Goal: Transaction & Acquisition: Obtain resource

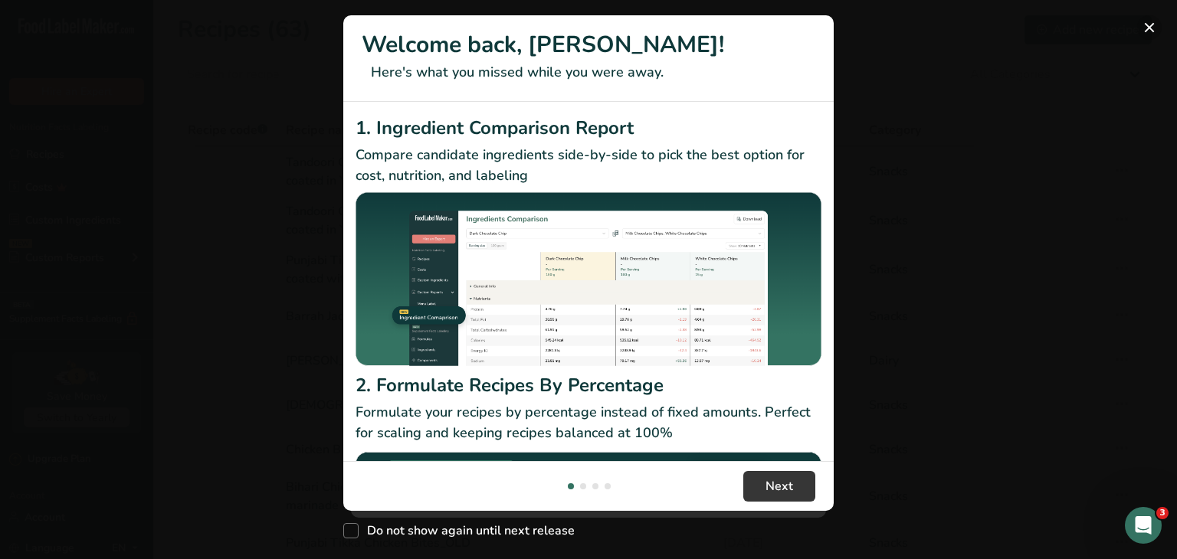
click at [1150, 25] on button "New Features" at bounding box center [1149, 27] width 25 height 25
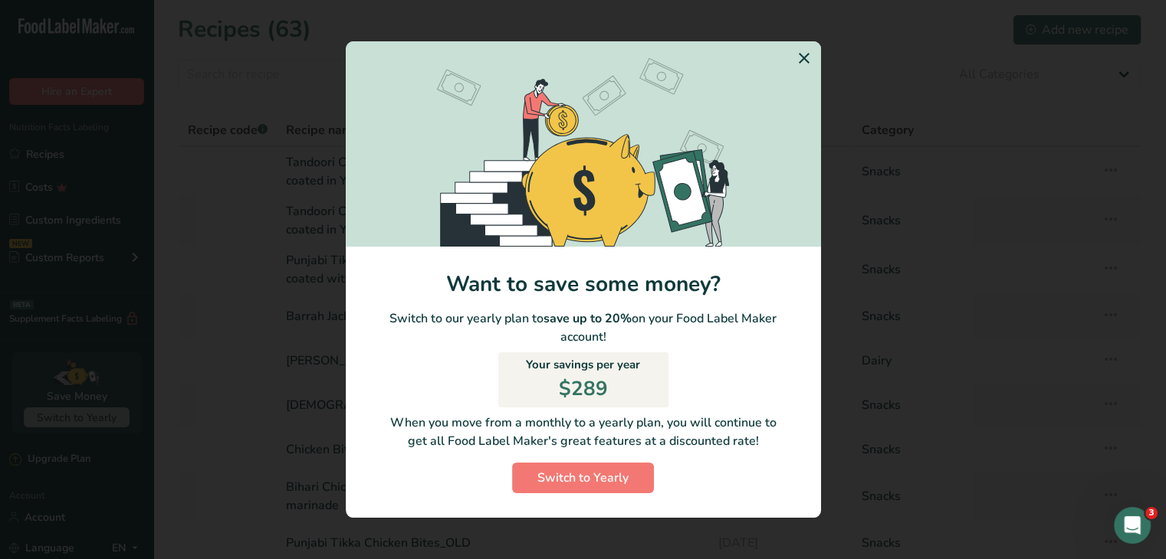
click at [804, 63] on icon "Switch to Yearly Modal" at bounding box center [804, 58] width 18 height 28
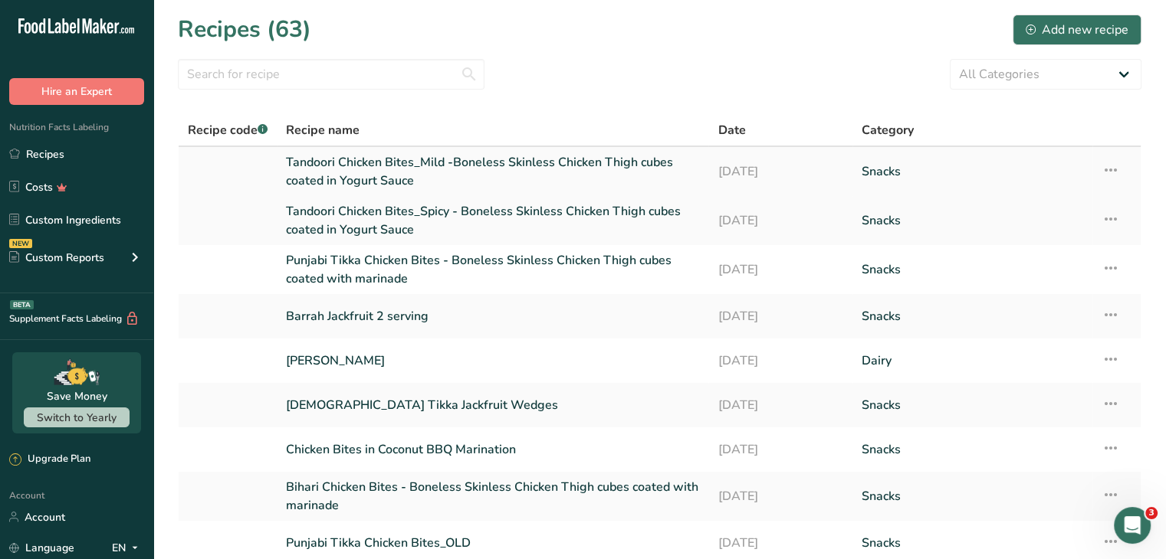
click at [357, 171] on link "Tandoori Chicken Bites_Mild -Boneless Skinless Chicken Thigh cubes coated in Yo…" at bounding box center [492, 171] width 413 height 37
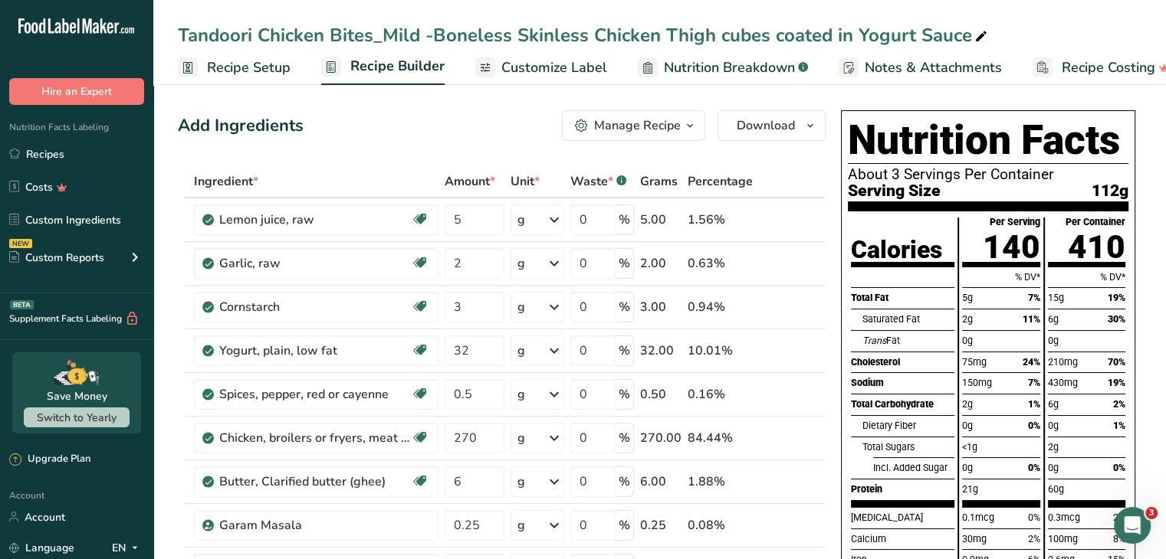
click at [547, 68] on span "Customize Label" at bounding box center [554, 67] width 106 height 21
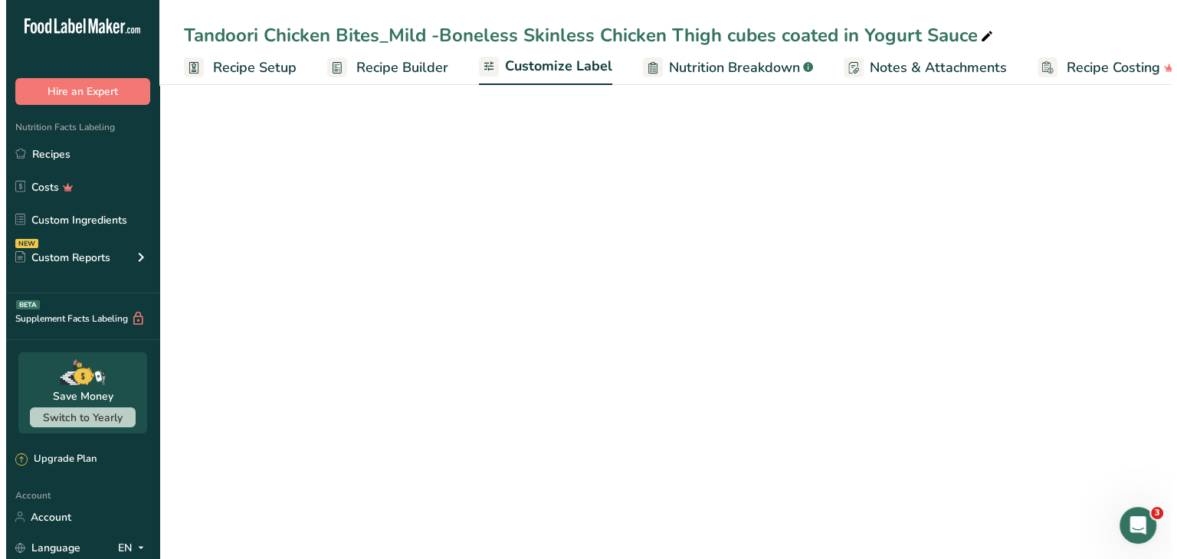
scroll to position [0, 28]
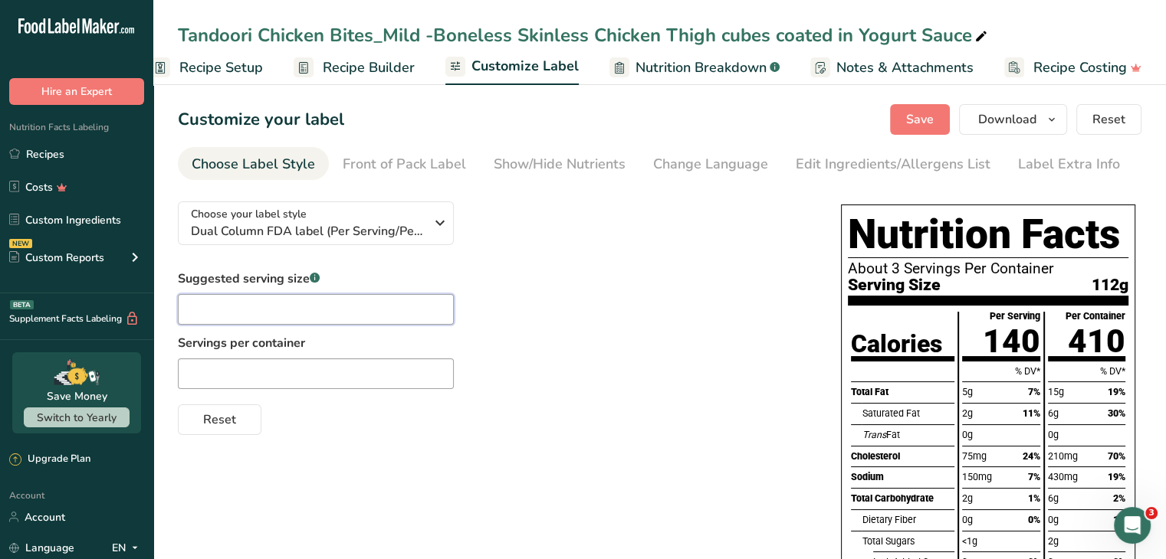
click at [212, 302] on input "text" at bounding box center [316, 309] width 276 height 31
click at [213, 372] on input "text" at bounding box center [316, 374] width 276 height 31
type input "3"
click at [199, 309] on input "text" at bounding box center [316, 309] width 276 height 31
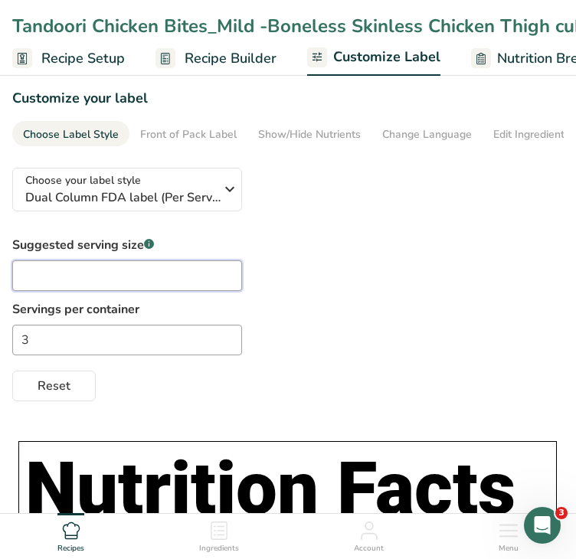
click at [19, 281] on input "text" at bounding box center [127, 276] width 230 height 31
paste input "4oz (112g)"
type input "4oz (112g)"
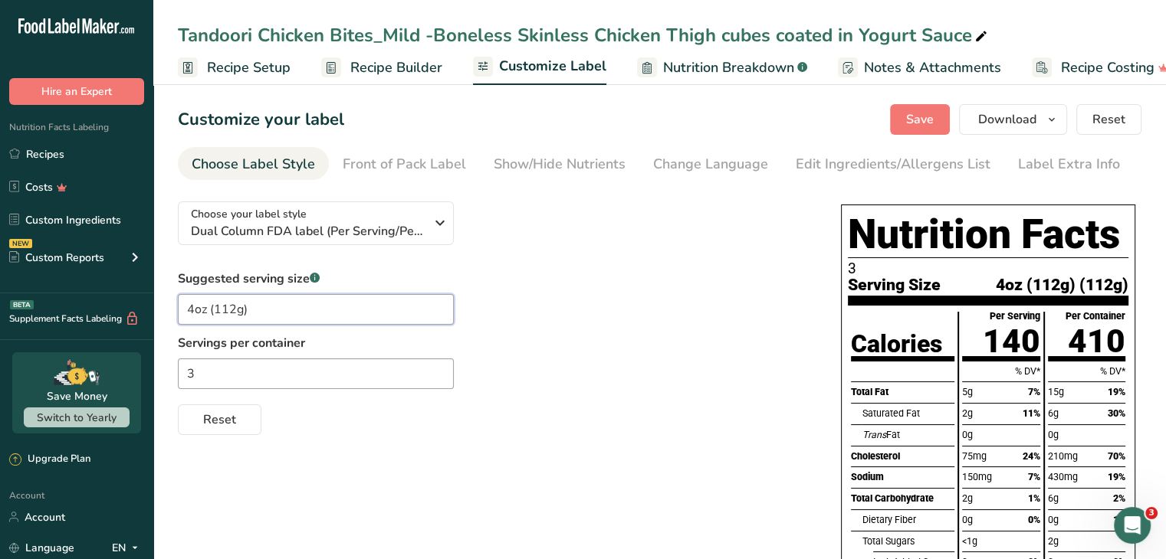
click at [230, 309] on input "4oz (112g)" at bounding box center [316, 309] width 276 height 31
type input "4oz (114g)"
click at [671, 287] on div "Suggested serving size .a-a{fill:#347362;}.b-a{fill:#fff;} 4oz (114g) Servings …" at bounding box center [494, 353] width 632 height 166
click at [264, 71] on span "Recipe Setup" at bounding box center [249, 67] width 84 height 21
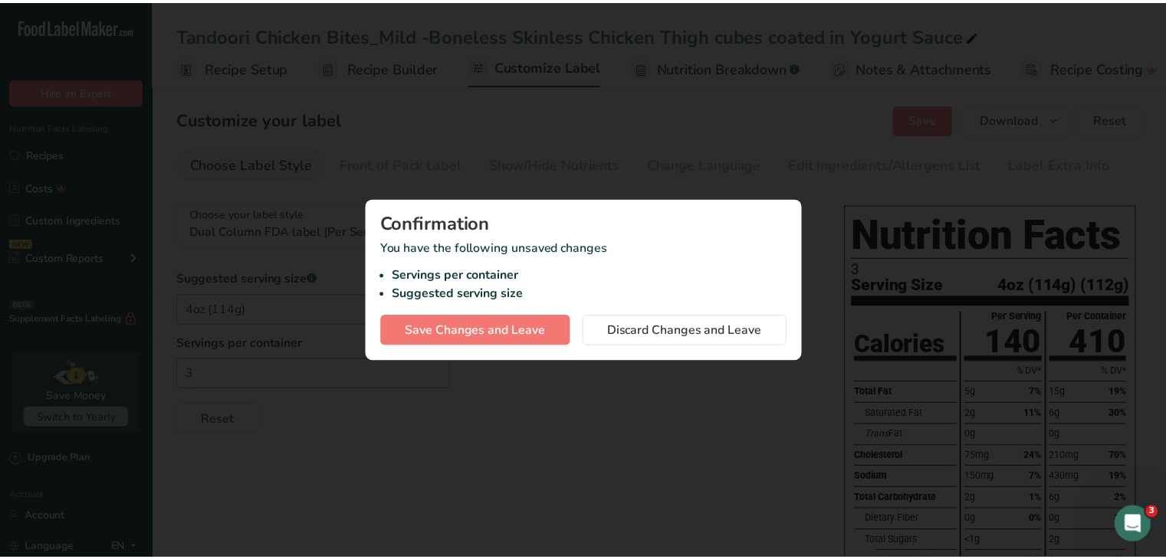
scroll to position [0, 5]
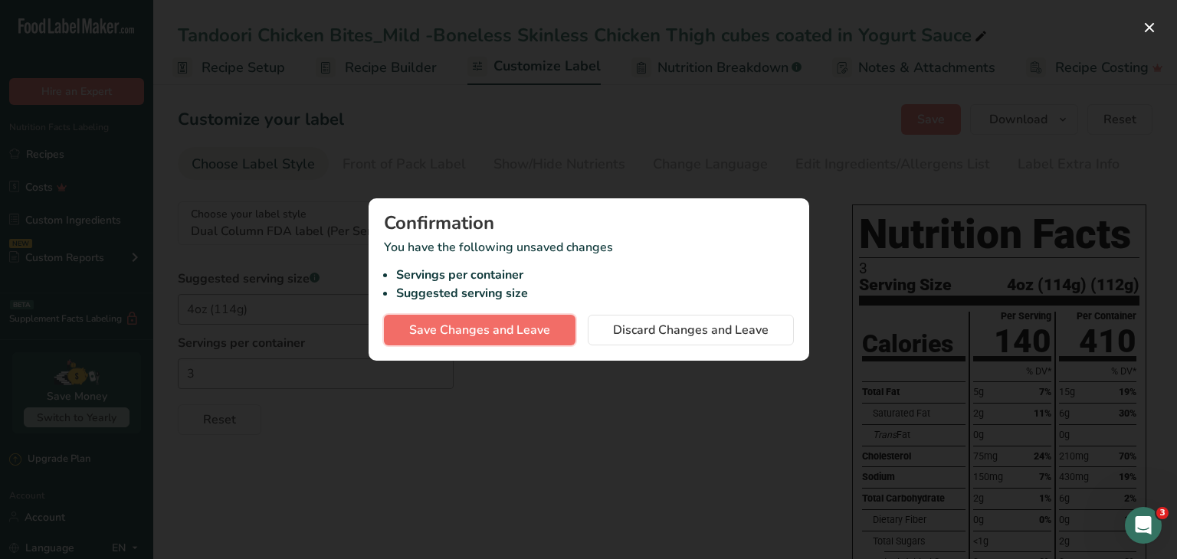
click at [484, 329] on span "Save Changes and Leave" at bounding box center [479, 330] width 141 height 18
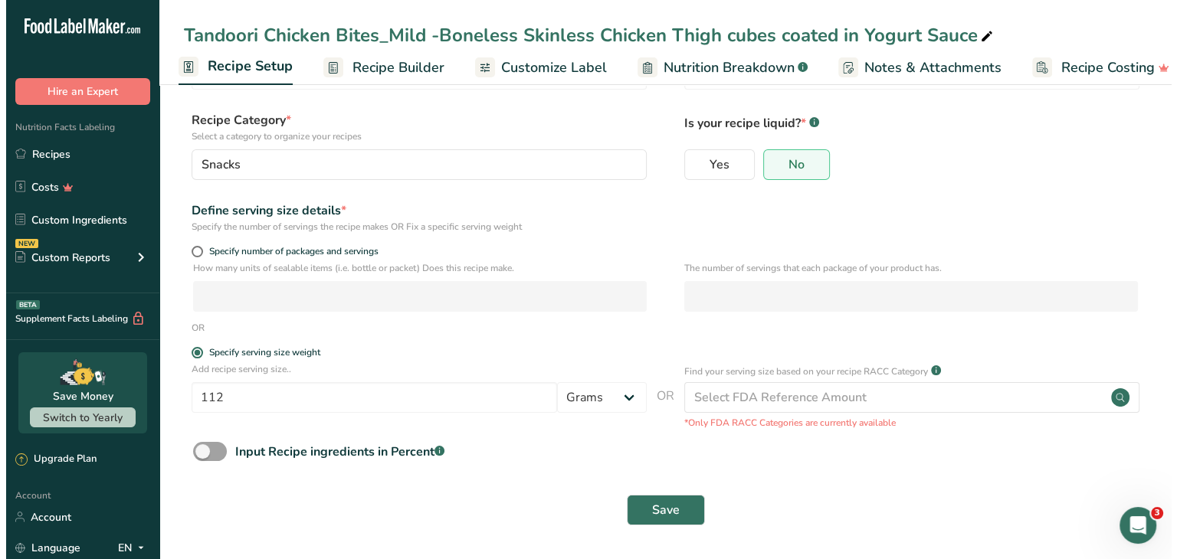
scroll to position [76, 0]
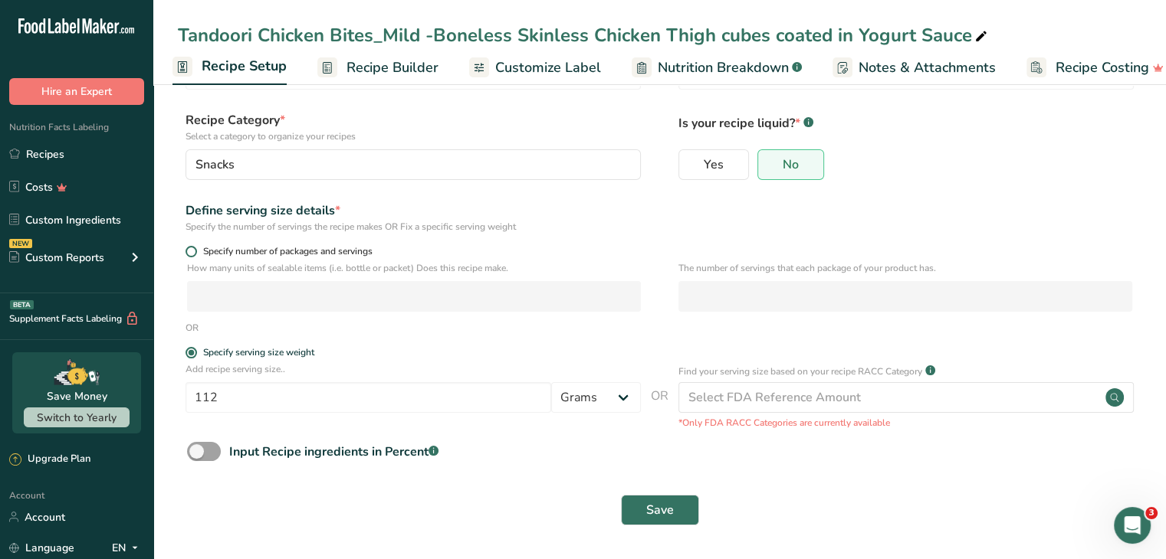
click at [191, 254] on span at bounding box center [190, 251] width 11 height 11
click at [191, 254] on input "Specify number of packages and servings" at bounding box center [190, 252] width 10 height 10
radio input "true"
radio input "false"
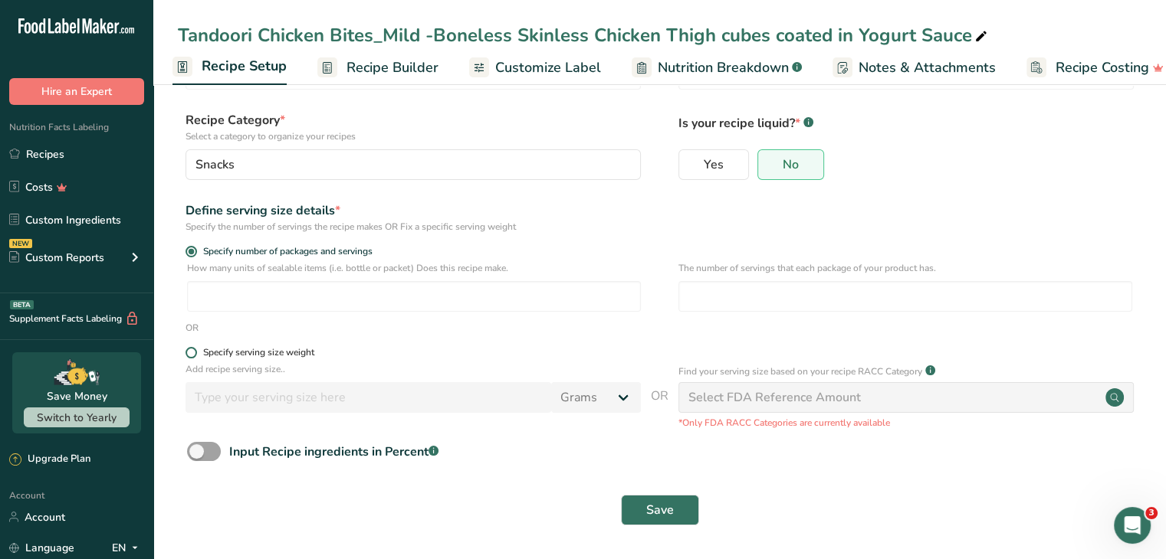
click at [192, 353] on span at bounding box center [190, 352] width 11 height 11
click at [192, 353] on input "Specify serving size weight" at bounding box center [190, 353] width 10 height 10
radio input "true"
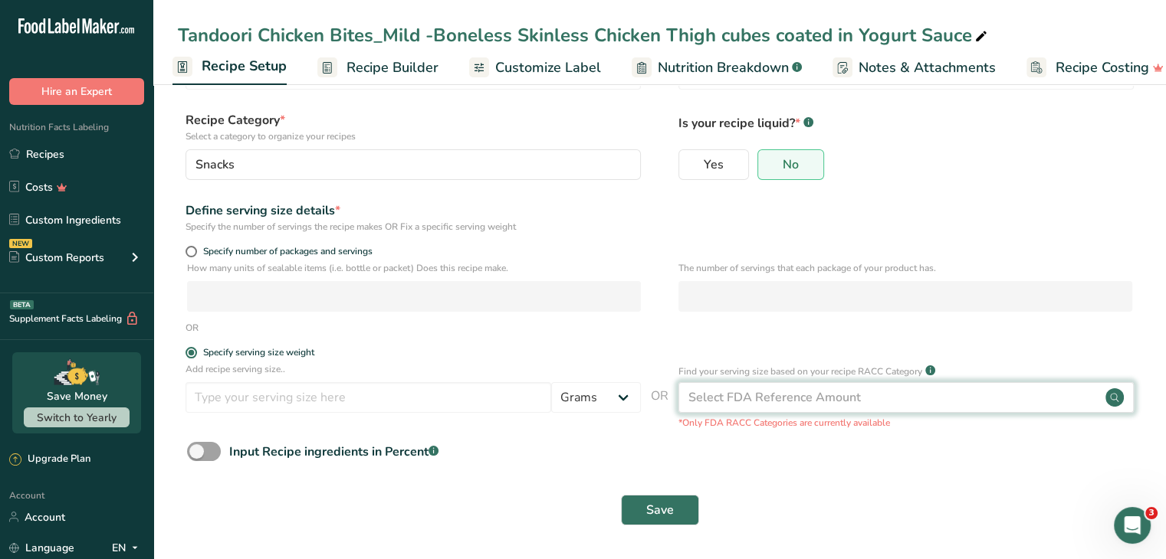
click at [739, 395] on div "Select FDA Reference Amount" at bounding box center [774, 398] width 172 height 18
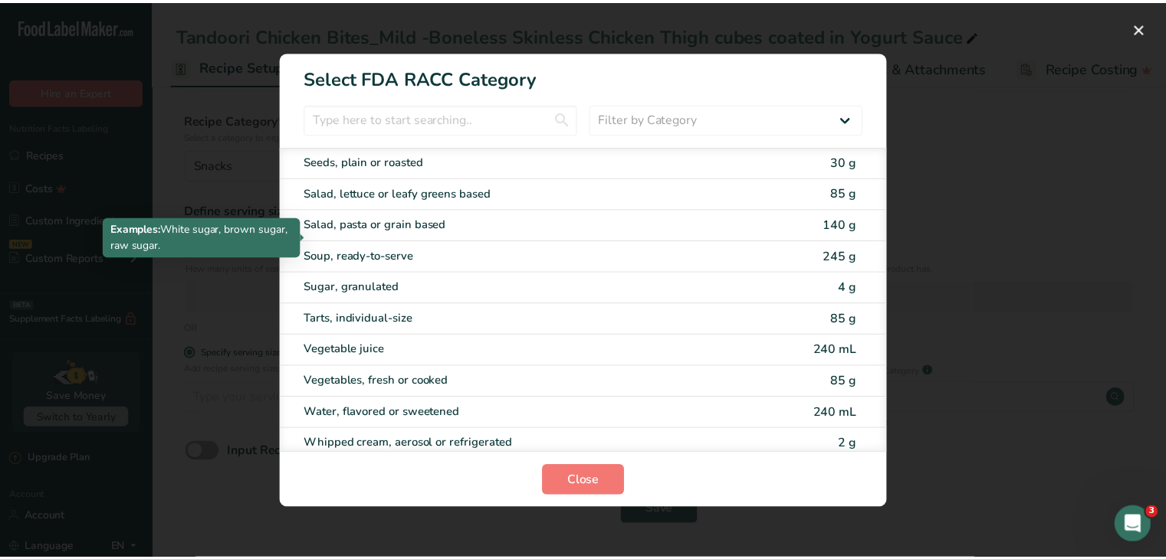
scroll to position [2994, 0]
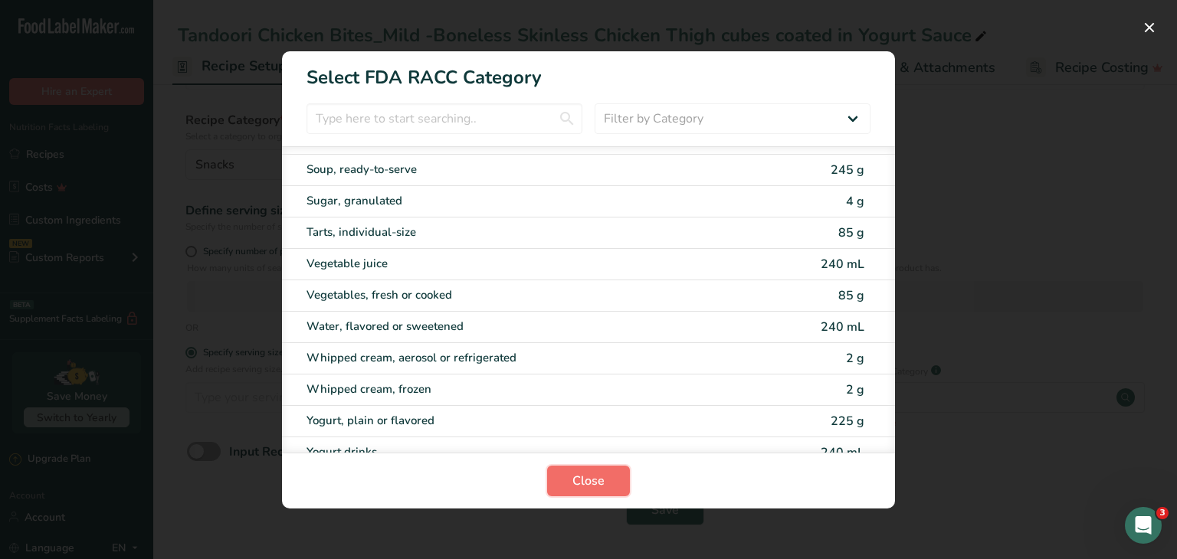
click at [593, 485] on span "Close" at bounding box center [588, 481] width 32 height 18
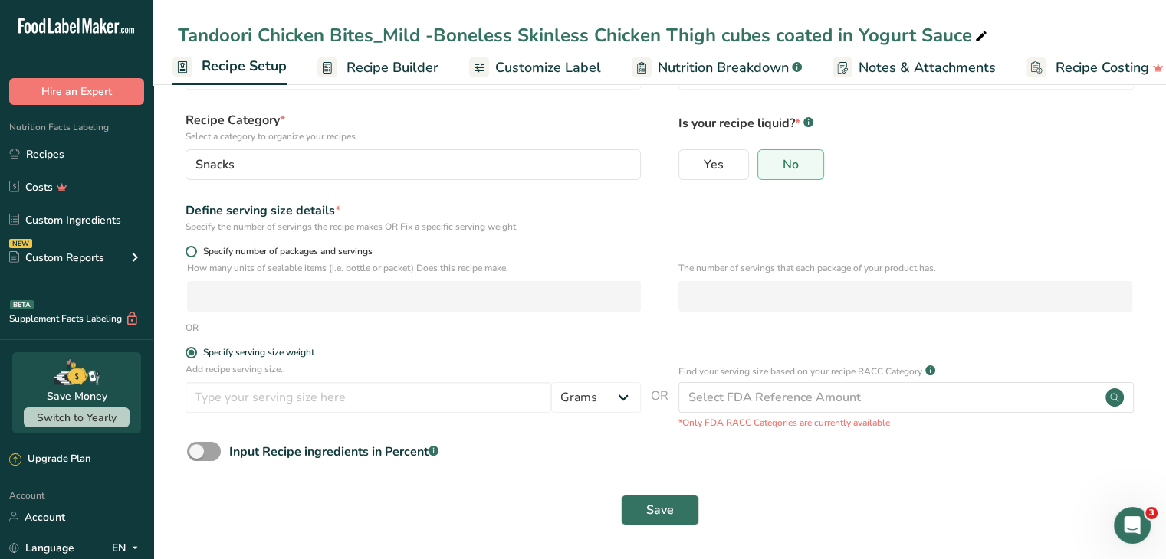
click at [194, 254] on span at bounding box center [190, 251] width 11 height 11
click at [194, 254] on input "Specify number of packages and servings" at bounding box center [190, 252] width 10 height 10
radio input "true"
radio input "false"
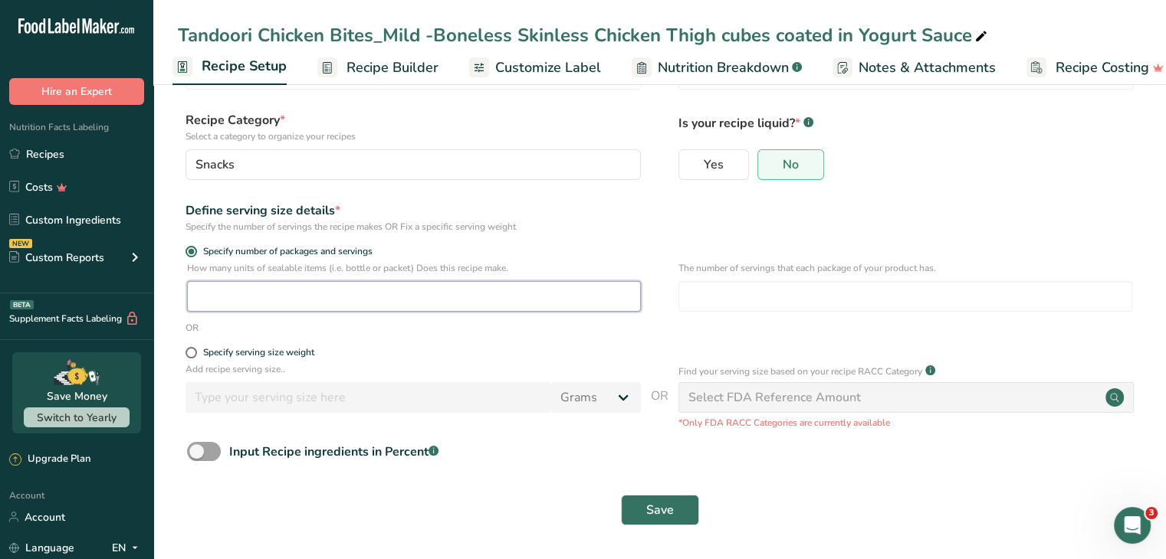
click at [235, 296] on input "number" at bounding box center [414, 296] width 454 height 31
click at [729, 296] on input "number" at bounding box center [905, 296] width 454 height 31
type input "3"
click at [658, 503] on span "Save" at bounding box center [660, 510] width 28 height 18
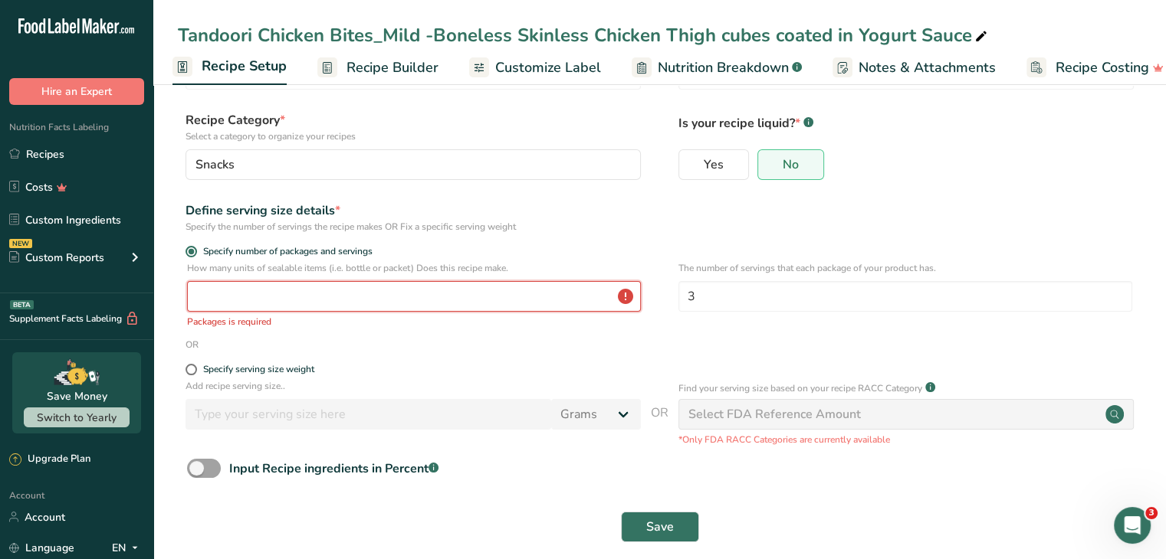
click at [346, 297] on input "number" at bounding box center [414, 296] width 454 height 31
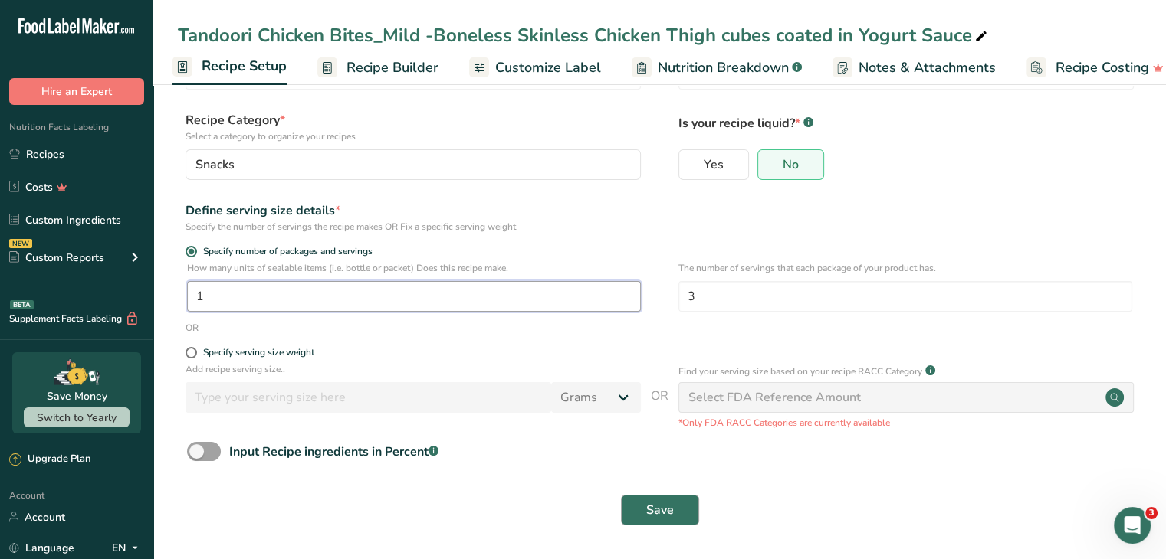
type input "1"
click at [669, 513] on span "Save" at bounding box center [660, 510] width 28 height 18
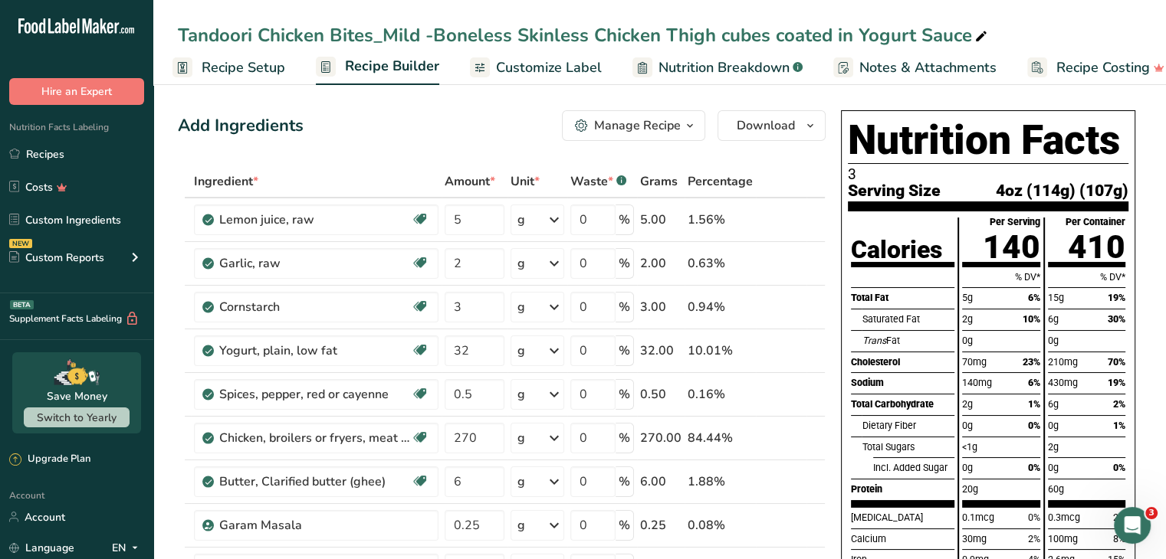
click at [238, 69] on span "Recipe Setup" at bounding box center [244, 67] width 84 height 21
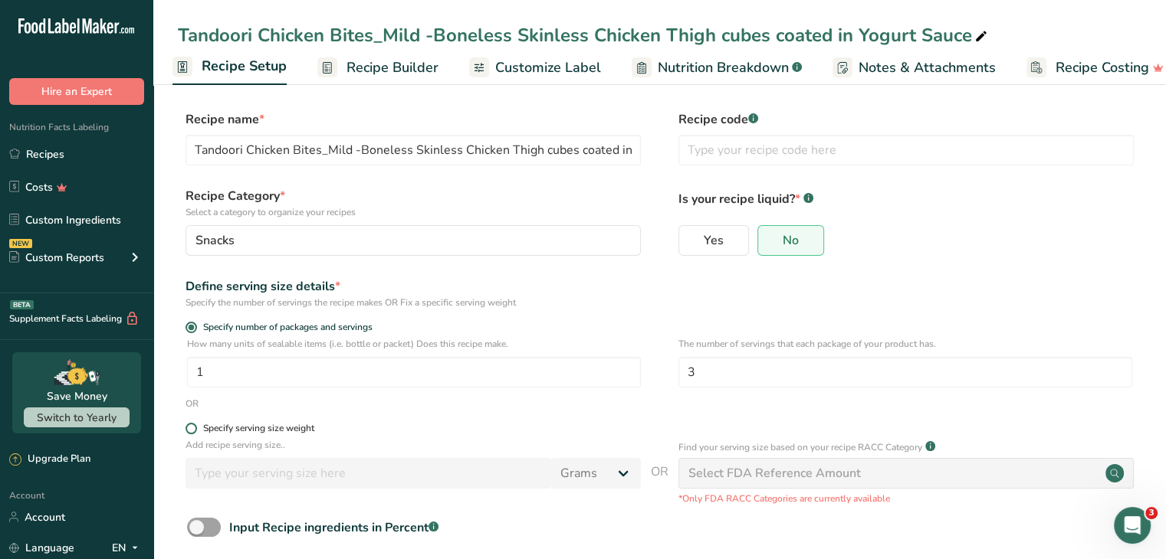
click at [193, 430] on span at bounding box center [190, 428] width 11 height 11
click at [193, 430] on input "Specify serving size weight" at bounding box center [190, 429] width 10 height 10
radio input "true"
radio input "false"
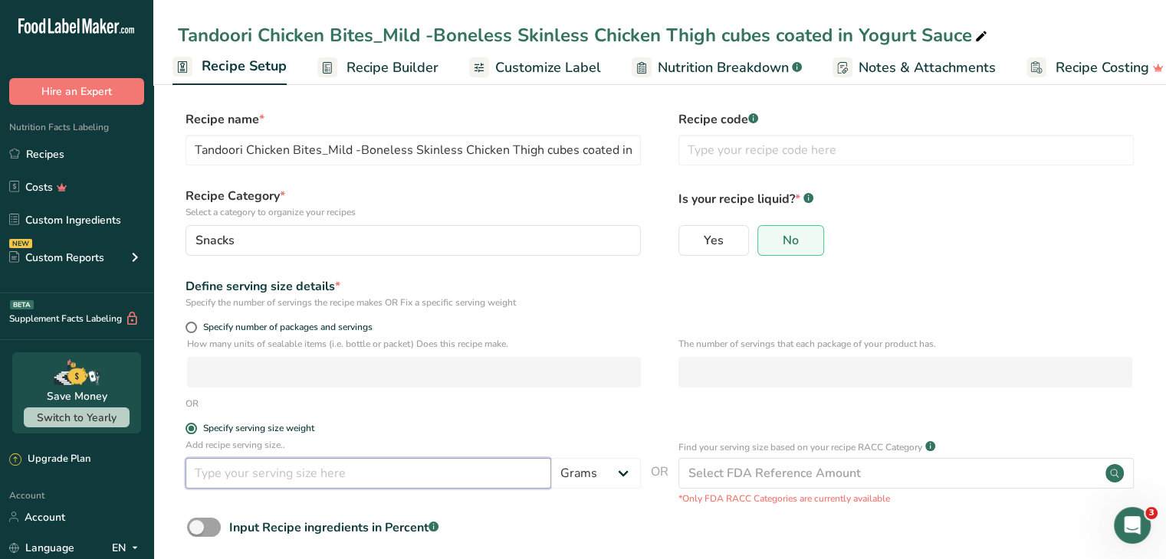
click at [244, 477] on input "number" at bounding box center [368, 473] width 366 height 31
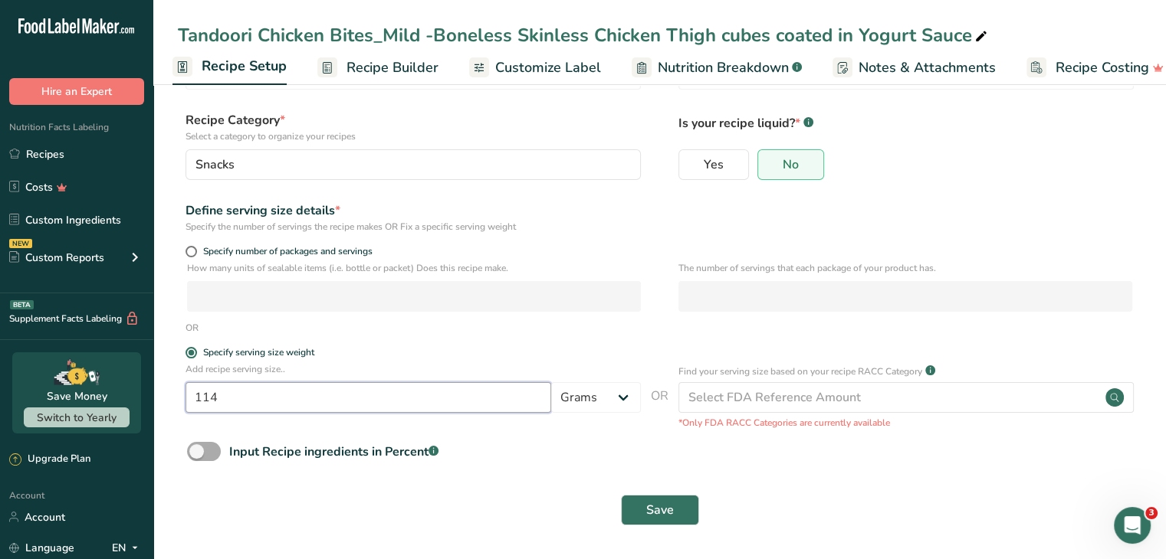
type input "114"
click at [196, 451] on span at bounding box center [204, 451] width 34 height 19
click at [196, 451] on input "Input Recipe ingredients in Percent .a-a{fill:#347362;}.b-a{fill:#fff;}" at bounding box center [192, 452] width 10 height 10
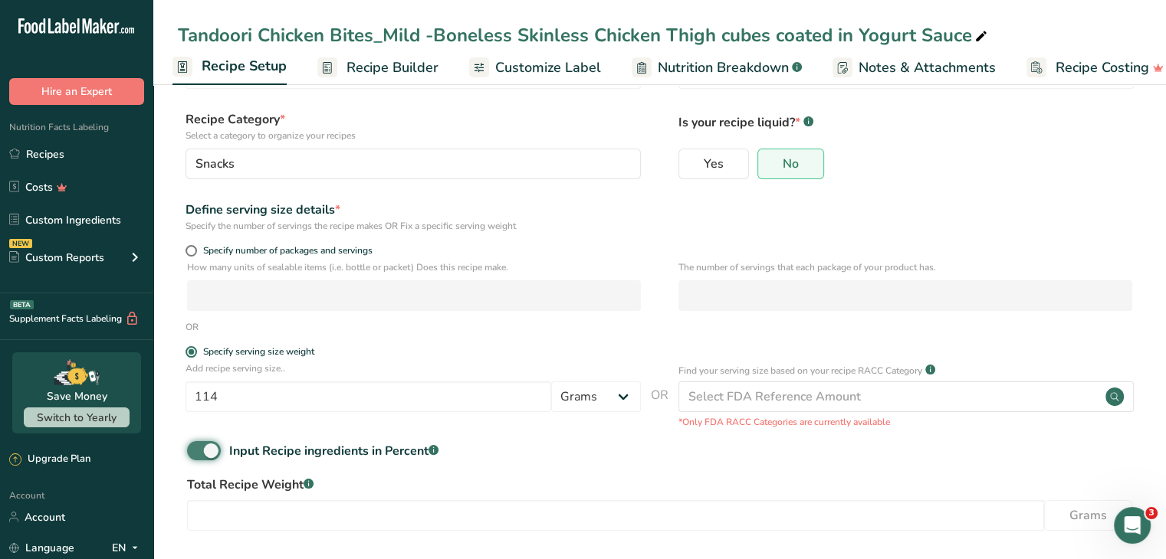
scroll to position [144, 0]
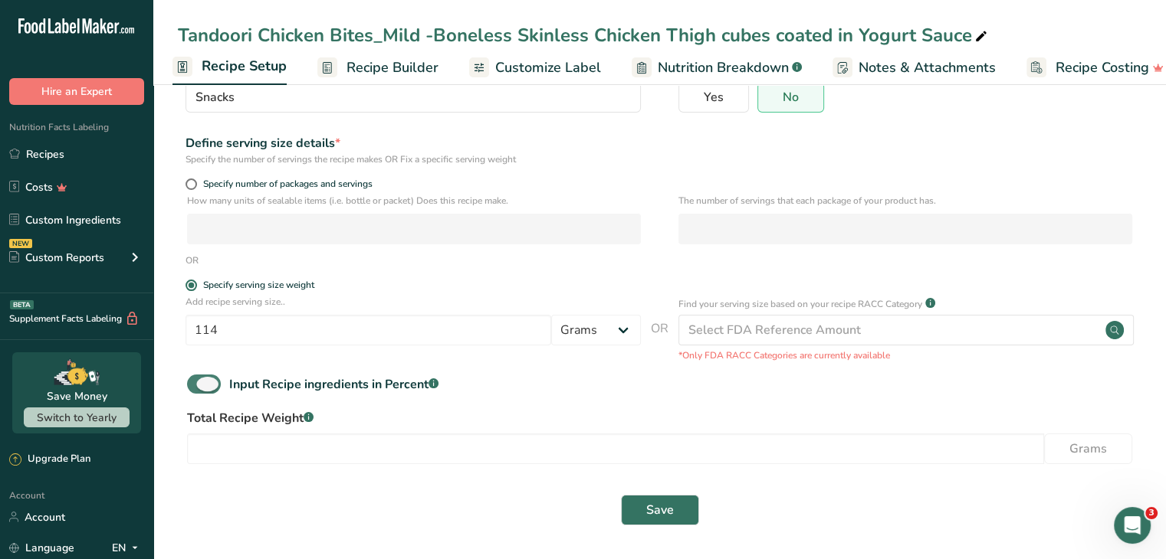
click at [216, 387] on span at bounding box center [204, 384] width 34 height 19
click at [197, 387] on input "Input Recipe ingredients in Percent .a-a{fill:#347362;}.b-a{fill:#fff;}" at bounding box center [192, 384] width 10 height 10
checkbox input "false"
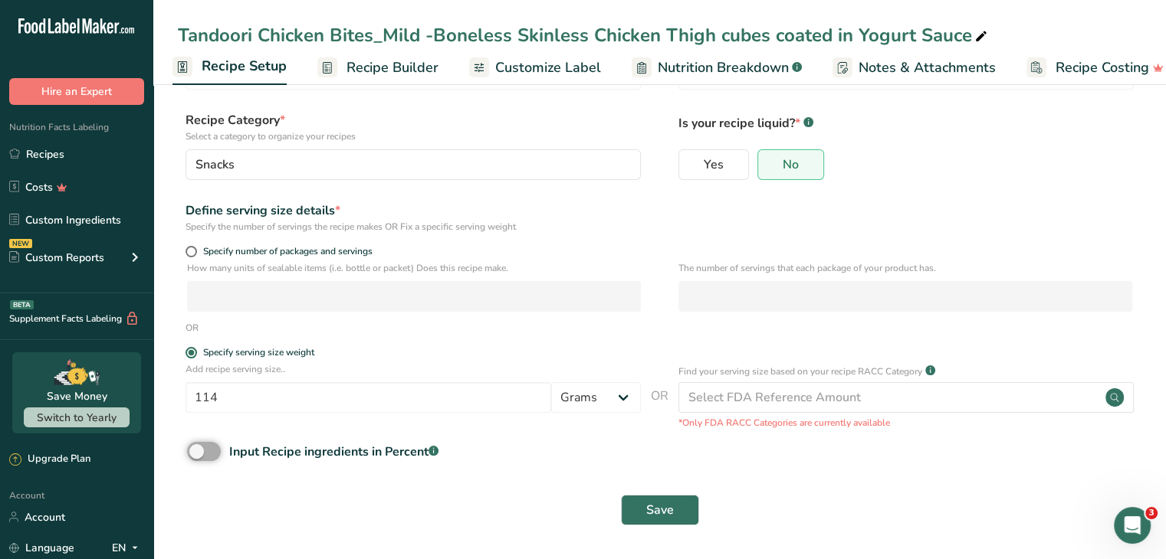
scroll to position [77, 0]
click at [662, 507] on span "Save" at bounding box center [660, 510] width 28 height 18
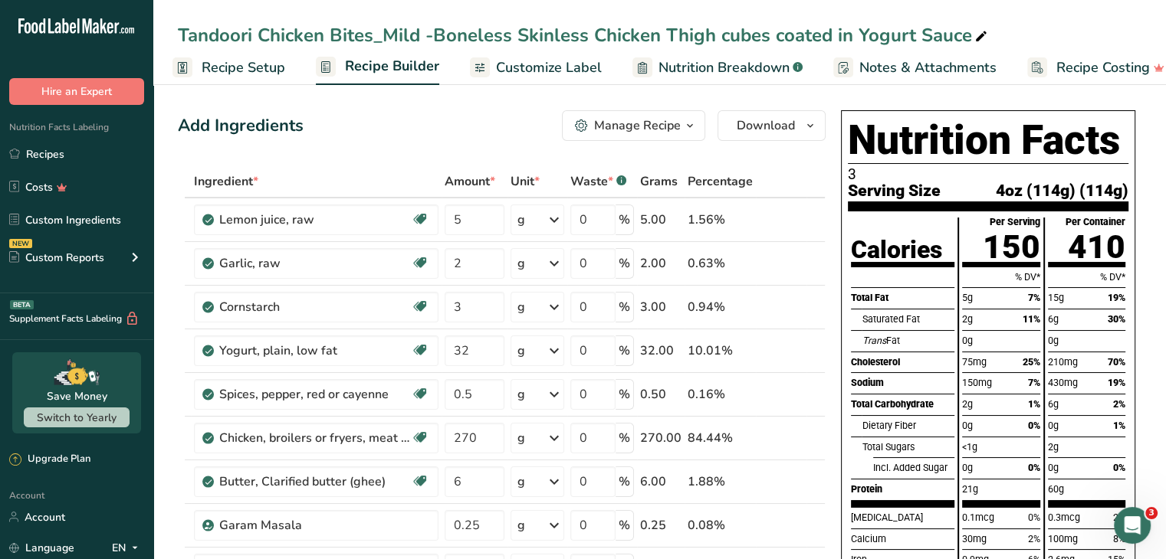
click at [536, 71] on span "Customize Label" at bounding box center [549, 67] width 106 height 21
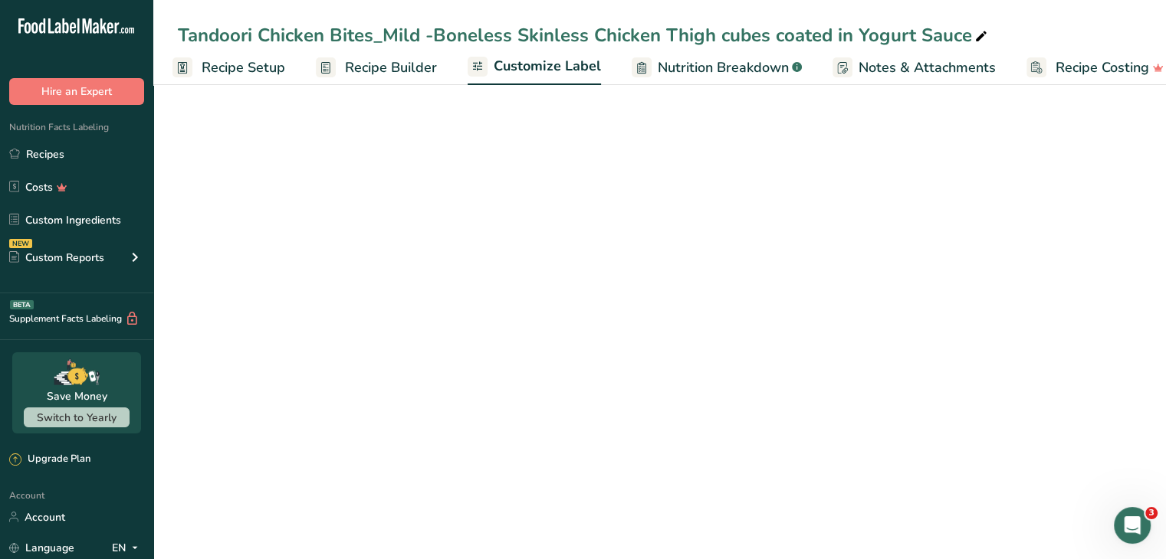
scroll to position [0, 28]
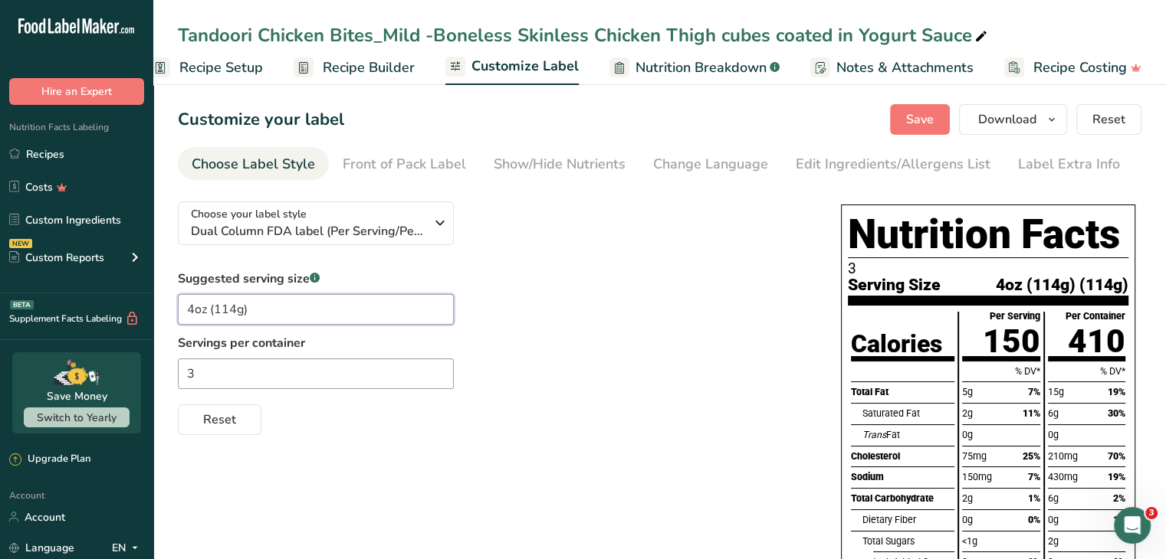
click at [254, 310] on input "4oz (114g)" at bounding box center [316, 309] width 276 height 31
click at [662, 338] on div "Suggested serving size .a-a{fill:#347362;}.b-a{fill:#fff;} 4oz Servings per con…" at bounding box center [494, 353] width 632 height 166
click at [912, 117] on span "Save" at bounding box center [920, 119] width 28 height 18
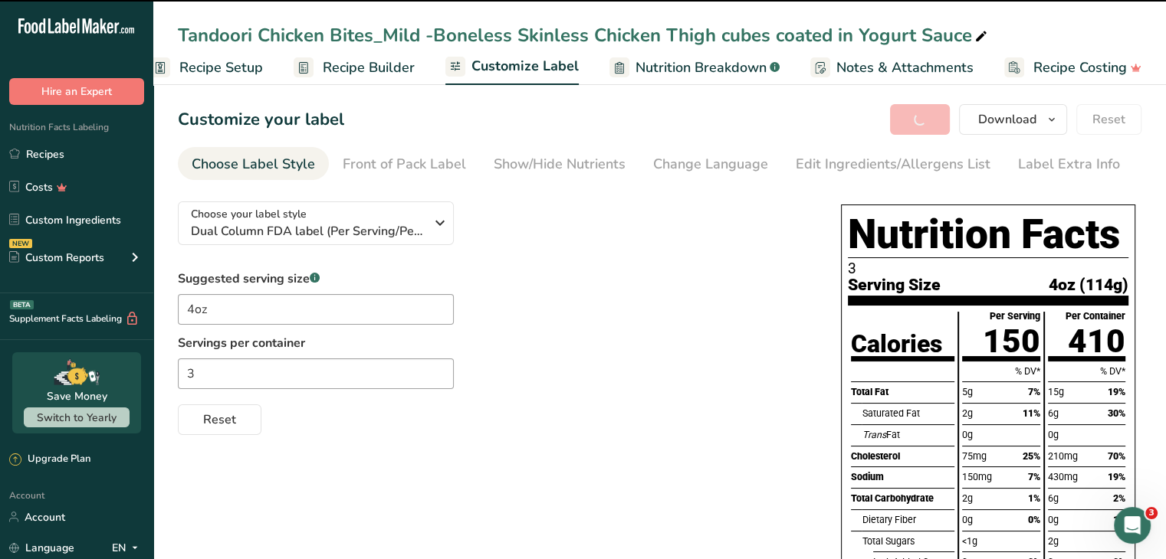
type input "4oz"
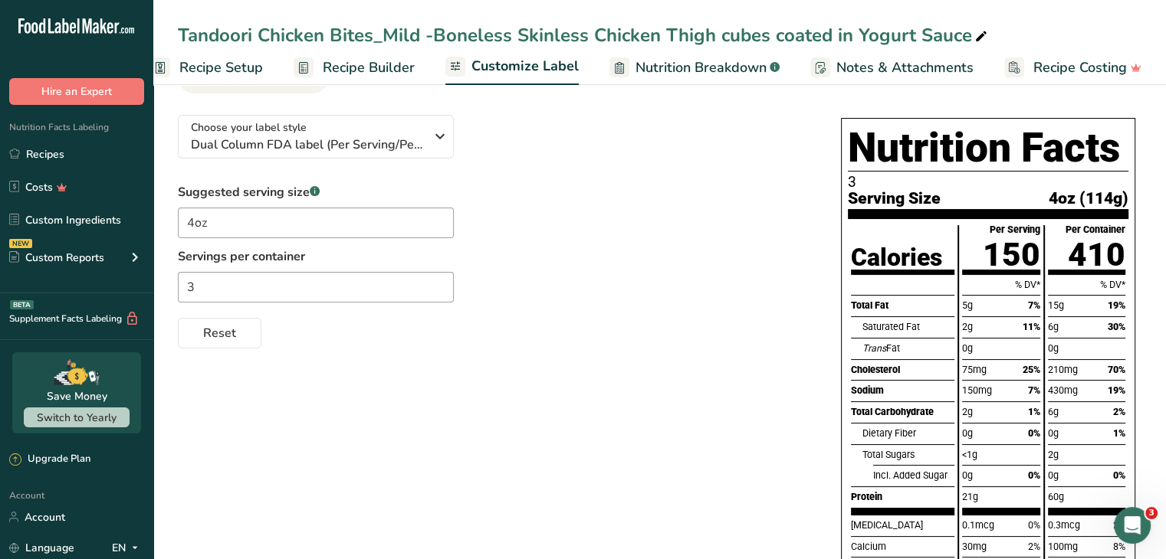
scroll to position [0, 0]
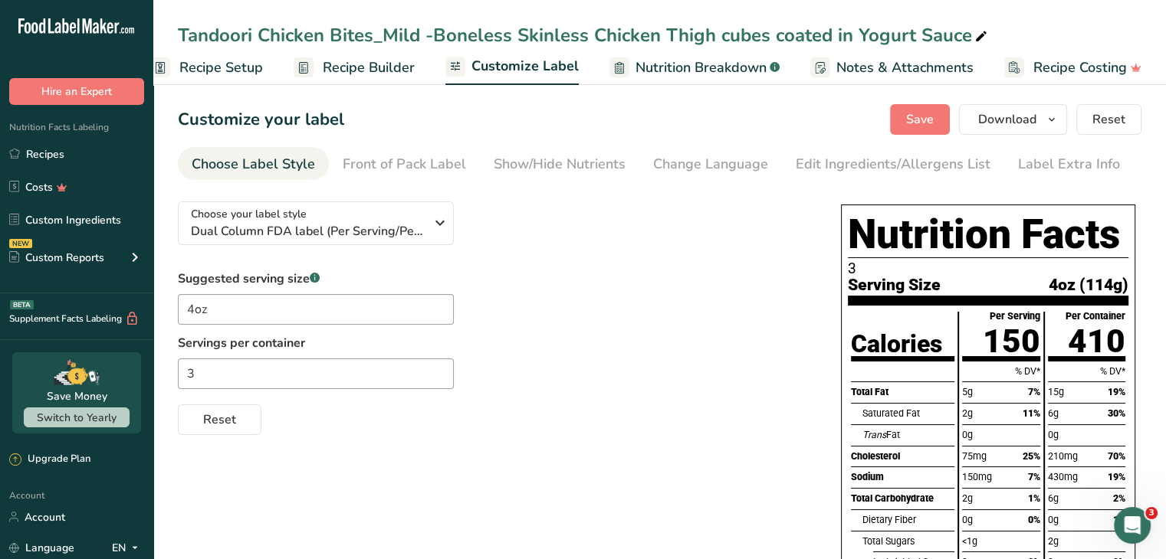
click at [371, 67] on span "Recipe Builder" at bounding box center [369, 67] width 92 height 21
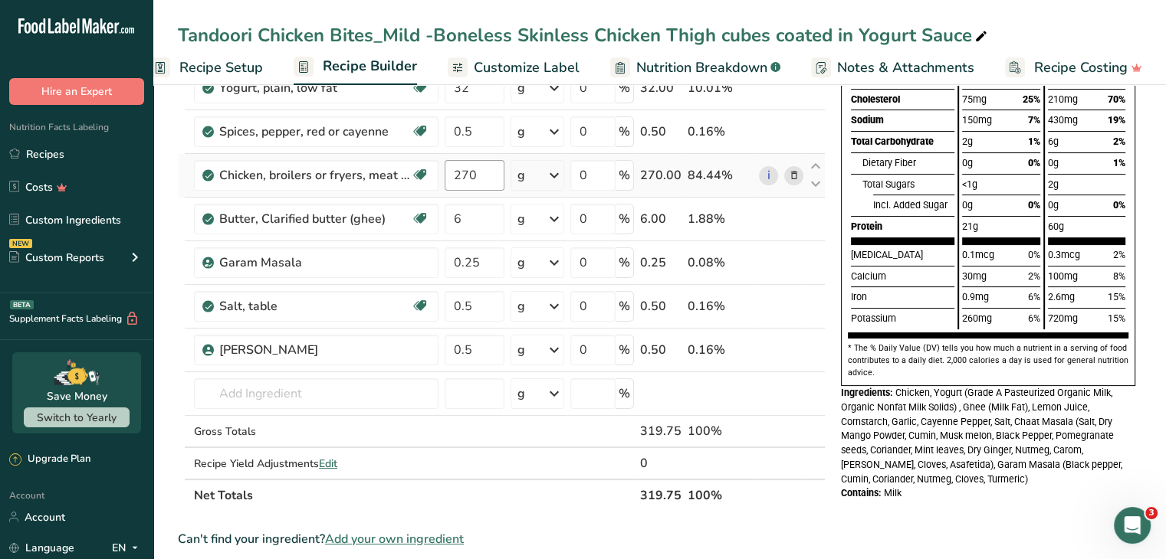
scroll to position [264, 0]
click at [480, 175] on input "270" at bounding box center [474, 174] width 60 height 31
type input "2"
type input "3"
type input "292.5"
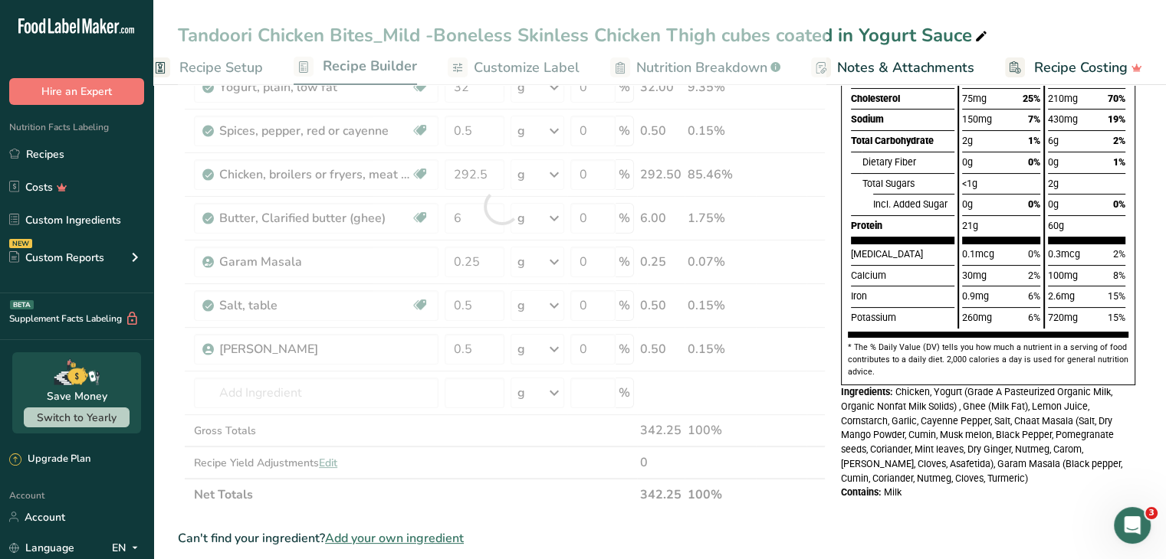
click at [549, 497] on div "Ingredient * Amount * Unit * Waste * .a-a{fill:#347362;}.b-a{fill:#fff;} Grams …" at bounding box center [502, 206] width 648 height 609
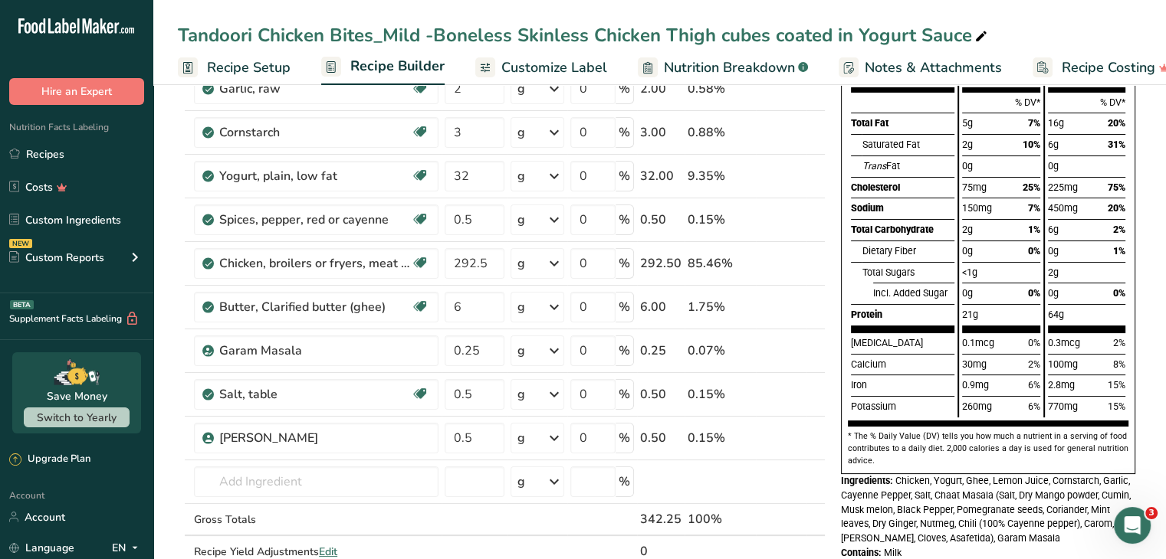
scroll to position [174, 0]
click at [555, 70] on span "Customize Label" at bounding box center [554, 67] width 106 height 21
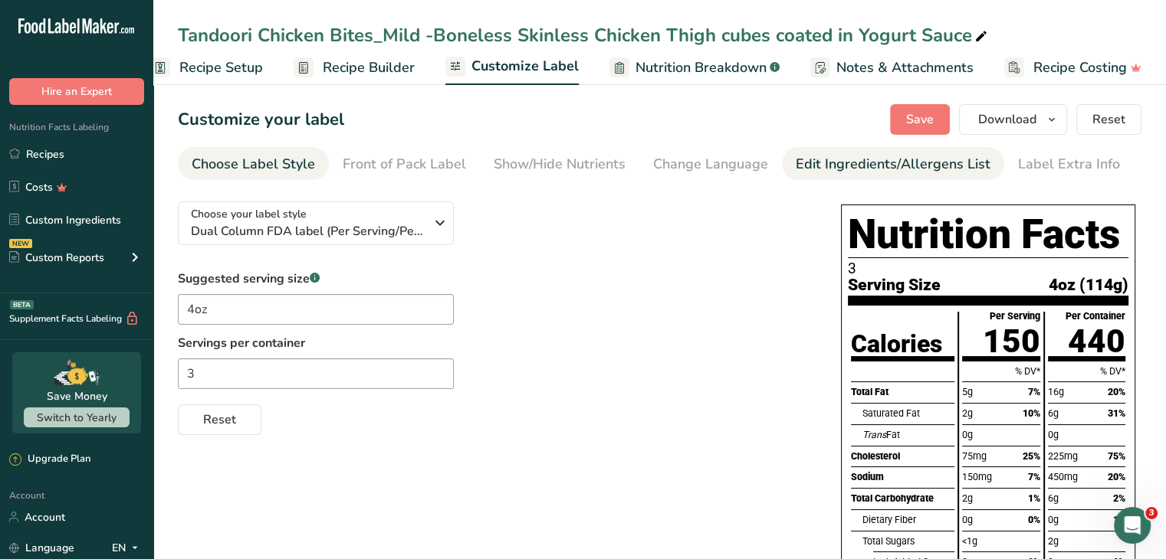
click at [805, 167] on div "Edit Ingredients/Allergens List" at bounding box center [892, 164] width 195 height 21
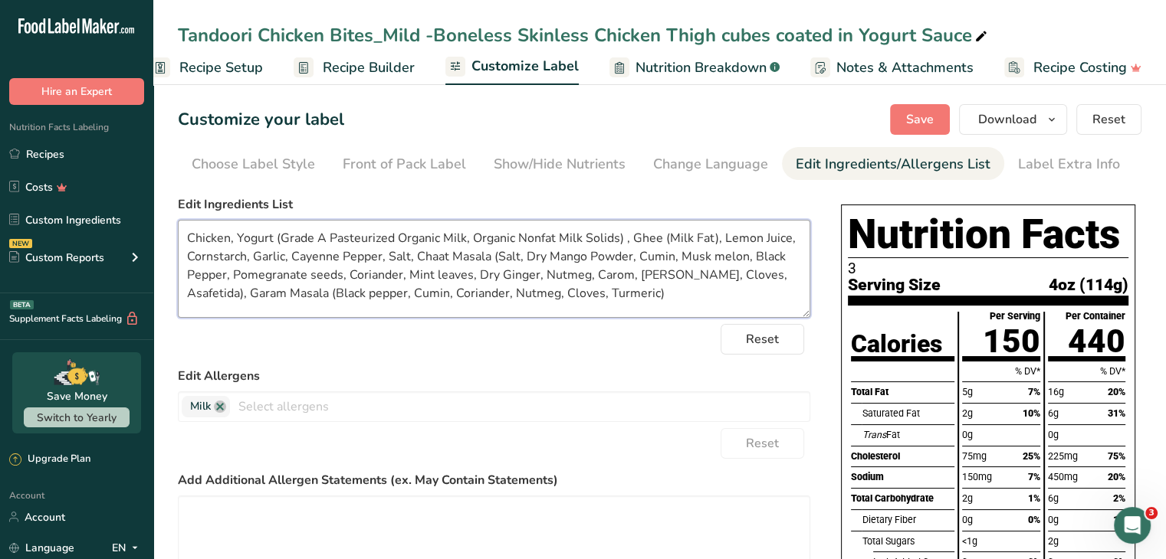
drag, startPoint x: 603, startPoint y: 293, endPoint x: 270, endPoint y: 291, distance: 333.4
click at [270, 291] on textarea "Chicken, Yogurt (Grade A Pasteurized Organic Milk, Organic Nonfat Milk Solids) …" at bounding box center [494, 269] width 632 height 98
click at [368, 66] on span "Recipe Builder" at bounding box center [369, 67] width 92 height 21
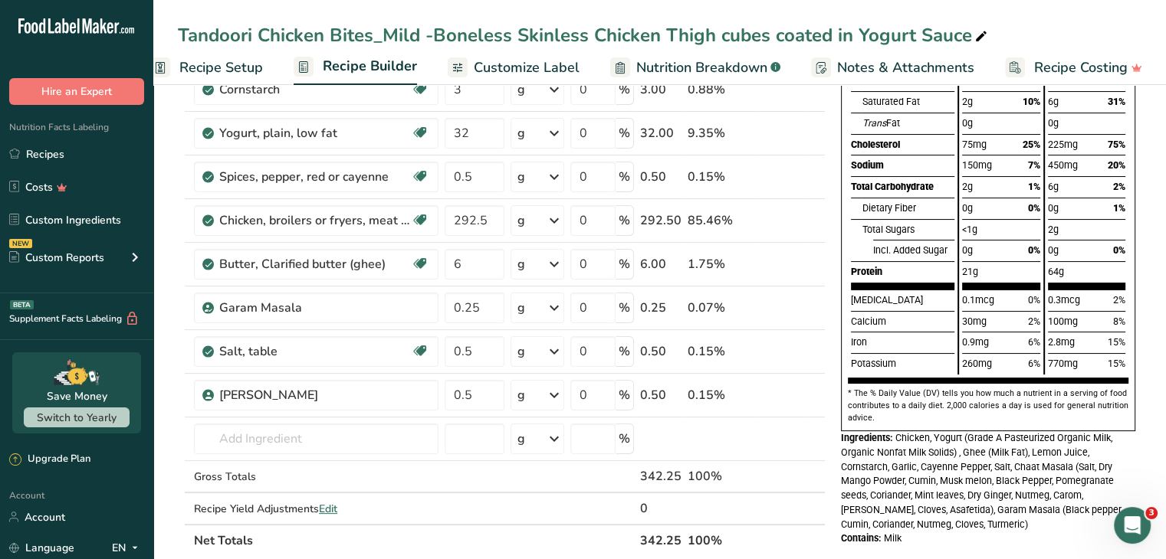
scroll to position [215, 0]
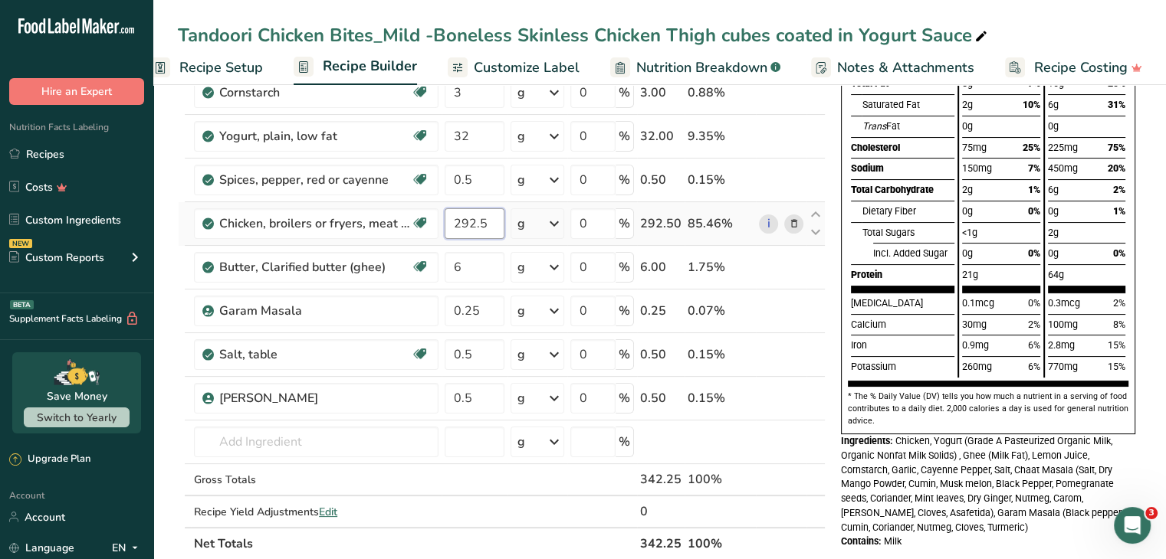
click at [488, 223] on input "292.5" at bounding box center [474, 223] width 60 height 31
type input "270"
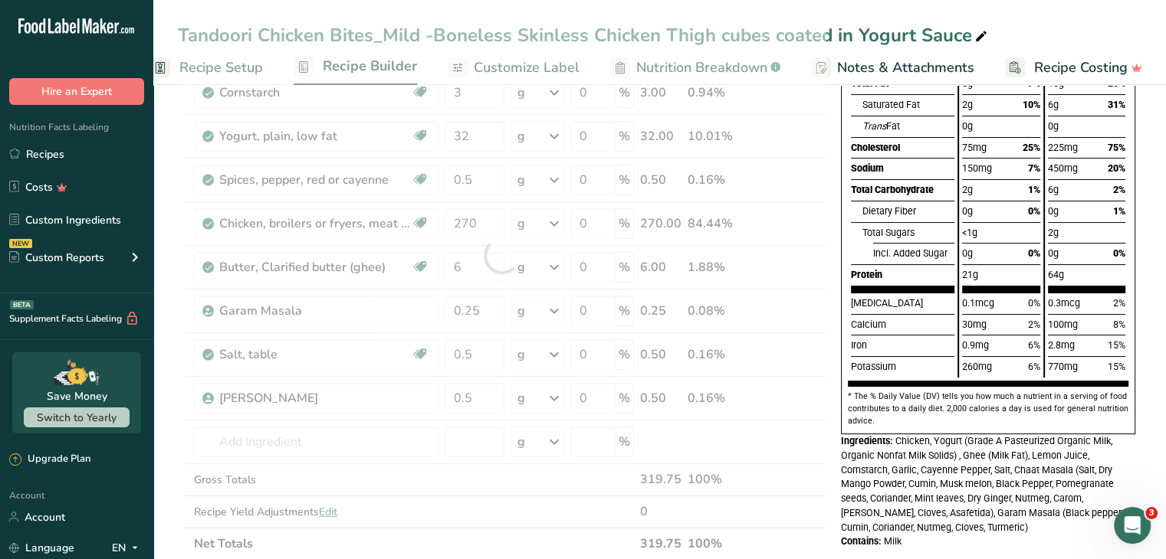
click at [978, 479] on span "Chicken, Yogurt (Grade A Pasteurized Organic Milk, Organic Nonfat Milk Solids) …" at bounding box center [981, 484] width 281 height 98
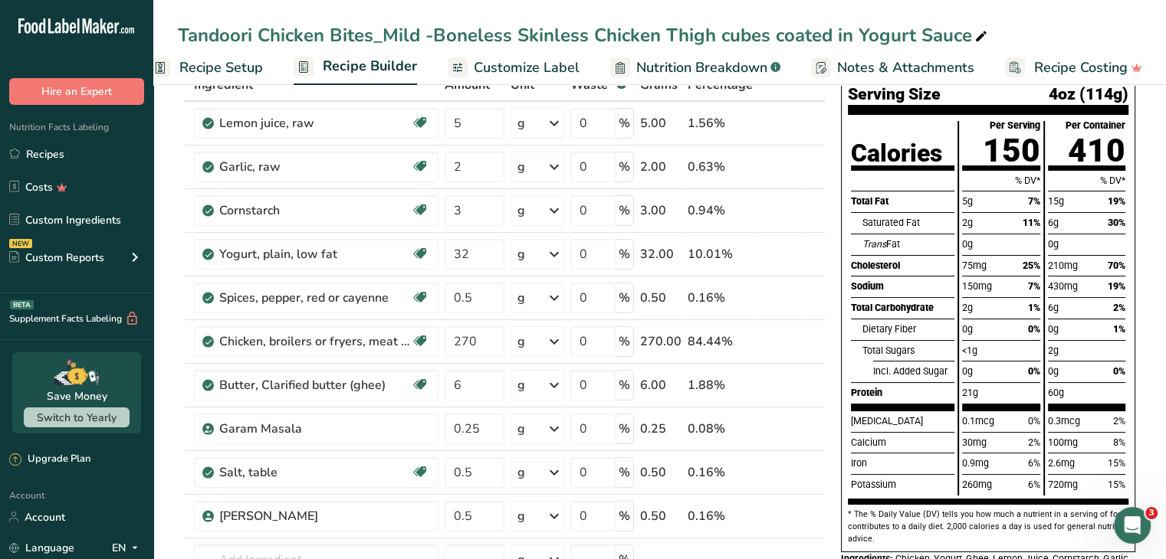
scroll to position [0, 0]
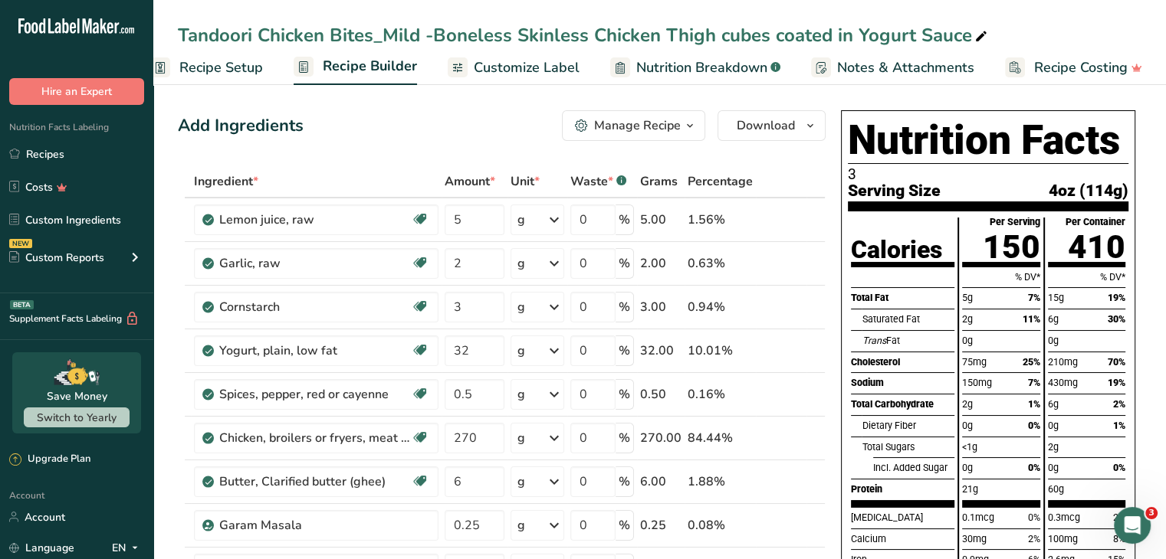
click at [500, 71] on span "Customize Label" at bounding box center [527, 67] width 106 height 21
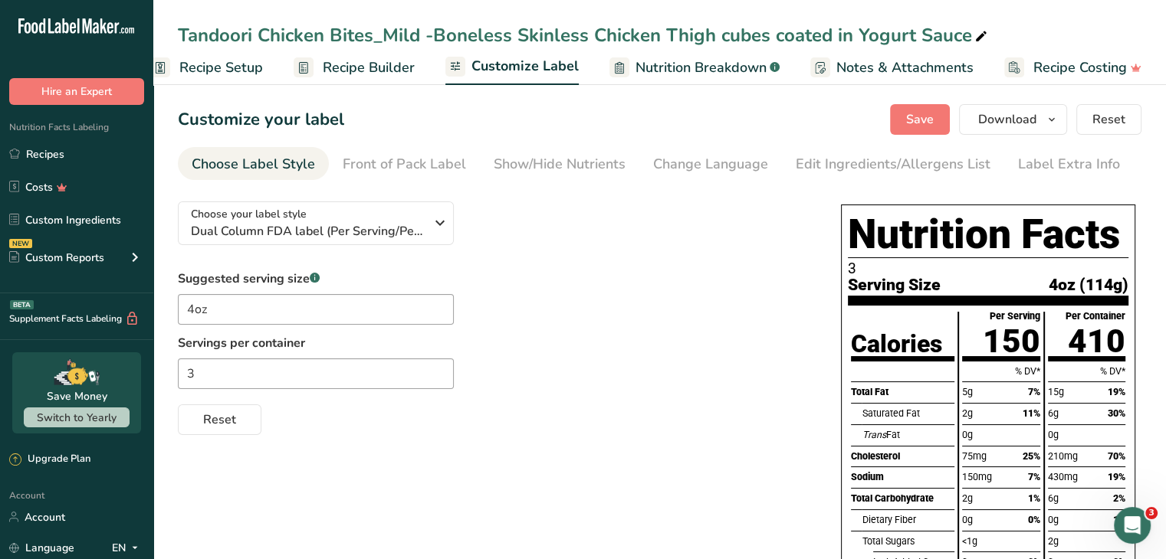
click at [220, 67] on span "Recipe Setup" at bounding box center [221, 67] width 84 height 21
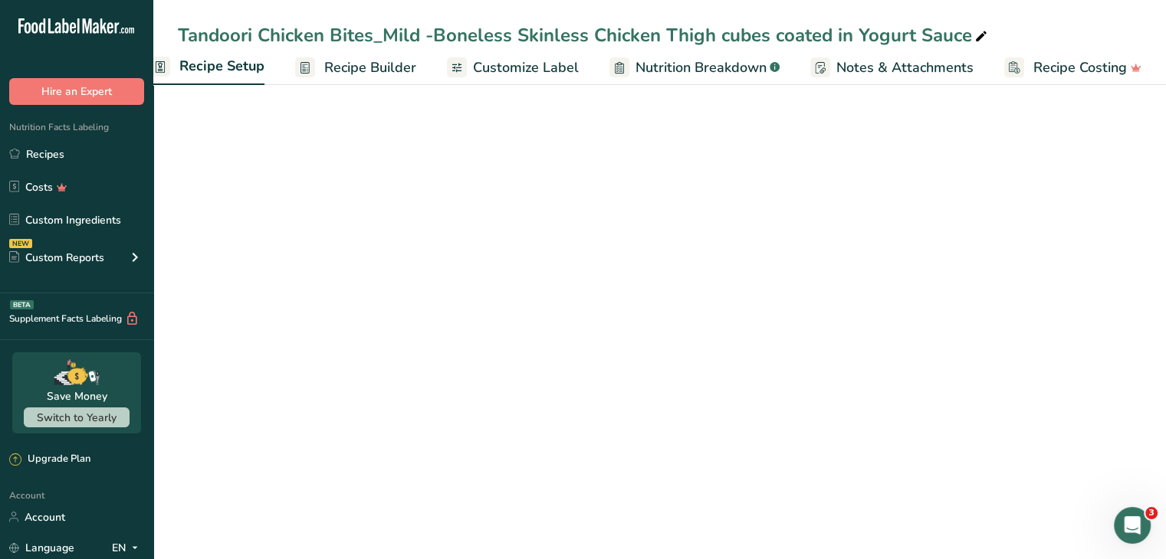
scroll to position [0, 5]
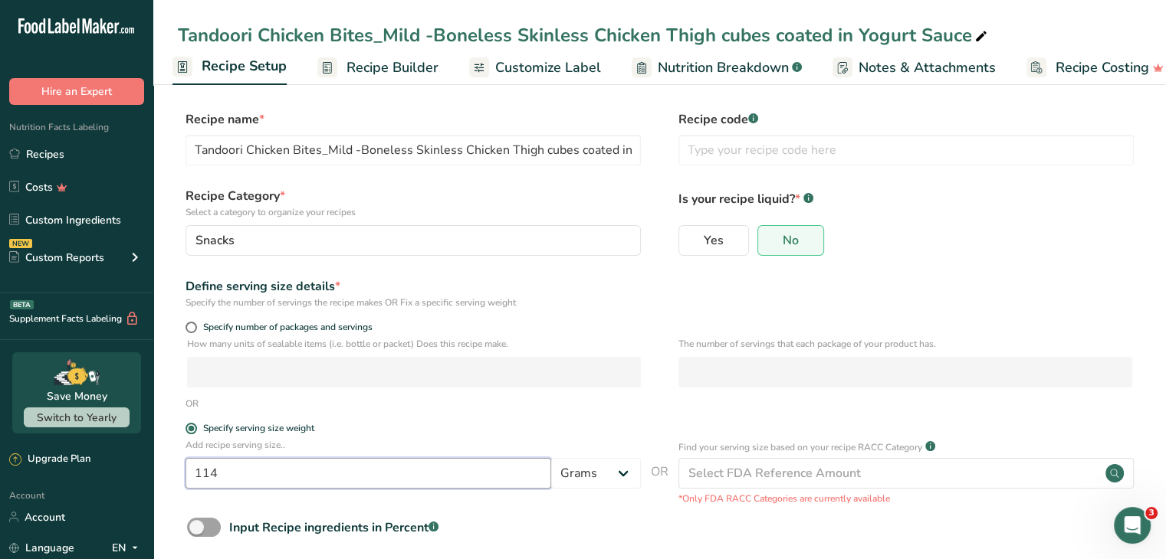
click at [233, 474] on input "114" at bounding box center [368, 473] width 366 height 31
type input "112"
click at [528, 428] on label "Specify serving size weight" at bounding box center [412, 428] width 455 height 11
click at [195, 428] on input "Specify serving size weight" at bounding box center [190, 429] width 10 height 10
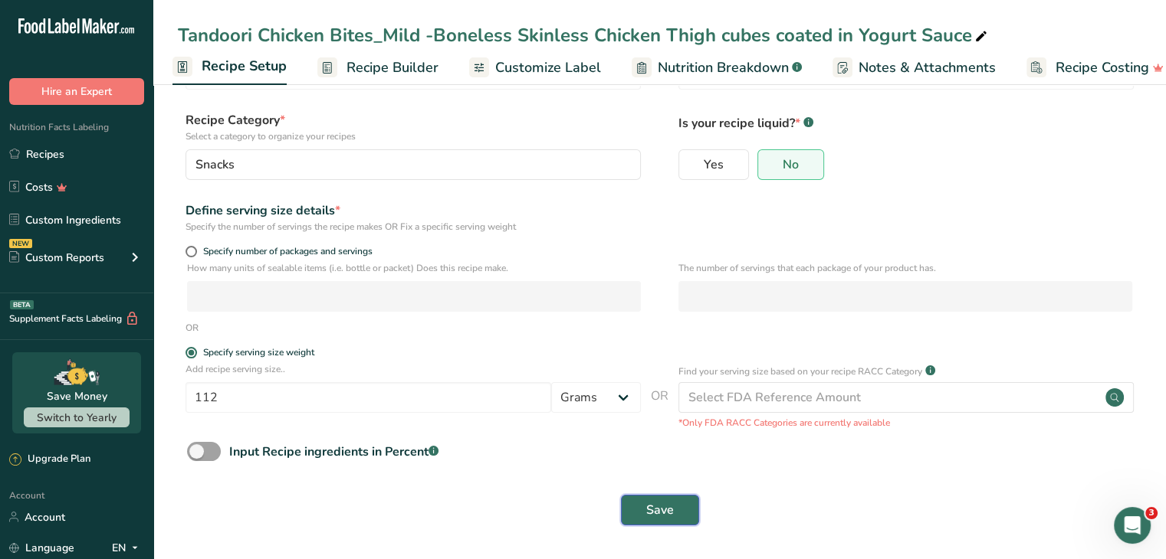
click at [674, 509] on button "Save" at bounding box center [660, 510] width 78 height 31
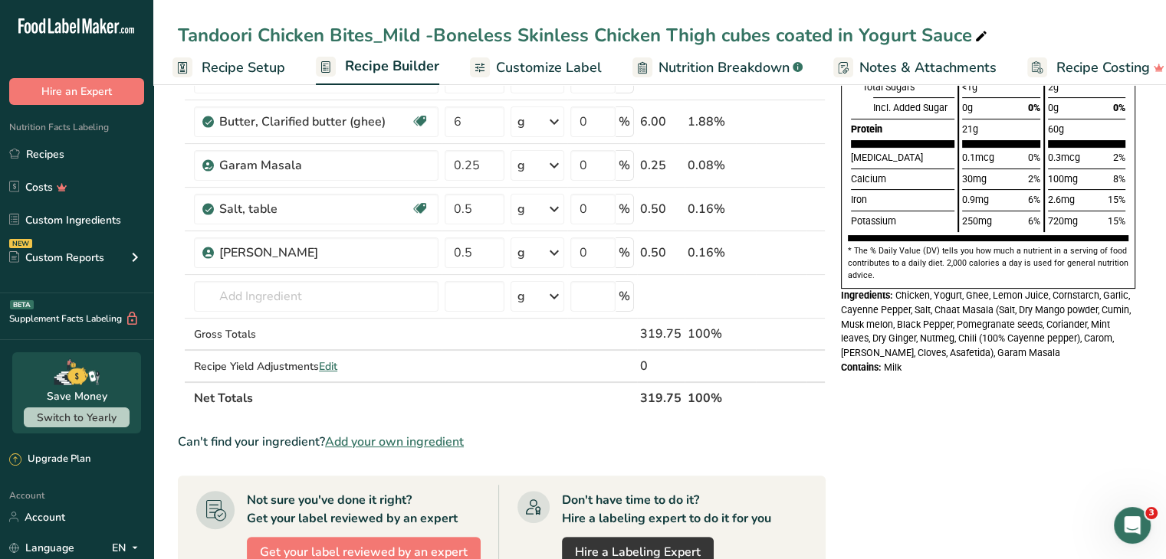
scroll to position [362, 0]
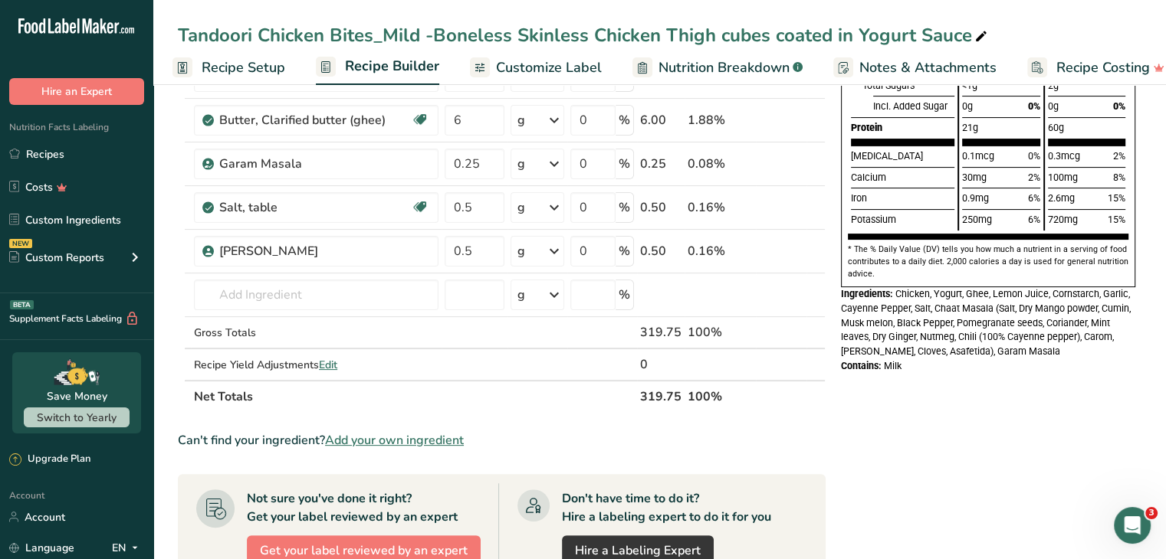
click at [522, 70] on span "Customize Label" at bounding box center [549, 67] width 106 height 21
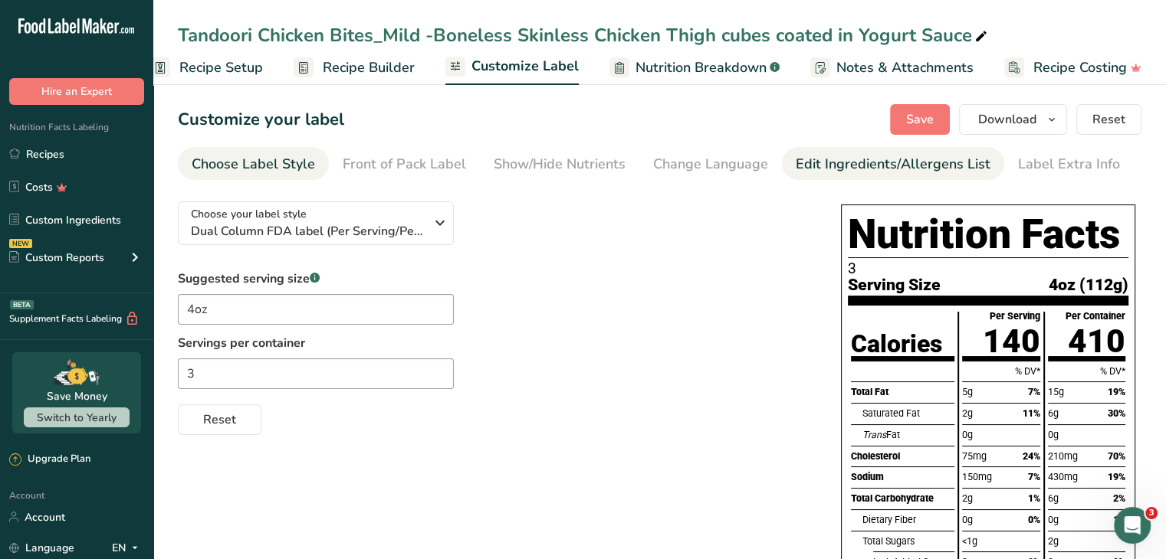
click at [863, 162] on div "Edit Ingredients/Allergens List" at bounding box center [892, 164] width 195 height 21
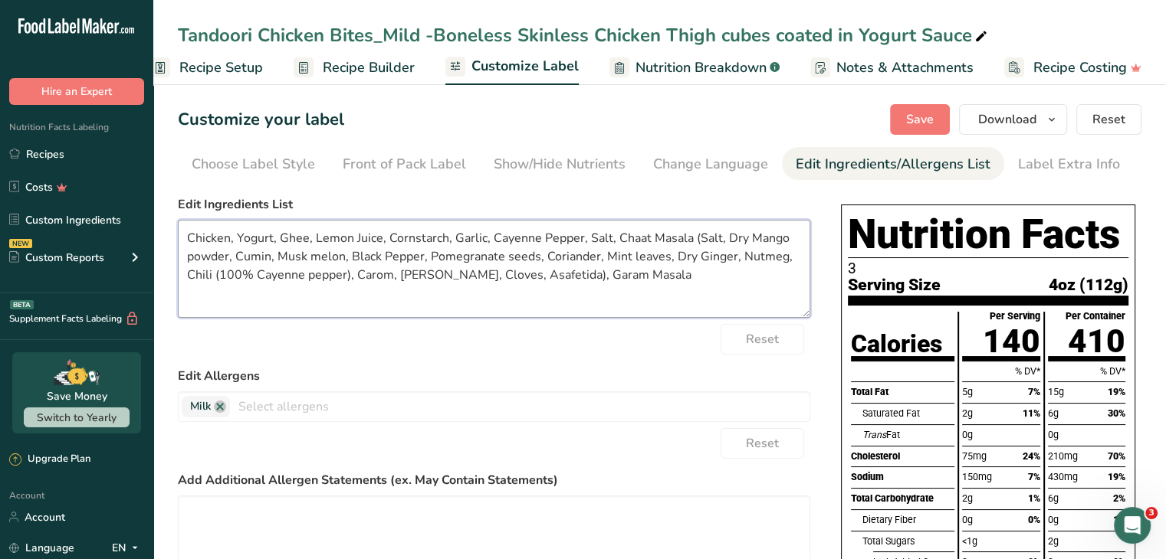
click at [648, 280] on textarea "Chicken, Yogurt, Ghee, Lemon Juice, Cornstarch, Garlic, Cayenne Pepper, Salt, C…" at bounding box center [494, 269] width 632 height 98
click at [645, 269] on textarea "Chicken, Yogurt, Ghee, Lemon Juice, Cornstarch, Garlic, Cayenne Pepper, Salt, C…" at bounding box center [494, 269] width 632 height 98
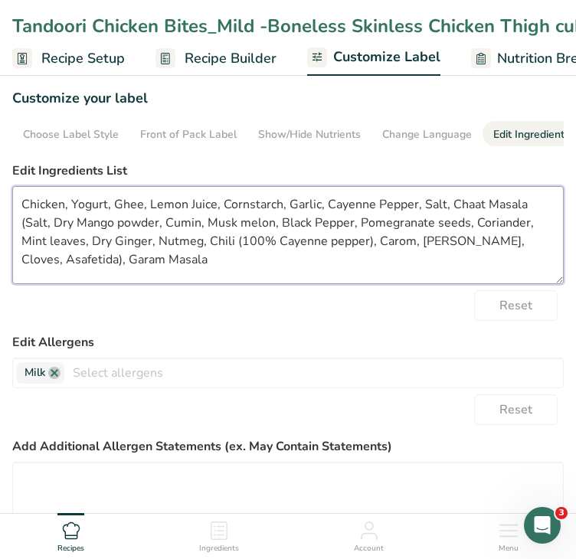
click at [111, 262] on textarea "Chicken, Yogurt, Ghee, Lemon Juice, Cornstarch, Garlic, Cayenne Pepper, Salt, C…" at bounding box center [288, 235] width 552 height 98
drag, startPoint x: 103, startPoint y: 264, endPoint x: 438, endPoint y: 257, distance: 335.0
click at [438, 257] on textarea "Chicken, Yogurt, Ghee, Lemon Juice, Cornstarch, Garlic, Cayenne Pepper, Salt, C…" at bounding box center [288, 235] width 552 height 98
type textarea "Chicken, Yogurt, Ghee, Lemon Juice, Cornstarch, Garlic, Cayenne Pepper, Salt, C…"
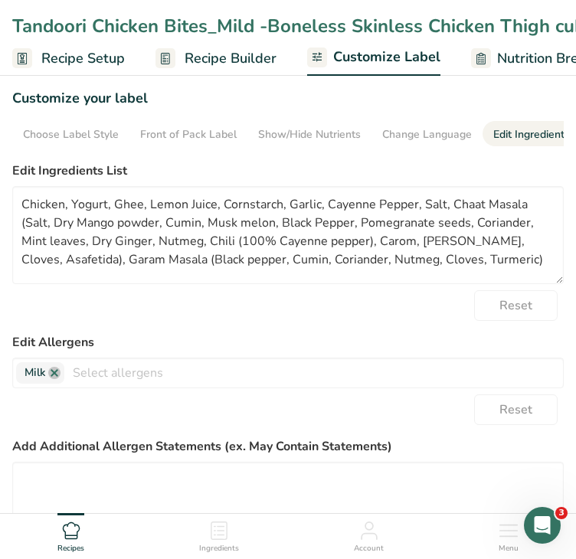
click at [253, 310] on div "Reset" at bounding box center [288, 305] width 552 height 31
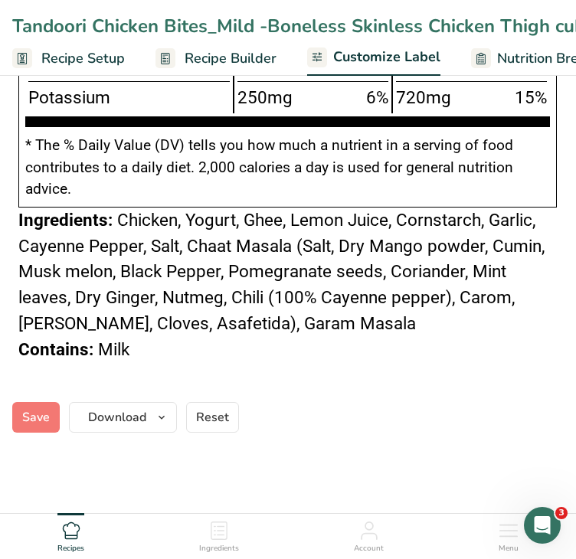
scroll to position [1360, 0]
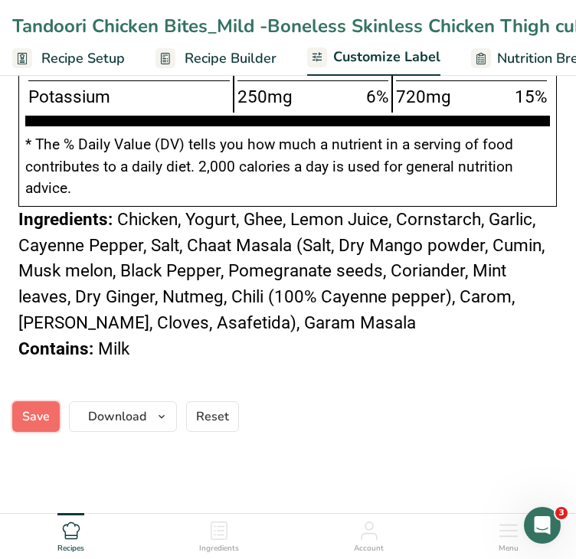
click at [30, 421] on span "Save" at bounding box center [36, 417] width 28 height 18
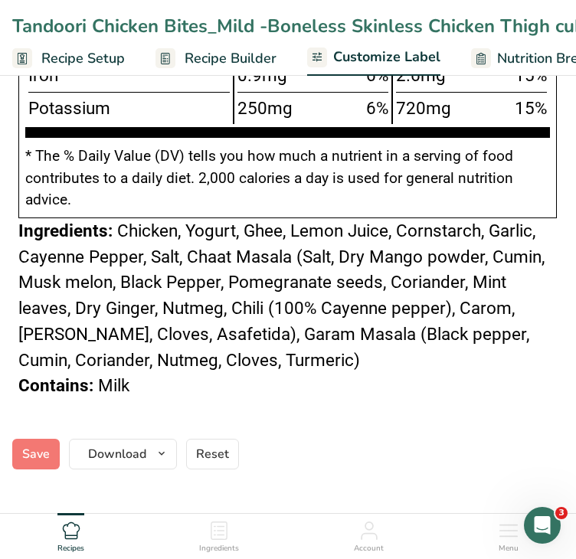
scroll to position [1428, 0]
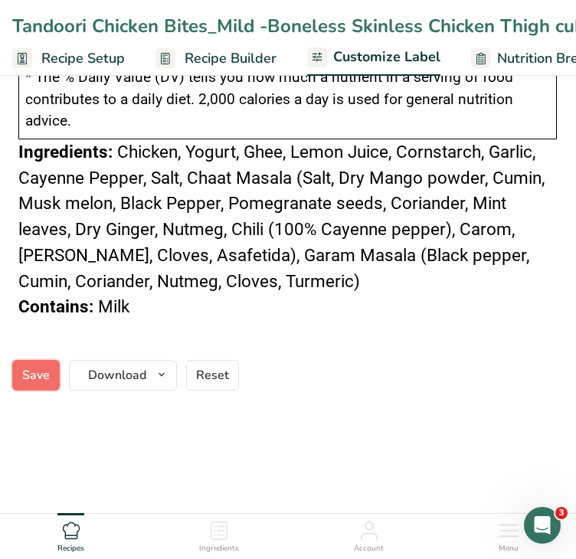
click at [40, 371] on span "Save" at bounding box center [36, 375] width 28 height 18
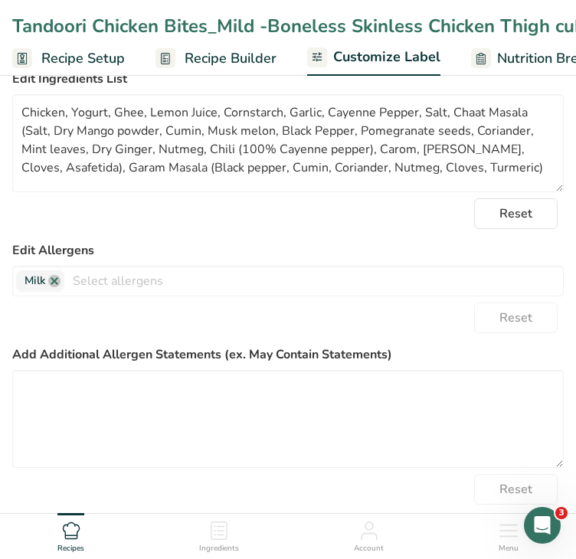
scroll to position [0, 0]
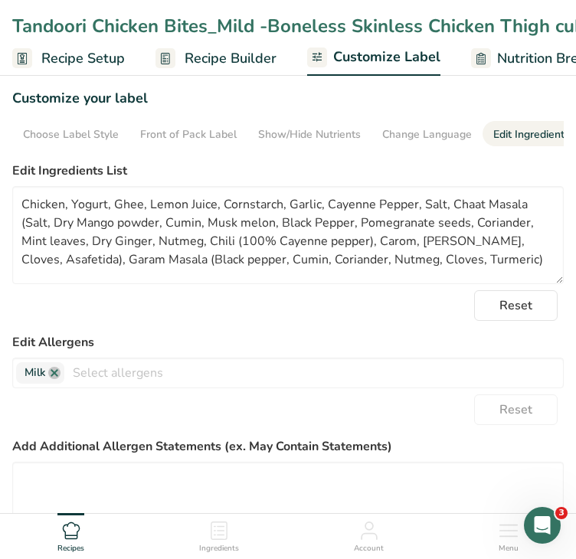
click at [73, 66] on span "Recipe Setup" at bounding box center [83, 58] width 84 height 21
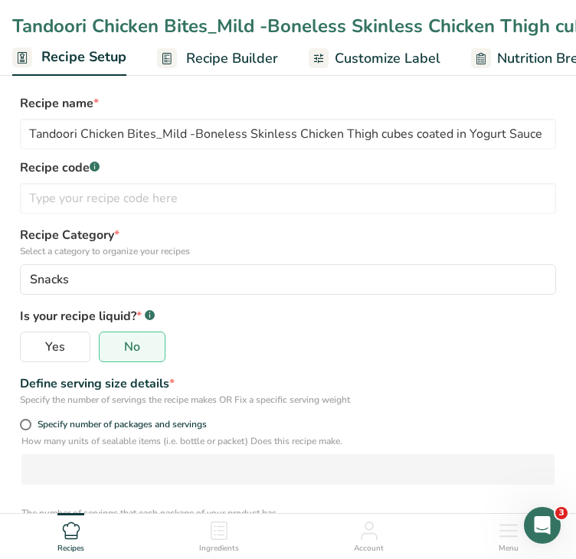
click at [232, 69] on span "Recipe Builder" at bounding box center [232, 58] width 92 height 21
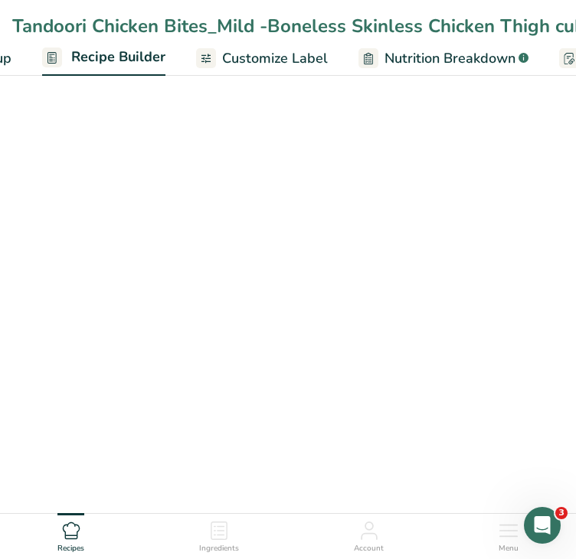
scroll to position [0, 135]
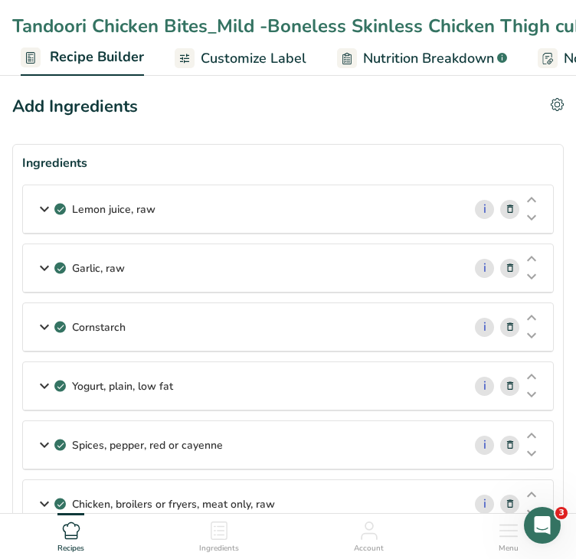
click at [239, 69] on span "Customize Label" at bounding box center [254, 58] width 106 height 21
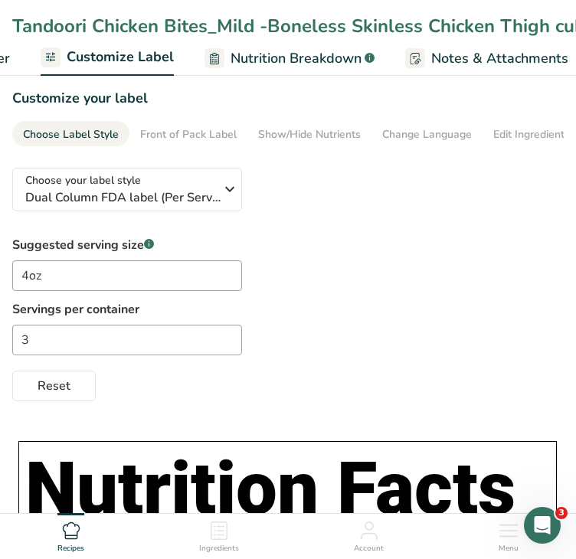
scroll to position [0, 287]
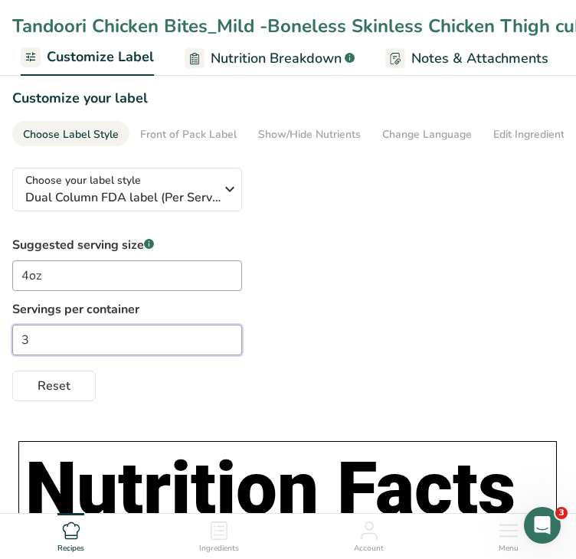
click at [42, 344] on input "3" at bounding box center [127, 340] width 230 height 31
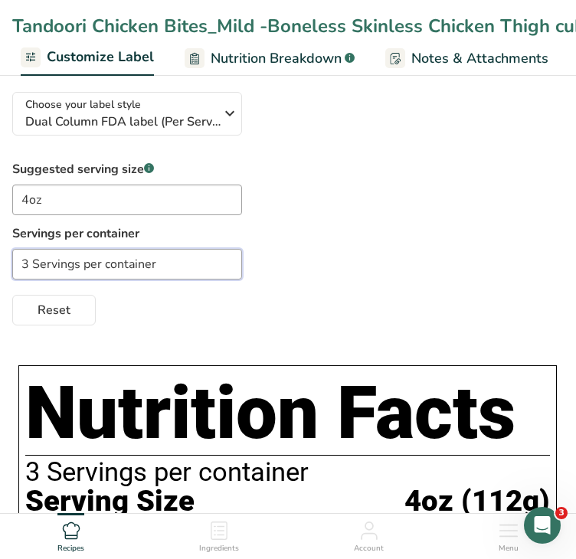
scroll to position [0, 0]
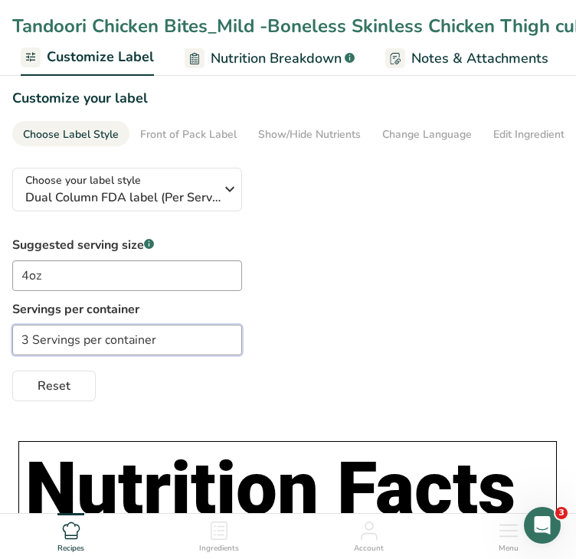
click at [85, 346] on input "3 Servings per container" at bounding box center [127, 340] width 230 height 31
click at [107, 341] on input "3 Servings Per container" at bounding box center [127, 340] width 230 height 31
type input "3 Servings Per Container"
click at [305, 362] on div "Suggested serving size .a-a{fill:#347362;}.b-a{fill:#fff;} 4oz Servings per con…" at bounding box center [288, 319] width 552 height 166
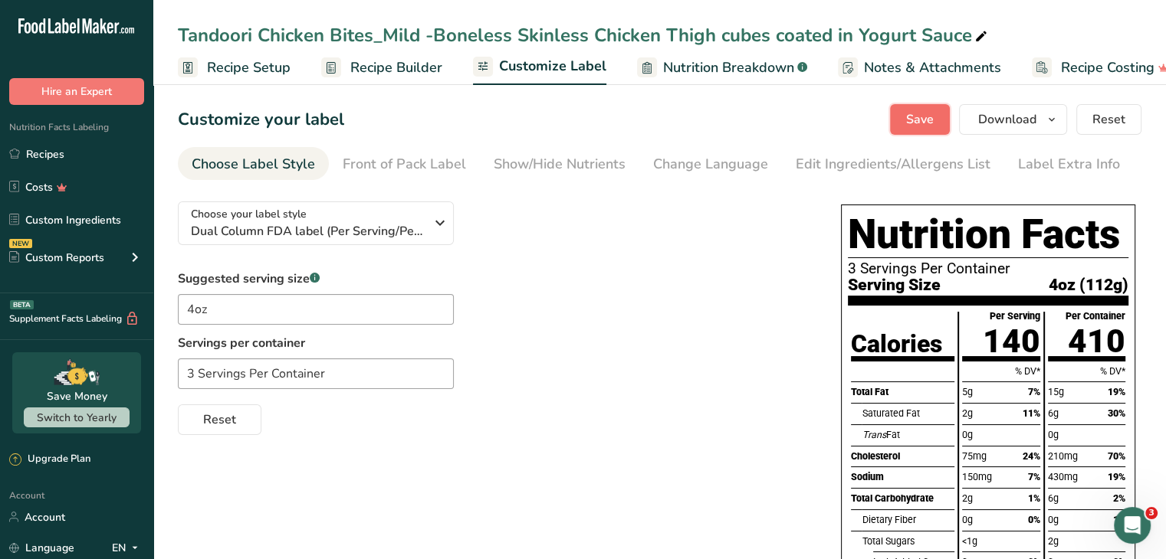
click at [925, 123] on span "Save" at bounding box center [920, 119] width 28 height 18
click at [42, 154] on link "Recipes" at bounding box center [76, 153] width 153 height 29
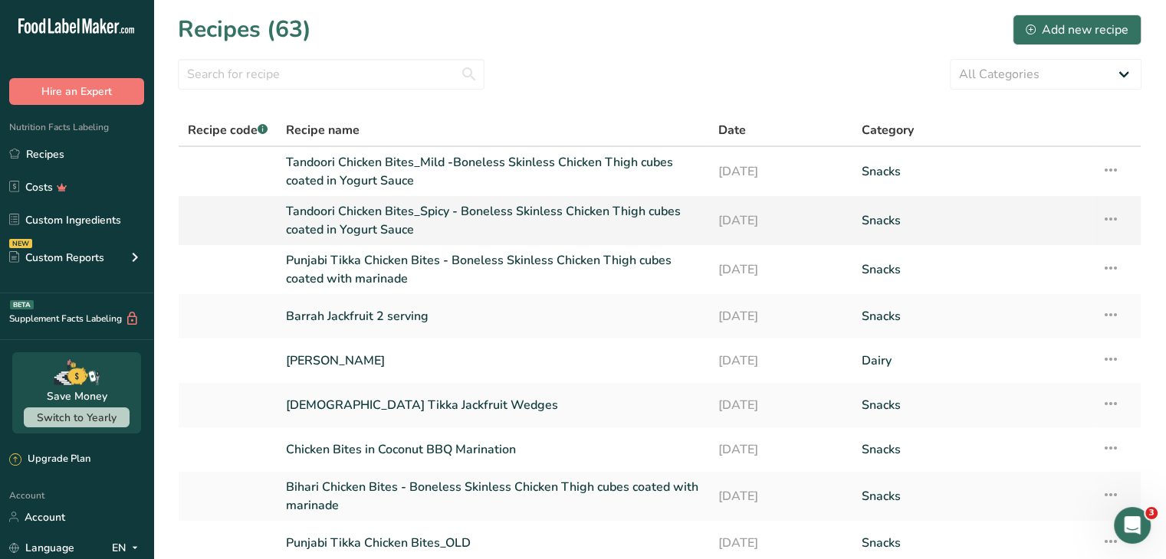
click at [360, 215] on link "Tandoori Chicken Bites_Spicy - Boneless Skinless Chicken Thigh cubes coated in …" at bounding box center [492, 220] width 413 height 37
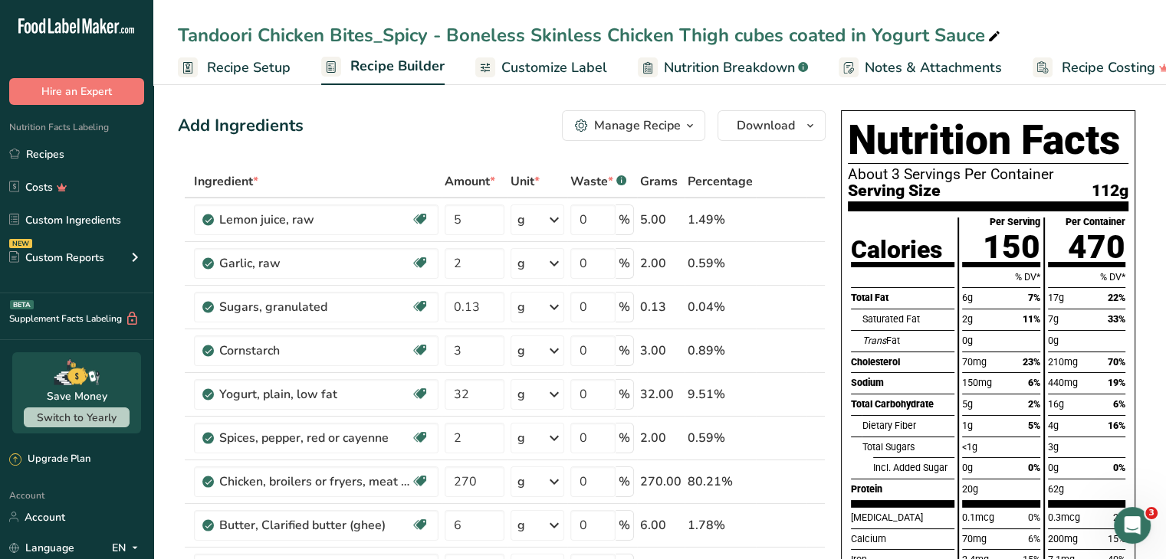
click at [558, 65] on span "Customize Label" at bounding box center [554, 67] width 106 height 21
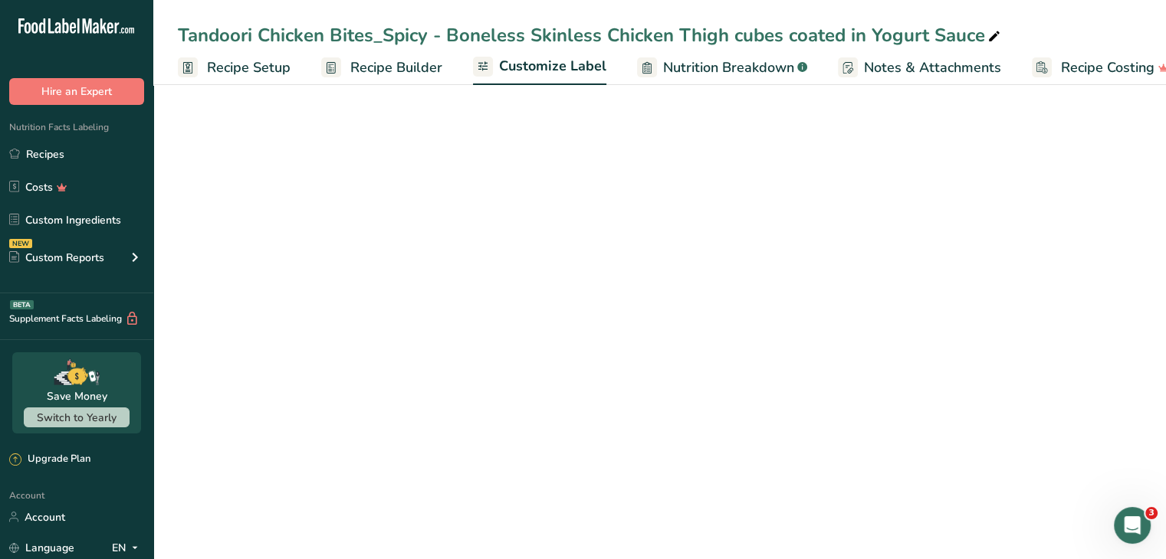
scroll to position [0, 28]
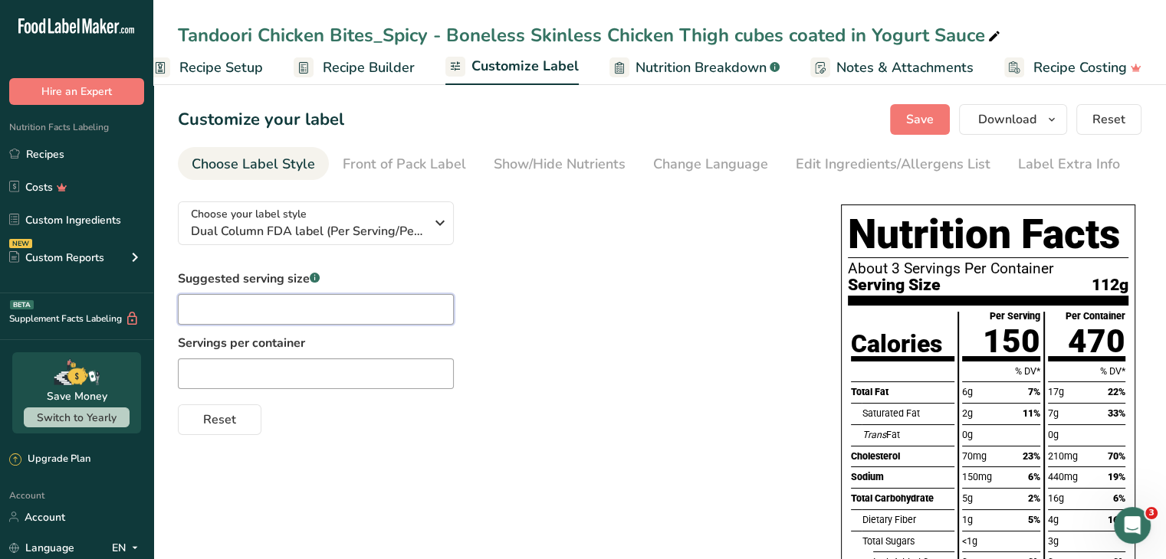
click at [194, 310] on input "text" at bounding box center [316, 309] width 276 height 31
type input "4oz"
click at [188, 376] on input "text" at bounding box center [316, 374] width 276 height 31
type input "3 Servings per container"
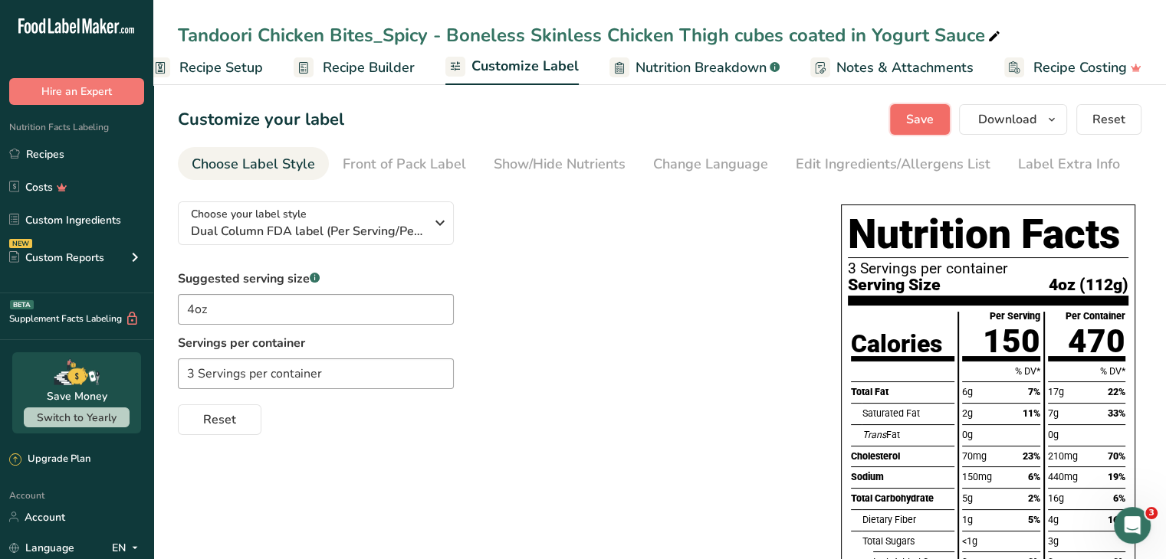
click at [918, 123] on span "Save" at bounding box center [920, 119] width 28 height 18
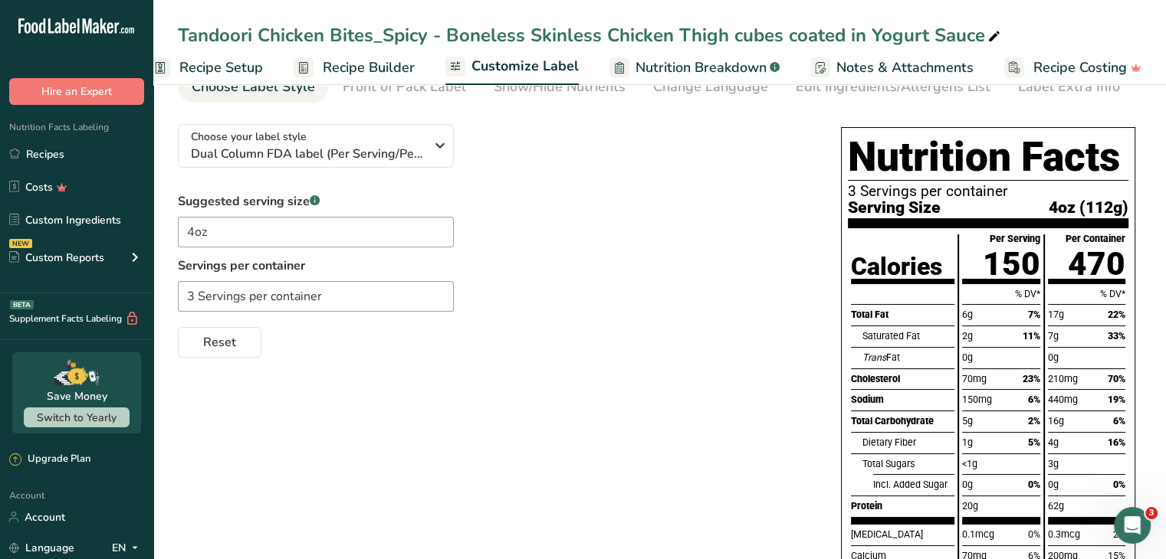
scroll to position [0, 0]
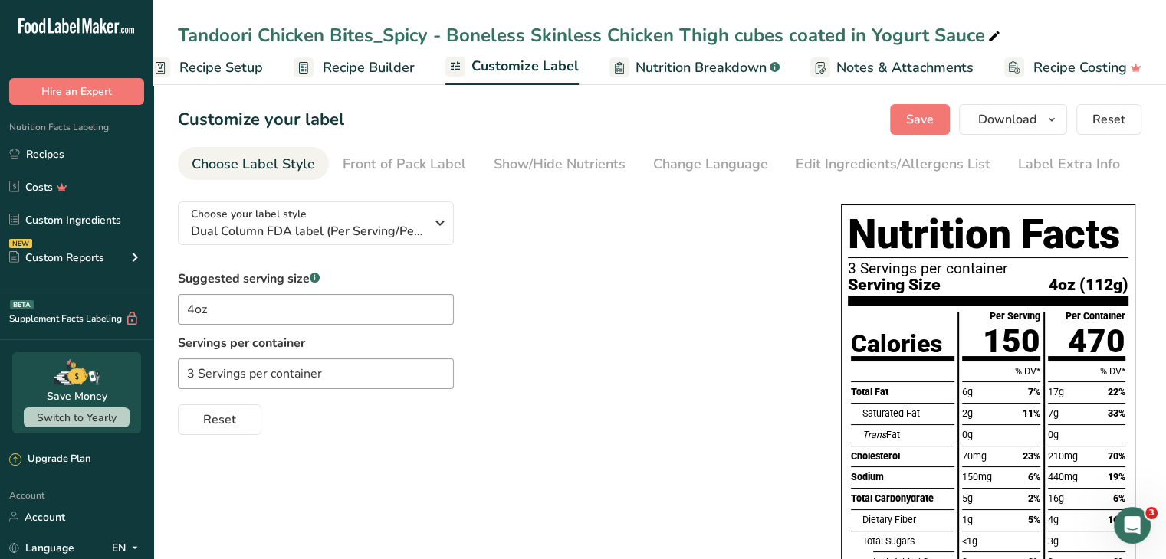
click at [216, 70] on span "Recipe Setup" at bounding box center [221, 67] width 84 height 21
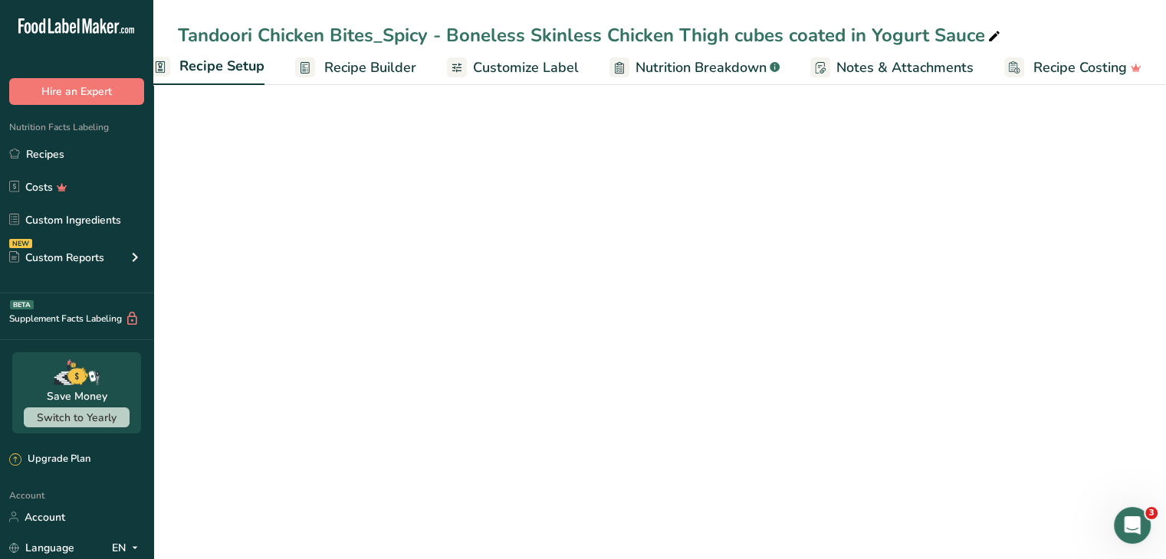
scroll to position [0, 5]
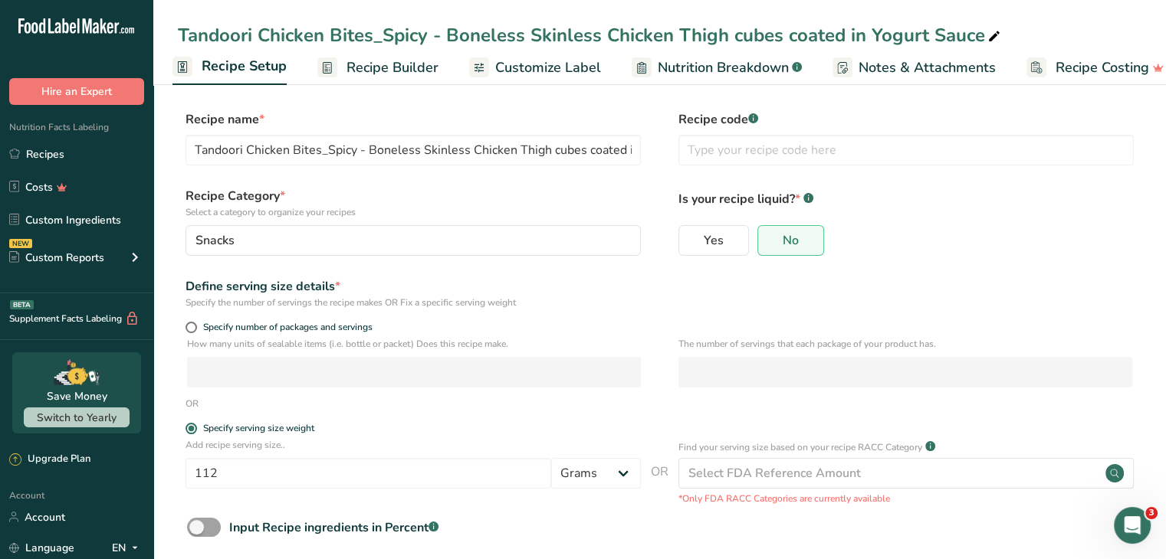
click at [535, 71] on span "Customize Label" at bounding box center [548, 67] width 106 height 21
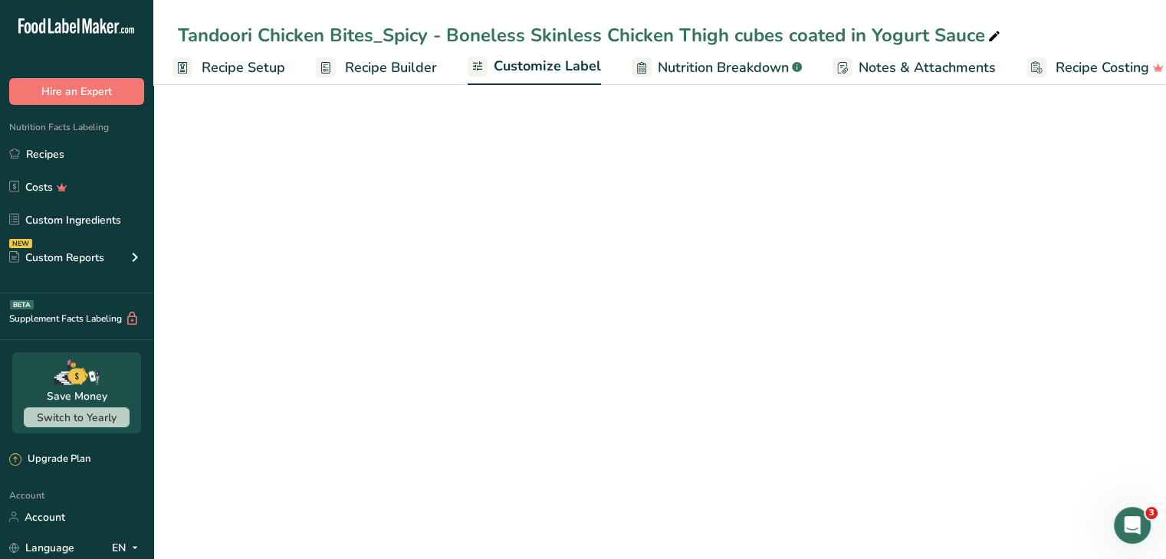
scroll to position [0, 28]
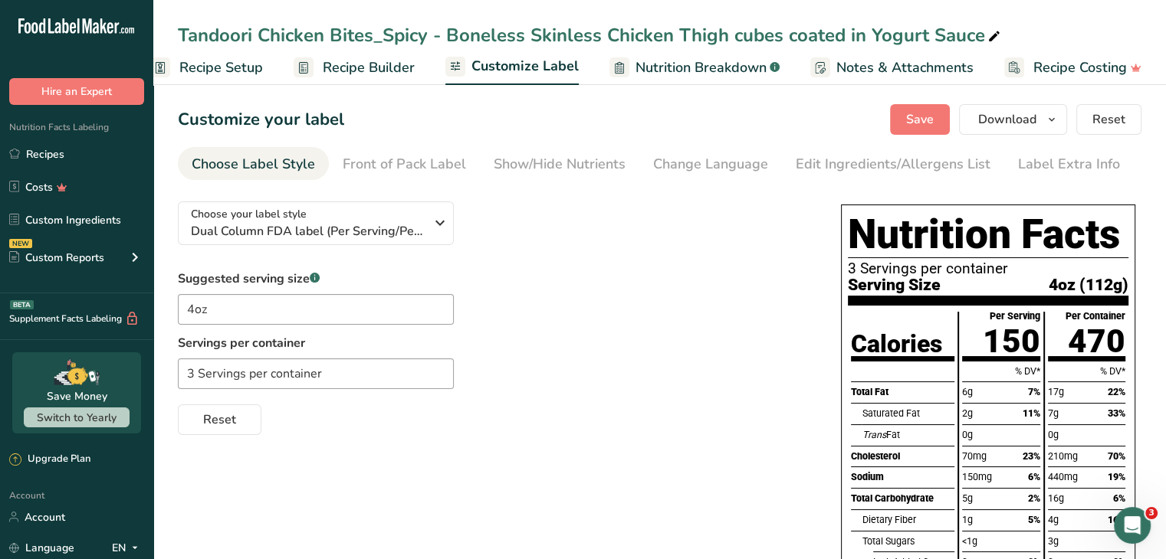
click at [231, 66] on span "Recipe Setup" at bounding box center [221, 67] width 84 height 21
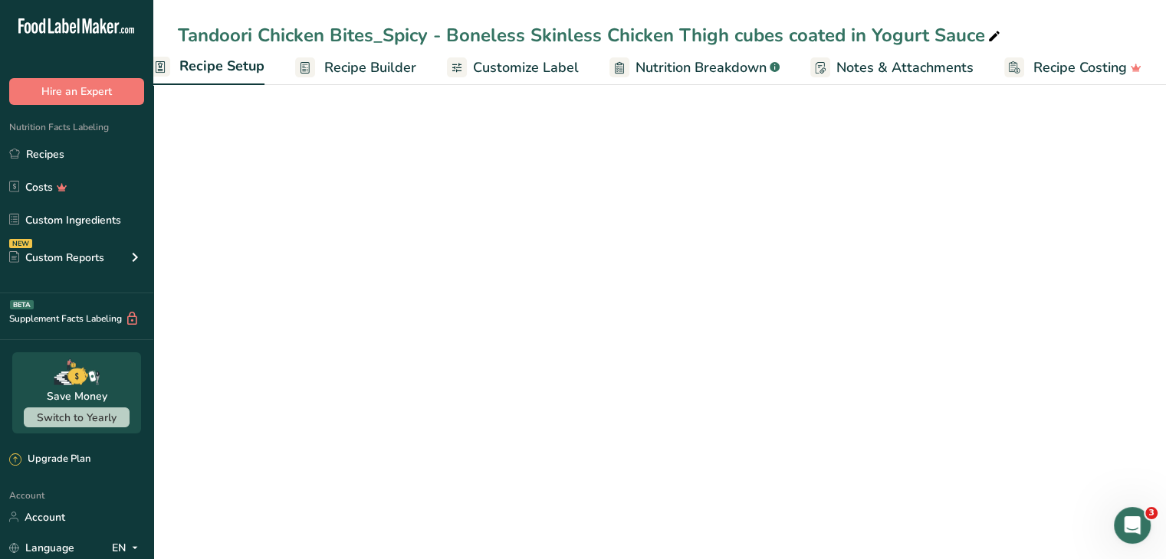
scroll to position [0, 5]
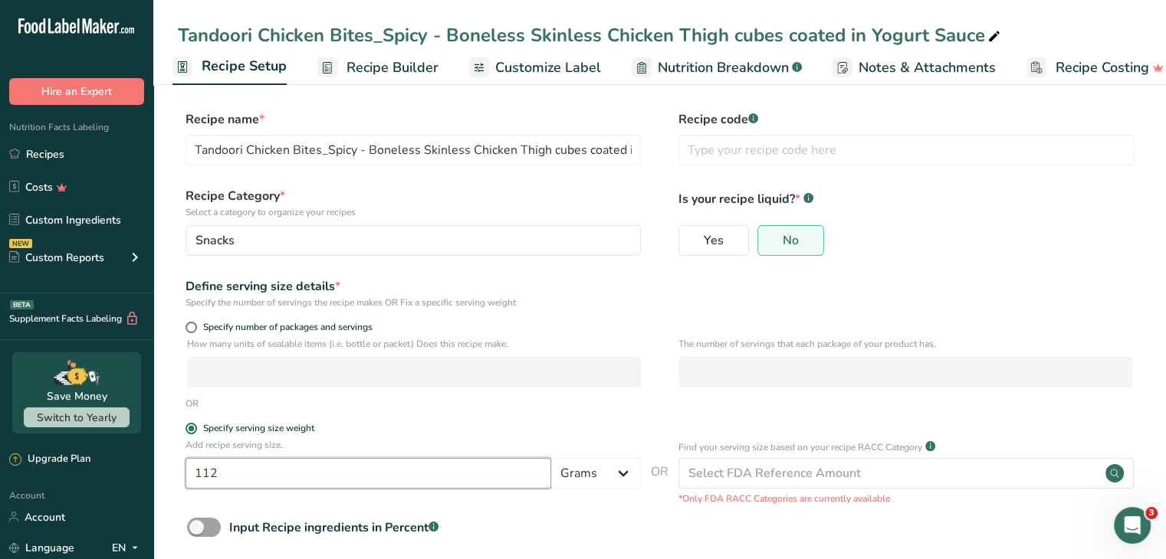
click at [221, 474] on input "112" at bounding box center [368, 473] width 366 height 31
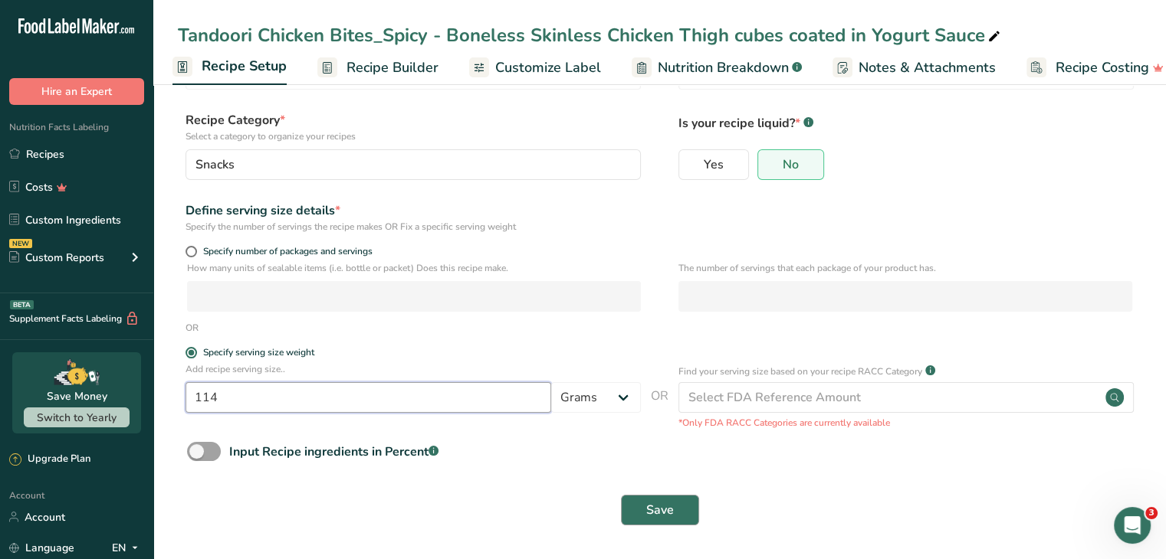
type input "114"
click at [646, 507] on span "Save" at bounding box center [660, 510] width 28 height 18
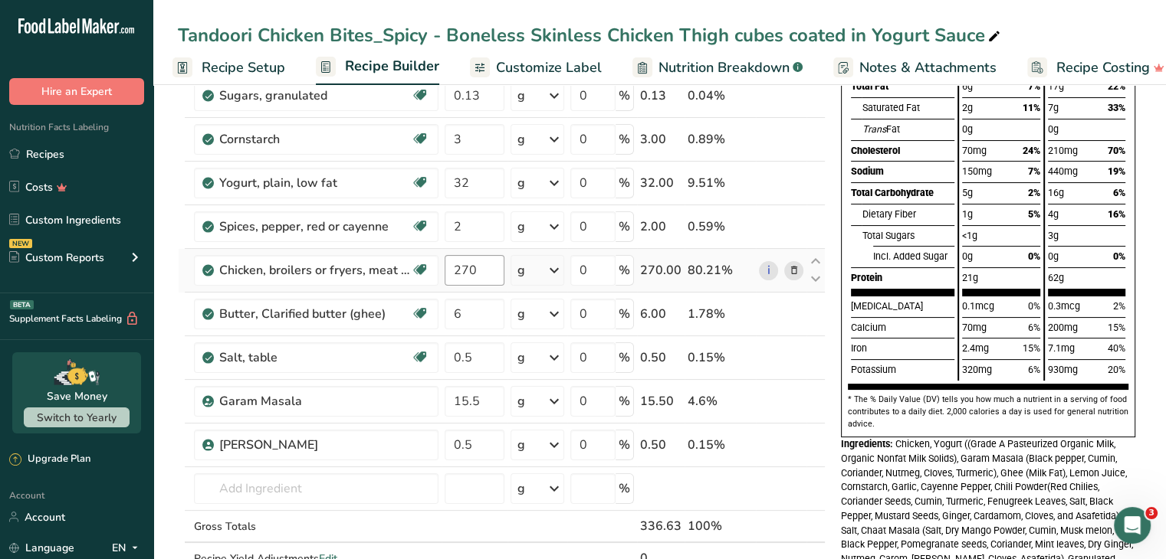
scroll to position [212, 0]
click at [474, 260] on input "270" at bounding box center [474, 270] width 60 height 31
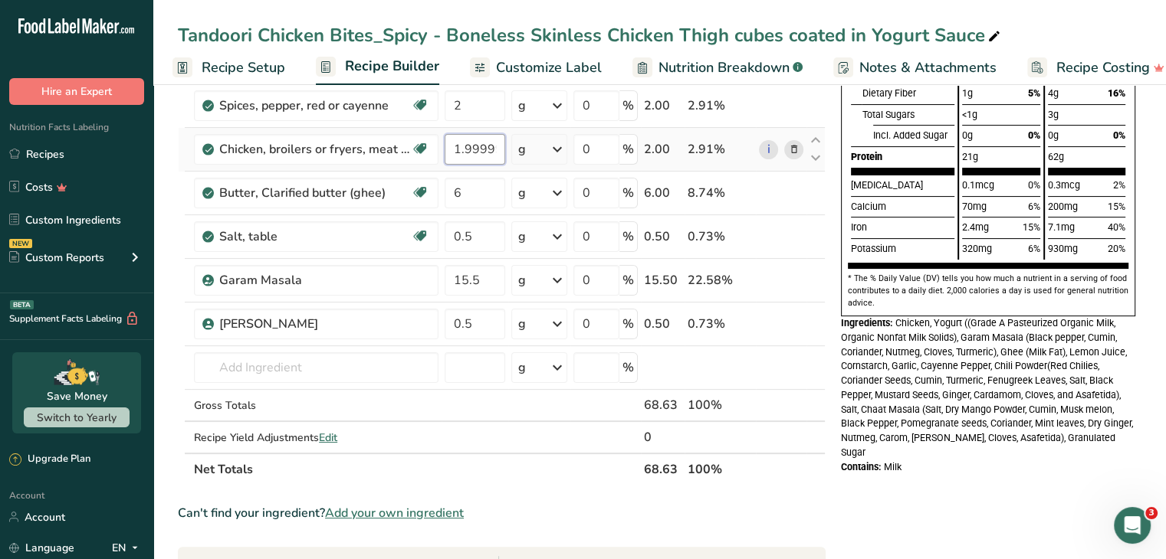
scroll to position [331, 0]
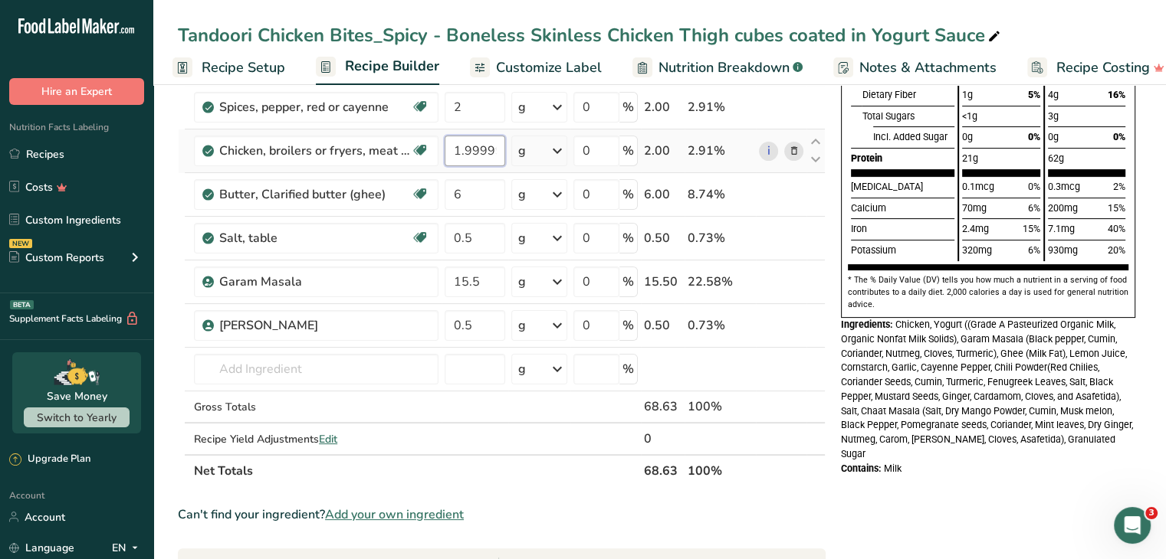
click at [467, 154] on input "1.999999" at bounding box center [474, 151] width 61 height 31
type input "2"
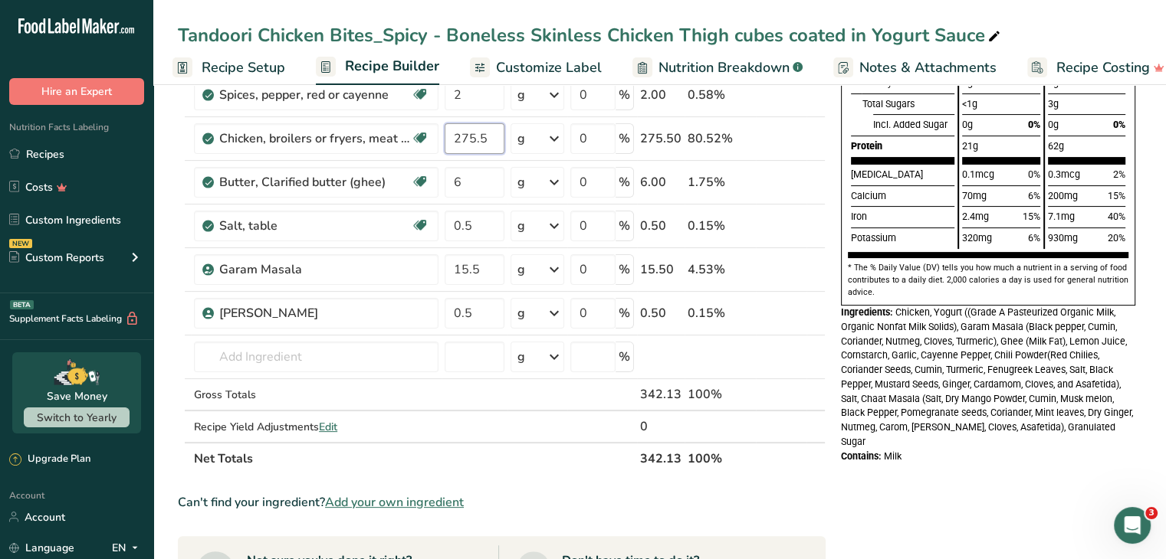
scroll to position [343, 0]
type input "275.5"
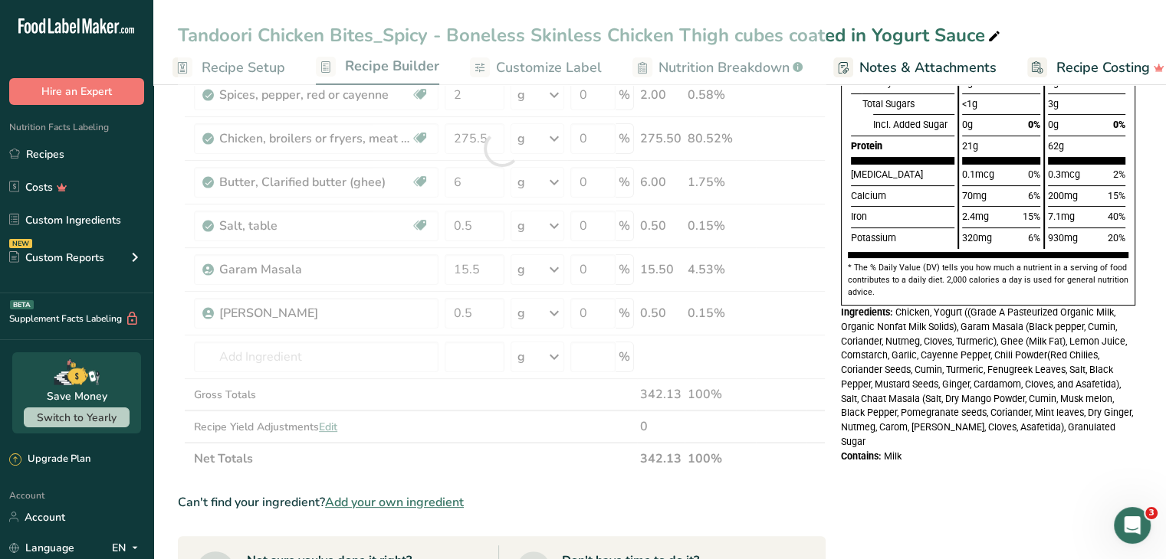
click at [687, 488] on section "Ingredient * Amount * Unit * Waste * .a-a{fill:#347362;}.b-a{fill:#fff;} Grams …" at bounding box center [502, 415] width 648 height 1187
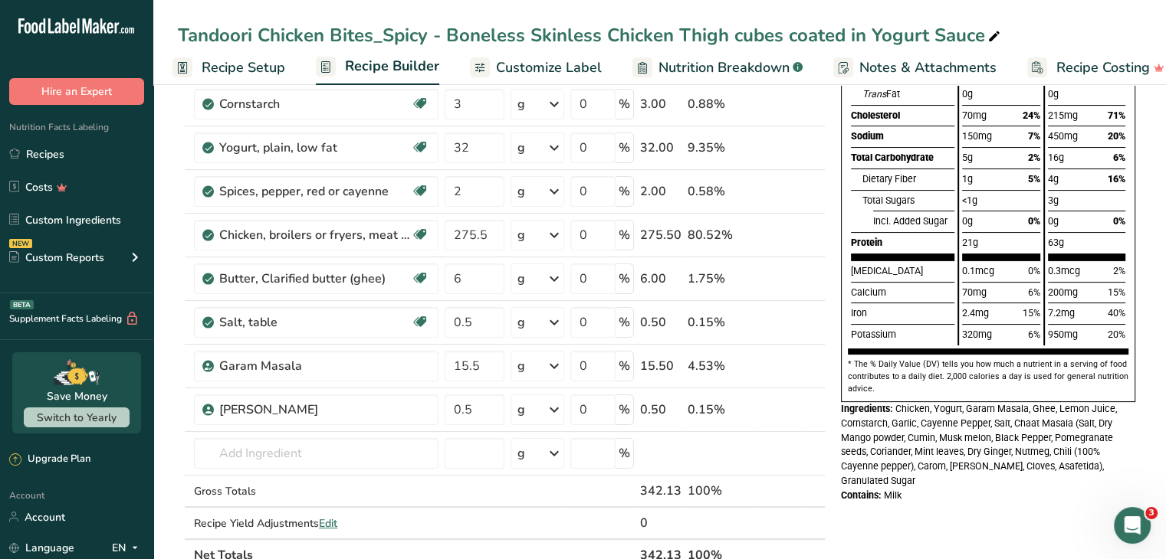
scroll to position [248, 0]
click at [509, 69] on span "Customize Label" at bounding box center [549, 67] width 106 height 21
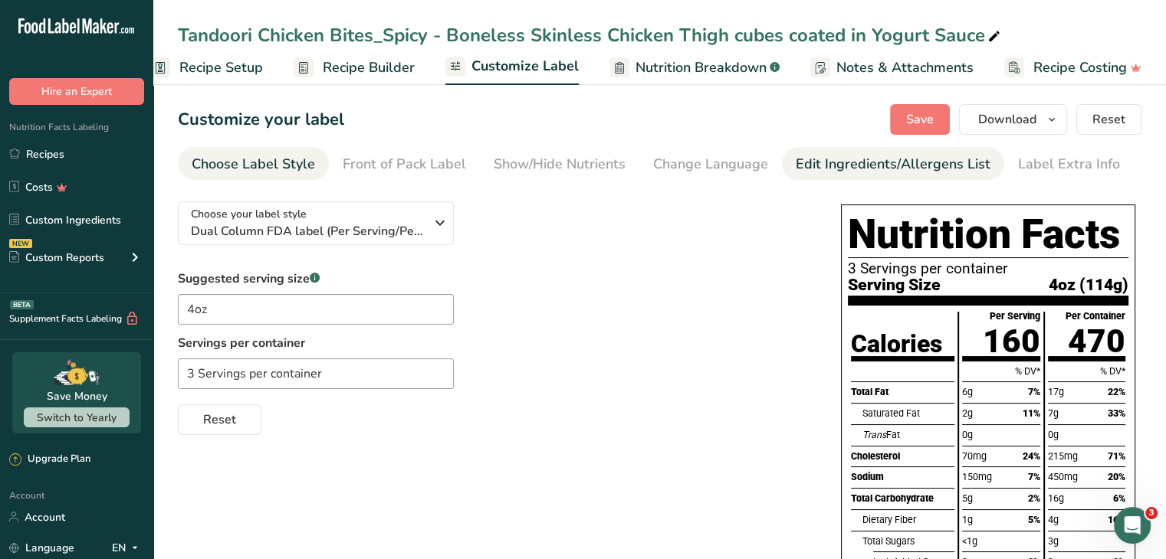
click at [821, 169] on div "Edit Ingredients/Allergens List" at bounding box center [892, 164] width 195 height 21
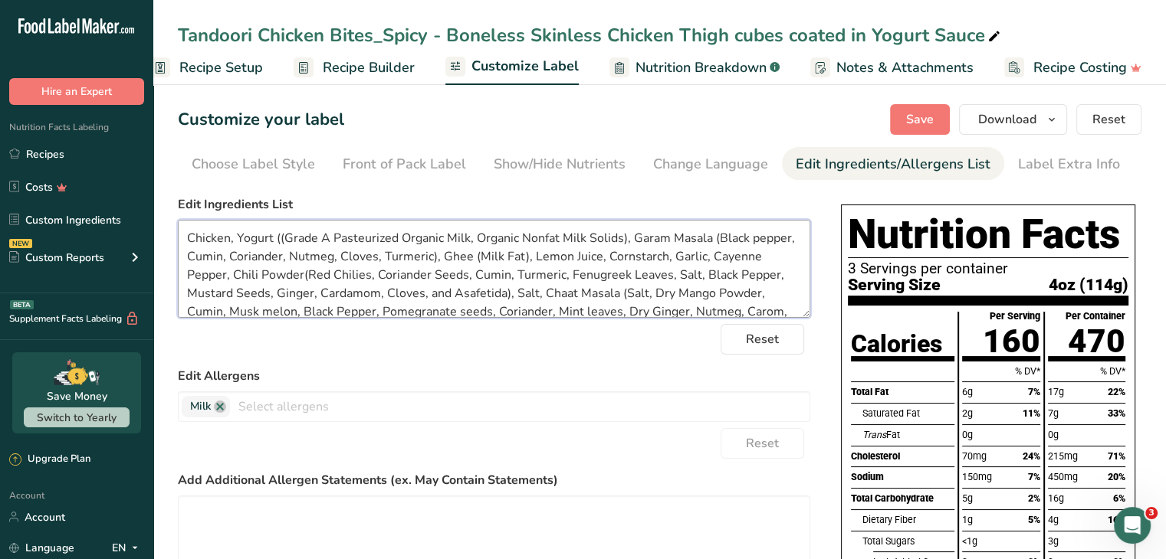
drag, startPoint x: 713, startPoint y: 237, endPoint x: 475, endPoint y: 257, distance: 238.4
click at [475, 257] on textarea "Chicken, Yogurt ((Grade A Pasteurized Organic Milk, Organic Nonfat Milk Solids)…" at bounding box center [494, 269] width 632 height 98
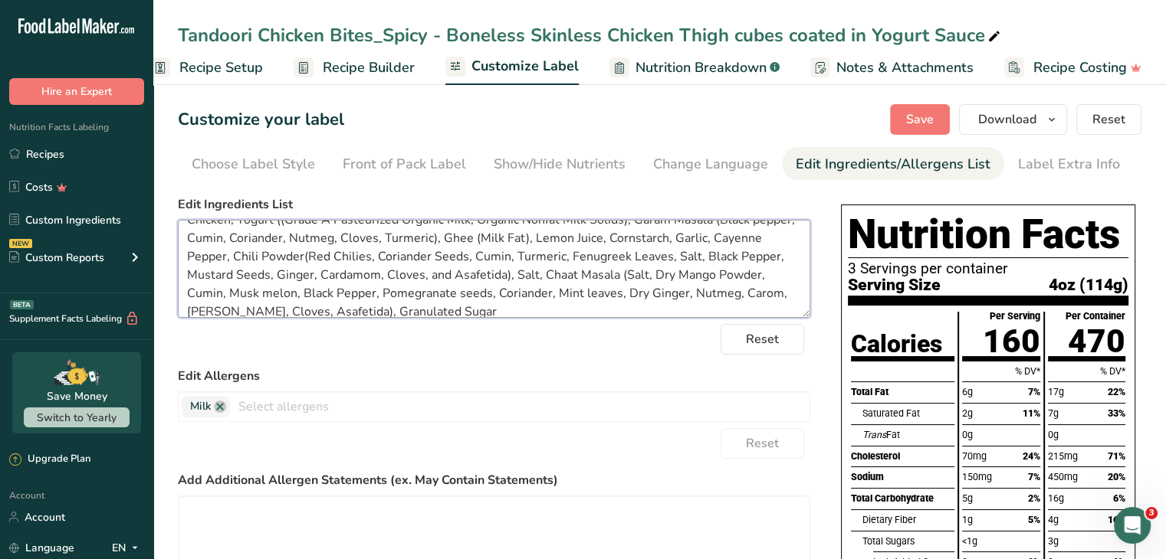
scroll to position [31, 0]
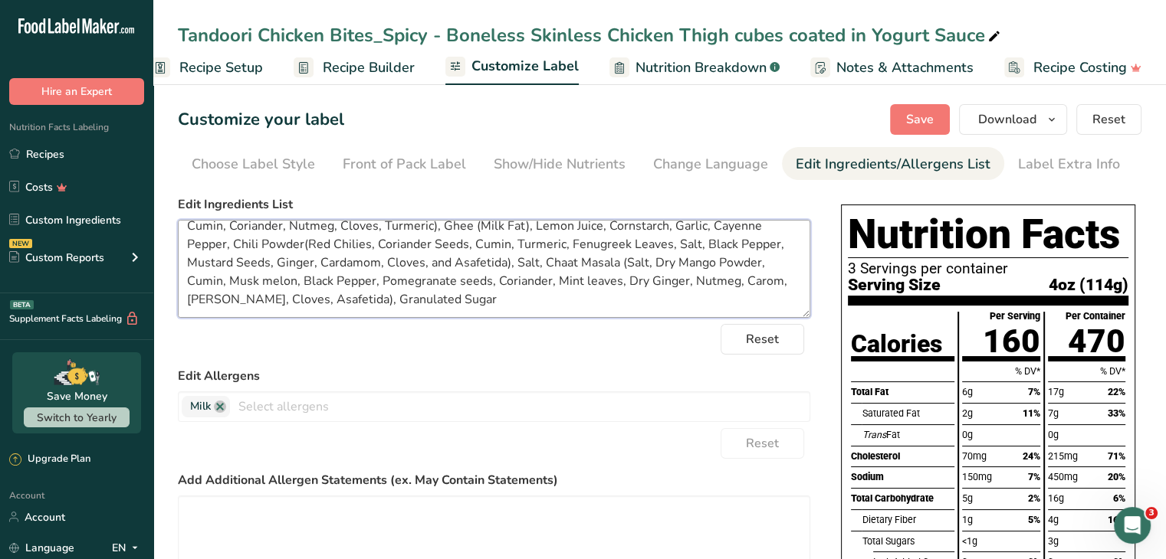
drag, startPoint x: 186, startPoint y: 238, endPoint x: 646, endPoint y: 310, distance: 465.3
click at [646, 310] on textarea "Chicken, Yogurt ((Grade A Pasteurized Organic Milk, Organic Nonfat Milk Solids)…" at bounding box center [494, 269] width 632 height 98
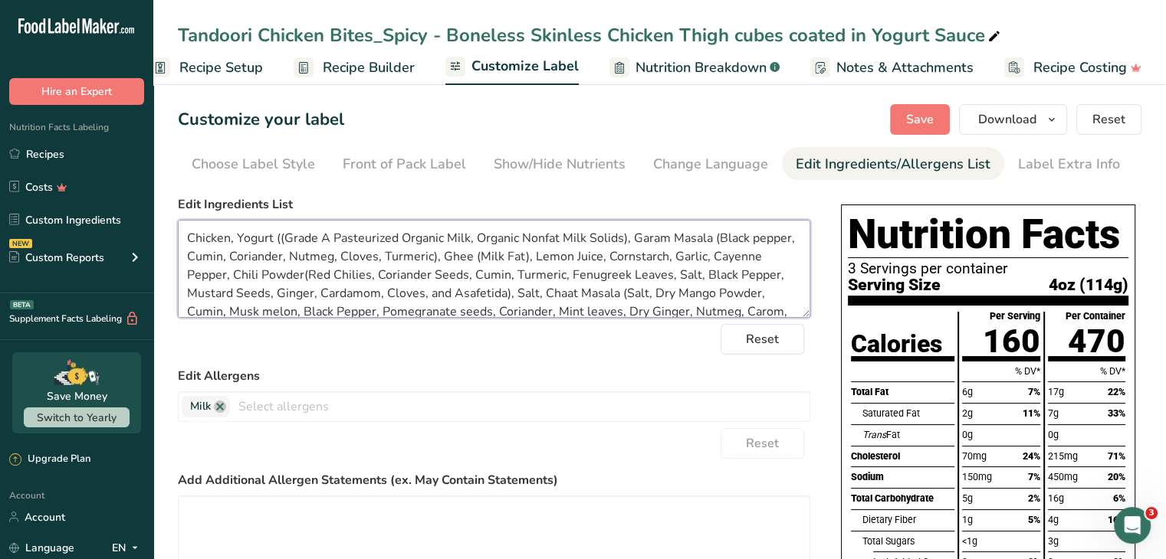
click at [190, 237] on textarea "Chicken, Yogurt ((Grade A Pasteurized Organic Milk, Organic Nonfat Milk Solids)…" at bounding box center [494, 269] width 632 height 98
type textarea "Boneless & Skinless Chicken Thigh, Yogurt ((Grade A Pasteurized Organic Milk, O…"
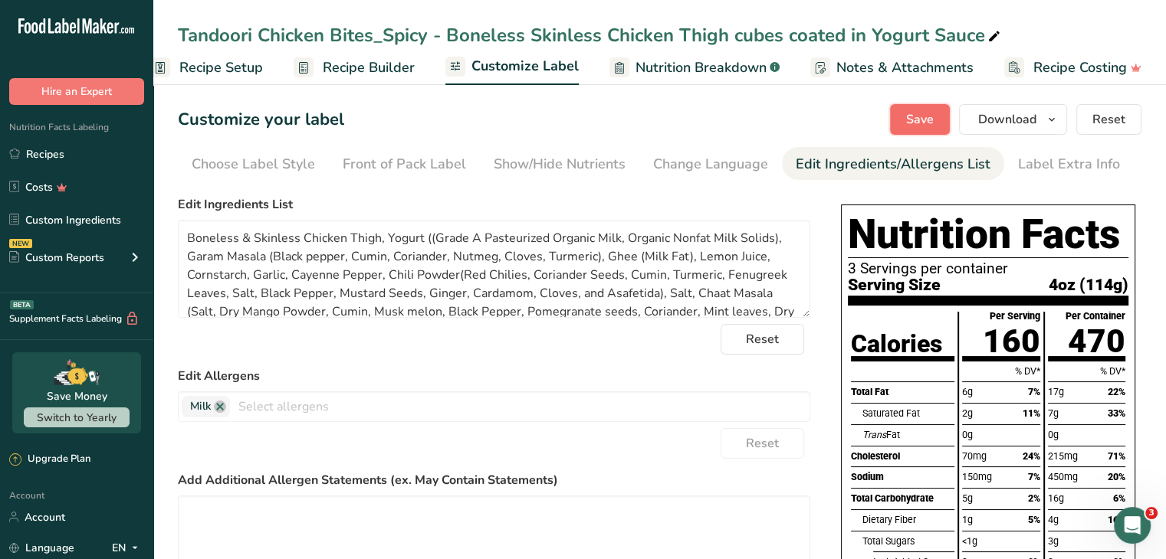
click at [913, 116] on span "Save" at bounding box center [920, 119] width 28 height 18
click at [919, 122] on span "Save" at bounding box center [920, 119] width 28 height 18
click at [1052, 117] on icon "button" at bounding box center [1051, 119] width 12 height 19
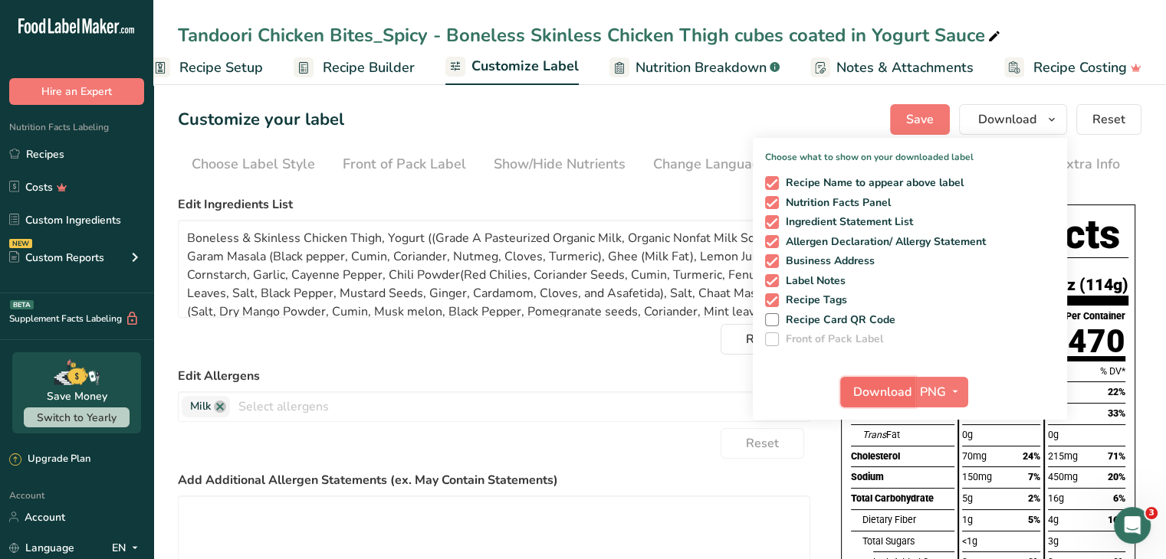
click at [881, 395] on span "Download" at bounding box center [882, 392] width 58 height 18
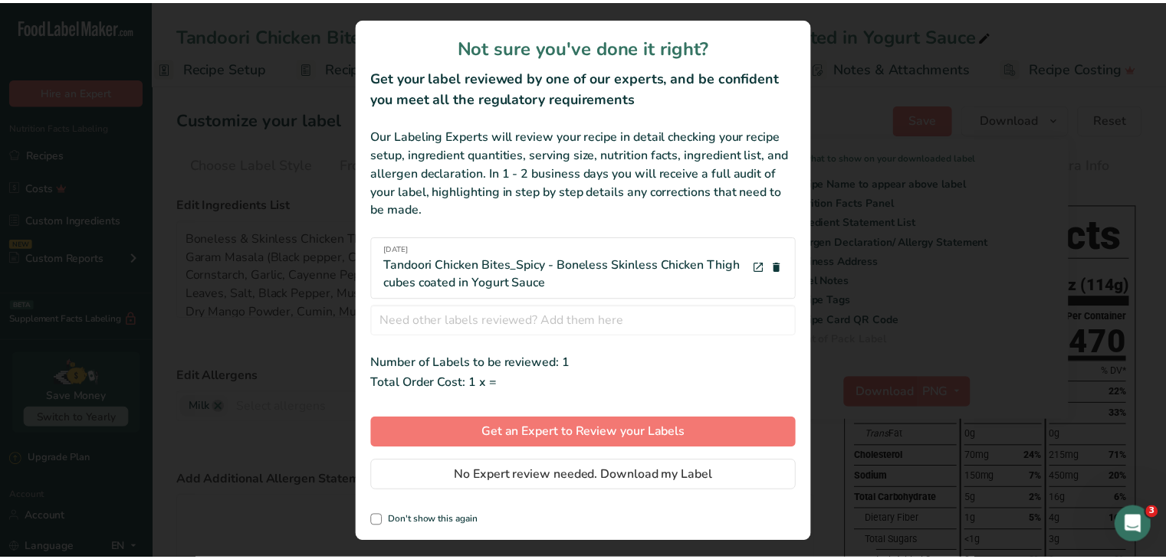
scroll to position [0, 16]
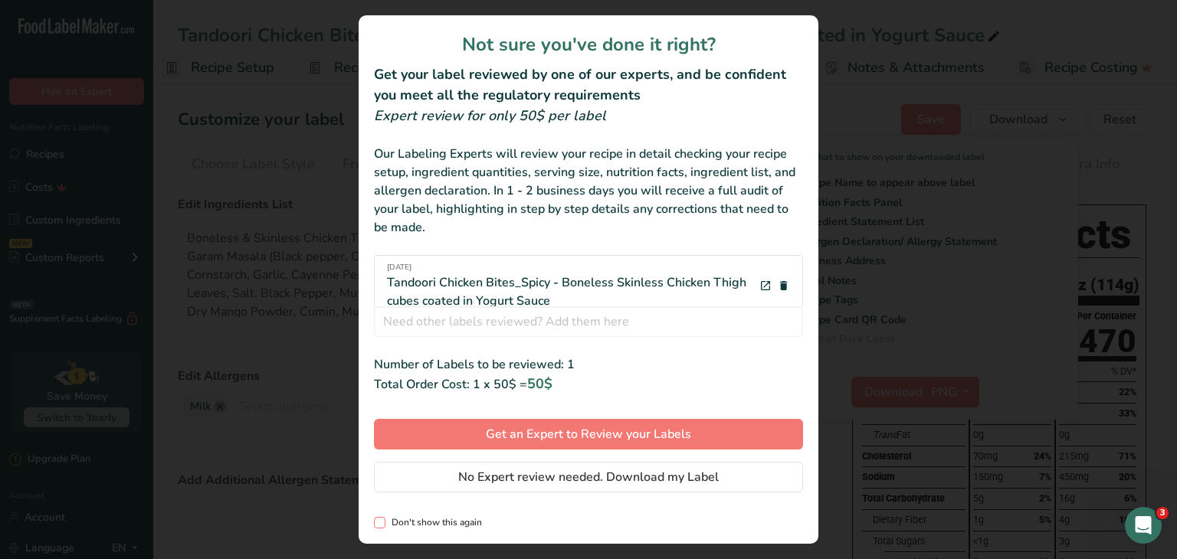
click at [379, 524] on span "review labels modal" at bounding box center [379, 522] width 11 height 11
click at [379, 524] on input "Don't show this again" at bounding box center [379, 523] width 10 height 10
checkbox input "true"
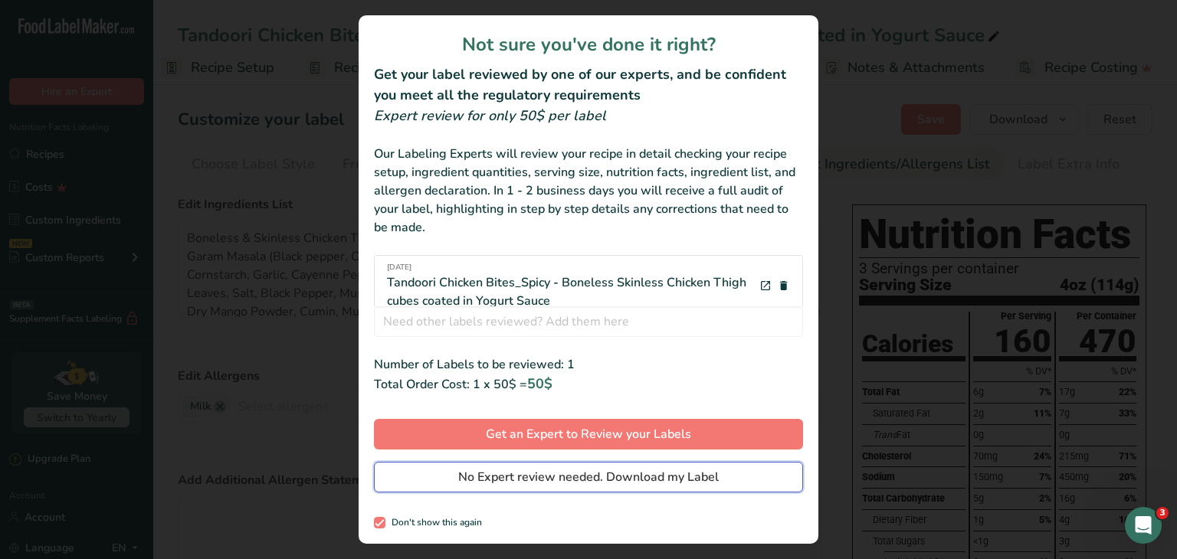
click at [582, 482] on span "No Expert review needed. Download my Label" at bounding box center [588, 477] width 261 height 18
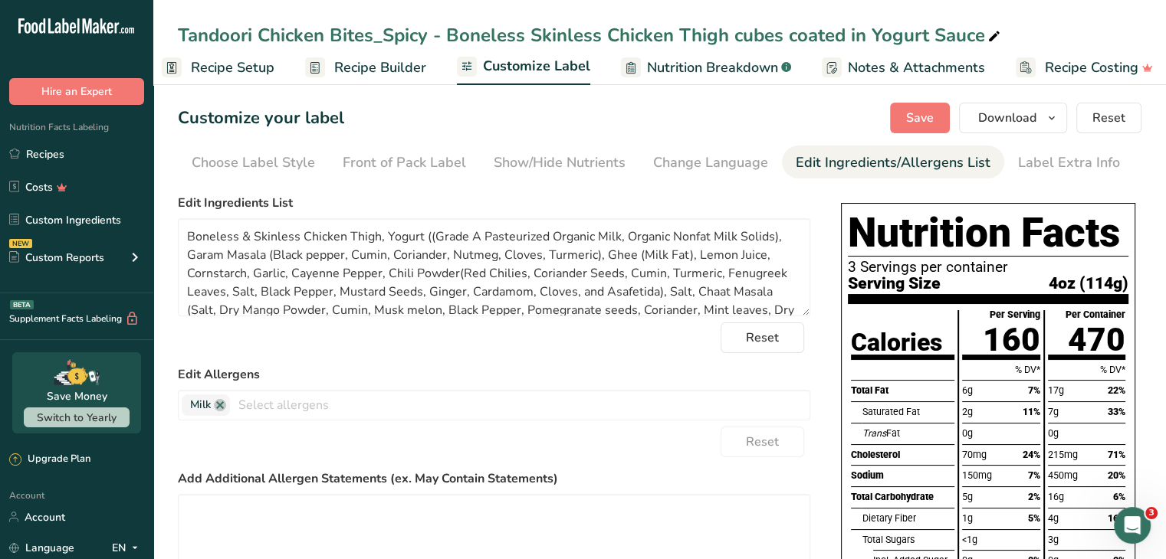
scroll to position [0, 0]
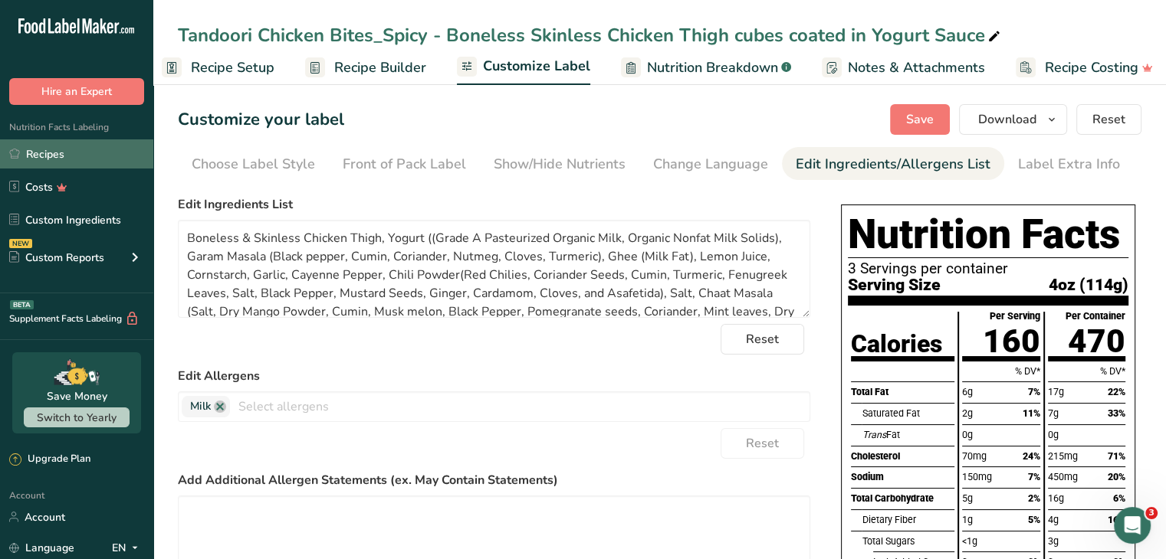
click at [40, 157] on link "Recipes" at bounding box center [76, 153] width 153 height 29
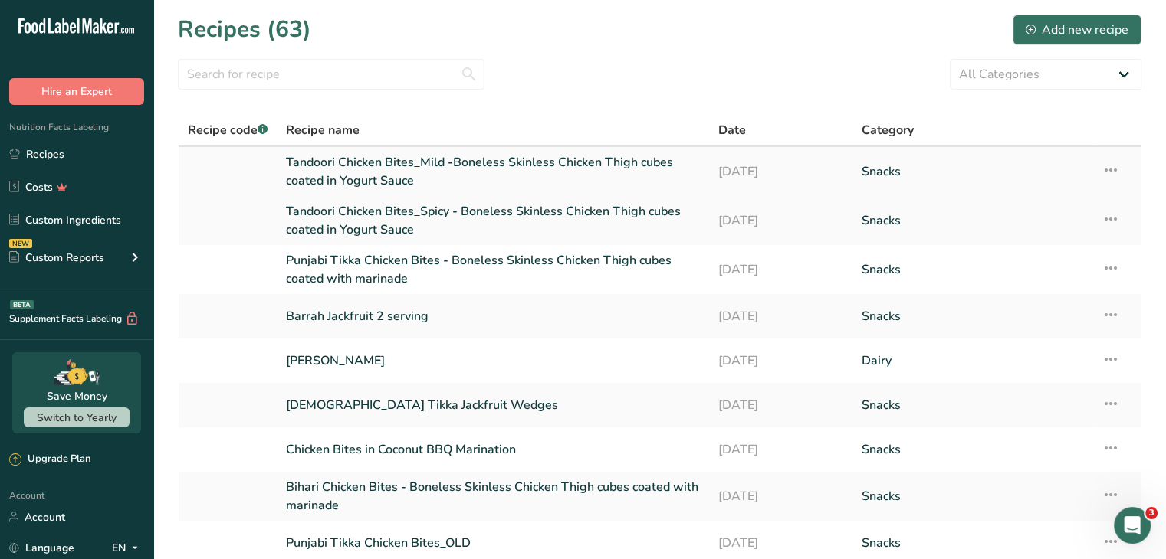
click at [420, 163] on link "Tandoori Chicken Bites_Mild -Boneless Skinless Chicken Thigh cubes coated in Yo…" at bounding box center [492, 171] width 413 height 37
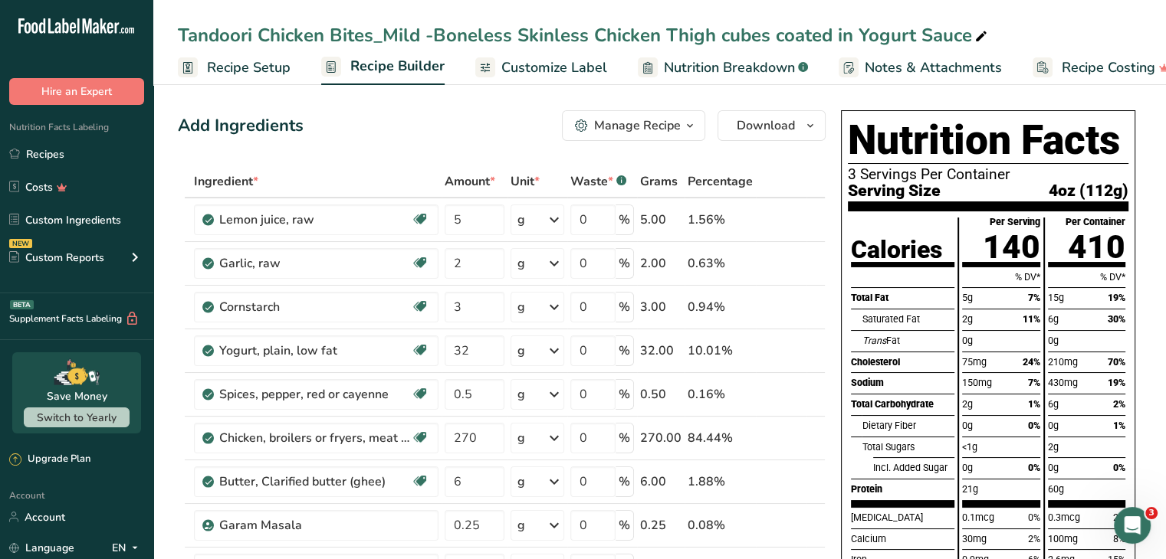
click at [272, 61] on span "Recipe Setup" at bounding box center [249, 67] width 84 height 21
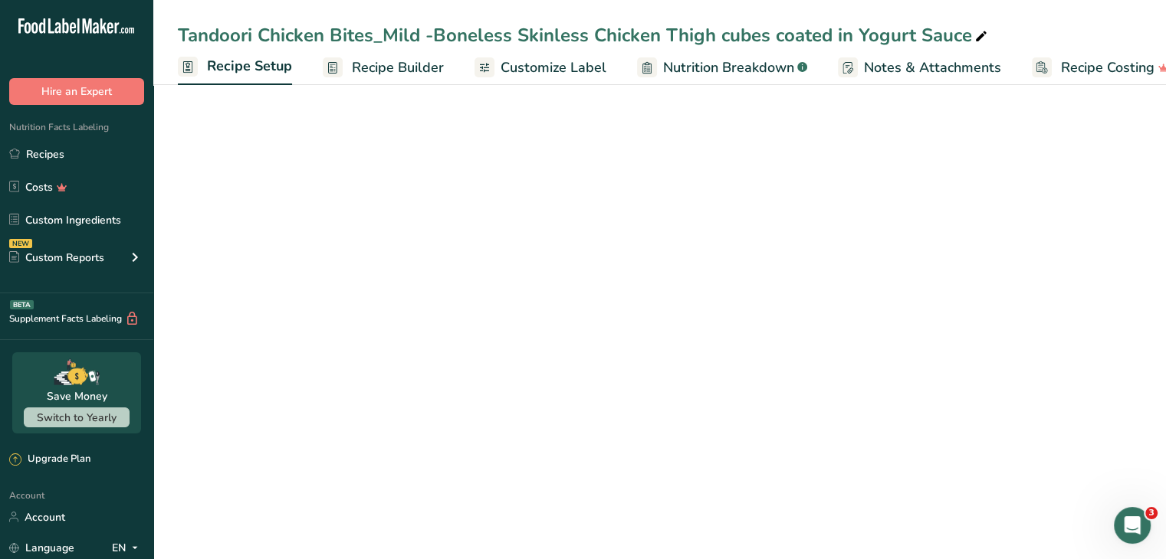
scroll to position [0, 5]
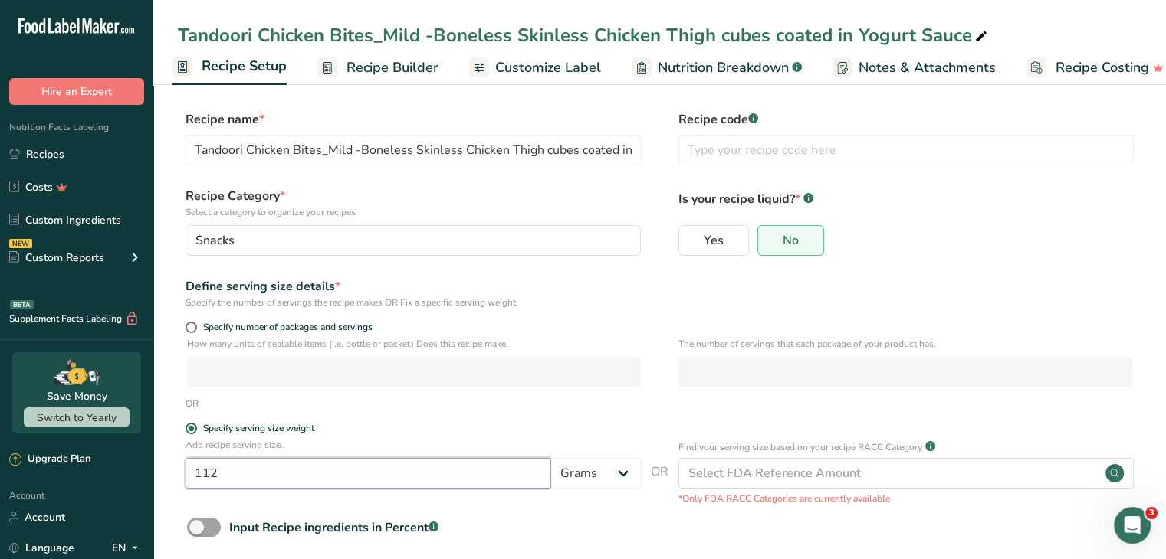
click at [224, 474] on input "112" at bounding box center [368, 473] width 366 height 31
type input "114"
click at [368, 421] on form "Recipe name * Tandoori Chicken Bites_Mild -Boneless Skinless Chicken Thigh cube…" at bounding box center [659, 360] width 963 height 500
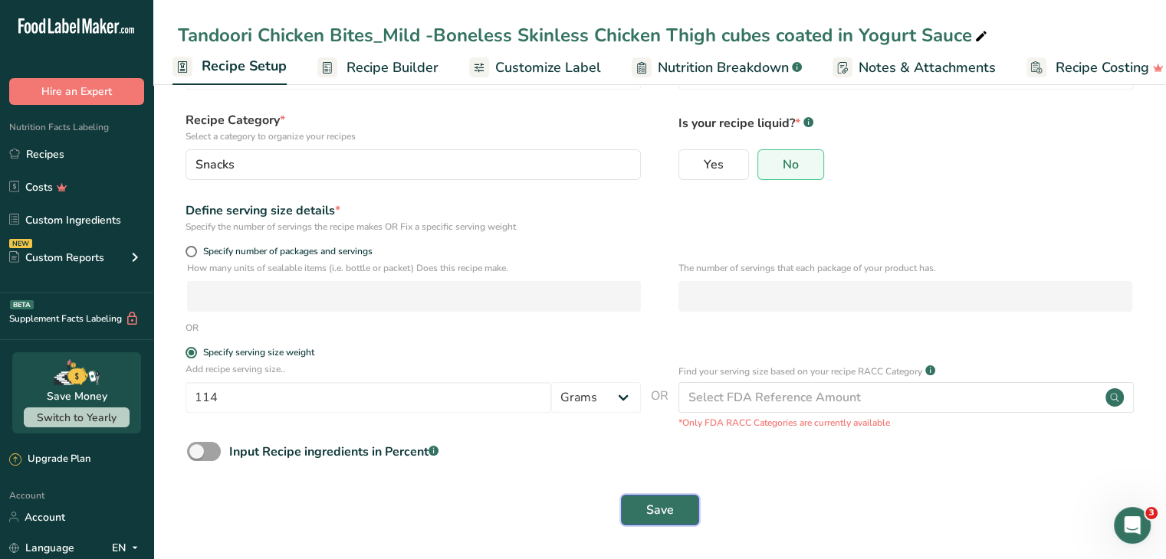
click at [663, 515] on span "Save" at bounding box center [660, 510] width 28 height 18
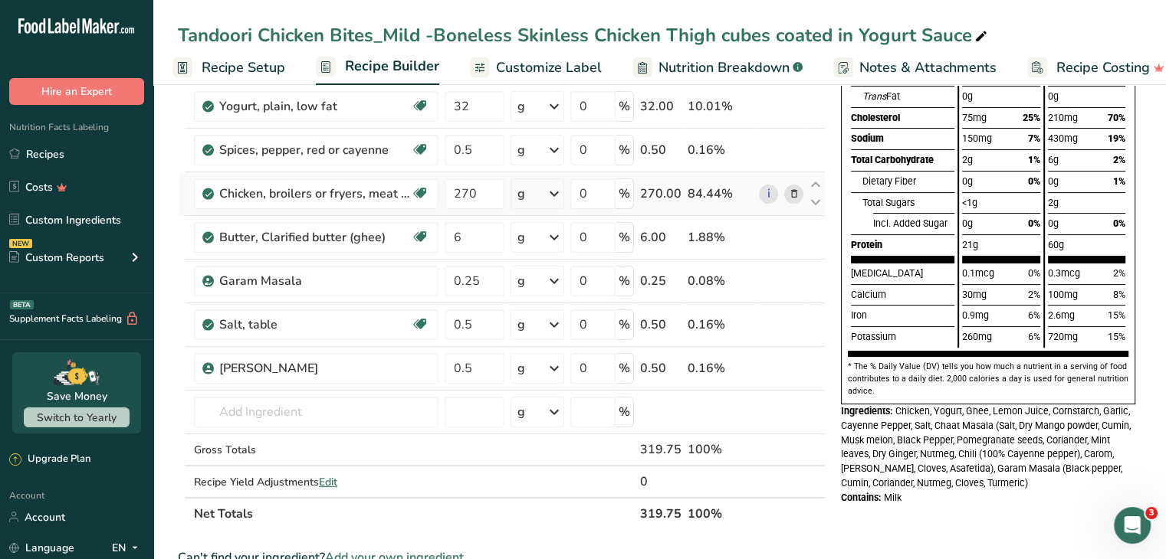
scroll to position [244, 0]
click at [484, 191] on input "270" at bounding box center [474, 194] width 60 height 31
type input "292.5"
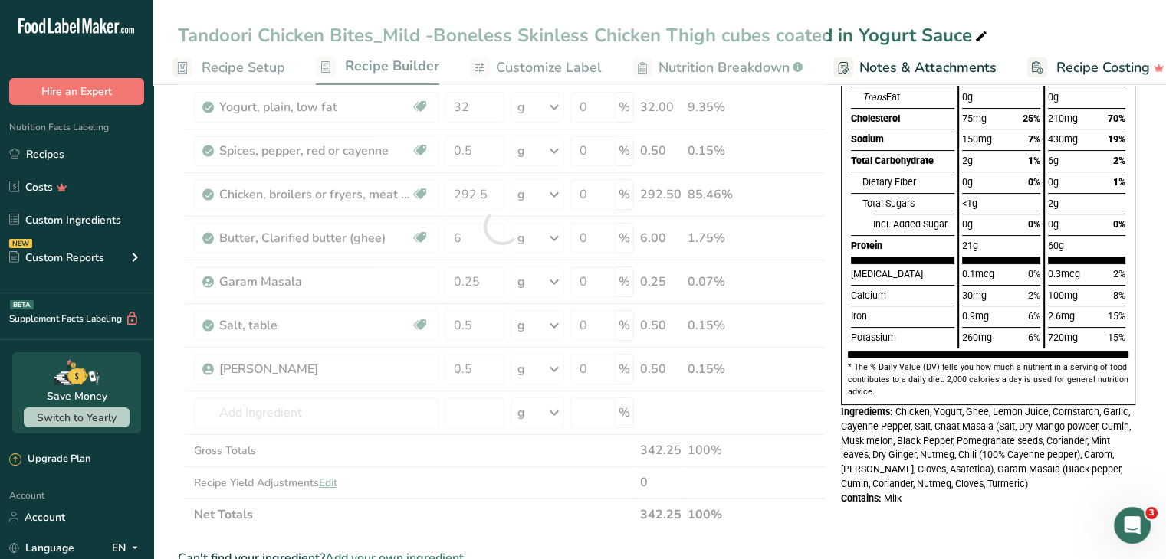
click at [519, 537] on section "Ingredient * Amount * Unit * Waste * .a-a{fill:#347362;}.b-a{fill:#fff;} Grams …" at bounding box center [502, 493] width 648 height 1143
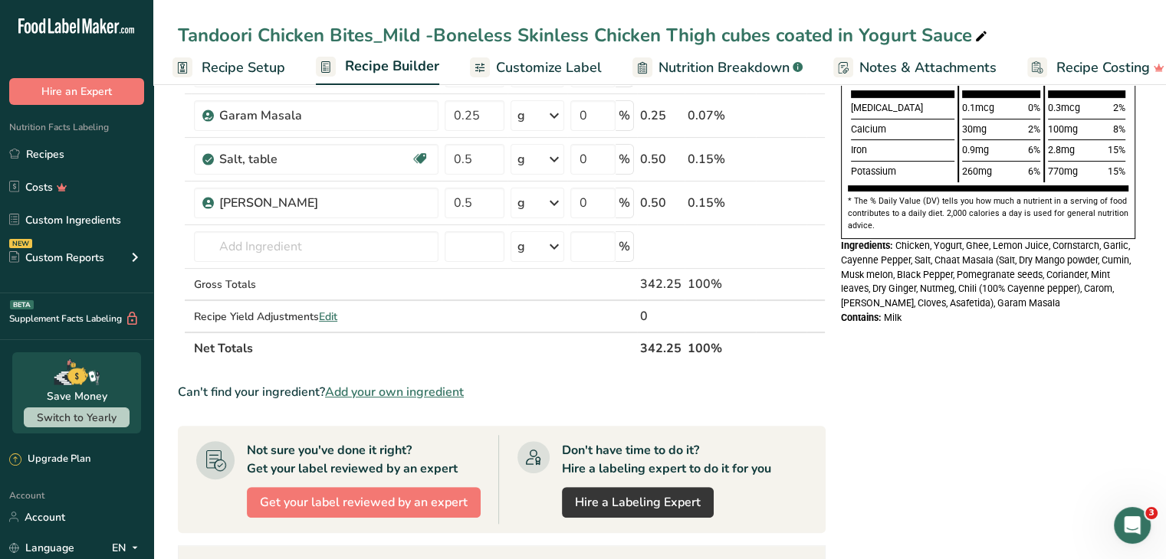
scroll to position [411, 0]
click at [545, 67] on span "Customize Label" at bounding box center [549, 67] width 106 height 21
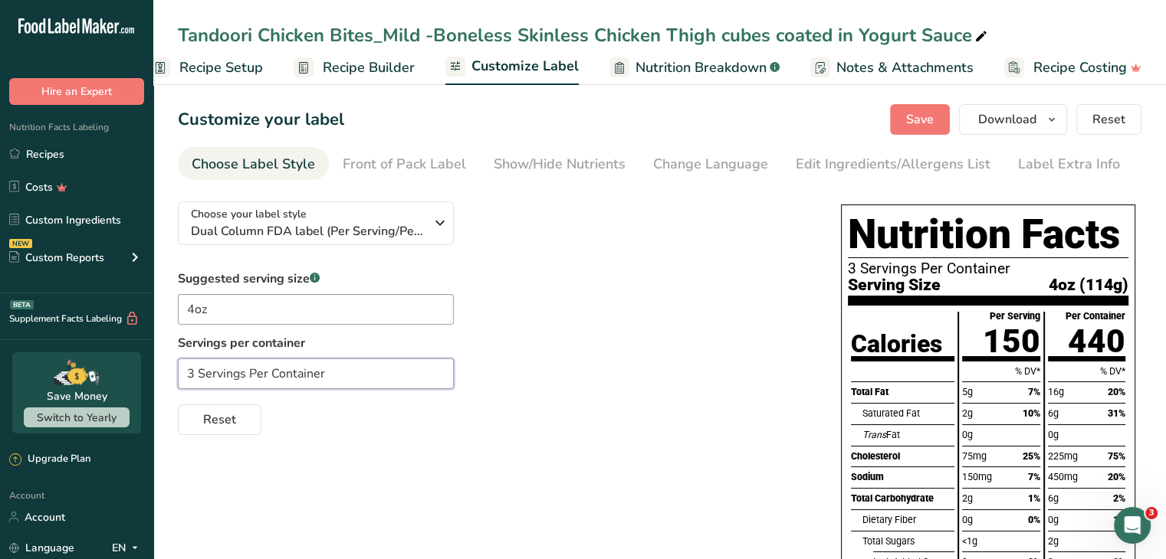
click at [251, 375] on input "3 Servings Per Container" at bounding box center [316, 374] width 276 height 31
click at [268, 375] on input "3 Servings per Container" at bounding box center [316, 374] width 276 height 31
type input "3 Servings per container"
click at [667, 323] on div "Suggested serving size .a-a{fill:#347362;}.b-a{fill:#fff;} 4oz Servings per con…" at bounding box center [494, 353] width 632 height 166
click at [911, 120] on span "Save" at bounding box center [920, 119] width 28 height 18
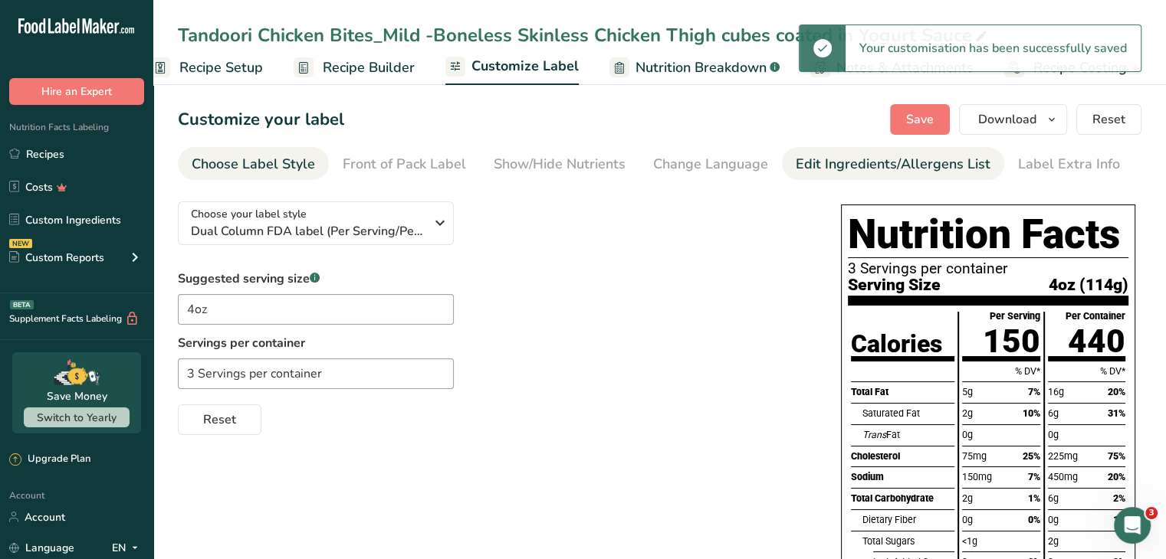
click at [854, 167] on div "Edit Ingredients/Allergens List" at bounding box center [892, 164] width 195 height 21
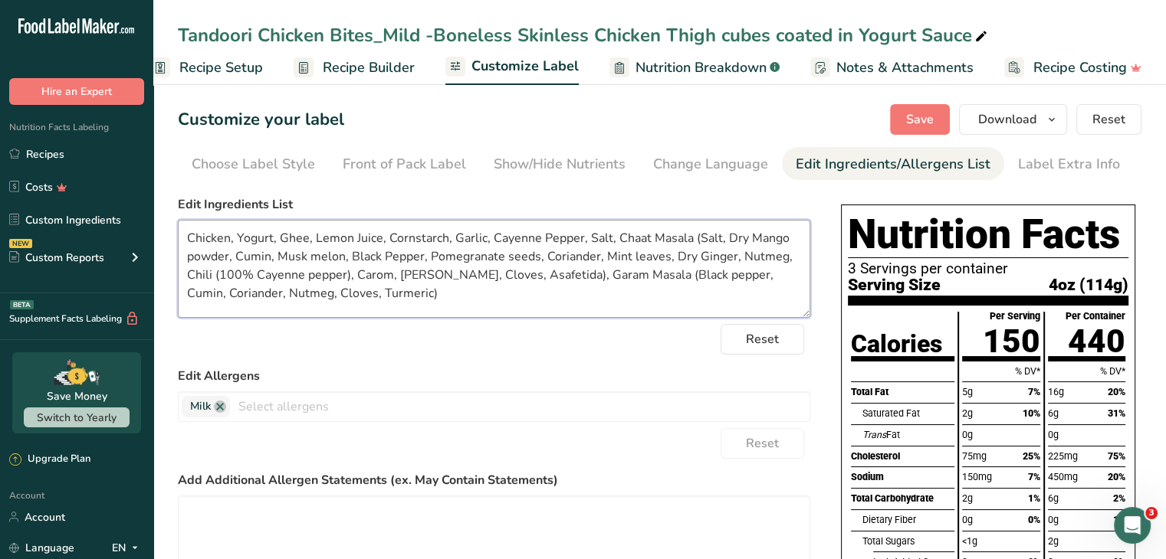
click at [183, 237] on textarea "Chicken, Yogurt, Ghee, Lemon Juice, Cornstarch, Garlic, Cayenne Pepper, Salt, C…" at bounding box center [494, 269] width 632 height 98
click at [340, 240] on textarea "Boneless & Skinless Chicken, Yogurt, Ghee, Lemon Juice, Cornstarch, Garlic, Cay…" at bounding box center [494, 269] width 632 height 98
type textarea "Boneless & Skinless Chicken Thigh, Yogurt, Ghee, Lemon Juice, Cornstarch, Garli…"
click at [526, 369] on label "Edit Allergens" at bounding box center [494, 376] width 632 height 18
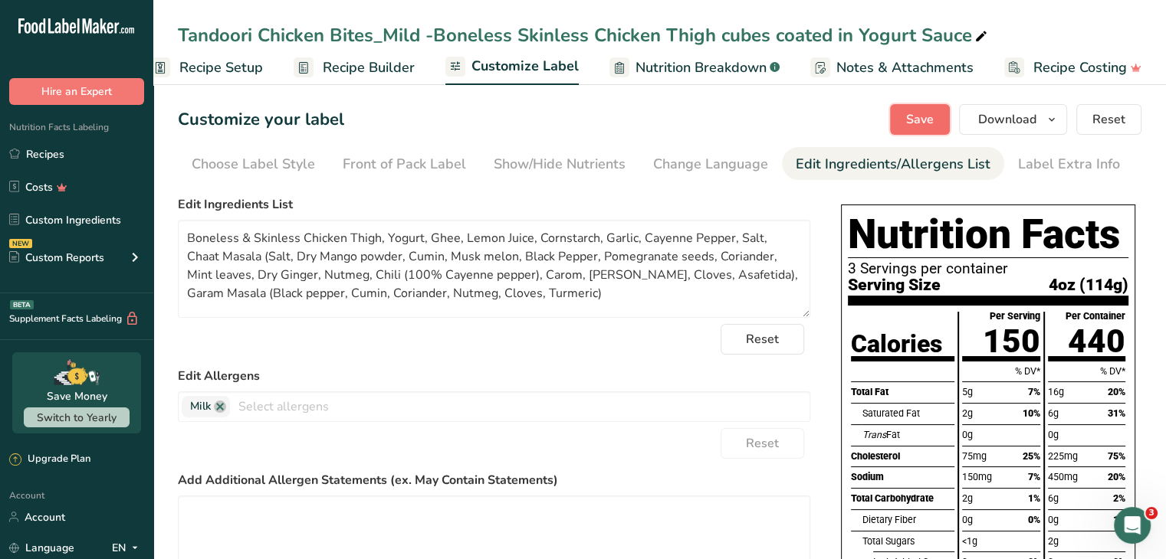
click at [917, 119] on span "Save" at bounding box center [920, 119] width 28 height 18
click at [230, 516] on textarea at bounding box center [494, 545] width 632 height 98
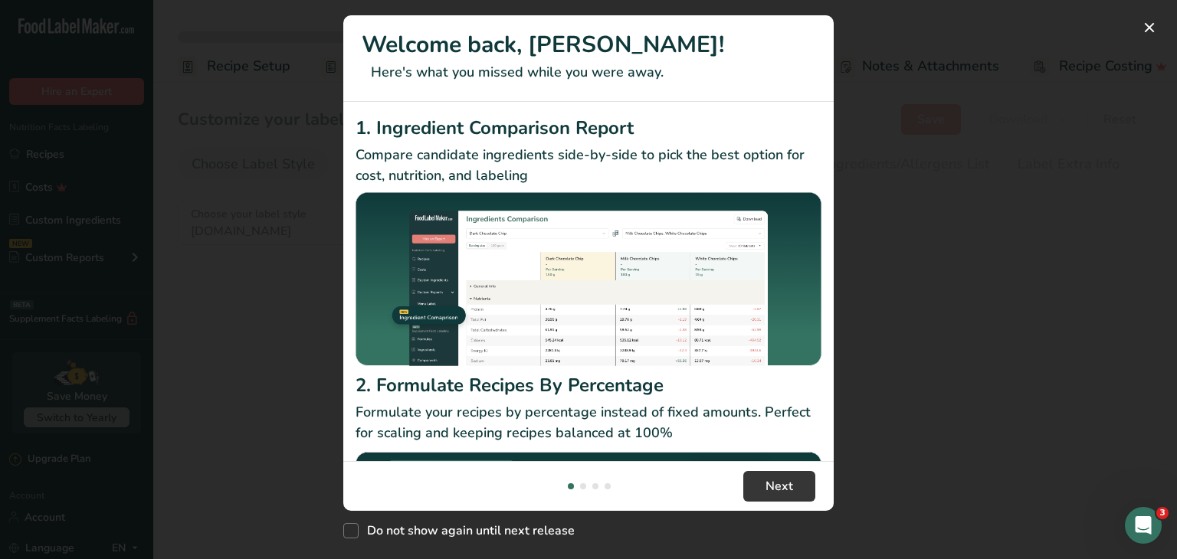
type textarea "Boneless & Skinless Chicken Thigh, Yogurt, Ghee, Lemon Juice, Cornstarch, Garli…"
checkbox input "true"
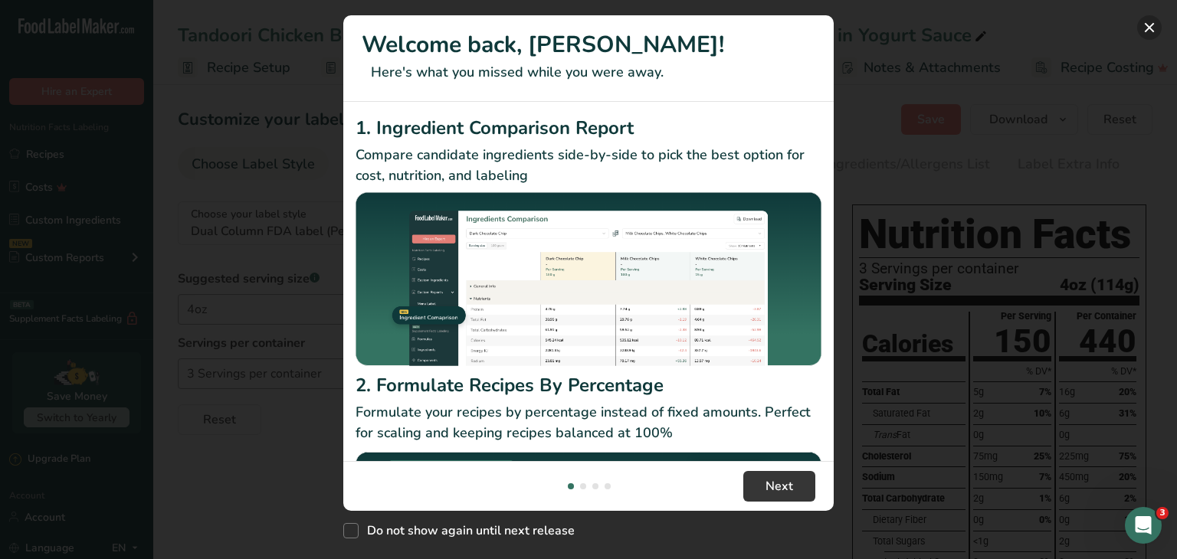
click at [1153, 26] on button "New Features" at bounding box center [1149, 27] width 25 height 25
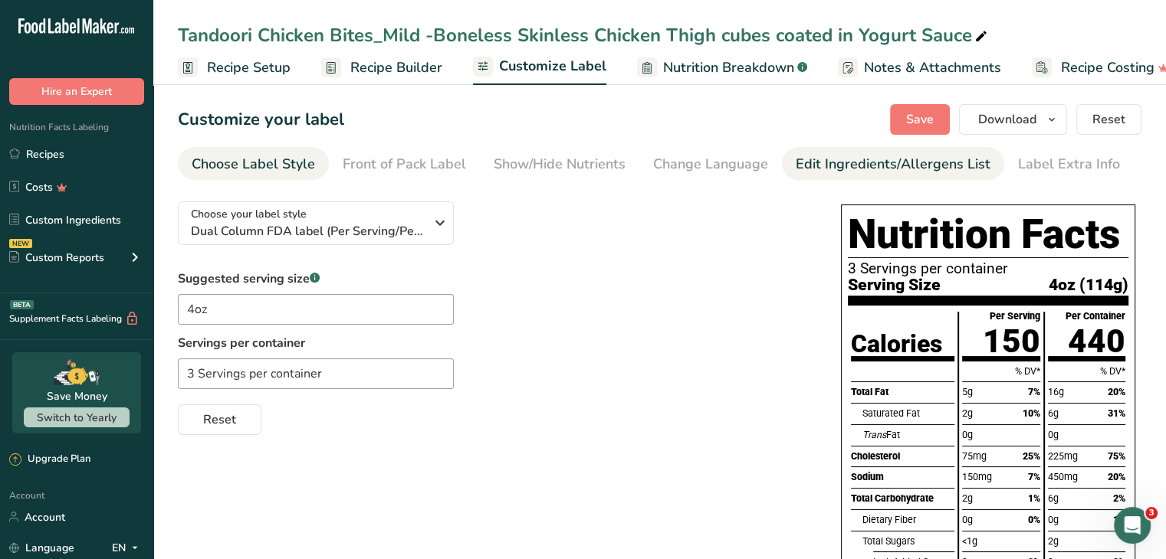
click at [829, 168] on div "Edit Ingredients/Allergens List" at bounding box center [892, 164] width 195 height 21
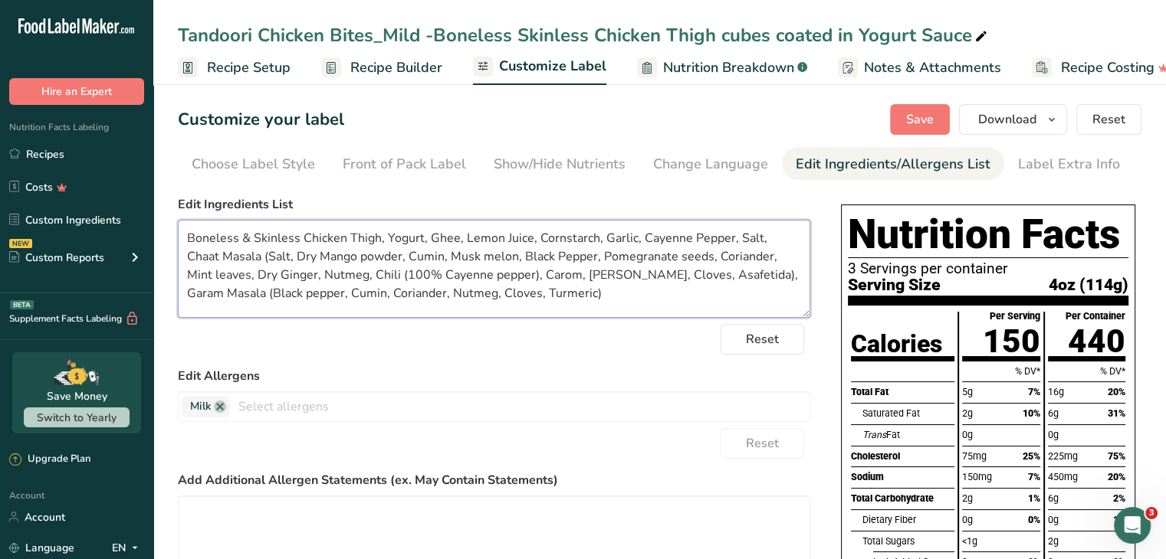
click at [420, 238] on textarea "Boneless & Skinless Chicken Thigh, Yogurt, Ghee, Lemon Juice, Cornstarch, Garli…" at bounding box center [494, 269] width 632 height 98
paste textarea "(Grade A Pasteurized Organic Milk, Organic Nonfat Milk Solids),"
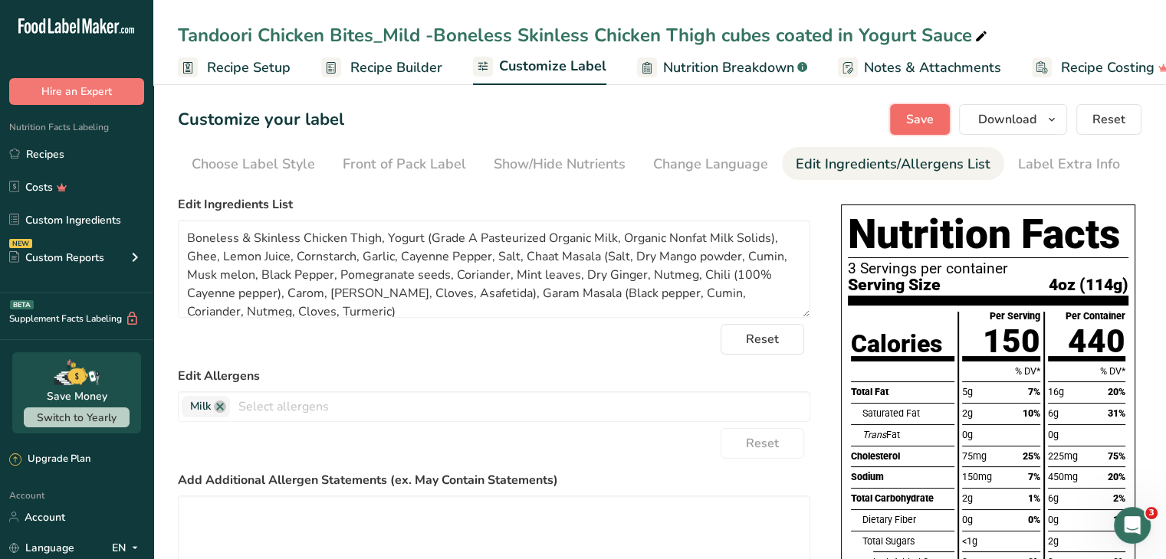
click at [909, 114] on span "Save" at bounding box center [920, 119] width 28 height 18
click at [215, 256] on textarea "Boneless & Skinless Chicken Thigh, Yogurt (Grade A Pasteurized Organic Milk, Or…" at bounding box center [494, 269] width 632 height 98
paste textarea "(Milk Fat)"
type textarea "Boneless & Skinless Chicken Thigh, Yogurt (Grade A Pasteurized Organic Milk, Or…"
click at [921, 117] on span "Save" at bounding box center [920, 119] width 28 height 18
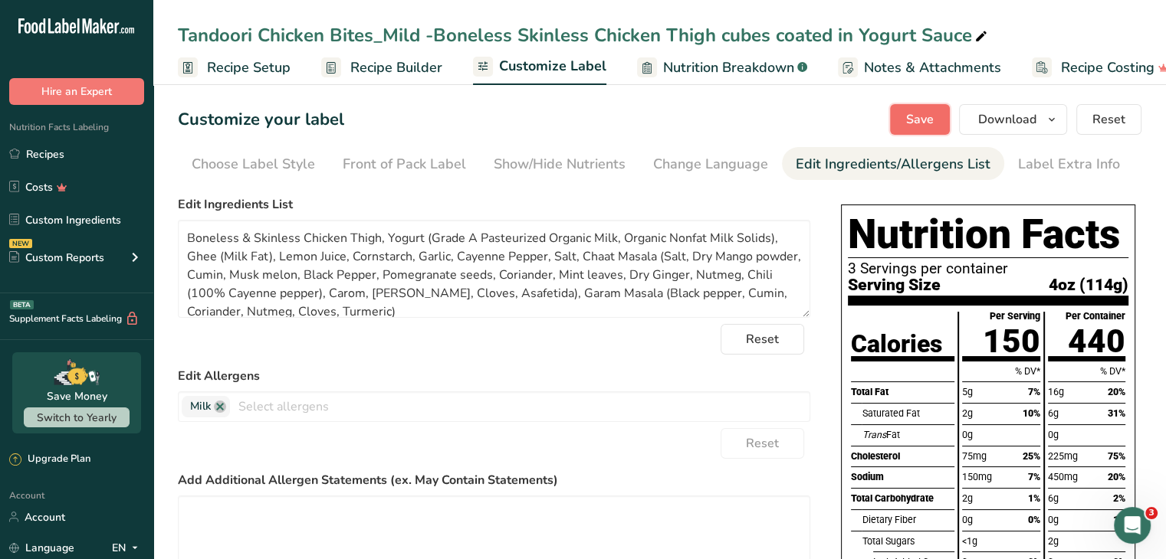
click at [910, 119] on span "Save" at bounding box center [920, 119] width 28 height 18
click at [1028, 126] on span "Download" at bounding box center [1007, 119] width 58 height 18
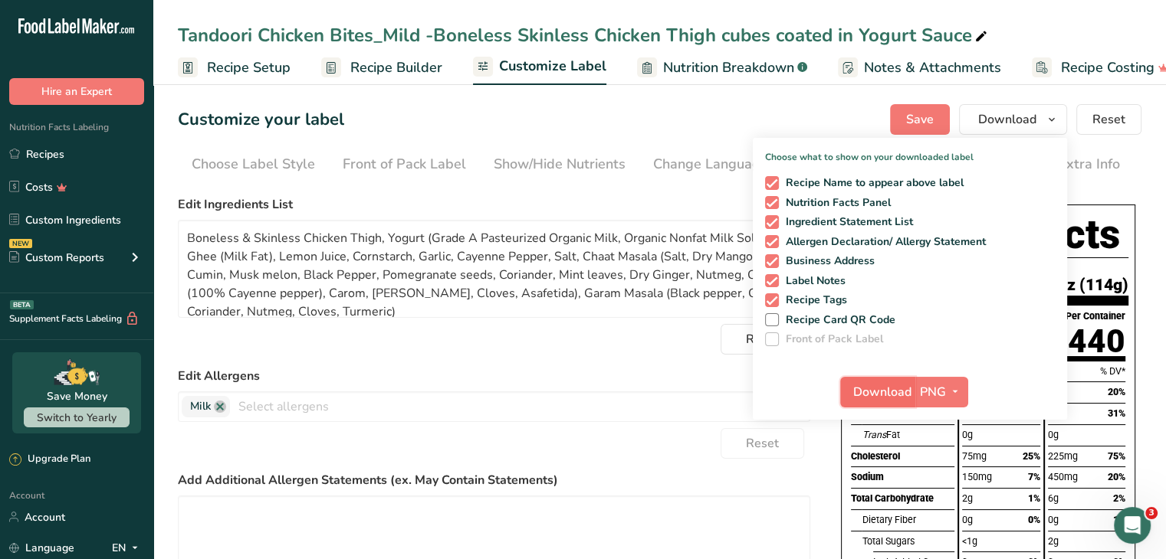
click at [886, 395] on span "Download" at bounding box center [882, 392] width 58 height 18
click at [48, 151] on link "Recipes" at bounding box center [76, 153] width 153 height 29
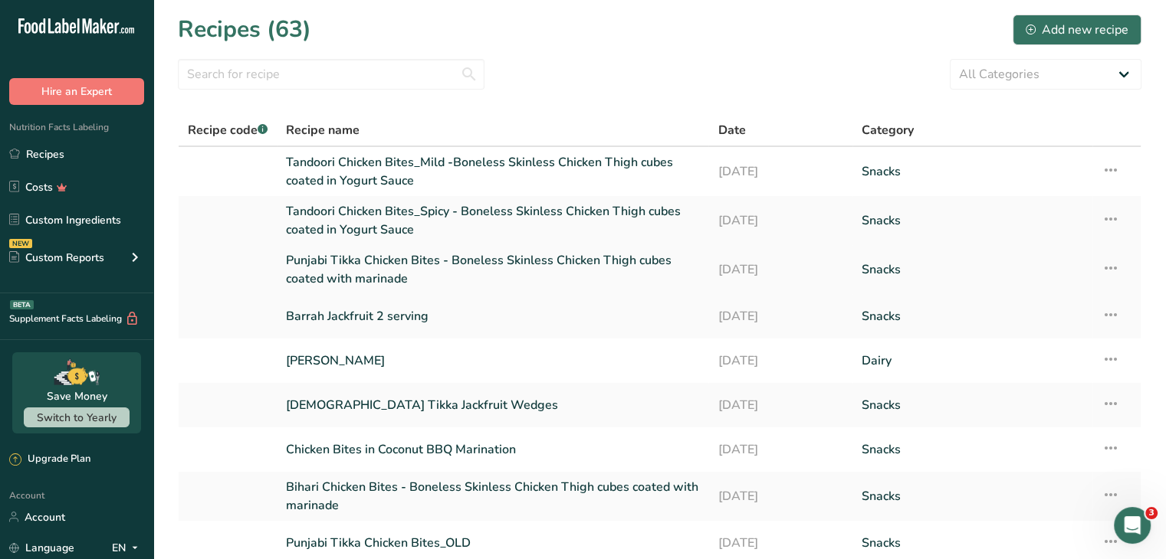
click at [372, 267] on link "Punjabi Tikka Chicken Bites - Boneless Skinless Chicken Thigh cubes coated with…" at bounding box center [492, 269] width 413 height 37
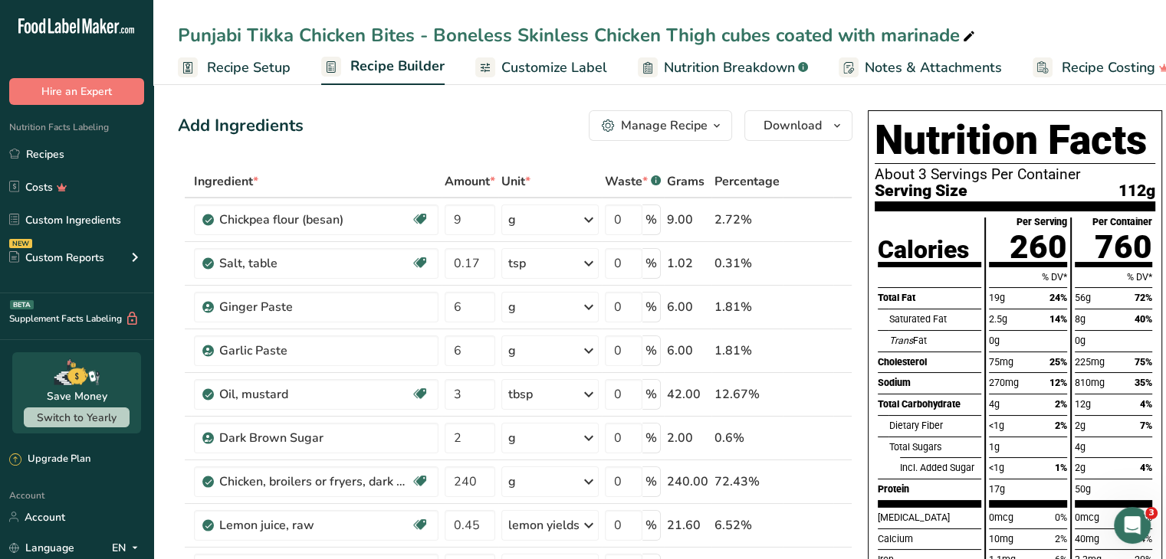
click at [277, 68] on span "Recipe Setup" at bounding box center [249, 67] width 84 height 21
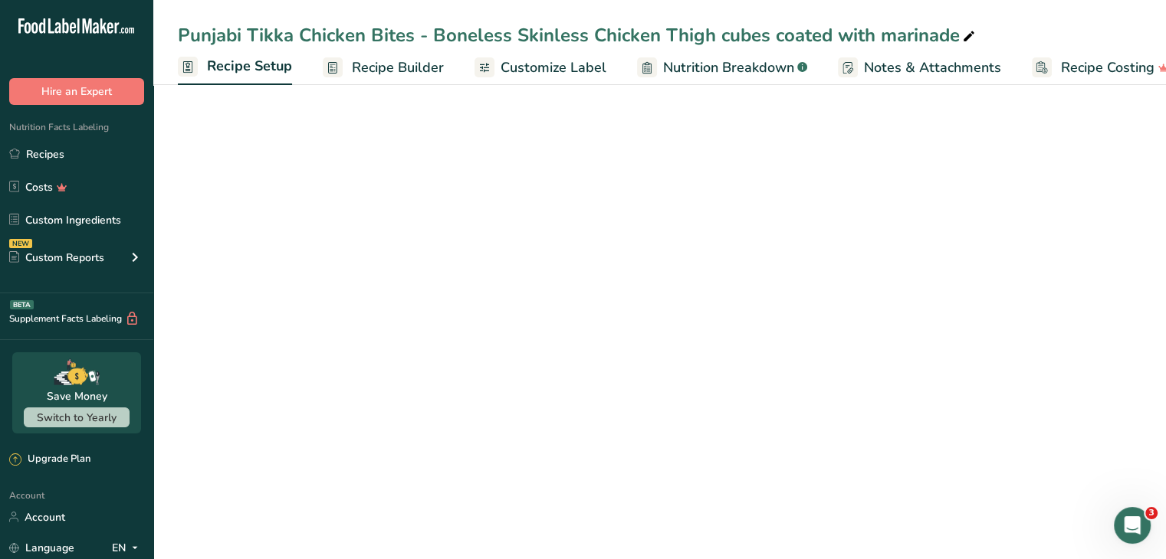
scroll to position [0, 5]
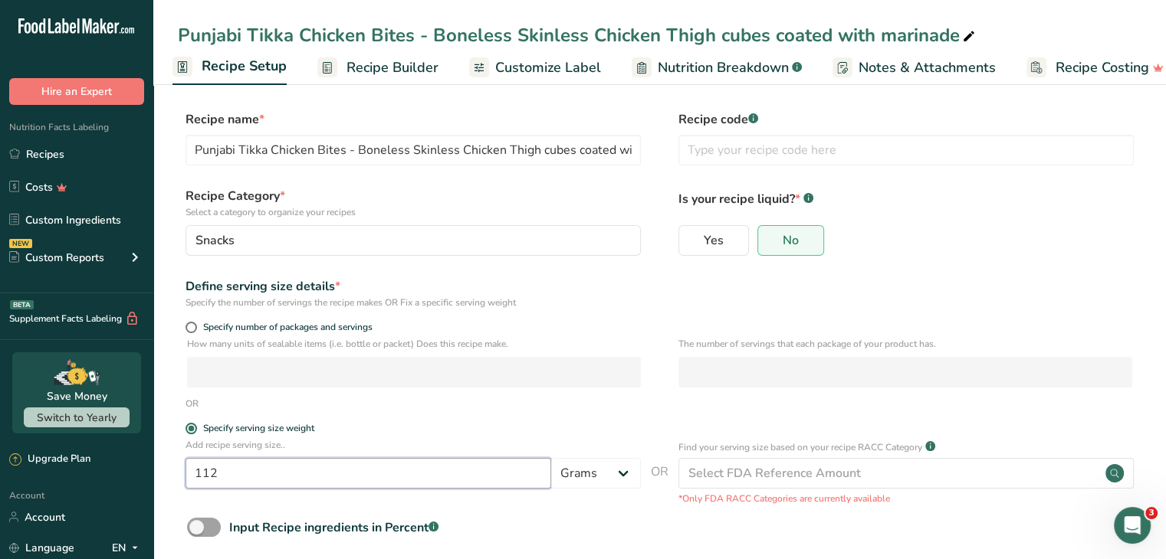
click at [233, 477] on input "112" at bounding box center [368, 473] width 366 height 31
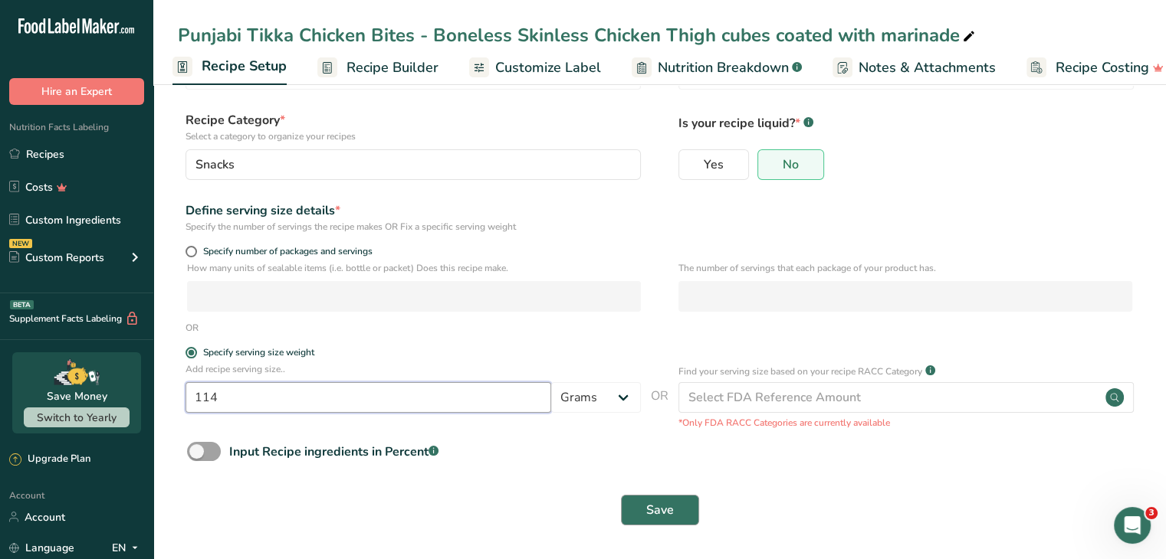
type input "114"
click at [659, 508] on span "Save" at bounding box center [660, 510] width 28 height 18
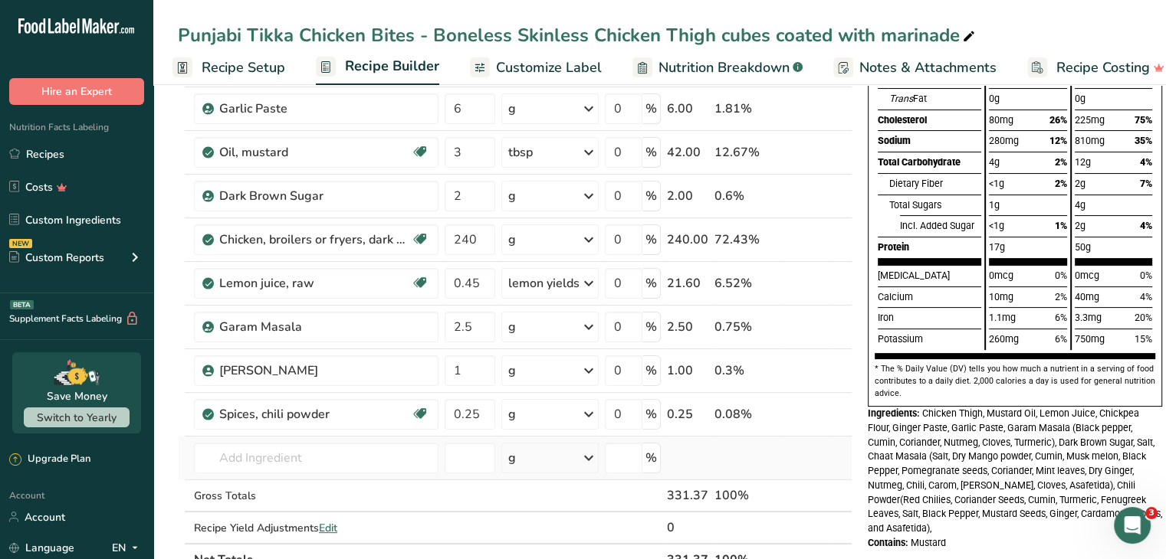
scroll to position [241, 0]
click at [485, 236] on input "240" at bounding box center [469, 240] width 51 height 31
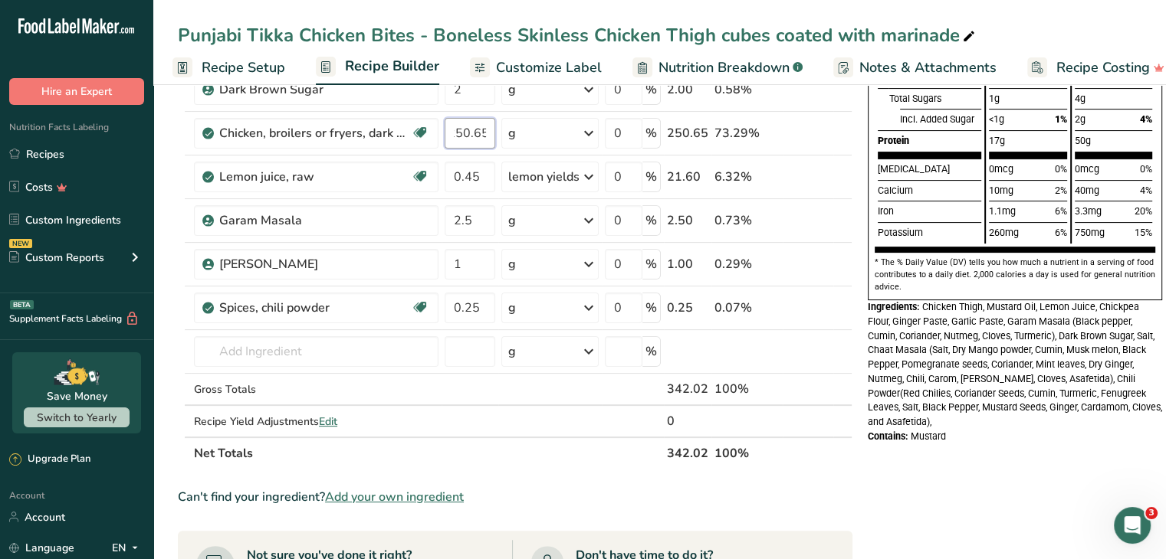
scroll to position [349, 0]
type input "250.65"
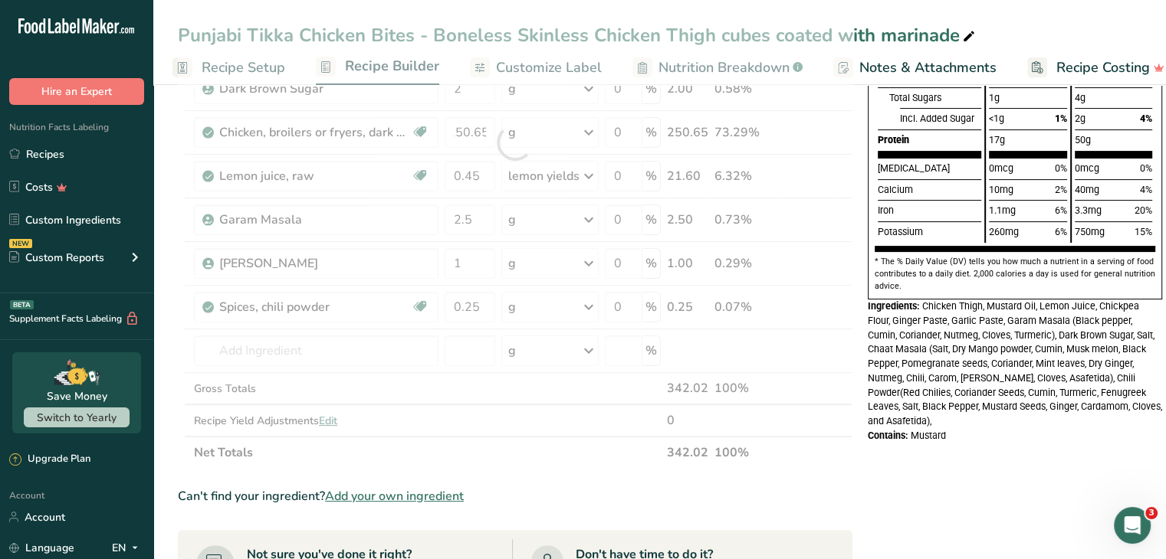
scroll to position [0, 0]
click at [589, 480] on section "Ingredient * Amount * Unit * Waste * .a-a{fill:#347362;}.b-a{fill:#fff;} Grams …" at bounding box center [515, 409] width 674 height 1187
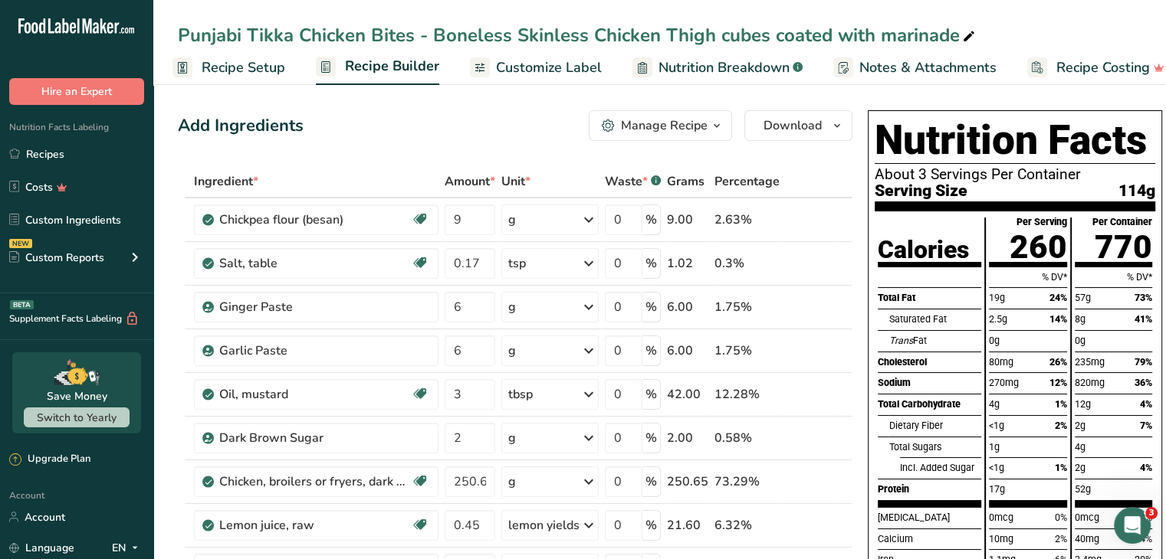
click at [525, 67] on span "Customize Label" at bounding box center [549, 67] width 106 height 21
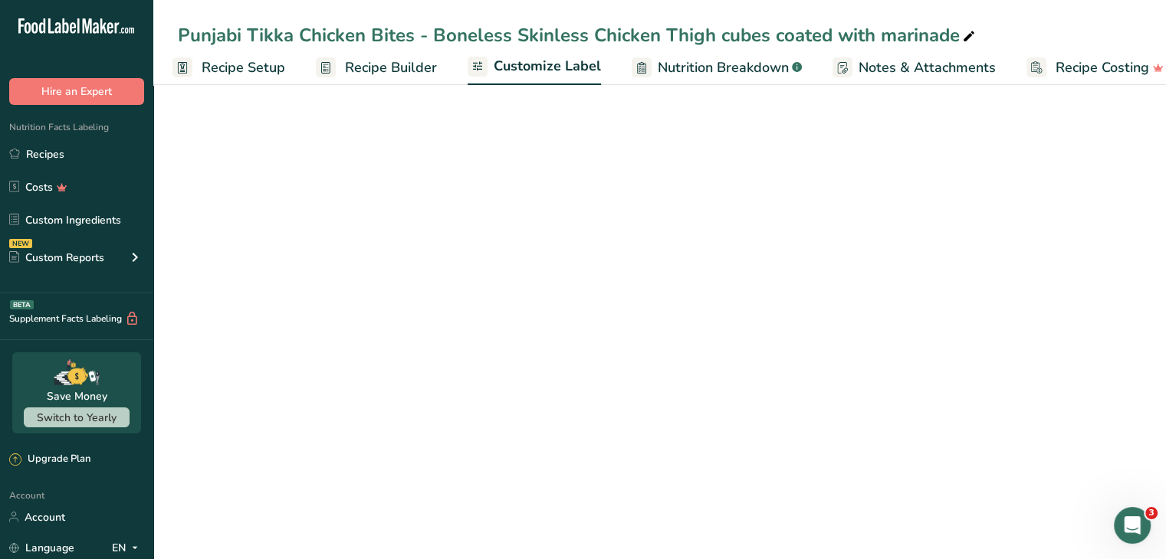
scroll to position [0, 28]
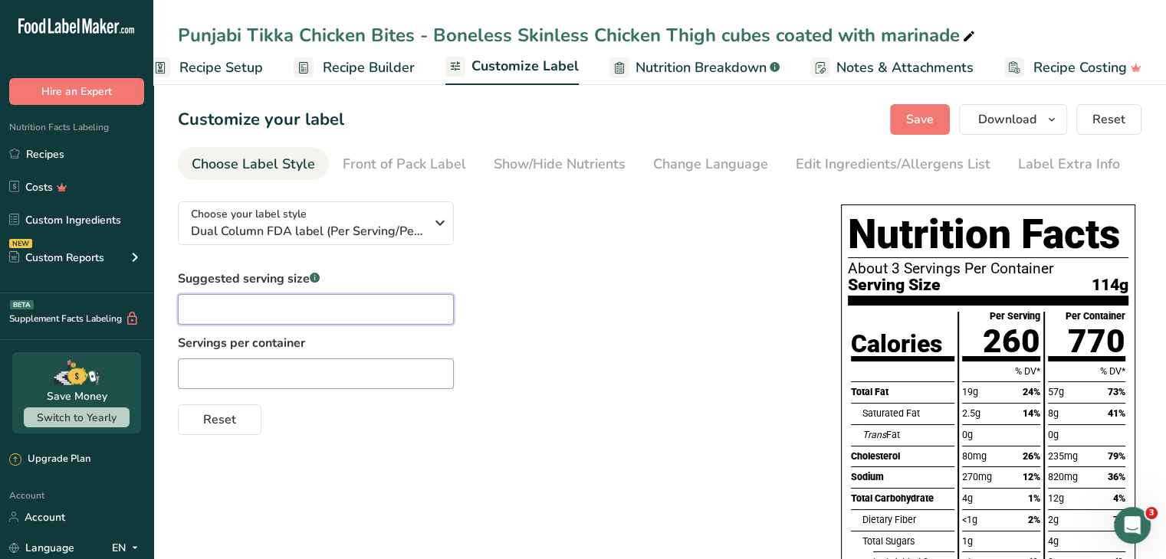
click at [231, 304] on input "text" at bounding box center [316, 309] width 276 height 31
type input "4oz"
click at [204, 366] on input "text" at bounding box center [316, 374] width 276 height 31
type input "3 Servings per container"
click at [913, 122] on span "Save" at bounding box center [920, 119] width 28 height 18
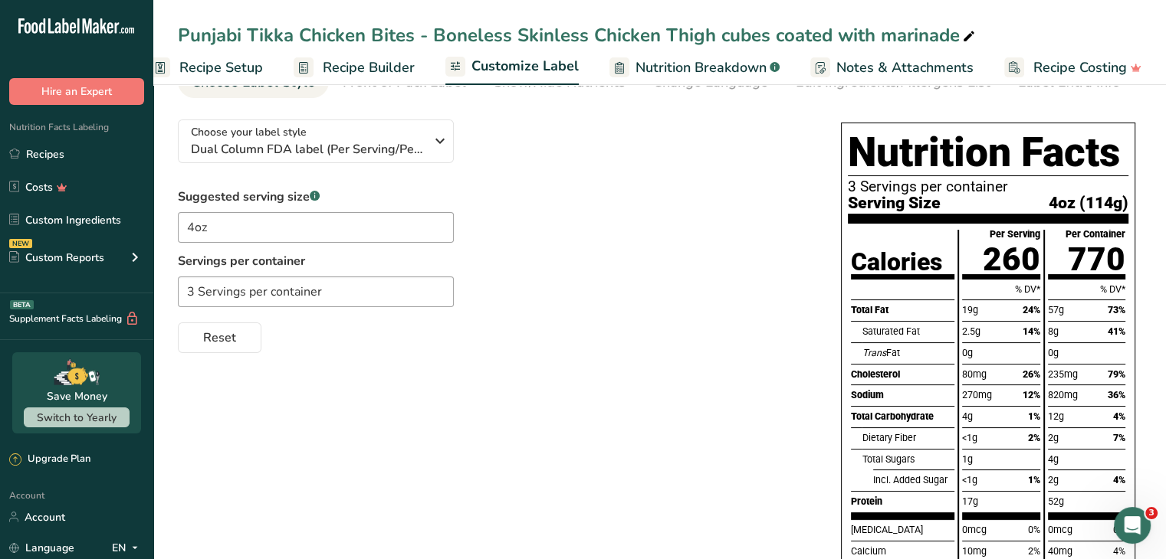
scroll to position [0, 0]
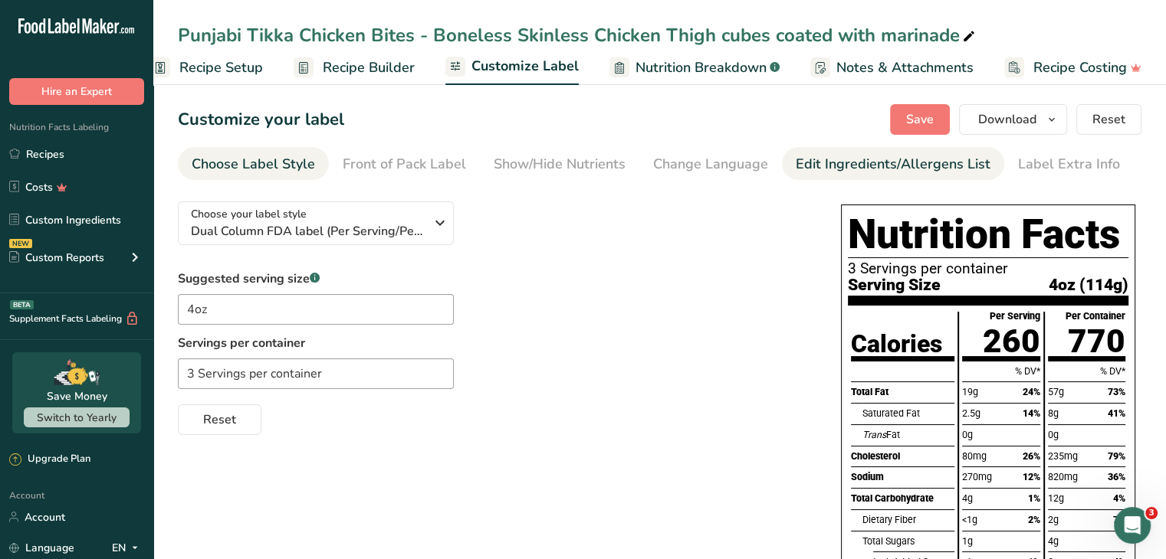
click at [842, 163] on div "Edit Ingredients/Allergens List" at bounding box center [892, 164] width 195 height 21
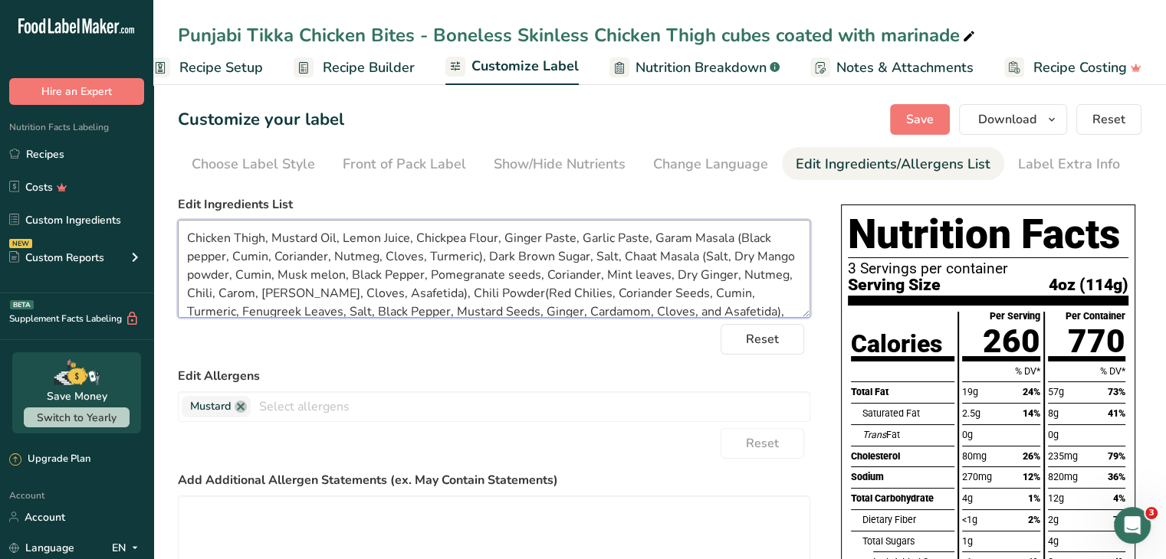
click at [188, 238] on textarea "Chicken Thigh, Mustard Oil, Lemon Juice, Chickpea Flour, Ginger Paste, Garlic P…" at bounding box center [494, 269] width 632 height 98
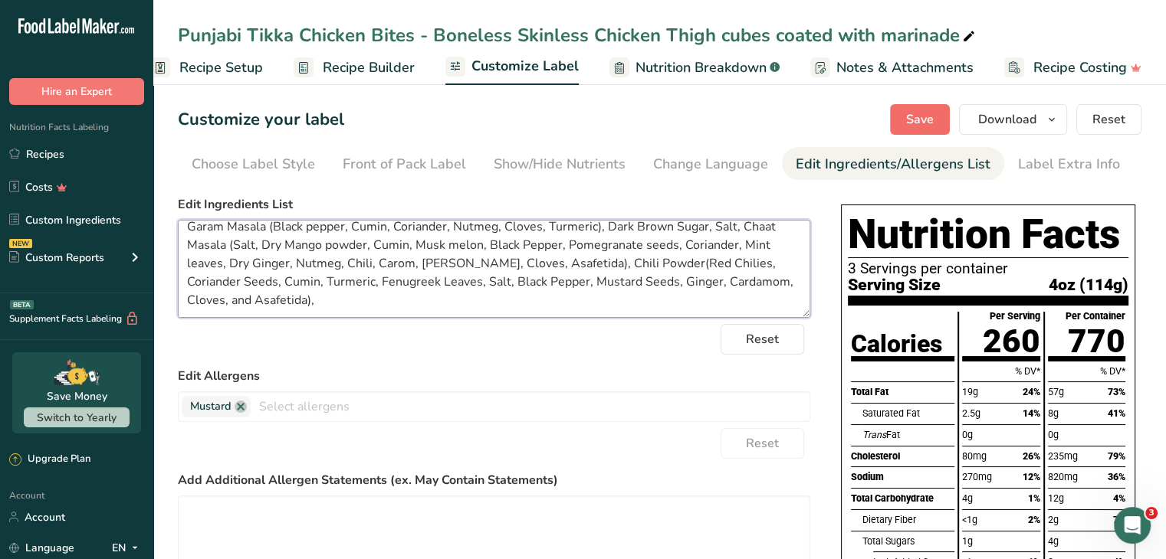
type textarea "Boneless & Skinless Chicken Thigh, Mustard Oil, Lemon Juice, Chickpea Flour, Gi…"
click at [920, 120] on span "Save" at bounding box center [920, 119] width 28 height 18
click at [772, 126] on div "Customize your label Save Download Choose what to show on your downloaded label…" at bounding box center [659, 119] width 963 height 31
click at [1012, 120] on span "Download" at bounding box center [1007, 119] width 58 height 18
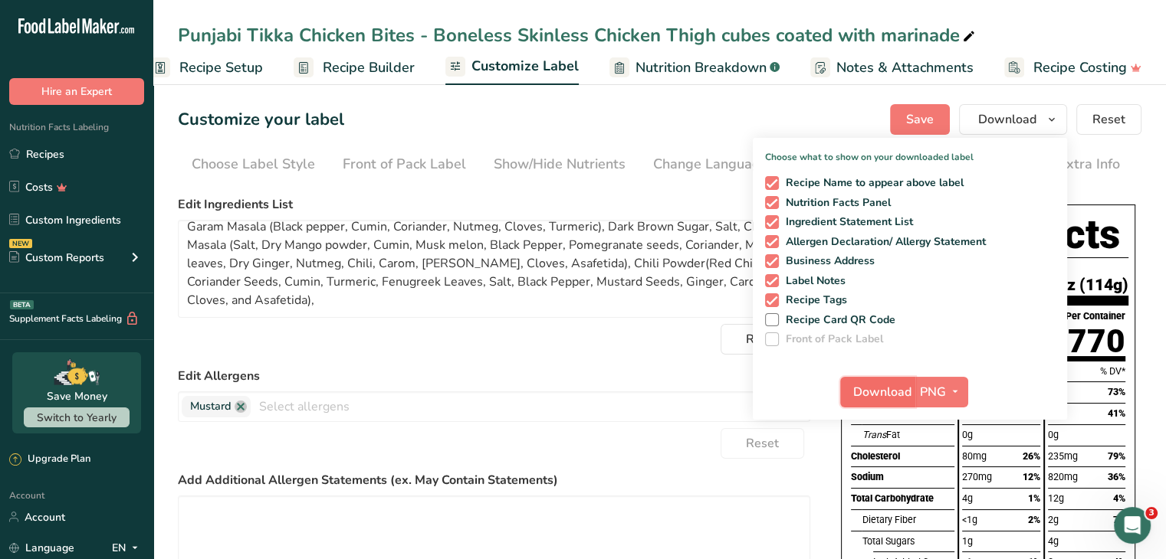
click at [892, 388] on span "Download" at bounding box center [882, 392] width 58 height 18
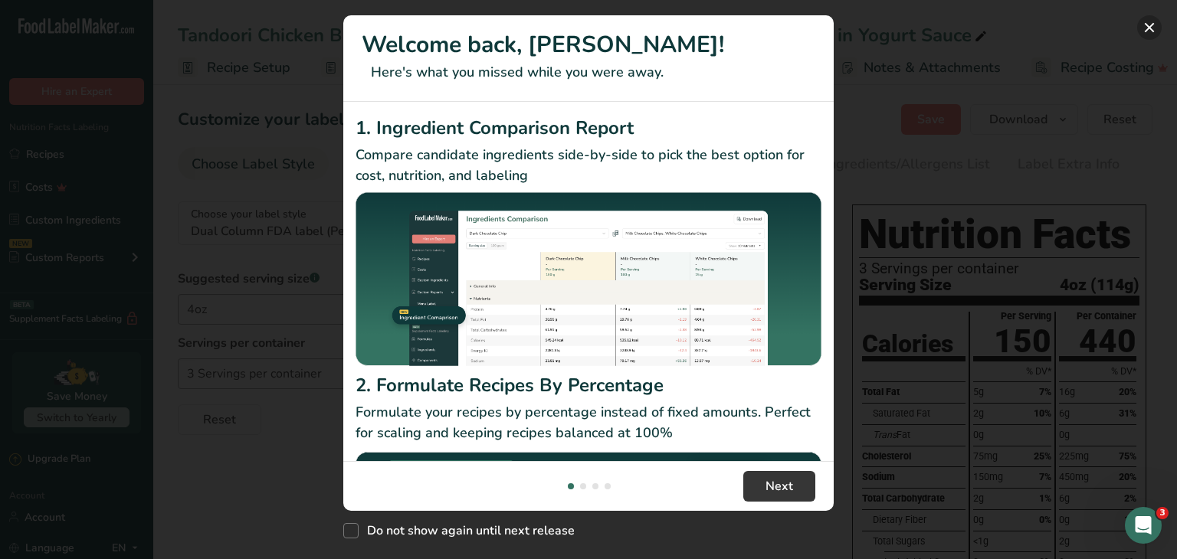
click at [1145, 29] on button "New Features" at bounding box center [1149, 27] width 25 height 25
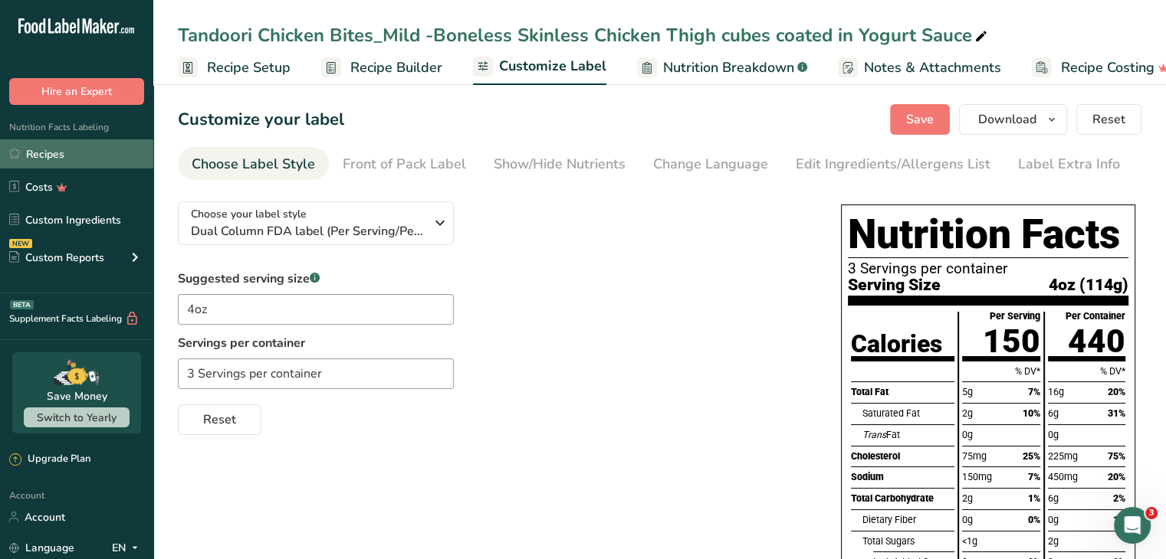
click at [41, 152] on link "Recipes" at bounding box center [76, 153] width 153 height 29
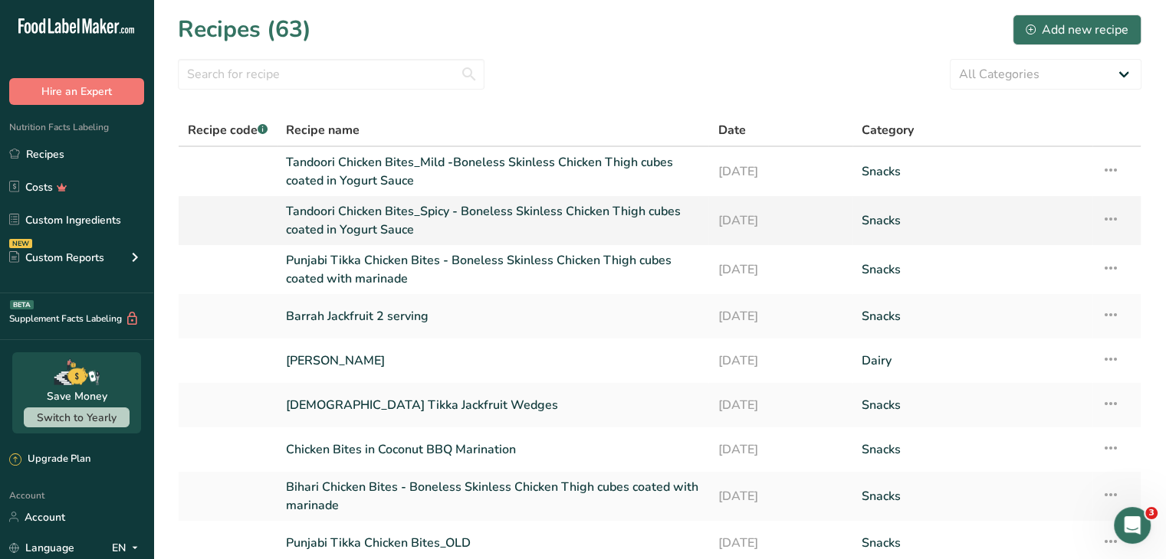
click at [389, 215] on link "Tandoori Chicken Bites_Spicy - Boneless Skinless Chicken Thigh cubes coated in …" at bounding box center [492, 220] width 413 height 37
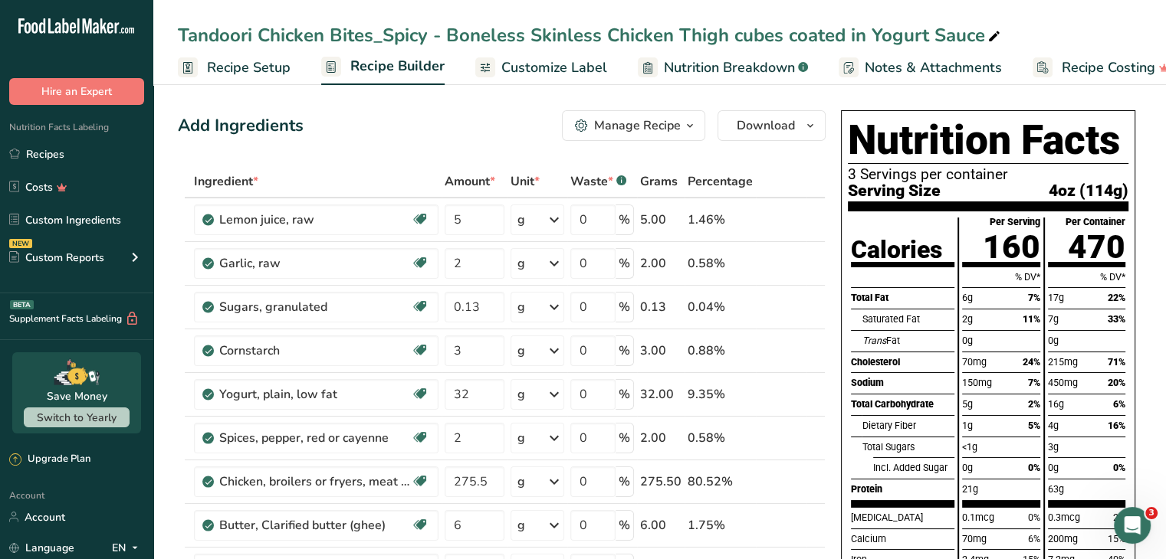
click at [582, 67] on span "Customize Label" at bounding box center [554, 67] width 106 height 21
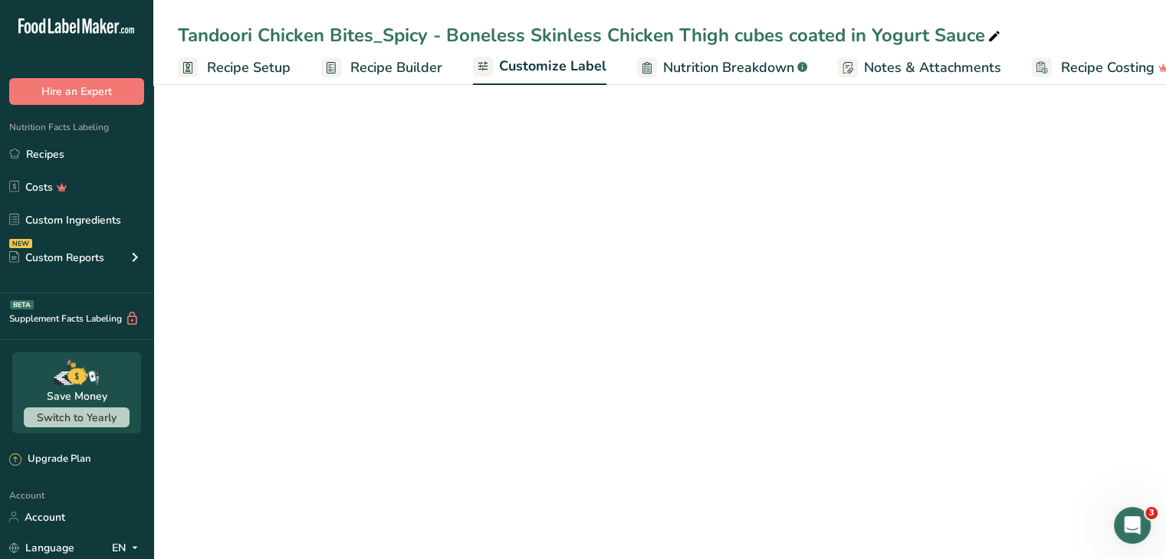
scroll to position [0, 28]
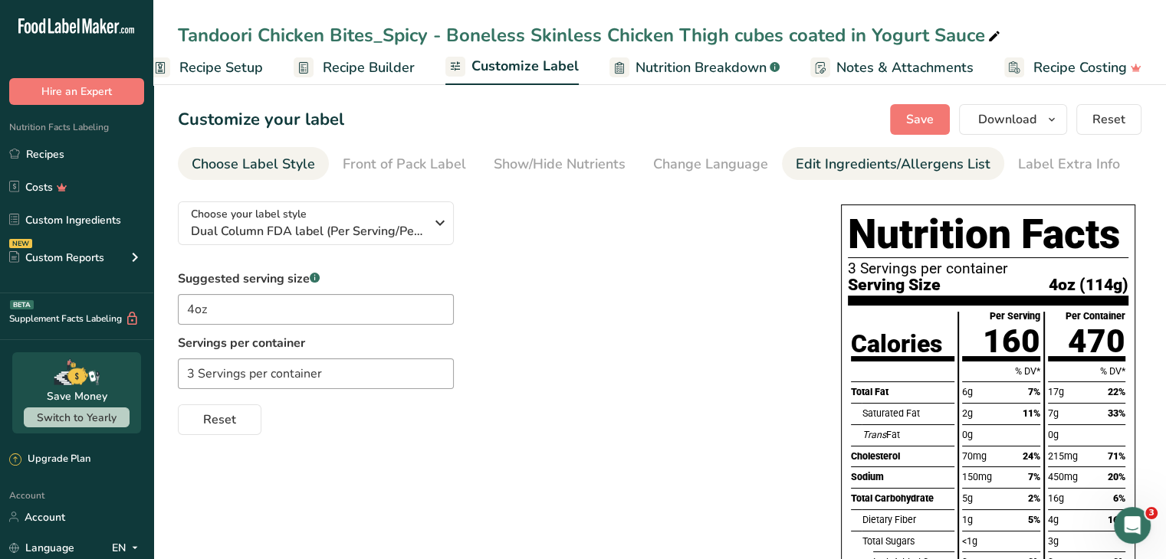
click at [861, 166] on div "Edit Ingredients/Allergens List" at bounding box center [892, 164] width 195 height 21
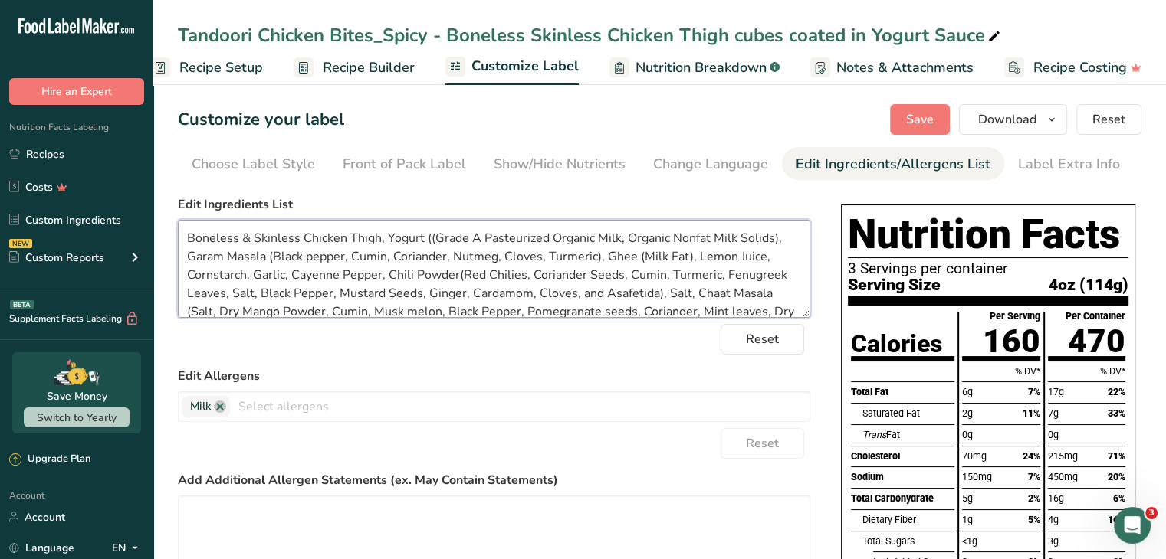
drag, startPoint x: 425, startPoint y: 238, endPoint x: 769, endPoint y: 238, distance: 344.9
click at [769, 238] on textarea "Boneless & Skinless Chicken Thigh, Yogurt ((Grade A Pasteurized Organic Milk, O…" at bounding box center [494, 269] width 632 height 98
click at [434, 239] on textarea "Boneless & Skinless Chicken Thigh, Yogurt ((Grade A Pasteurized Organic Milk, O…" at bounding box center [494, 269] width 632 height 98
drag, startPoint x: 423, startPoint y: 238, endPoint x: 772, endPoint y: 239, distance: 348.7
click at [772, 239] on textarea "Boneless & Skinless Chicken Thigh, Yogurt (Grade A Pasteurized Organic Milk, Or…" at bounding box center [494, 269] width 632 height 98
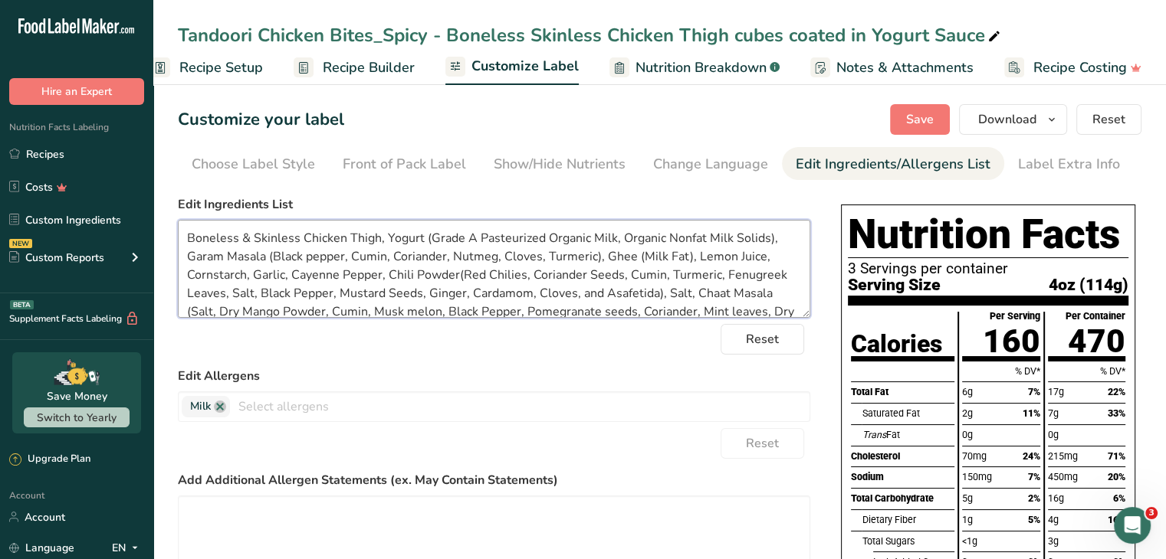
type textarea "Boneless & Skinless Chicken Thigh, Yogurt (Grade A Pasteurized Organic Milk, Or…"
drag, startPoint x: 635, startPoint y: 257, endPoint x: 688, endPoint y: 257, distance: 53.6
click at [688, 257] on textarea "Boneless & Skinless Chicken Thigh, Yogurt (Grade A Pasteurized Organic Milk, Or…" at bounding box center [494, 269] width 632 height 98
drag, startPoint x: 423, startPoint y: 237, endPoint x: 769, endPoint y: 229, distance: 345.7
click at [769, 229] on textarea "Boneless & Skinless Chicken Thigh, Yogurt (Grade A Pasteurized Organic Milk, Or…" at bounding box center [494, 269] width 632 height 98
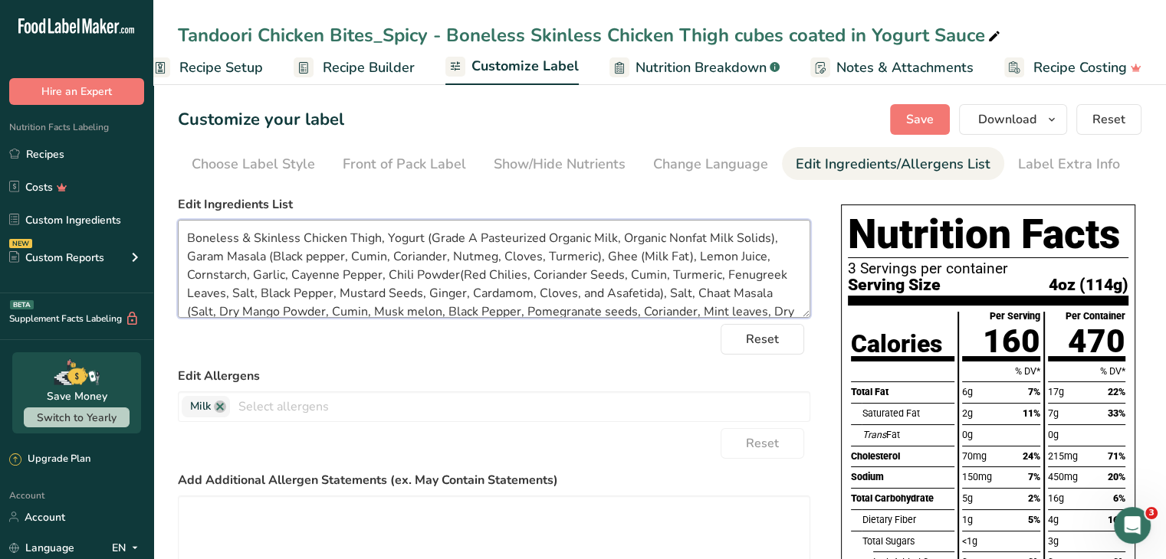
drag, startPoint x: 269, startPoint y: 257, endPoint x: 596, endPoint y: 255, distance: 327.2
click at [596, 255] on textarea "Boneless & Skinless Chicken Thigh, Yogurt (Grade A Pasteurized Organic Milk, Or…" at bounding box center [494, 269] width 632 height 98
drag, startPoint x: 425, startPoint y: 239, endPoint x: 772, endPoint y: 235, distance: 347.2
click at [772, 235] on textarea "Boneless & Skinless Chicken Thigh, Yogurt (Grade A Pasteurized Organic Milk, Or…" at bounding box center [494, 269] width 632 height 98
drag, startPoint x: 267, startPoint y: 257, endPoint x: 599, endPoint y: 249, distance: 331.9
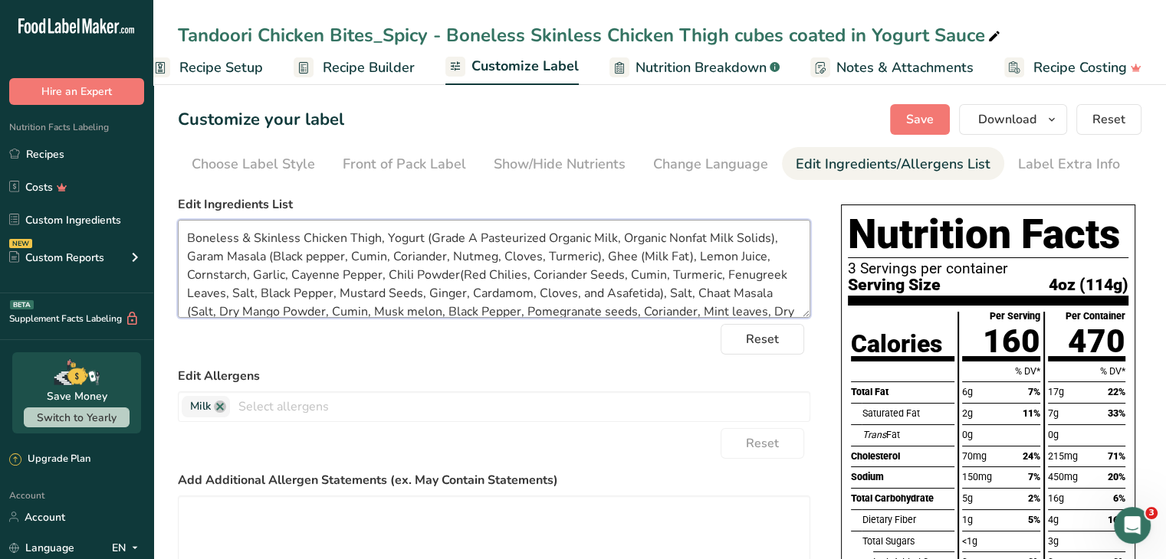
click at [599, 249] on textarea "Boneless & Skinless Chicken Thigh, Yogurt (Grade A Pasteurized Organic Milk, Or…" at bounding box center [494, 269] width 632 height 98
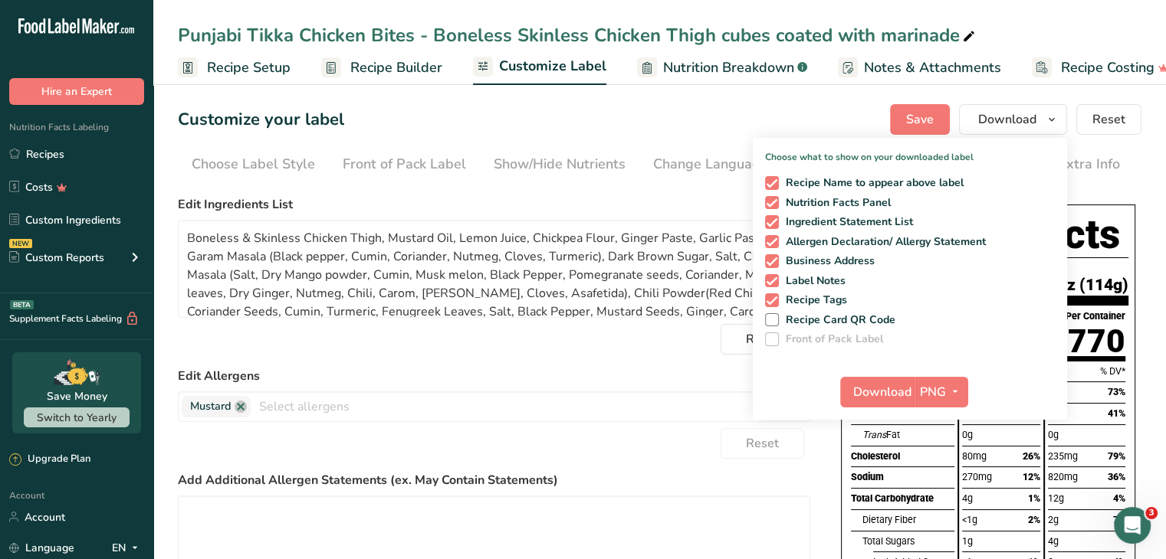
scroll to position [30, 0]
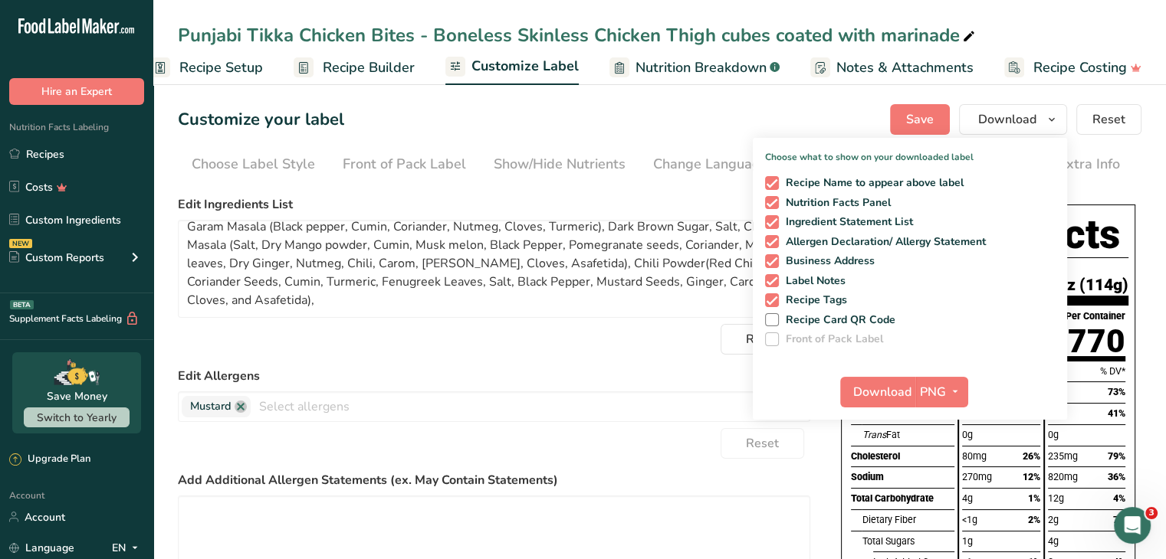
click at [354, 65] on span "Recipe Builder" at bounding box center [369, 67] width 92 height 21
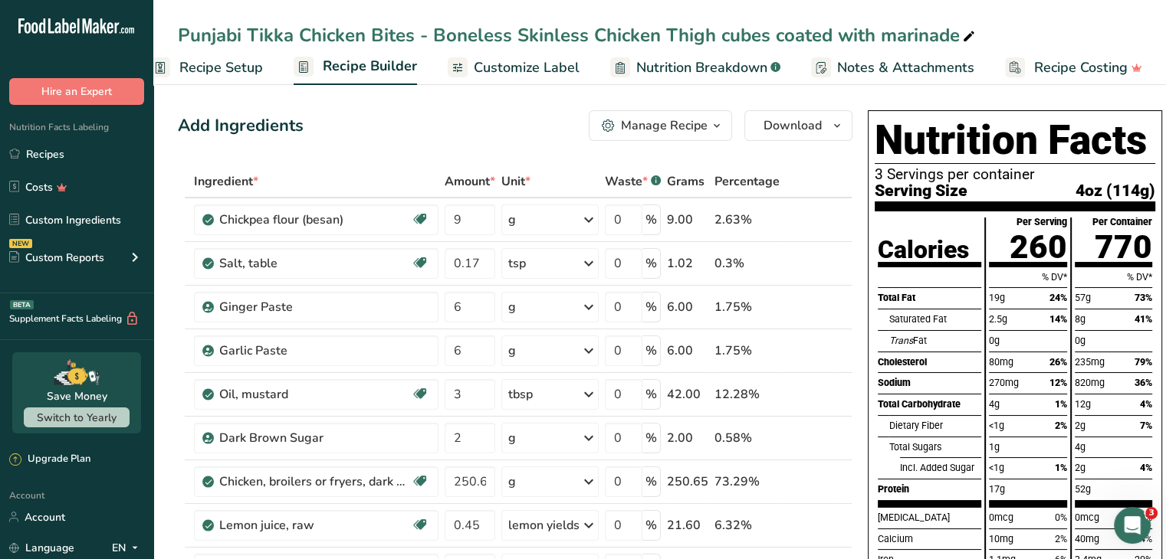
click at [879, 38] on div "Punjabi Tikka Chicken Bites - Boneless Skinless Chicken Thigh cubes coated with…" at bounding box center [578, 35] width 800 height 28
click at [1079, 39] on input "Punjabi Tikka Chicken Bites - Boneless Skinless Chicken Thigh cubes coated with…" at bounding box center [659, 35] width 963 height 28
type input "Punjabi Tikka Chicken Bites - Boneless Skinless Chicken Thigh cubes coated with…"
click at [803, 130] on span "Download" at bounding box center [792, 125] width 58 height 18
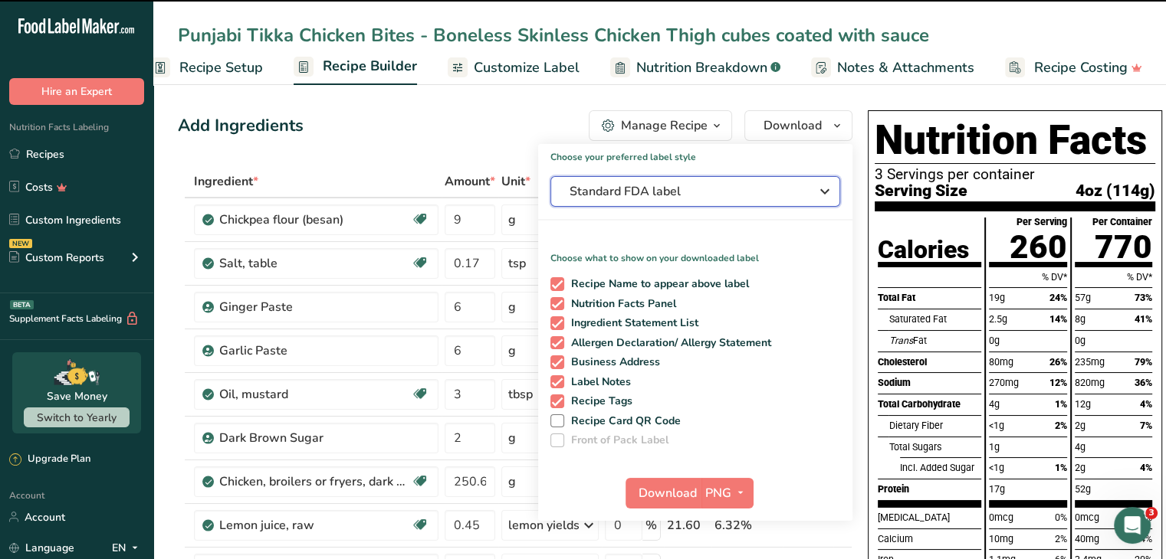
click at [719, 195] on span "Standard FDA label" at bounding box center [684, 191] width 230 height 18
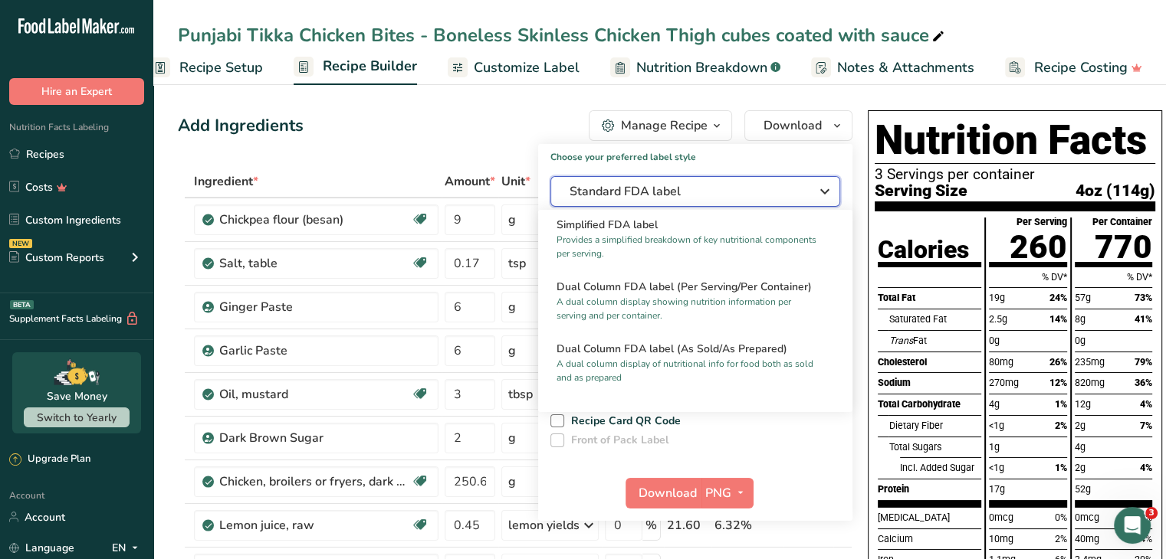
scroll to position [185, 0]
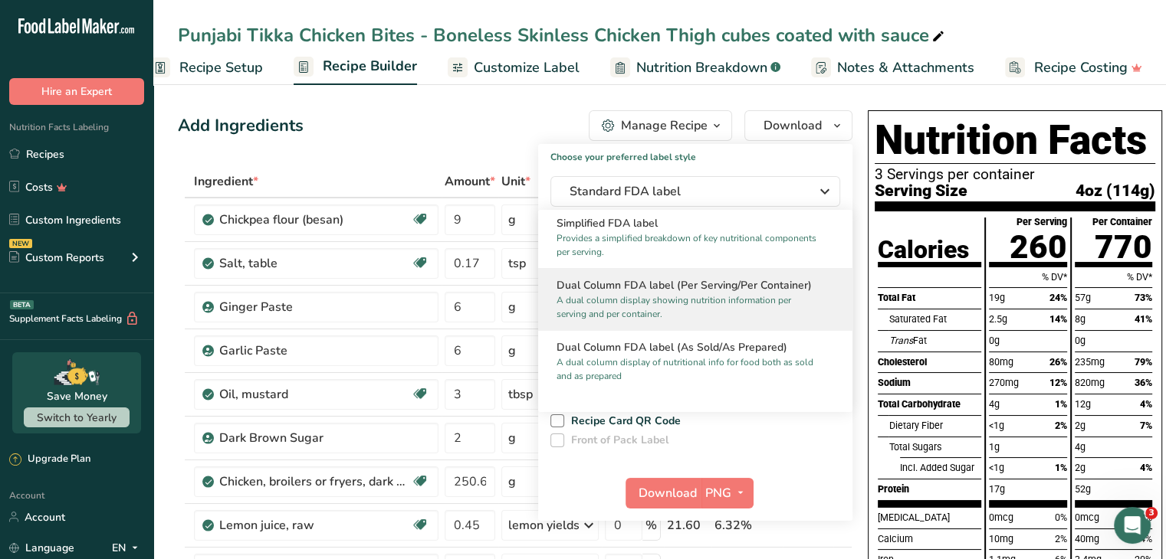
click at [655, 289] on h2 "Dual Column FDA label (Per Serving/Per Container)" at bounding box center [694, 285] width 277 height 16
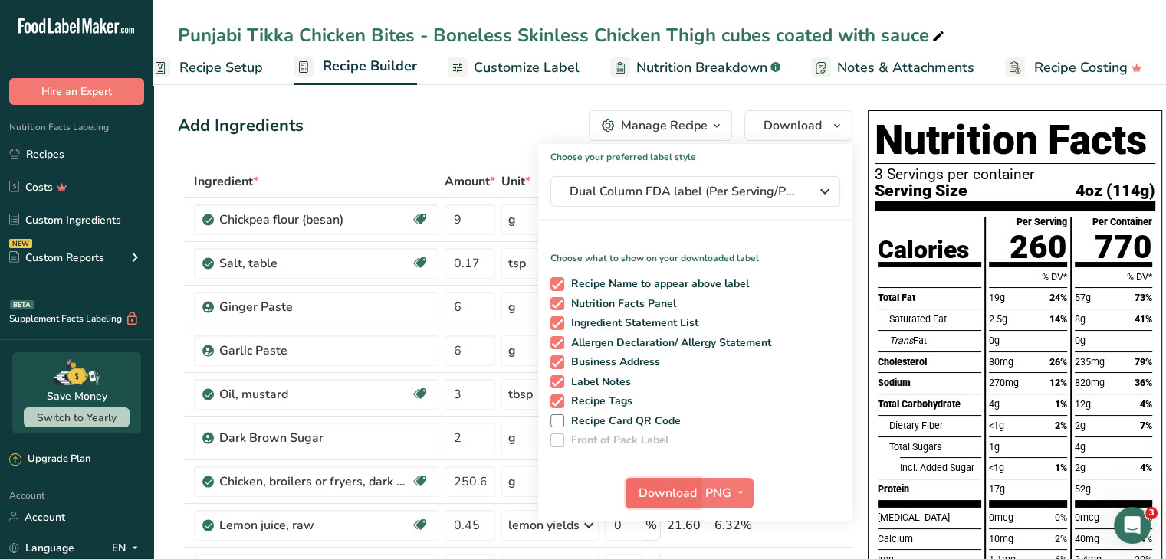
click at [674, 491] on span "Download" at bounding box center [667, 493] width 58 height 18
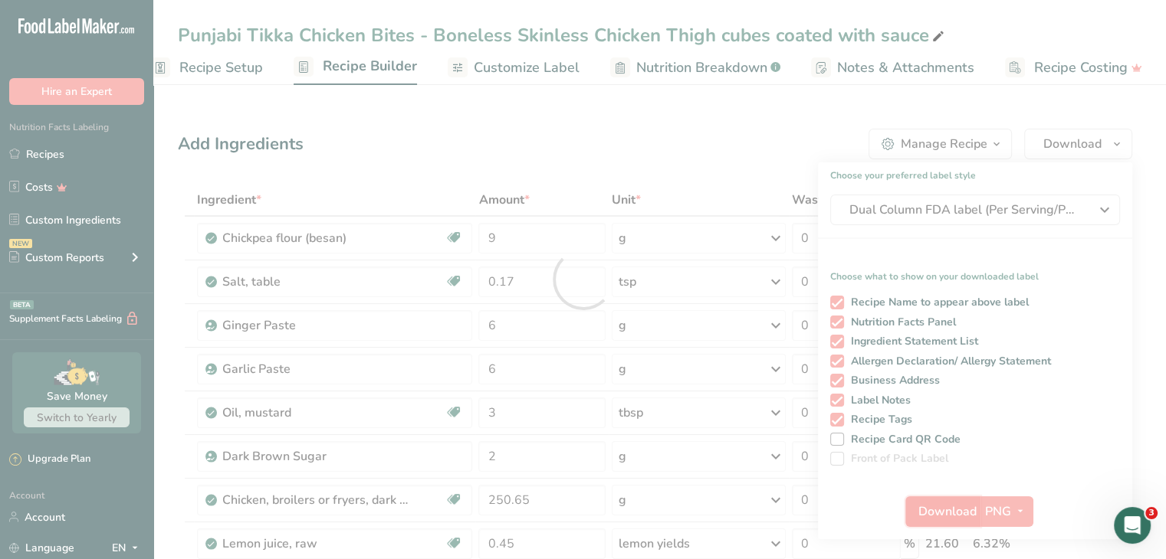
scroll to position [0, 0]
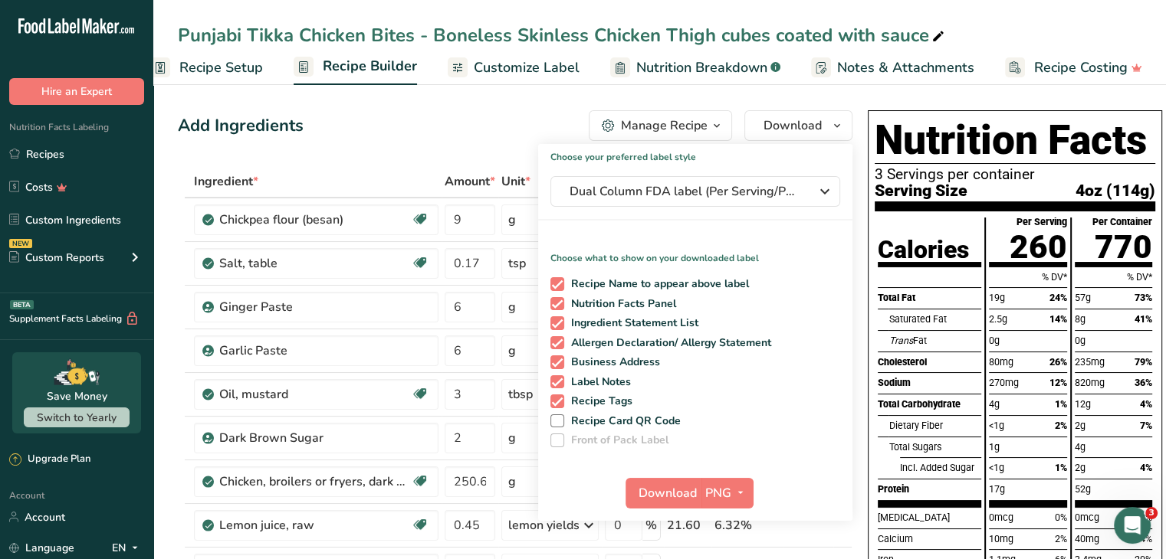
click at [1015, 18] on div "Punjabi Tikka Chicken Bites - Boneless Skinless Chicken Thigh cubes coated with…" at bounding box center [659, 42] width 1012 height 85
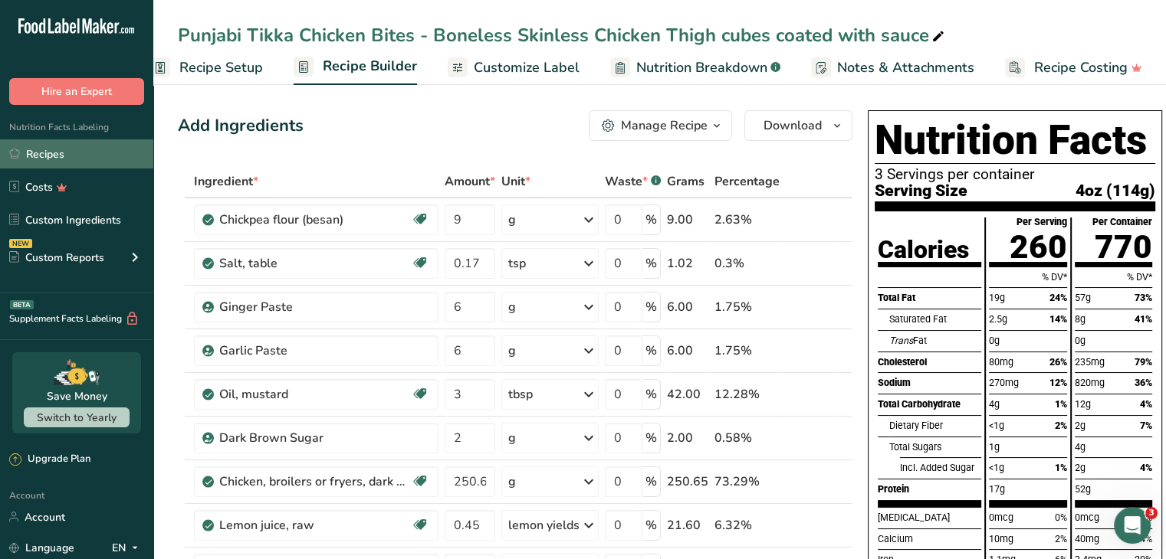
click at [37, 156] on link "Recipes" at bounding box center [76, 153] width 153 height 29
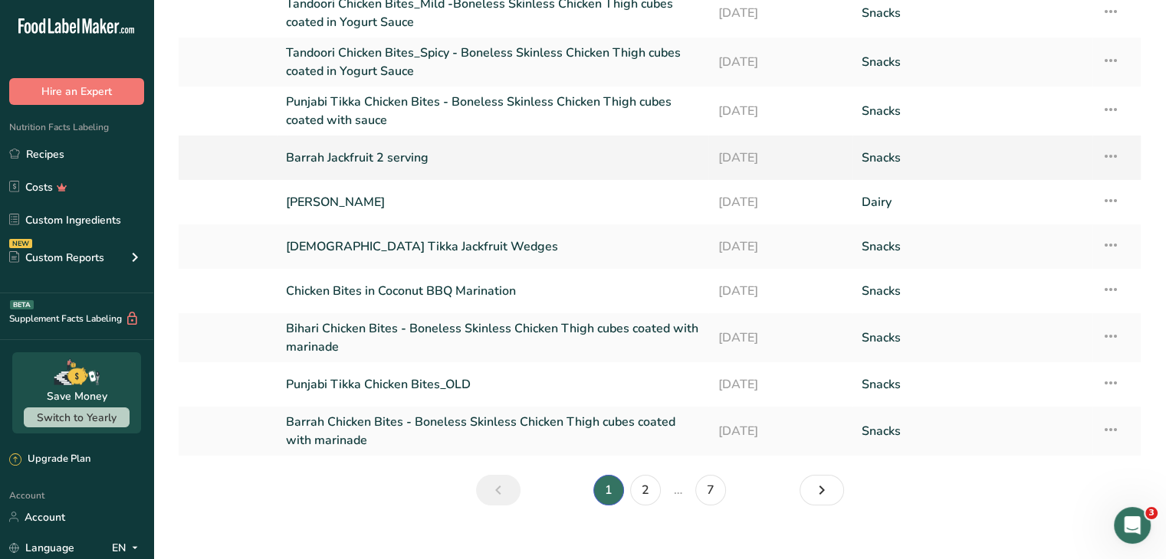
scroll to position [159, 0]
click at [356, 326] on link "Bihari Chicken Bites - Boneless Skinless Chicken Thigh cubes coated with marina…" at bounding box center [492, 337] width 413 height 37
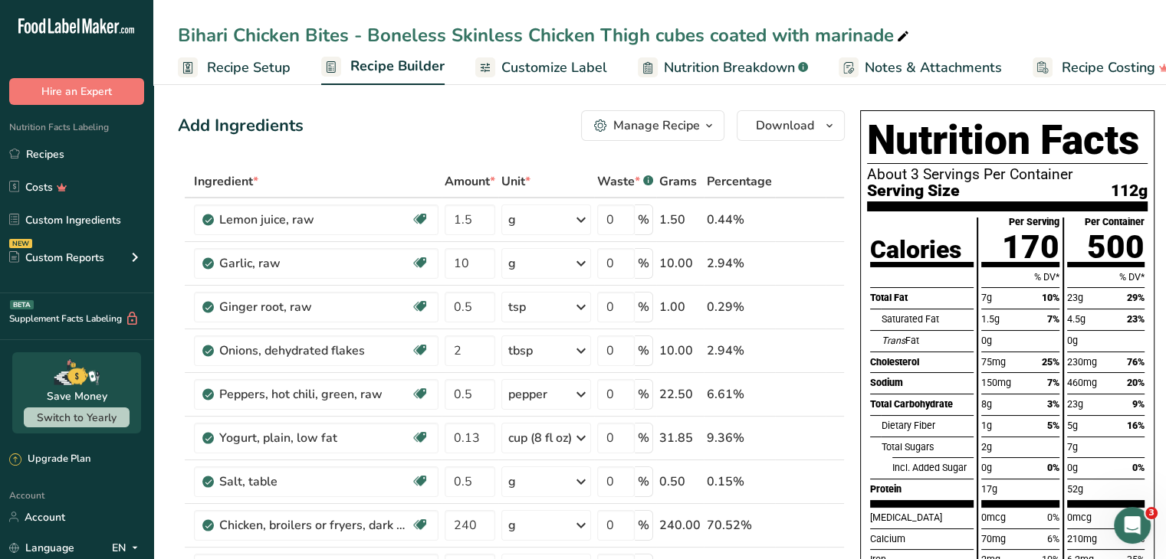
click at [254, 68] on span "Recipe Setup" at bounding box center [249, 67] width 84 height 21
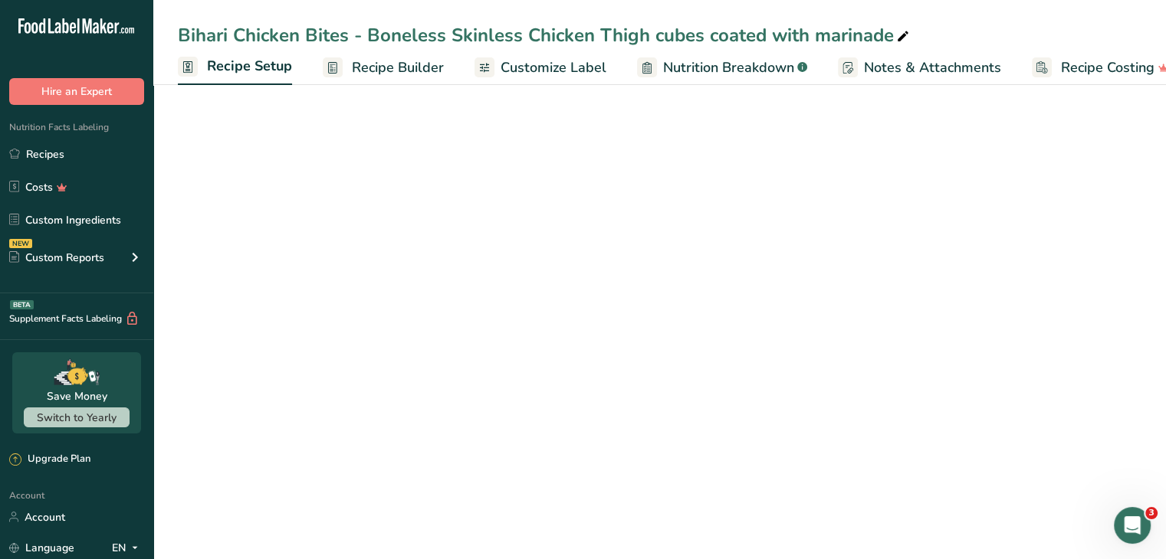
scroll to position [0, 5]
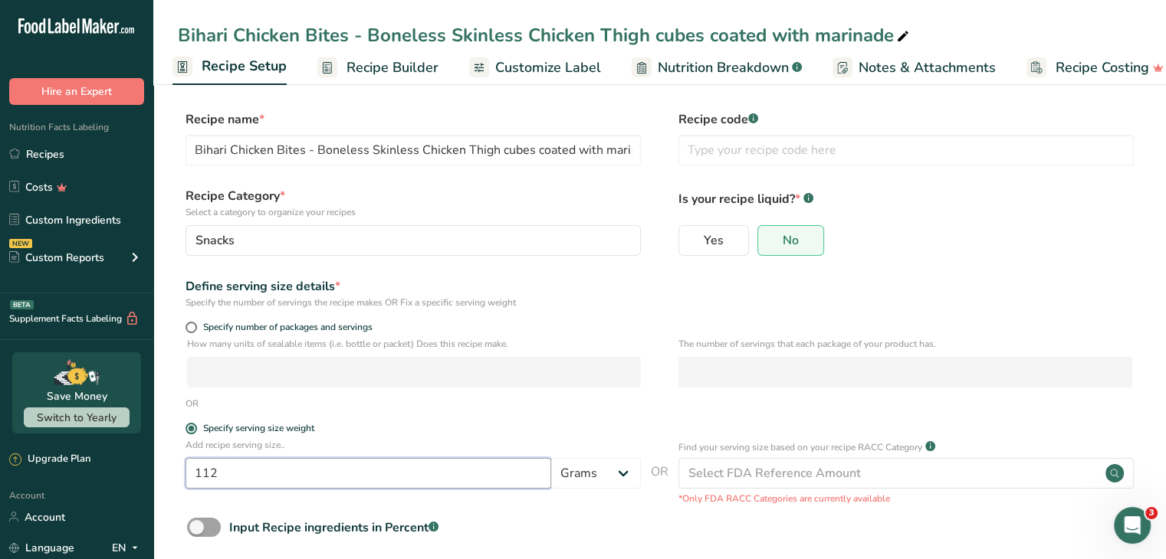
click at [225, 474] on input "112" at bounding box center [368, 473] width 366 height 31
type input "114"
click at [535, 400] on div "OR" at bounding box center [659, 404] width 963 height 14
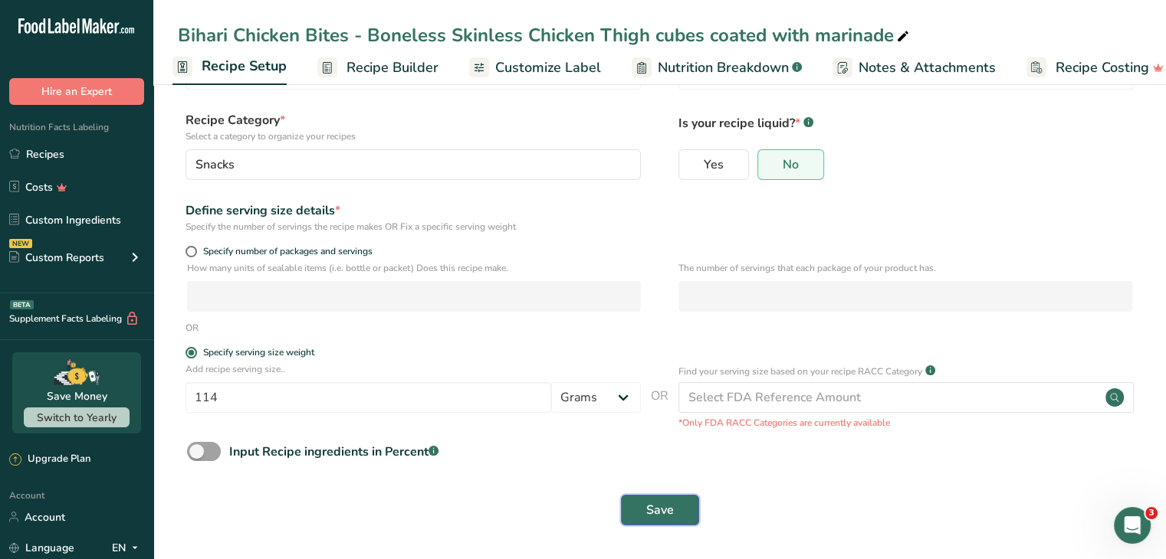
click at [653, 513] on span "Save" at bounding box center [660, 510] width 28 height 18
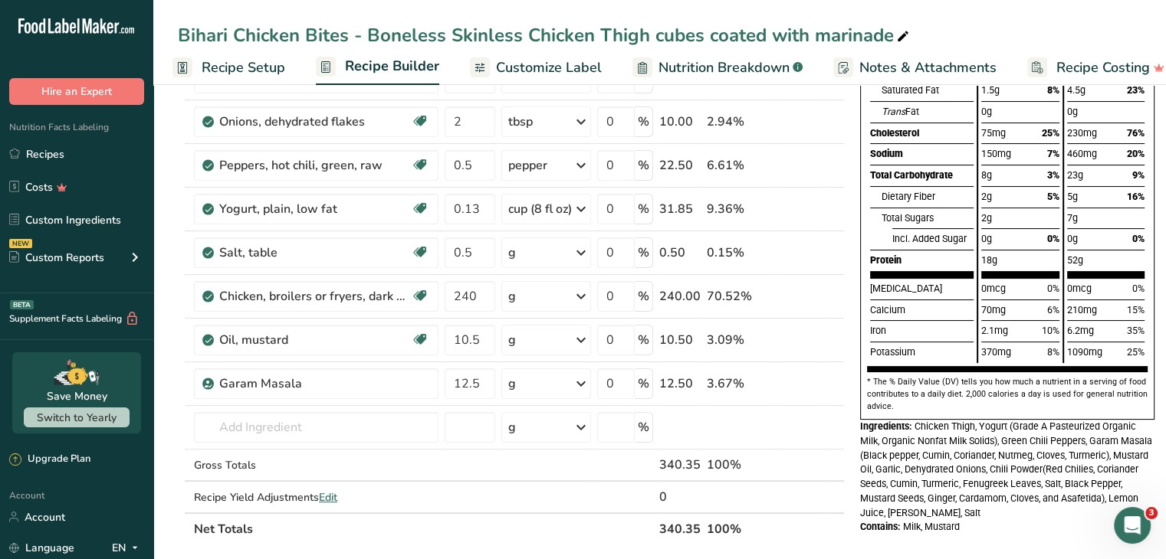
scroll to position [230, 0]
click at [480, 293] on input "240" at bounding box center [469, 295] width 51 height 31
type input "241.7"
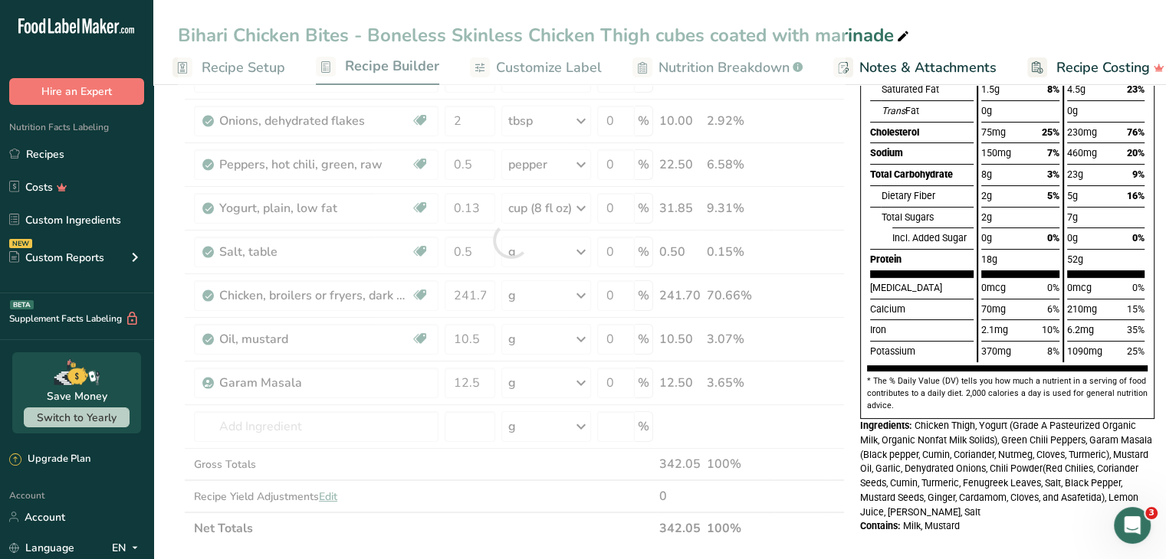
click at [510, 522] on div "Ingredient * Amount * Unit * Waste * .a-a{fill:#347362;}.b-a{fill:#fff;} Grams …" at bounding box center [511, 240] width 667 height 609
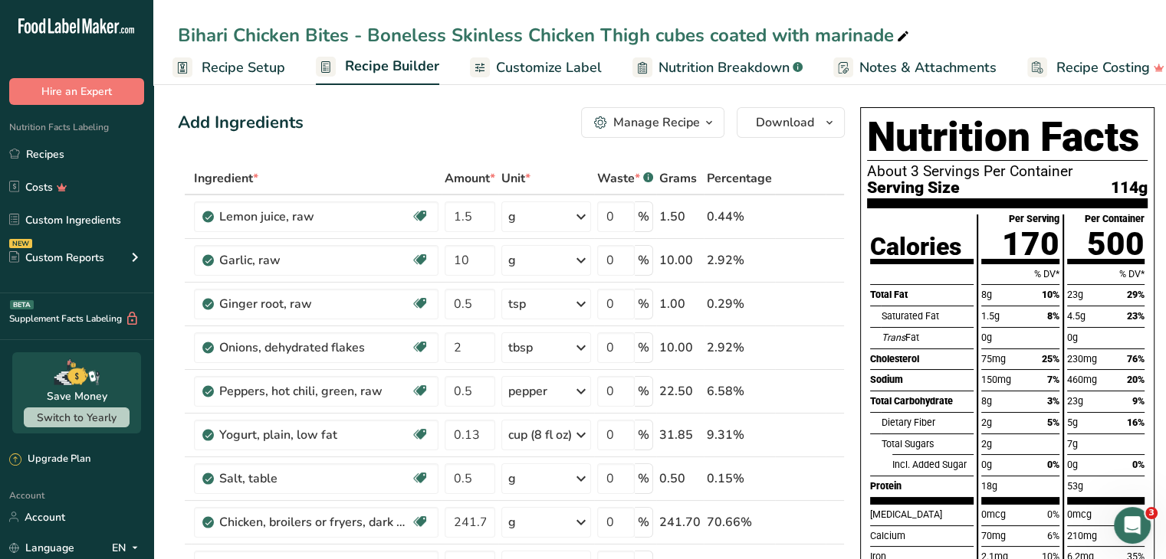
scroll to position [5, 0]
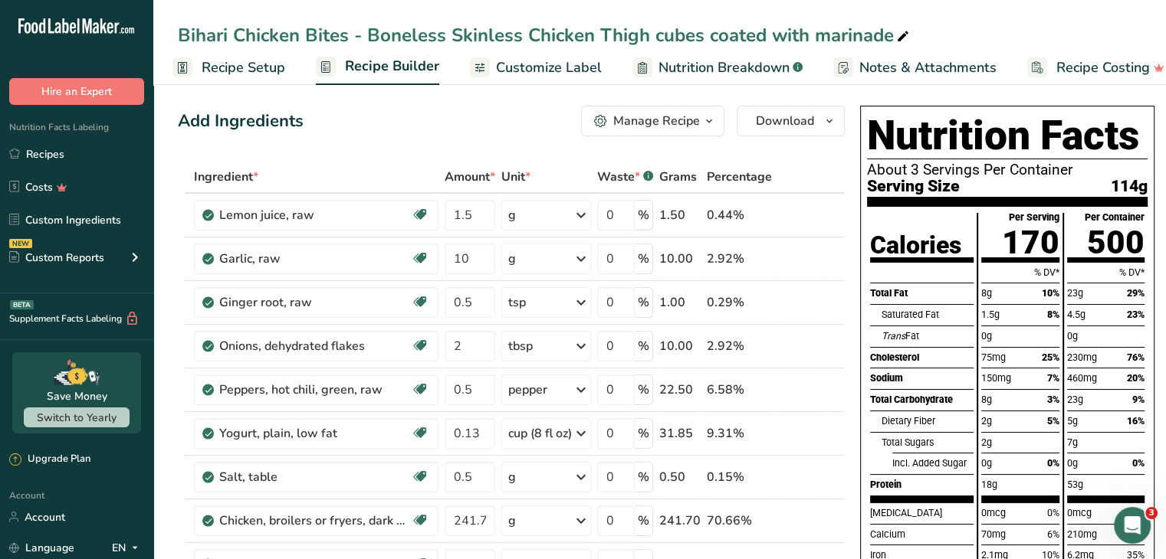
click at [546, 70] on span "Customize Label" at bounding box center [549, 67] width 106 height 21
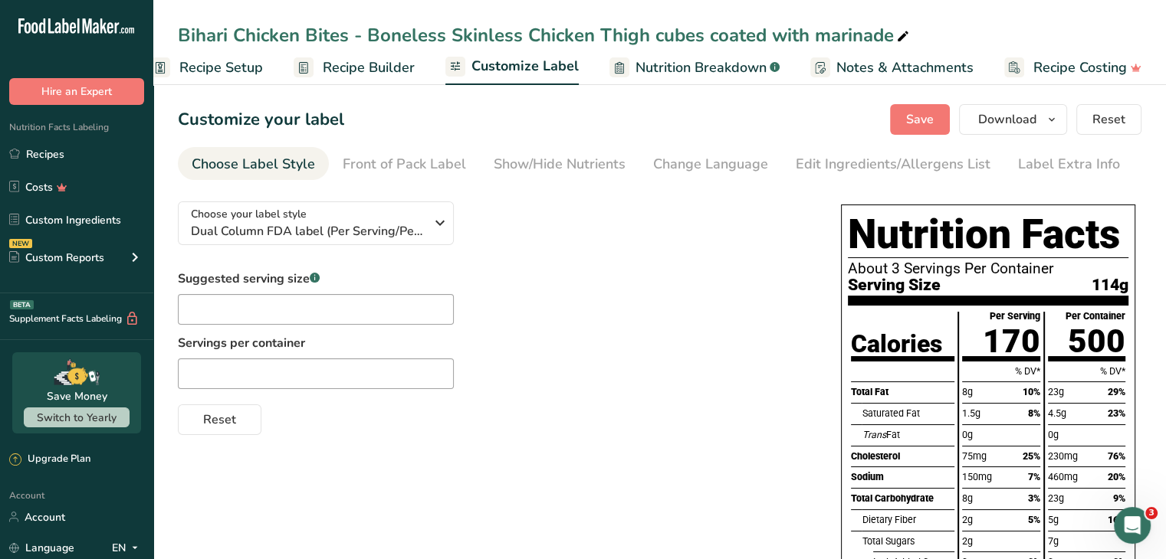
click at [817, 36] on div "Bihari Chicken Bites - Boneless Skinless Chicken Thigh cubes coated with marina…" at bounding box center [545, 35] width 734 height 28
type input "Bihari Chicken Bites - Boneless Skinless Chicken Thigh cubes coated with sauce"
click at [238, 303] on input "text" at bounding box center [316, 309] width 276 height 31
type input "4oz"
click at [207, 380] on input "text" at bounding box center [316, 374] width 276 height 31
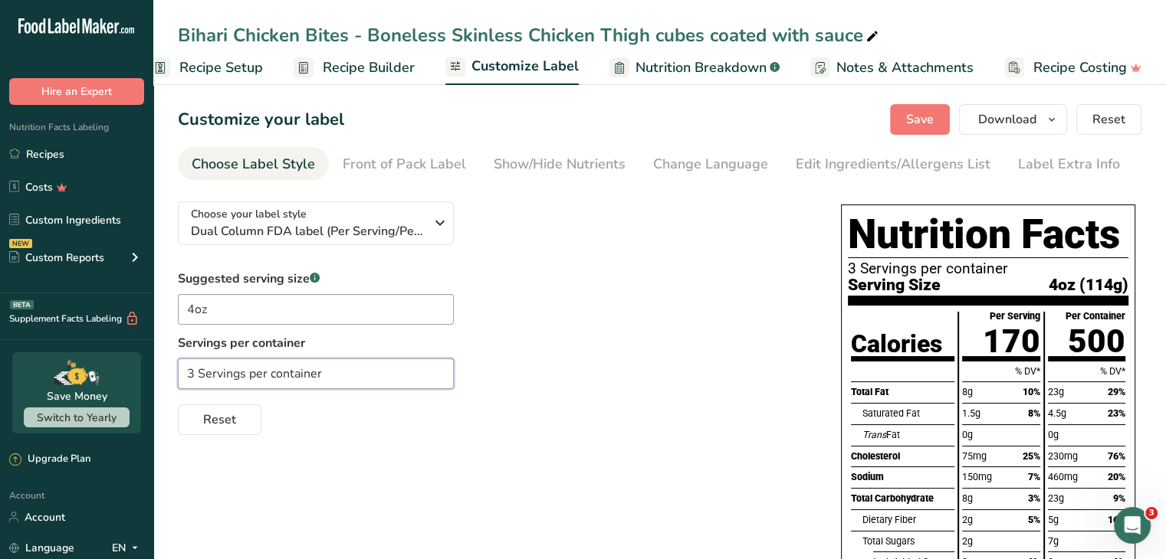
type input "3 Servings per container"
click at [675, 405] on div "Reset" at bounding box center [494, 417] width 632 height 37
click at [917, 123] on span "Save" at bounding box center [920, 119] width 28 height 18
click at [834, 165] on div "Edit Ingredients/Allergens List" at bounding box center [892, 164] width 195 height 21
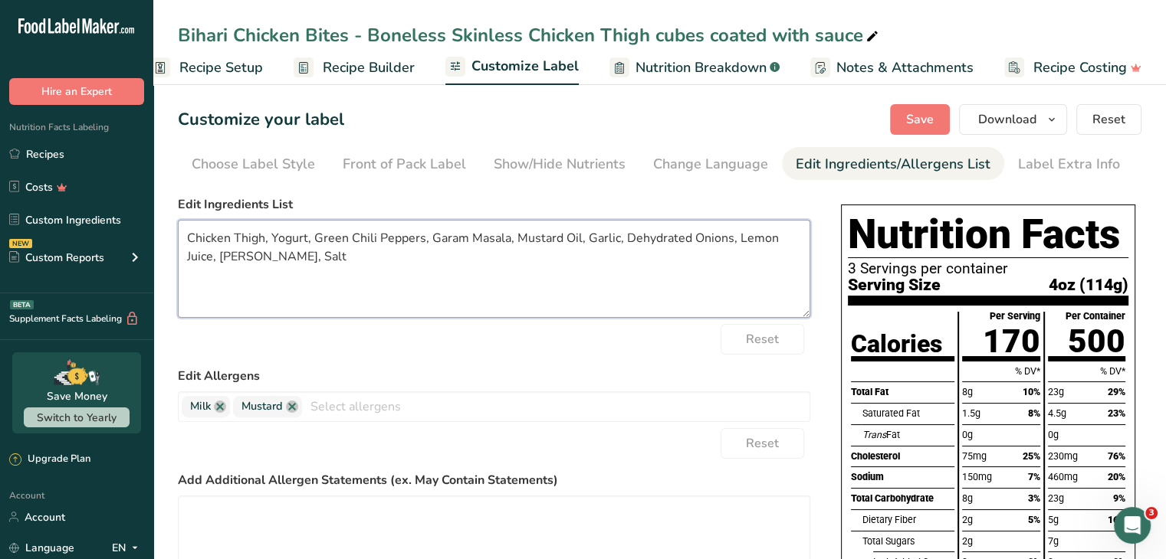
click at [189, 234] on textarea "Chicken Thigh, Yogurt, Green Chili Peppers, Garam Masala, Mustard Oil, Garlic, …" at bounding box center [494, 269] width 632 height 98
click at [421, 237] on textarea "Boneless & Skinless Chicken Thigh, Yogurt, Green Chili Peppers, Garam Masala, M…" at bounding box center [494, 269] width 632 height 98
paste textarea "(Grade A Pasteurized Organic Milk, Organic Nonfat Milk Solids)"
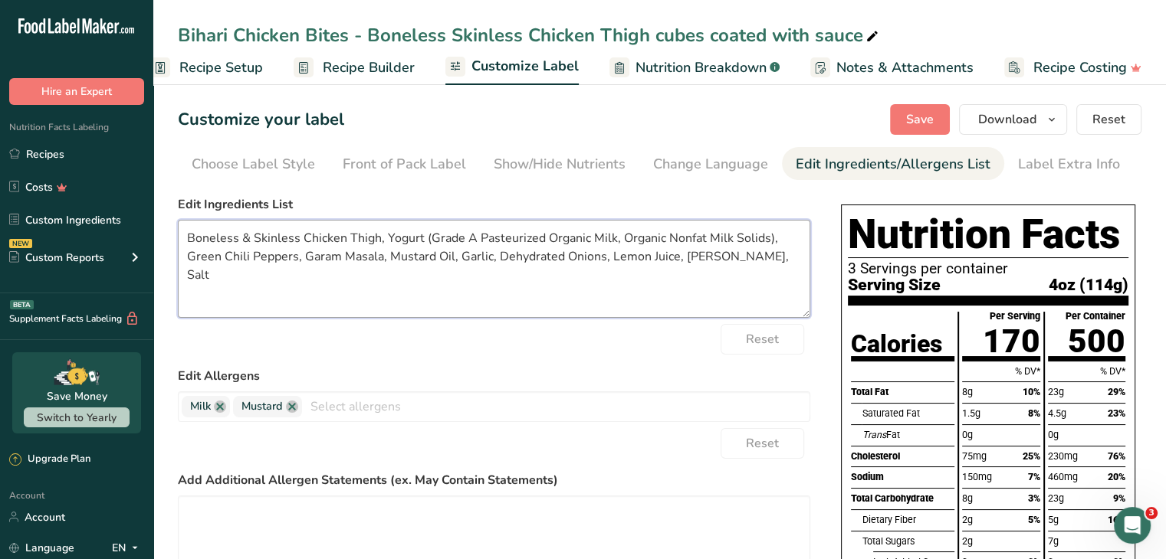
click at [379, 256] on textarea "Boneless & Skinless Chicken Thigh, Yogurt (Grade A Pasteurized Organic Milk, Or…" at bounding box center [494, 269] width 632 height 98
paste textarea "(Black pepper, Cumin, Coriander, Nutmeg, Cloves, Turmeric)"
type textarea "Boneless & Skinless Chicken Thigh, Yogurt (Grade A Pasteurized Organic Milk, Or…"
click at [928, 118] on span "Save" at bounding box center [920, 119] width 28 height 18
click at [1024, 126] on span "Download" at bounding box center [1007, 119] width 58 height 18
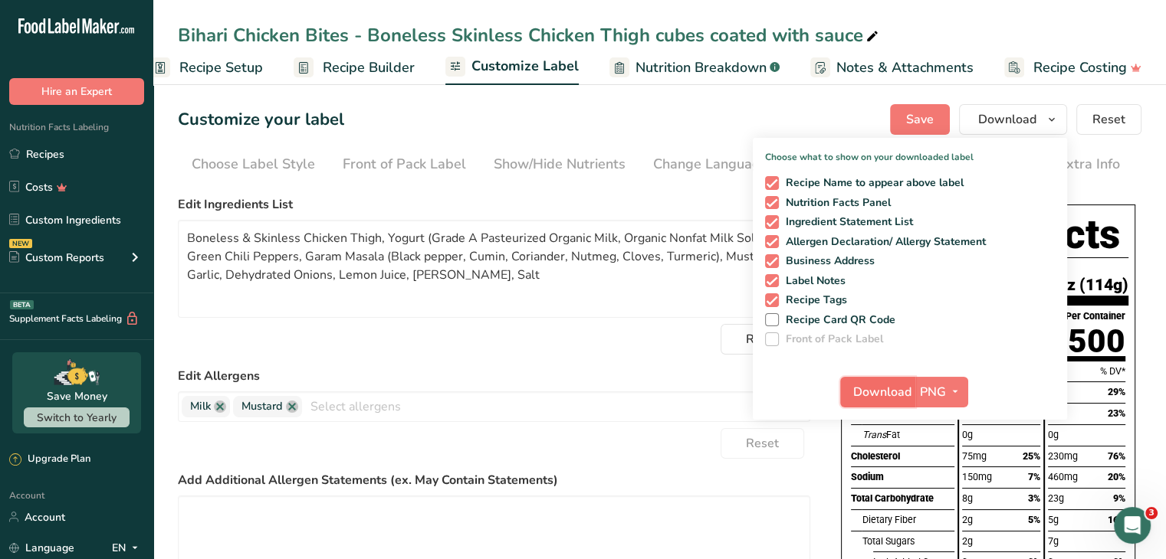
click at [888, 391] on span "Download" at bounding box center [882, 392] width 58 height 18
click at [559, 112] on div "Customize your label Save Download Choose what to show on your downloaded label…" at bounding box center [659, 119] width 963 height 31
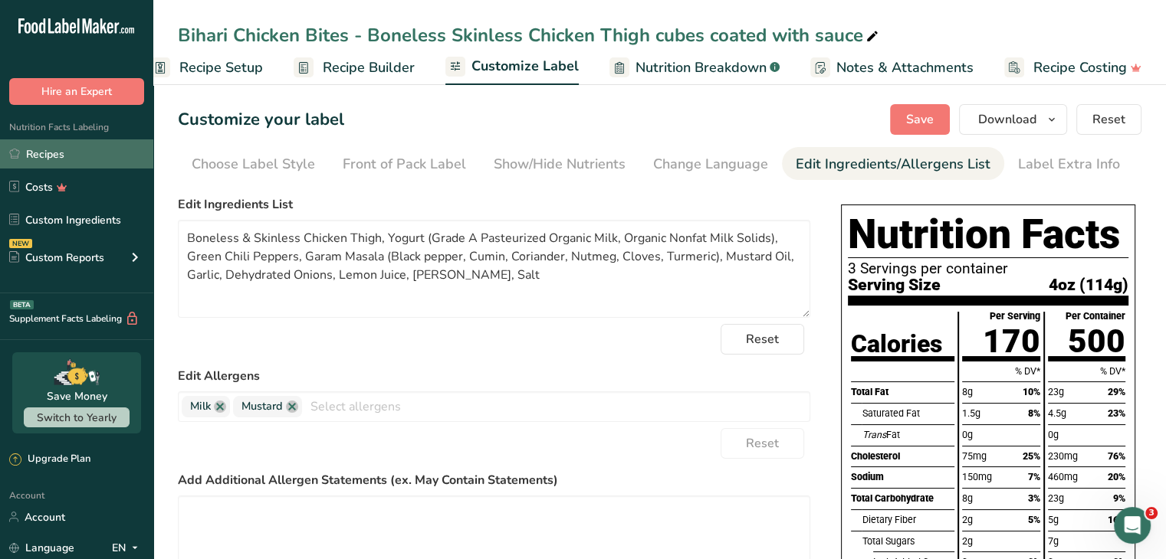
click at [40, 157] on link "Recipes" at bounding box center [76, 153] width 153 height 29
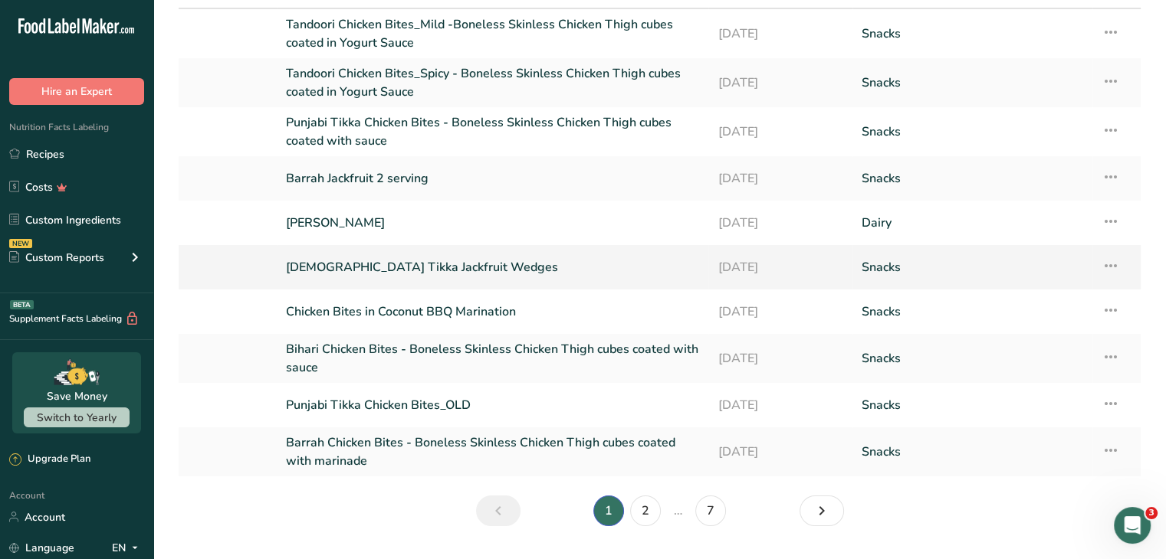
scroll to position [178, 0]
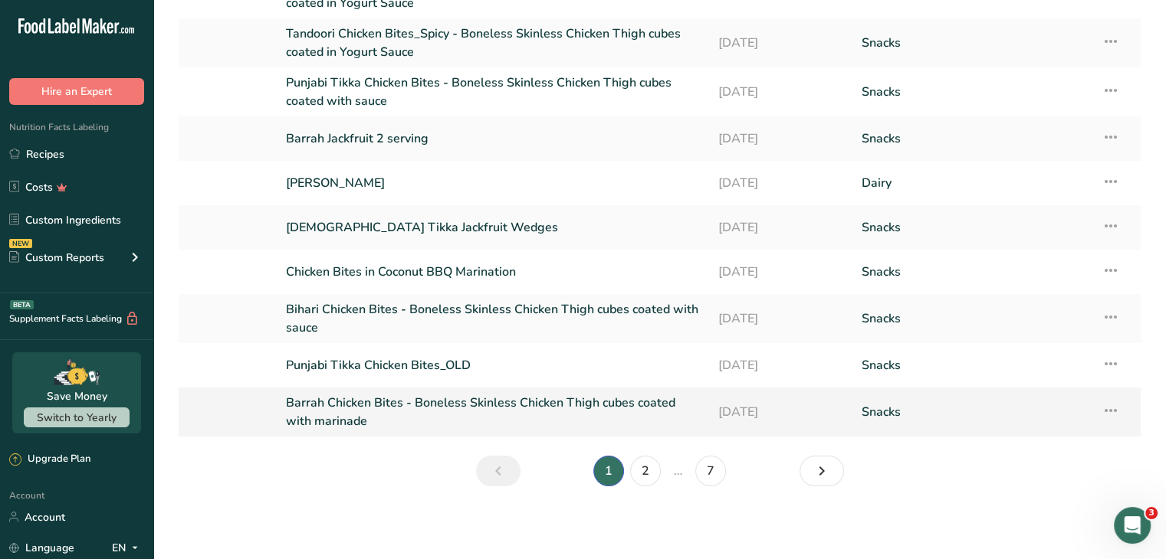
click at [357, 402] on link "Barrah Chicken Bites - Boneless Skinless Chicken Thigh cubes coated with marina…" at bounding box center [492, 412] width 413 height 37
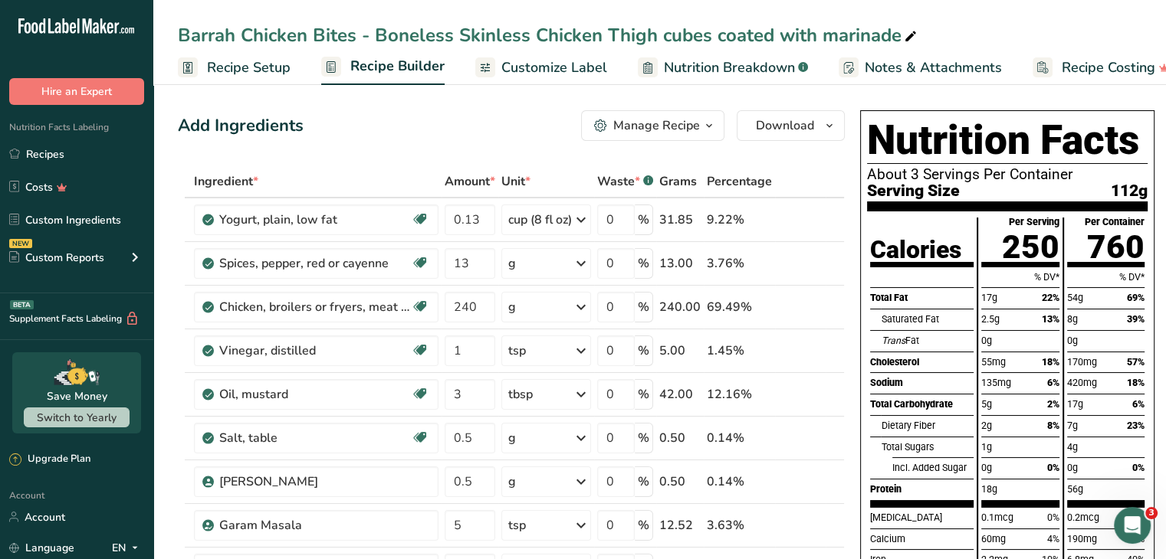
click at [273, 71] on span "Recipe Setup" at bounding box center [249, 67] width 84 height 21
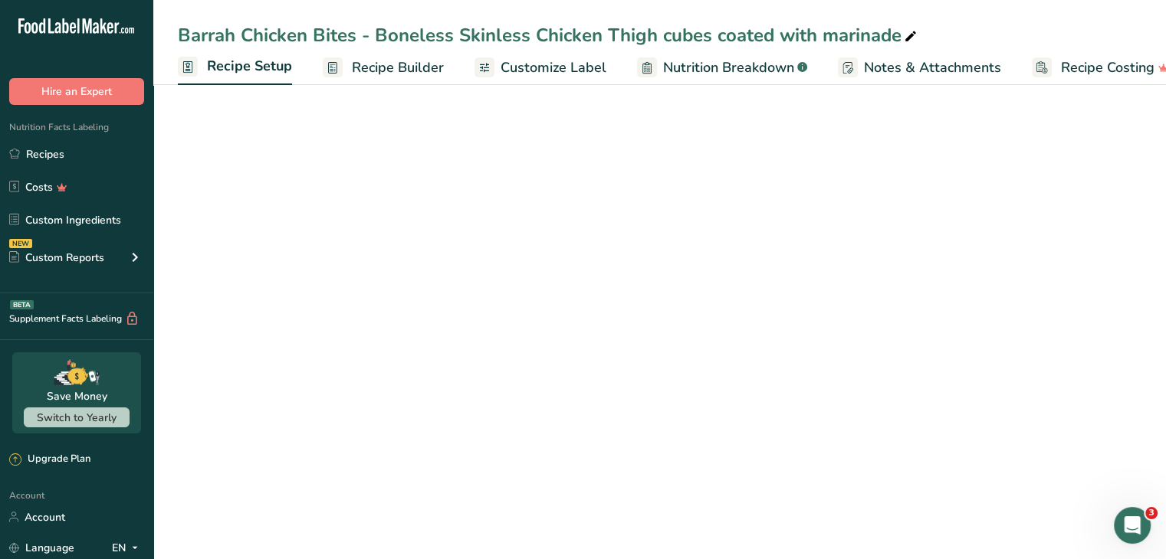
scroll to position [0, 5]
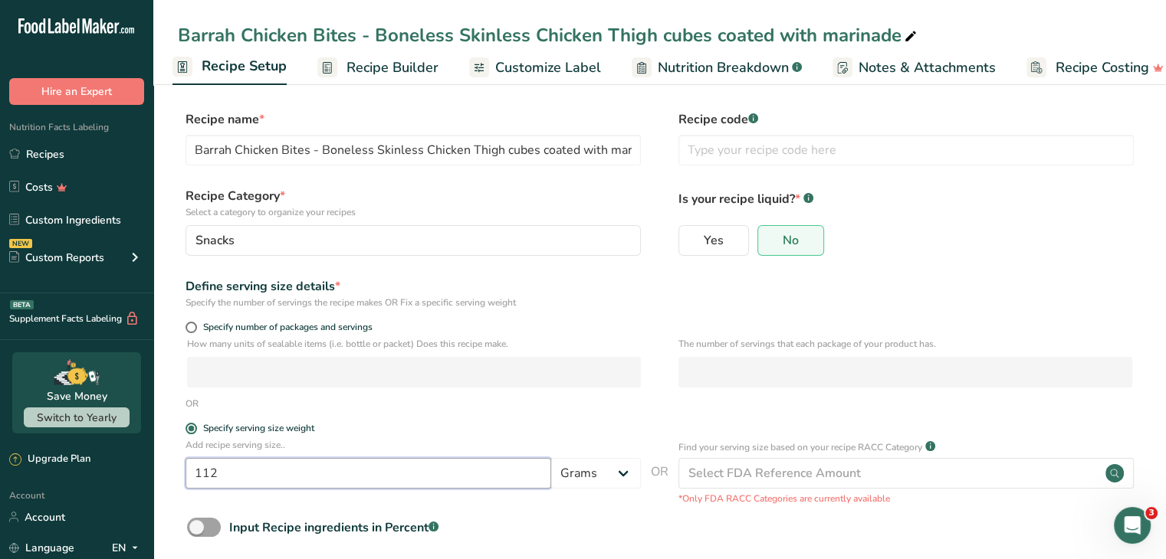
click at [218, 477] on input "112" at bounding box center [368, 473] width 366 height 31
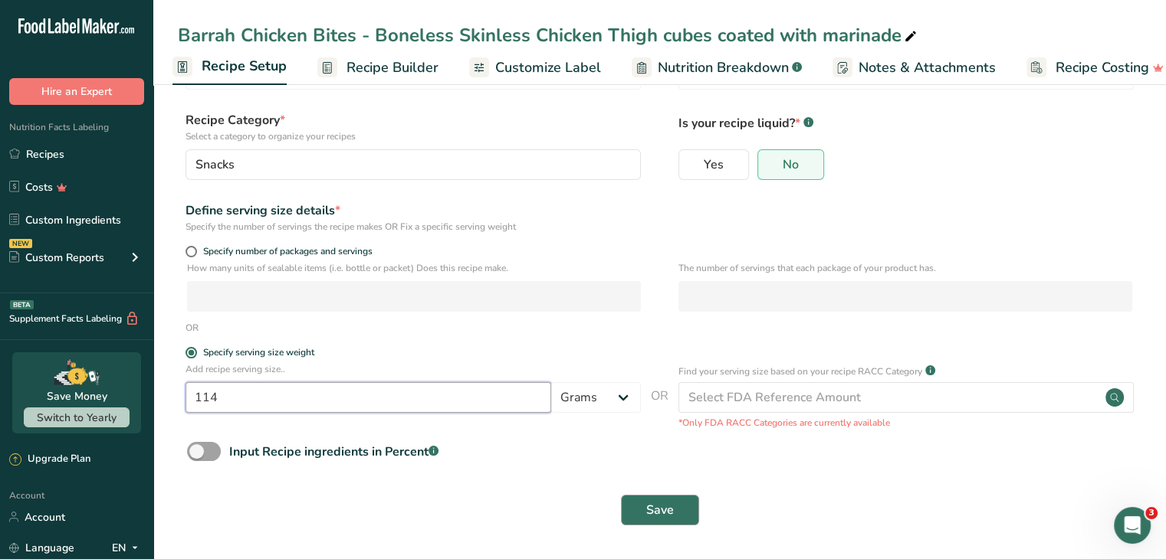
type input "114"
click at [659, 507] on span "Save" at bounding box center [660, 510] width 28 height 18
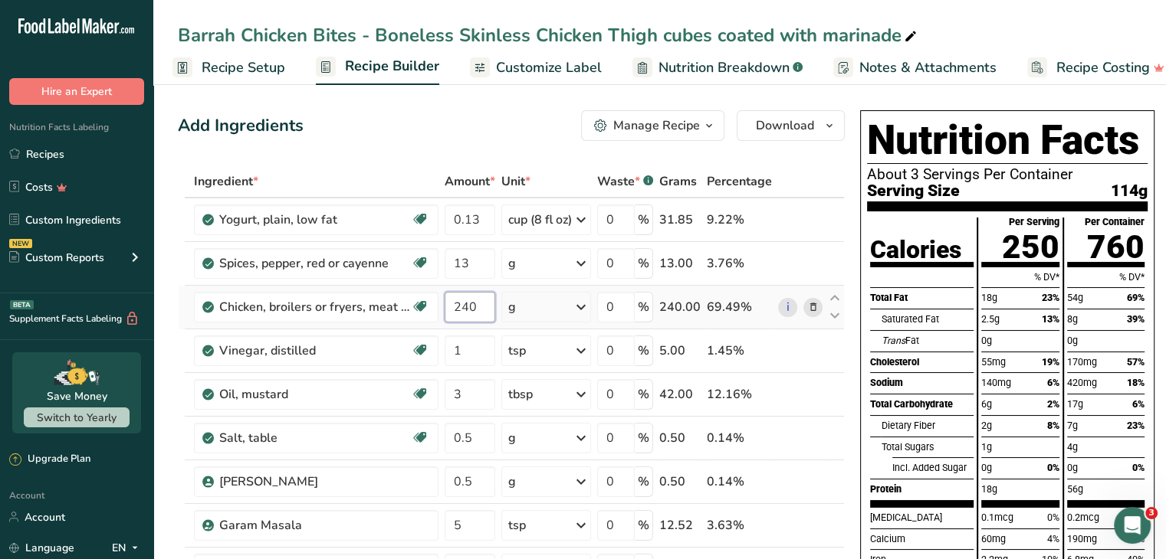
click at [477, 303] on input "240" at bounding box center [469, 307] width 51 height 31
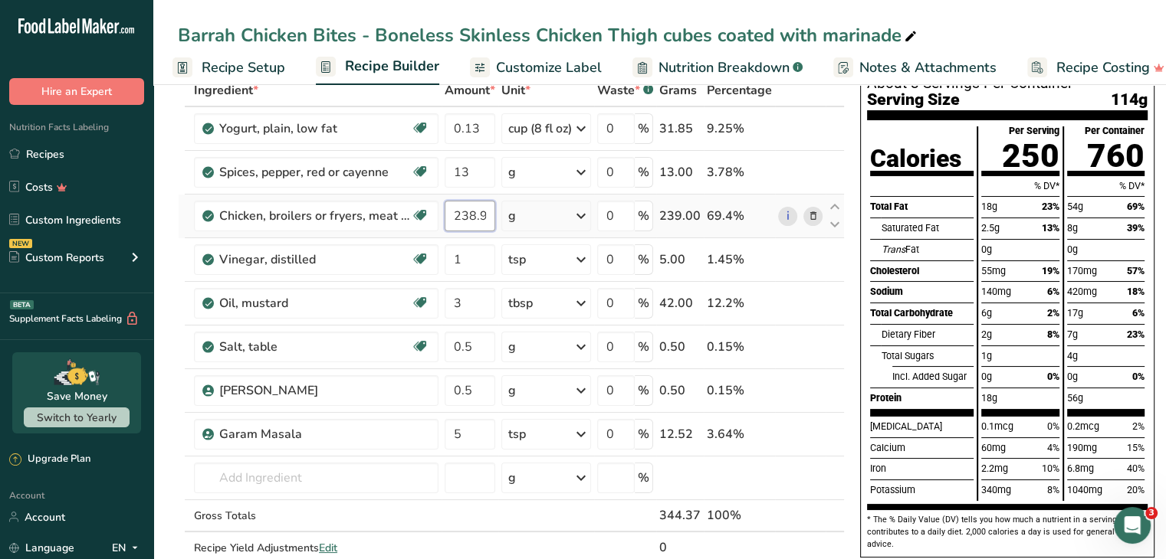
scroll to position [89, 0]
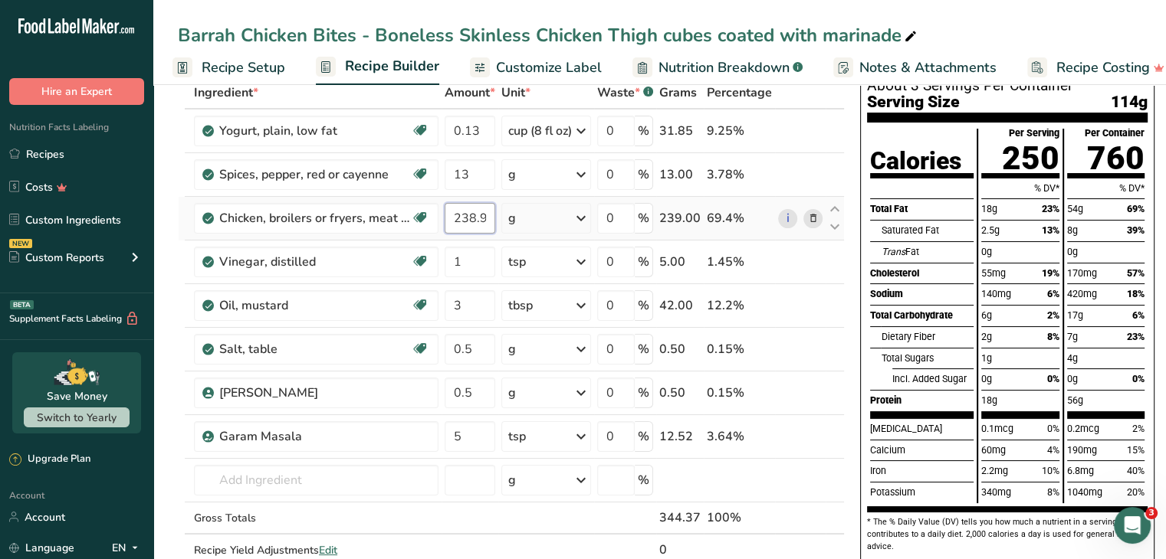
click at [481, 220] on input "238.999999" at bounding box center [469, 218] width 51 height 31
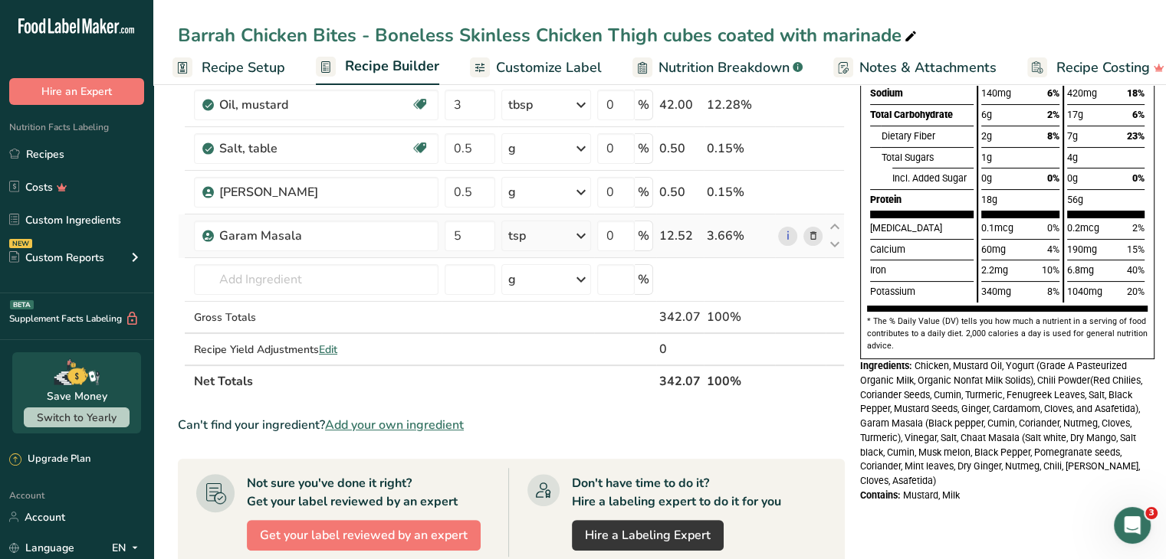
scroll to position [290, 0]
type input "236.7"
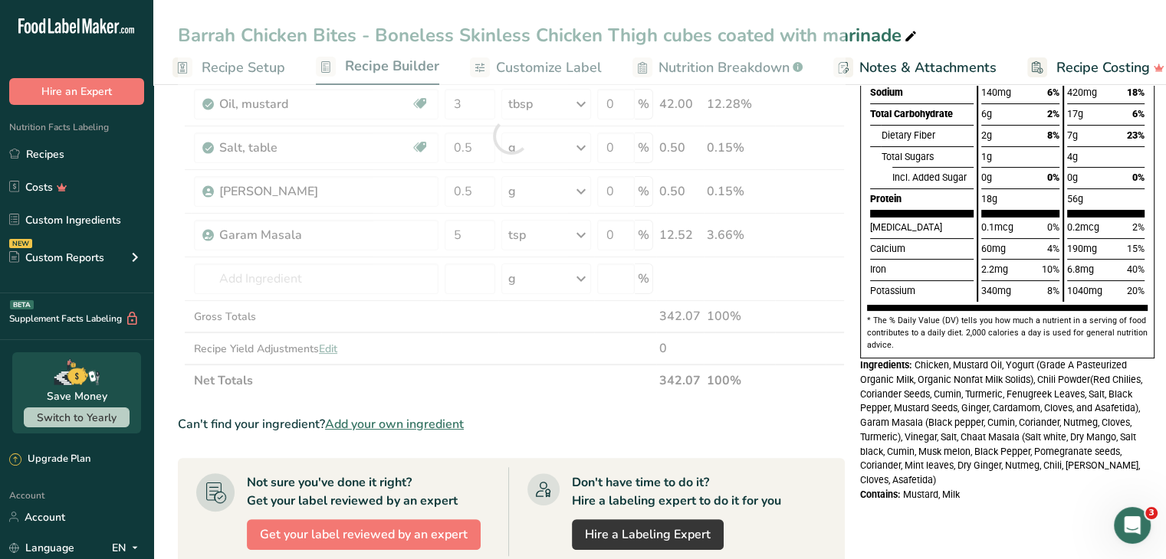
click at [556, 429] on div "Can't find your ingredient? Add your own ingredient" at bounding box center [511, 424] width 667 height 18
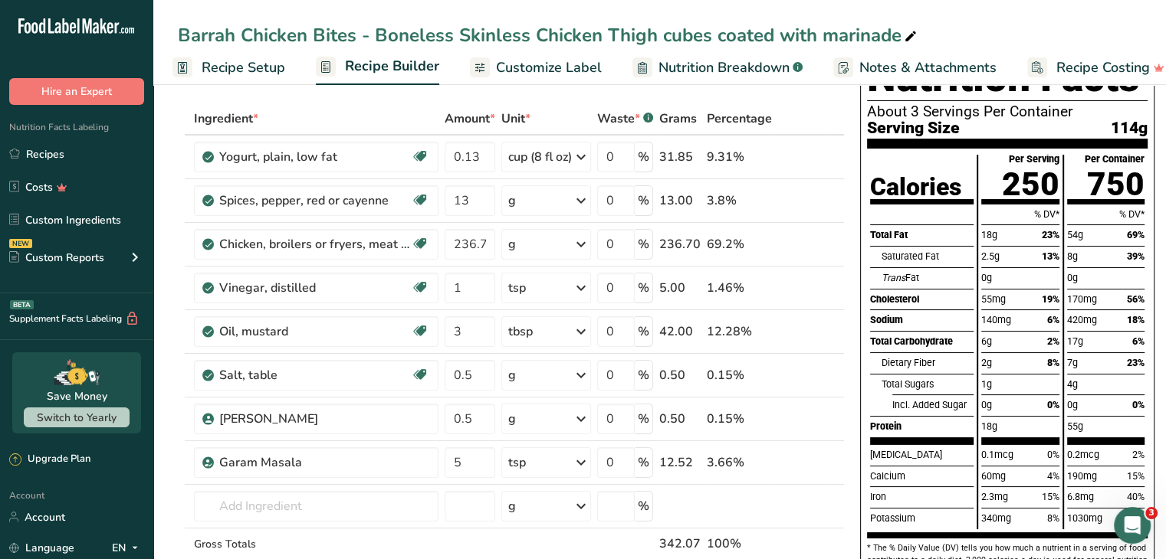
scroll to position [0, 0]
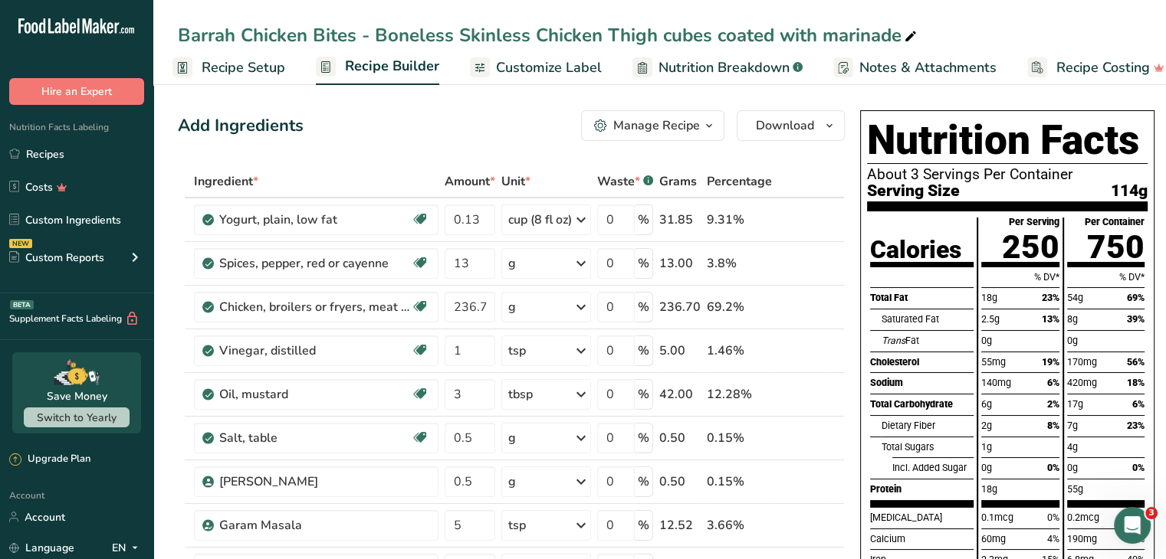
click at [818, 32] on div "Barrah Chicken Bites - Boneless Skinless Chicken Thigh cubes coated with marina…" at bounding box center [549, 35] width 742 height 28
type input "Barrah Chicken Bites - Boneless Skinless Chicken Thigh cubes coated with sauce"
click at [428, 118] on div "Add Ingredients Manage Recipe Delete Recipe Duplicate Recipe Scale Recipe Save …" at bounding box center [511, 125] width 667 height 31
click at [546, 71] on span "Customize Label" at bounding box center [549, 67] width 106 height 21
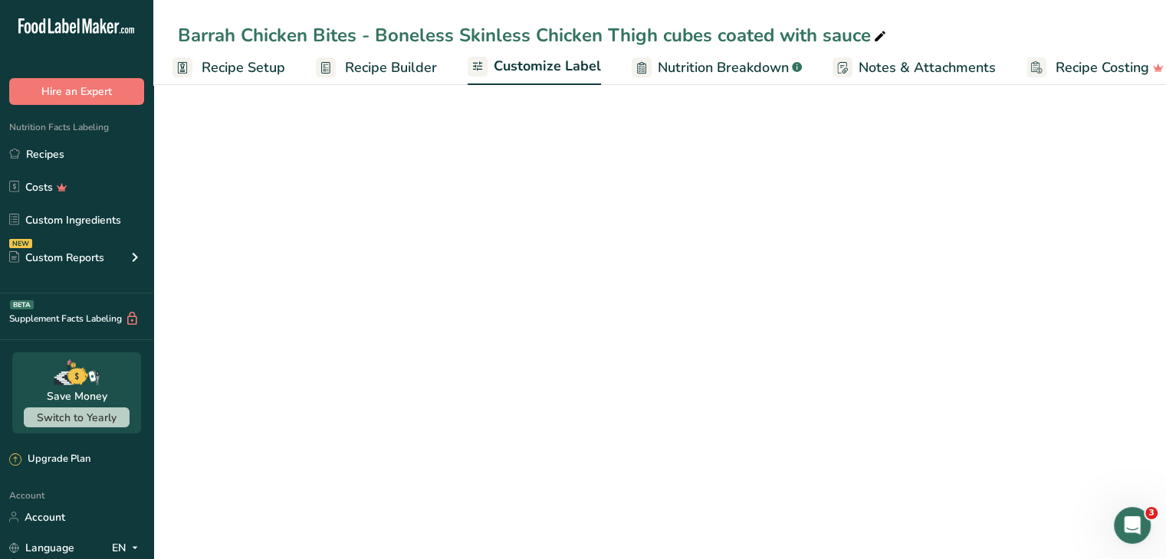
scroll to position [0, 28]
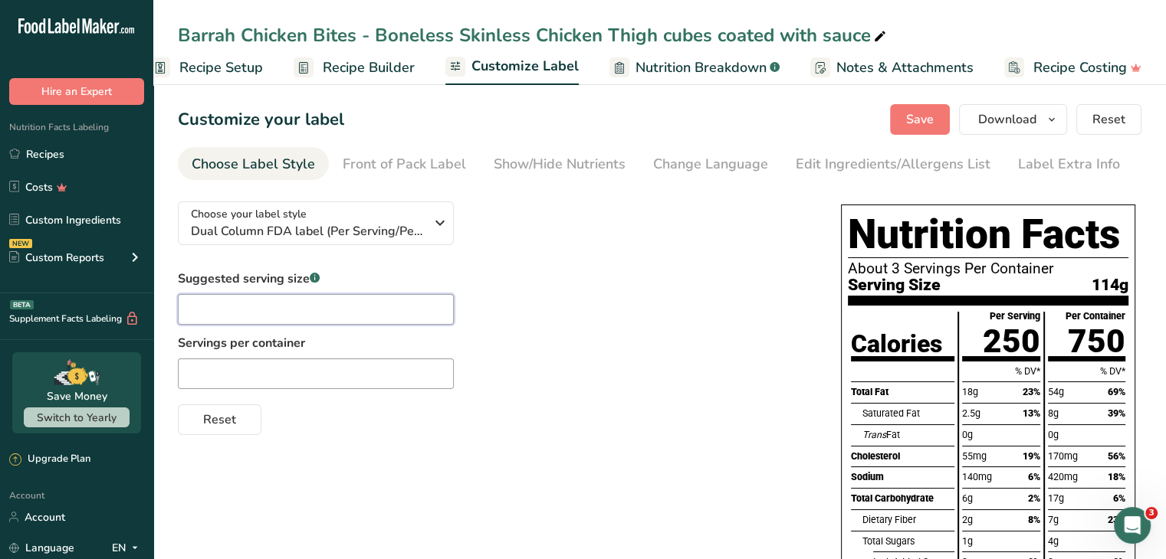
click at [239, 304] on input "text" at bounding box center [316, 309] width 276 height 31
type input "4oz"
click at [195, 372] on input "text" at bounding box center [316, 374] width 276 height 31
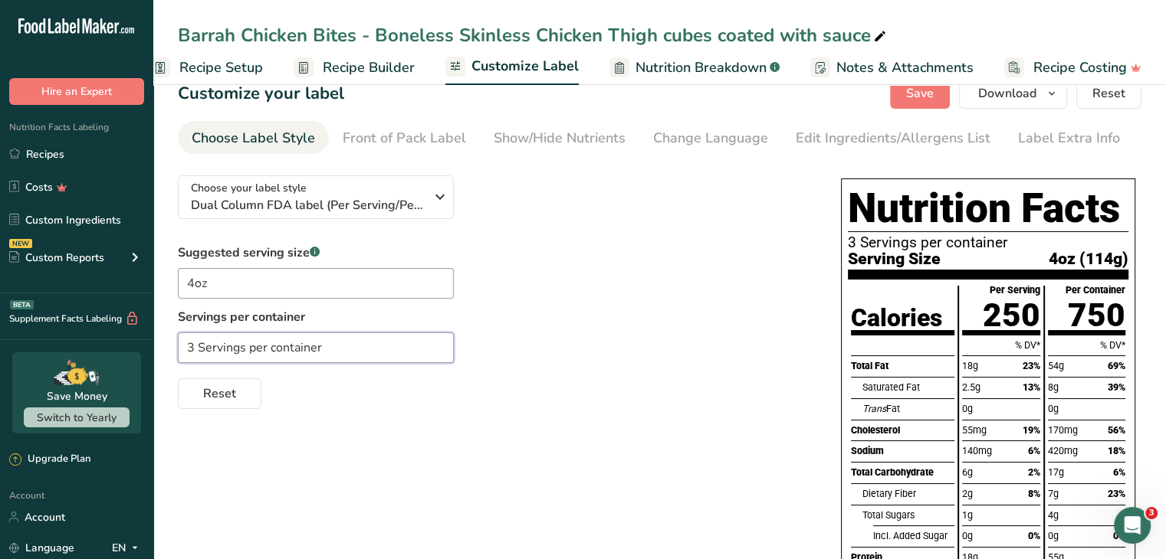
scroll to position [0, 0]
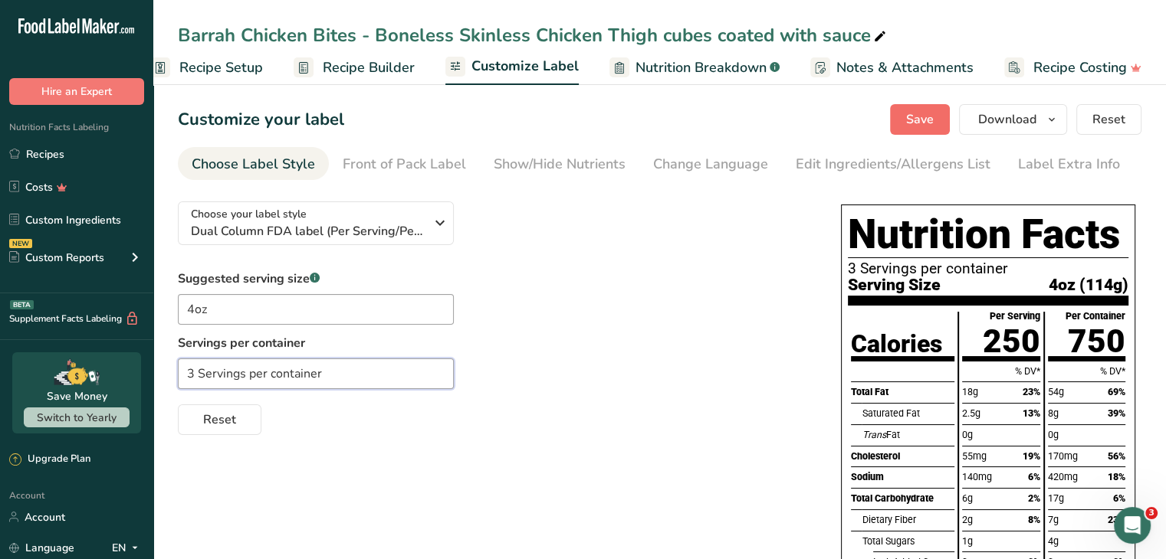
type input "3 Servings per container"
click at [914, 120] on span "Save" at bounding box center [920, 119] width 28 height 18
click at [813, 165] on div "Edit Ingredients/Allergens List" at bounding box center [892, 164] width 195 height 21
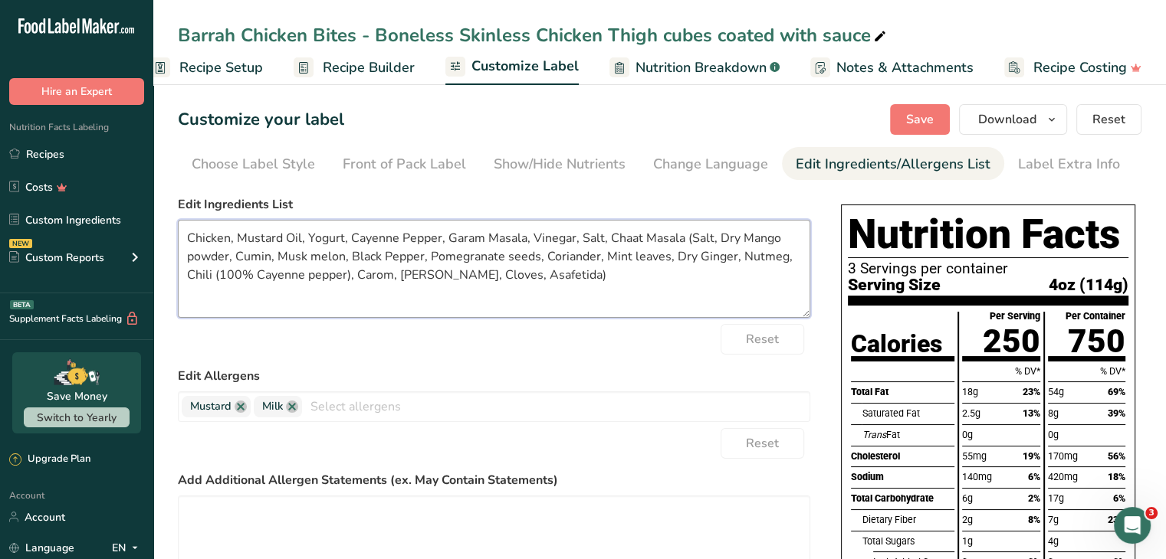
click at [342, 238] on textarea "Chicken, Mustard Oil, Yogurt, Cayenne Pepper, Garam Masala, Vinegar, Salt, Chaa…" at bounding box center [494, 269] width 632 height 98
paste textarea "(Grade A Pasteurized Organic Milk, Organic Nonfat Milk Solids),"
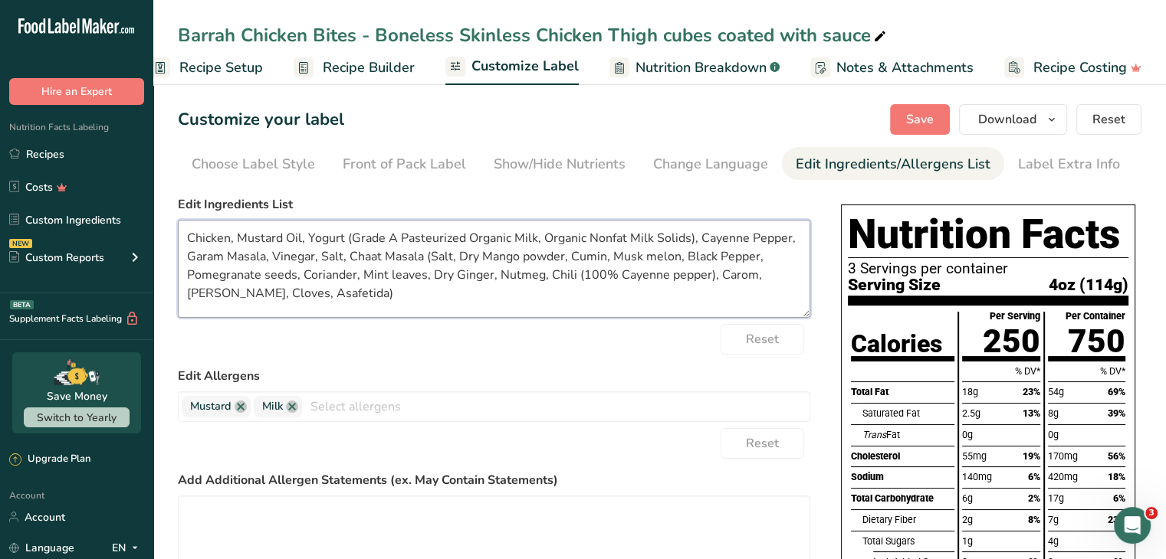
click at [265, 257] on textarea "Chicken, Mustard Oil, Yogurt (Grade A Pasteurized Organic Milk, Organic Nonfat …" at bounding box center [494, 269] width 632 height 98
paste textarea "(Black pepper, Cumin, Coriander, Nutmeg, Cloves, Turmeric),"
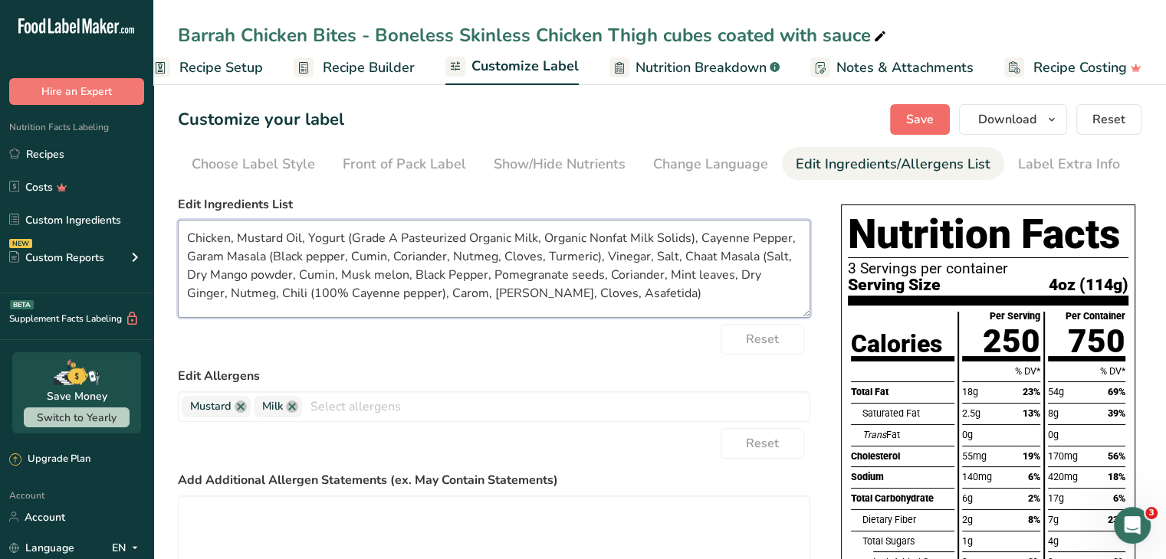
type textarea "Chicken, Mustard Oil, Yogurt (Grade A Pasteurized Organic Milk, Organic Nonfat …"
click at [920, 122] on span "Save" at bounding box center [920, 119] width 28 height 18
click at [910, 120] on span "Save" at bounding box center [920, 119] width 28 height 18
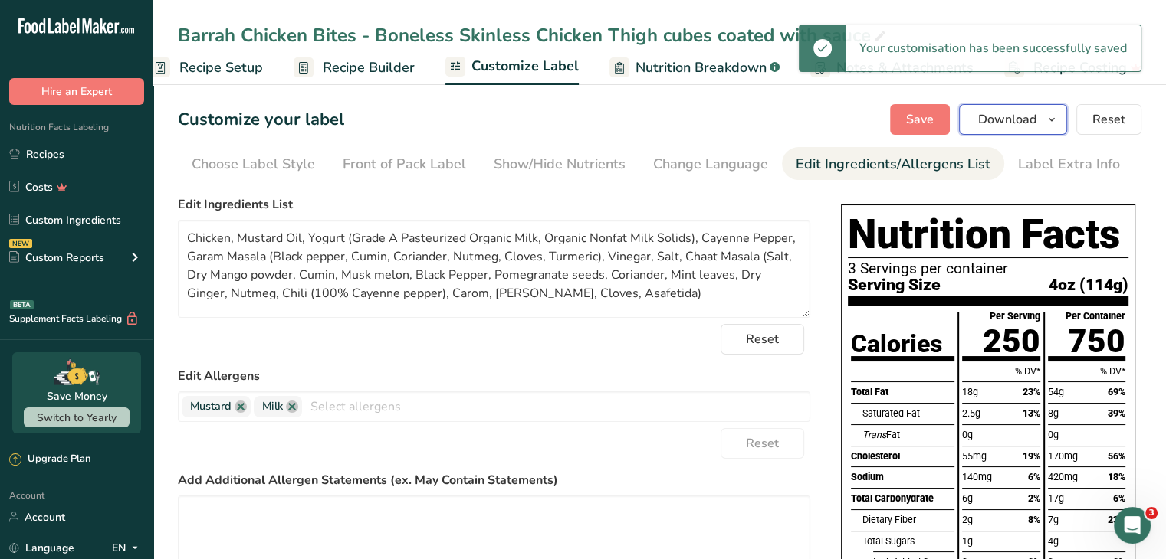
click at [1041, 112] on button "Download" at bounding box center [1013, 119] width 108 height 31
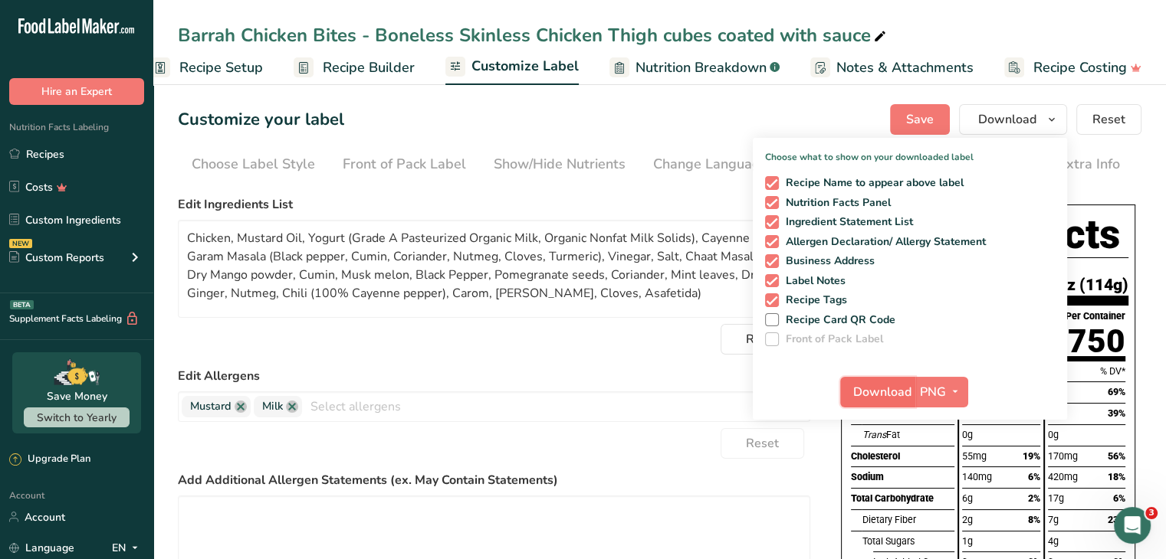
click at [887, 395] on span "Download" at bounding box center [882, 392] width 58 height 18
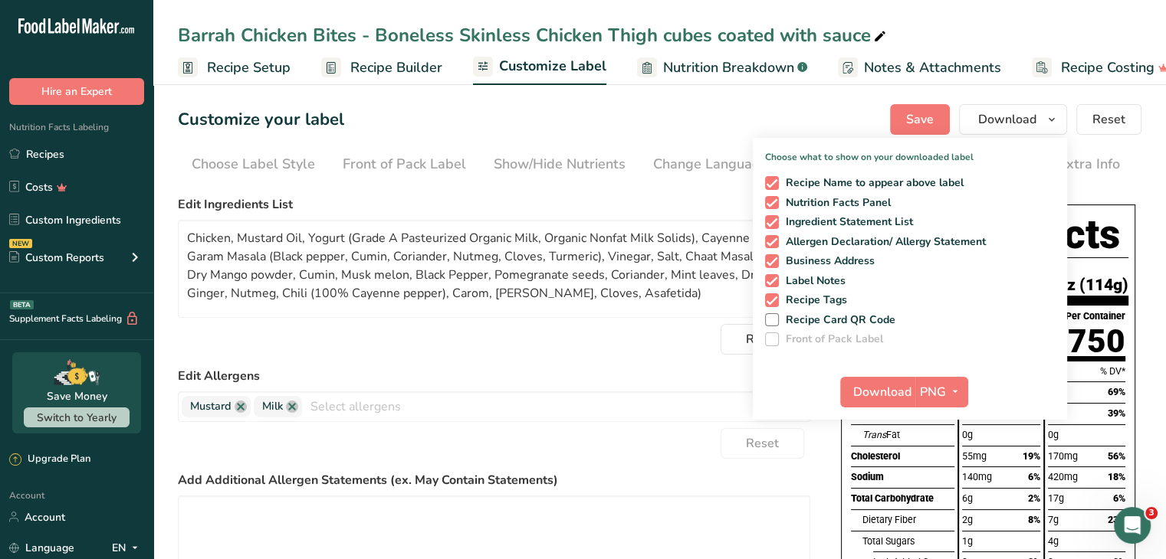
scroll to position [0, 28]
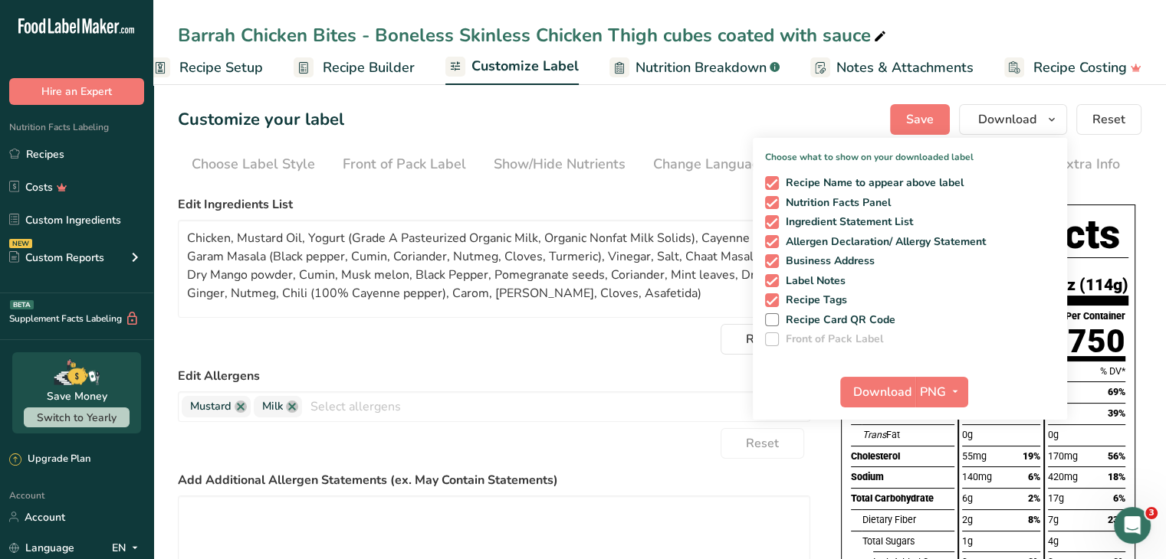
click at [625, 114] on div "Customize your label Save Download Choose what to show on your downloaded label…" at bounding box center [659, 119] width 963 height 31
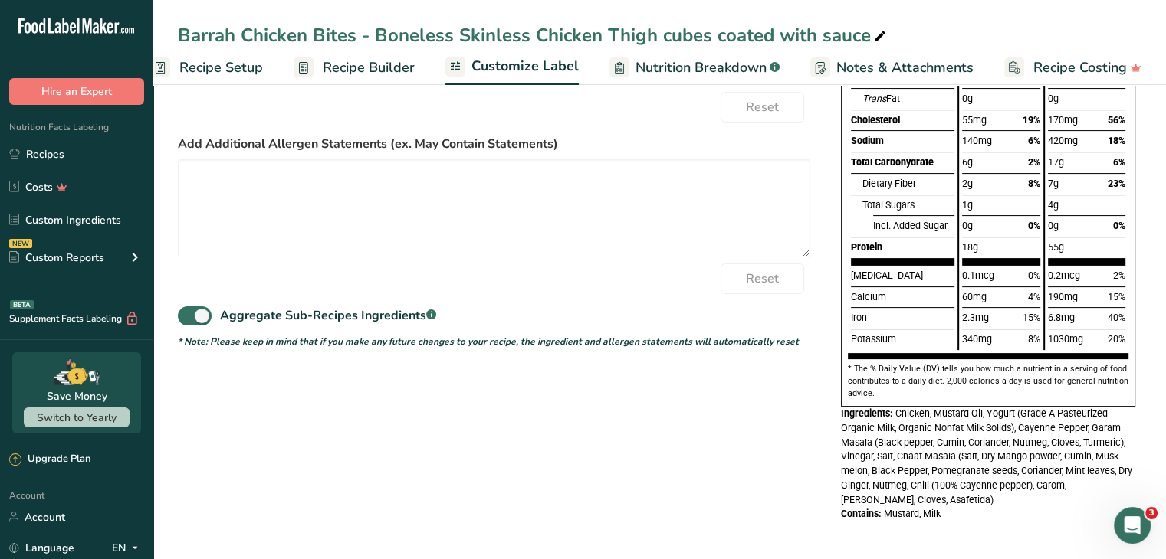
scroll to position [0, 0]
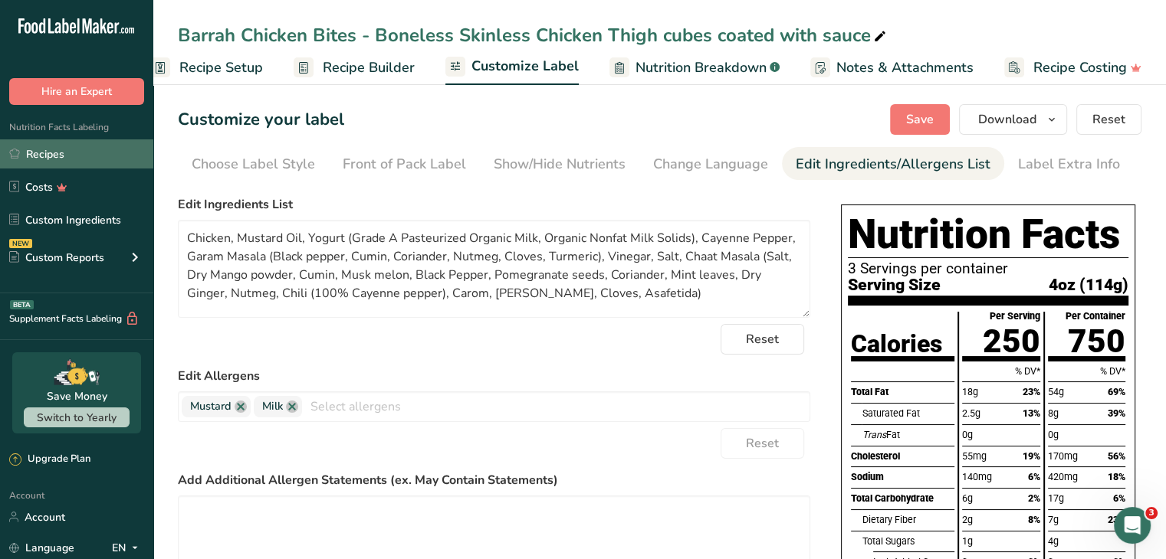
click at [39, 157] on link "Recipes" at bounding box center [76, 153] width 153 height 29
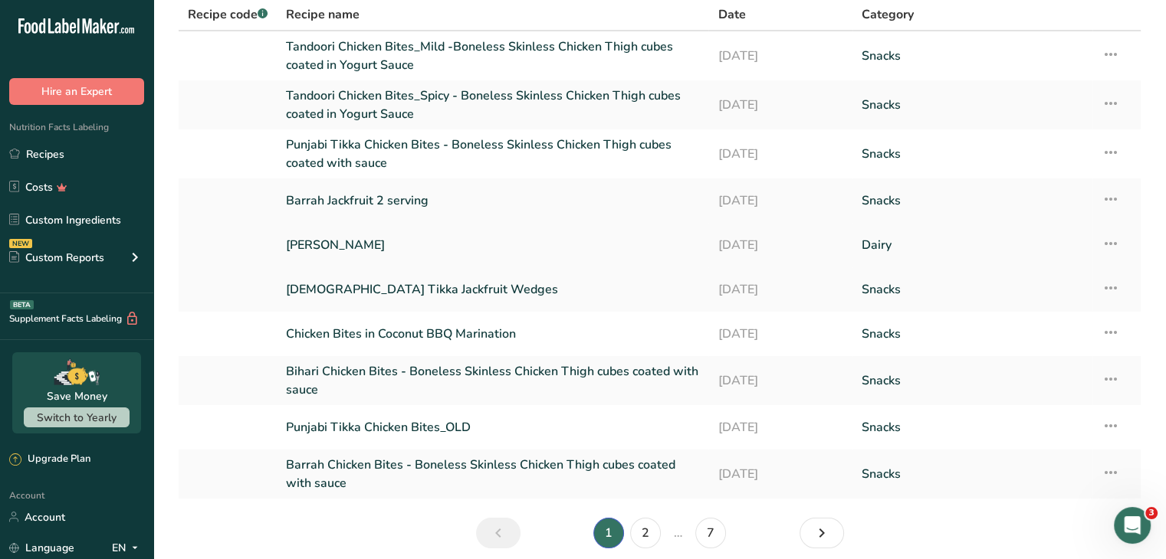
scroll to position [178, 0]
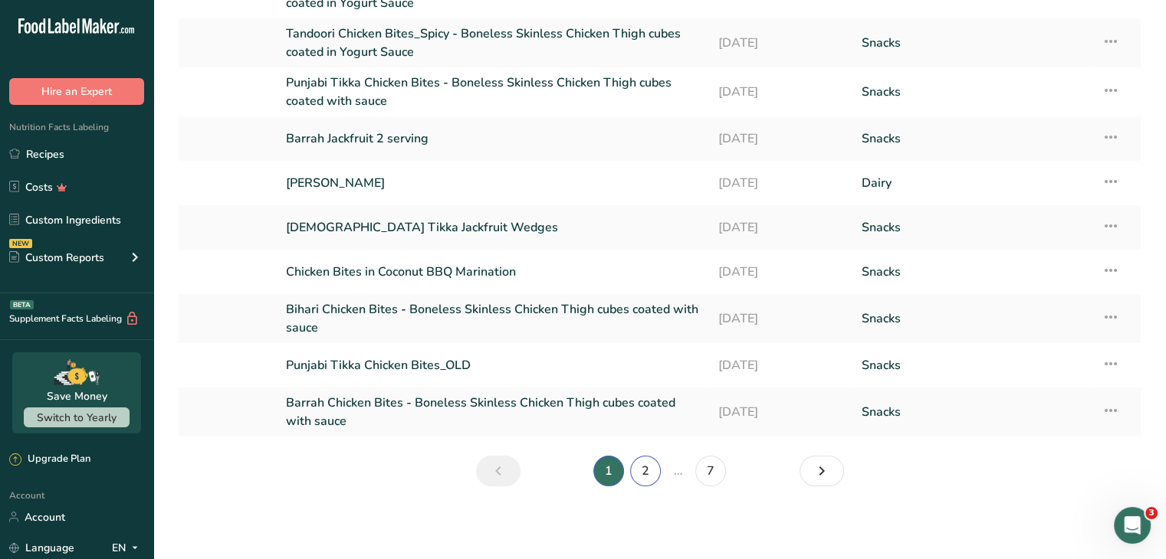
click at [650, 476] on link "2" at bounding box center [645, 471] width 31 height 31
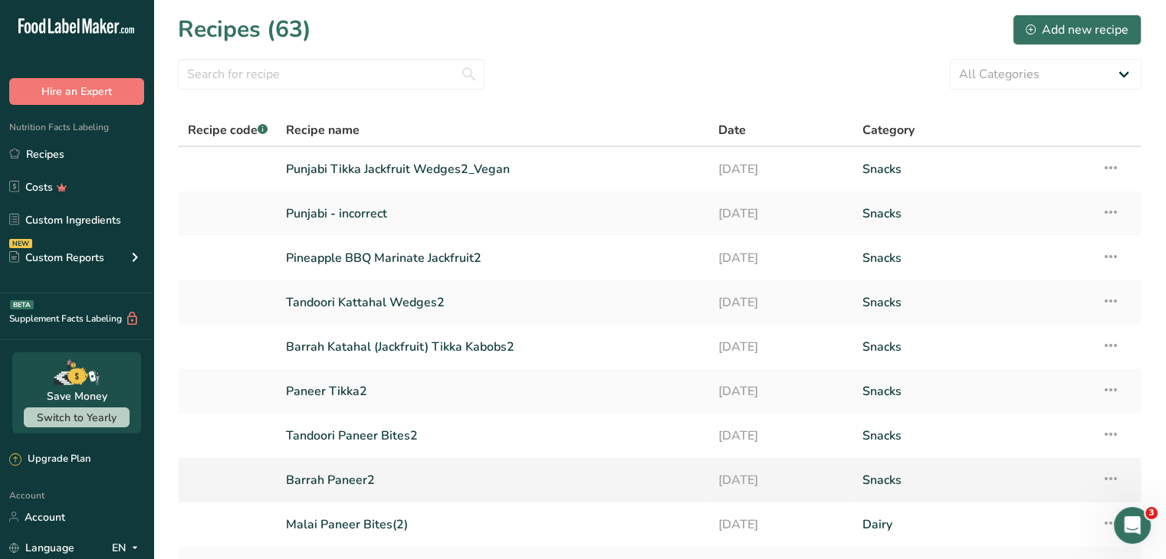
scroll to position [155, 0]
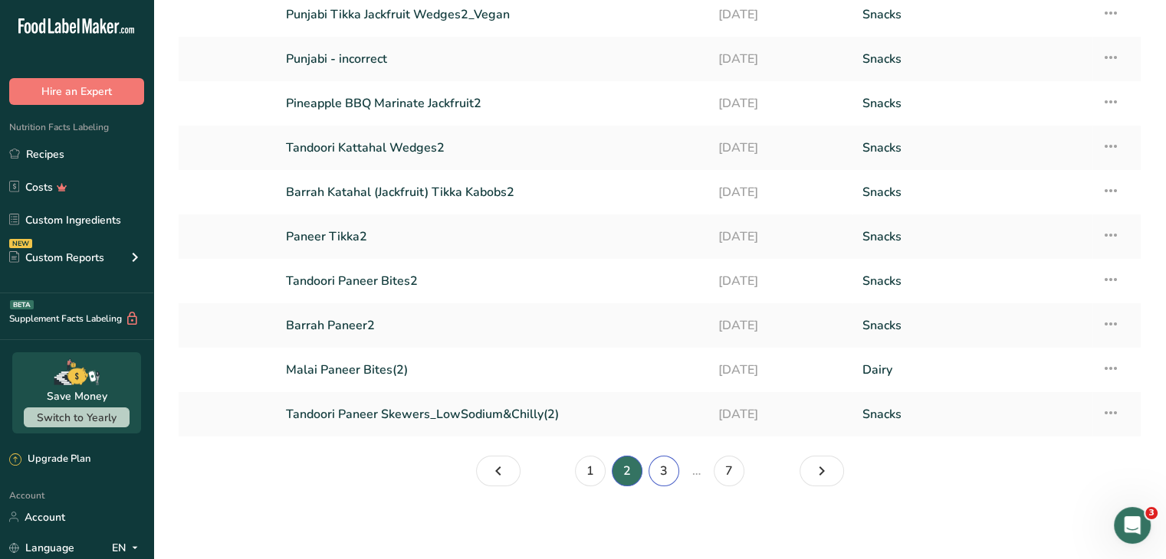
click at [656, 471] on link "3" at bounding box center [663, 471] width 31 height 31
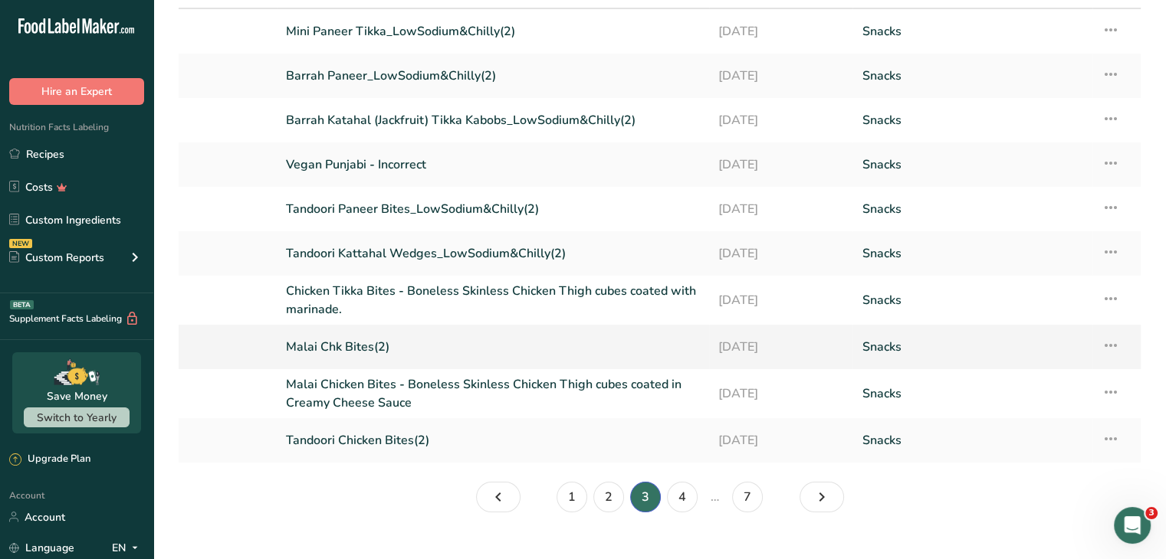
scroll to position [164, 0]
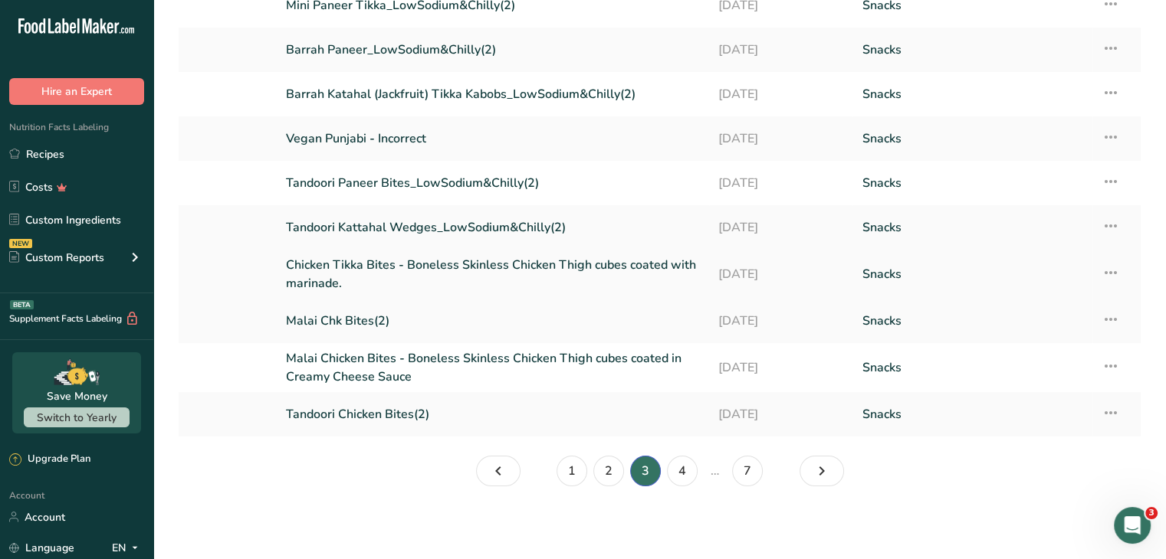
click at [365, 273] on link "Chicken Tikka Bites - Boneless Skinless Chicken Thigh cubes coated with marinad…" at bounding box center [493, 274] width 414 height 37
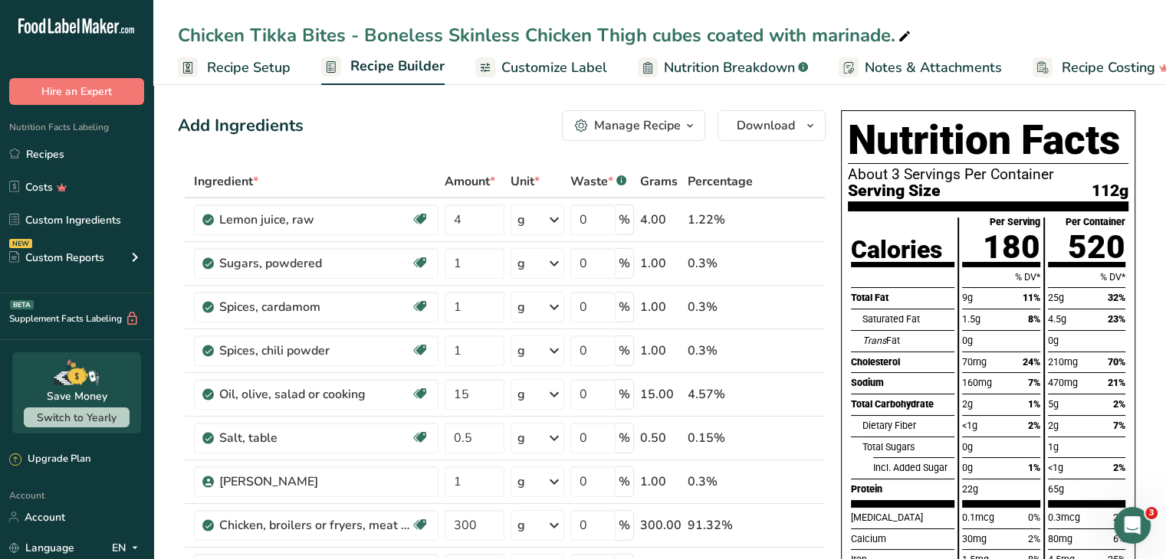
click at [257, 68] on span "Recipe Setup" at bounding box center [249, 67] width 84 height 21
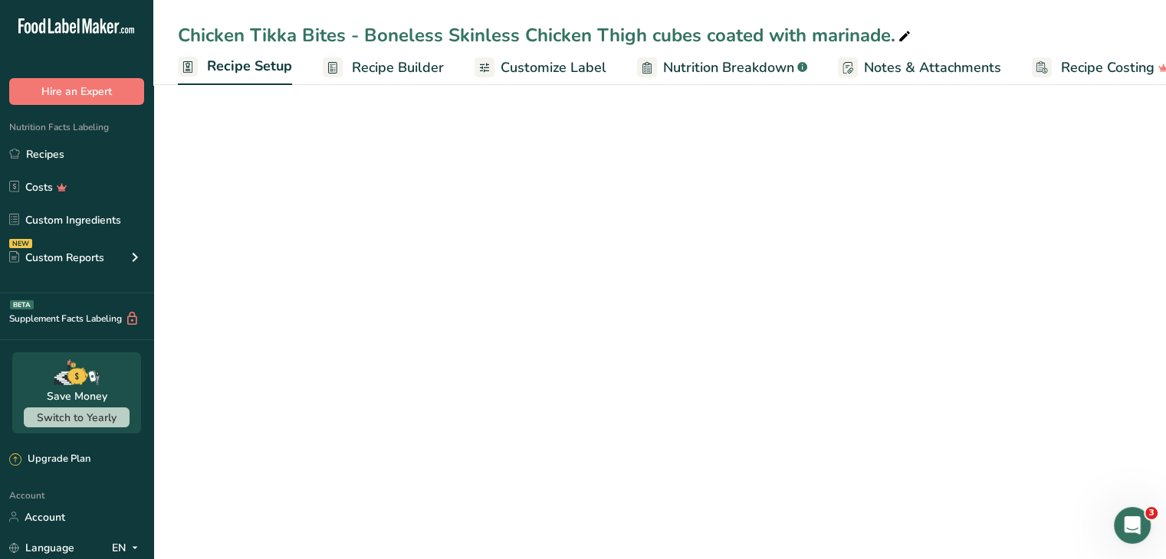
scroll to position [0, 5]
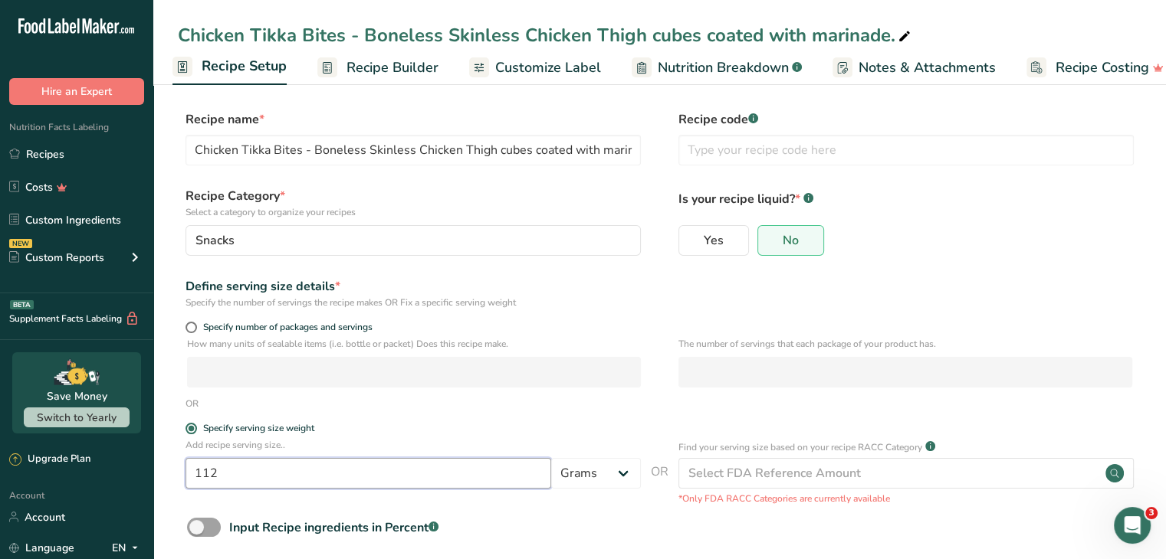
click at [223, 480] on input "112" at bounding box center [368, 473] width 366 height 31
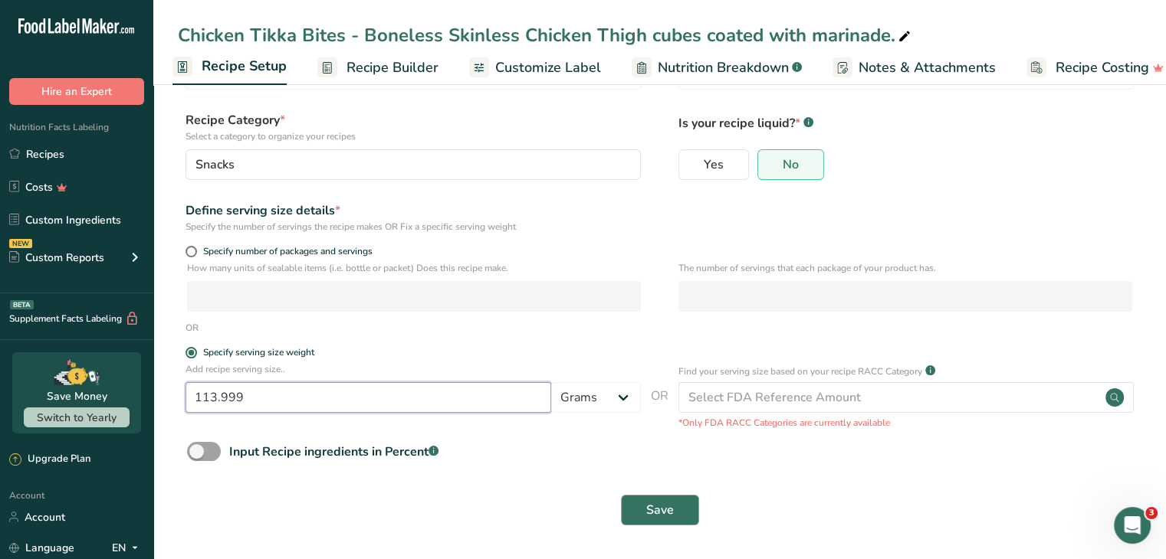
type input "113.999"
click at [653, 515] on span "Save" at bounding box center [660, 510] width 28 height 18
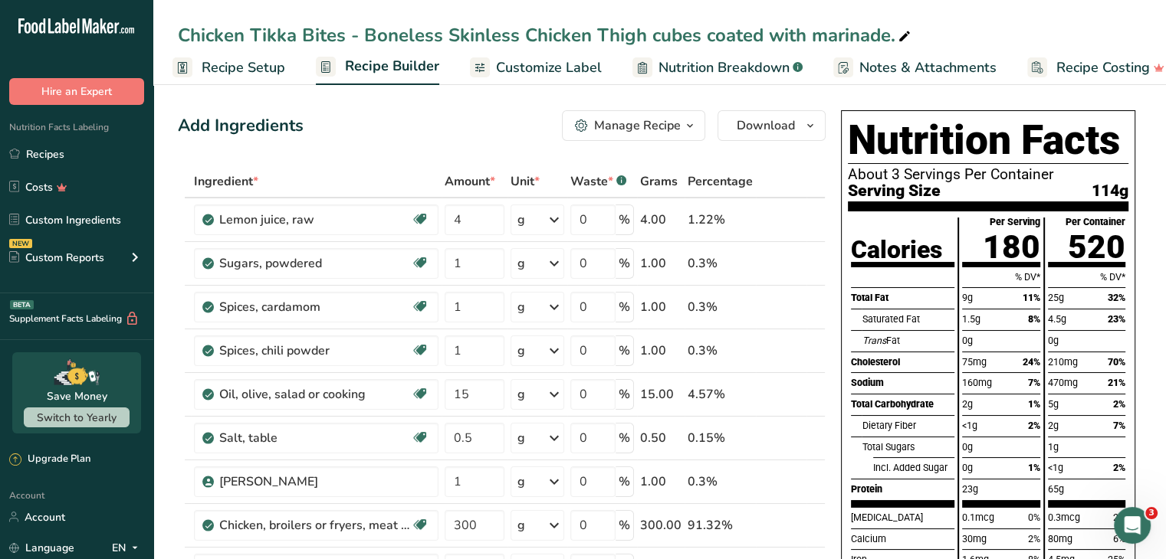
click at [241, 71] on span "Recipe Setup" at bounding box center [244, 67] width 84 height 21
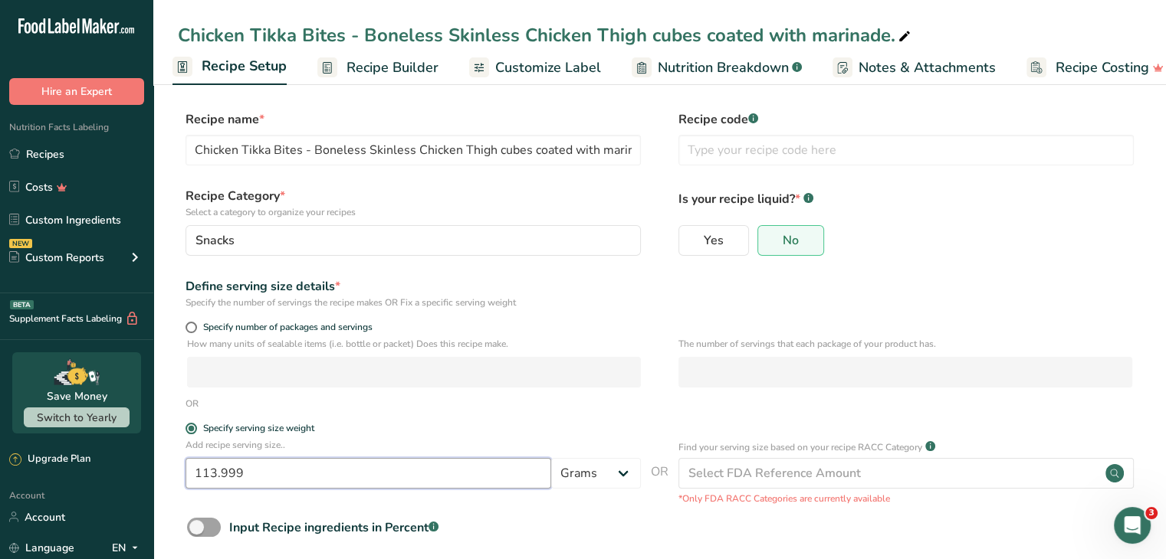
click at [251, 475] on input "113.999" at bounding box center [368, 473] width 366 height 31
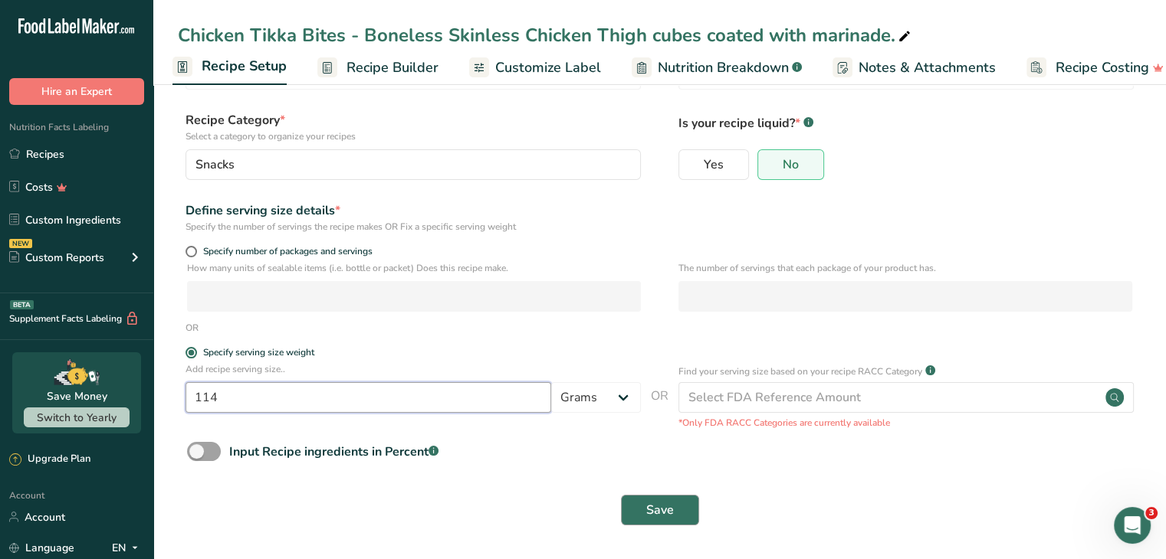
type input "114"
click at [649, 510] on span "Save" at bounding box center [660, 510] width 28 height 18
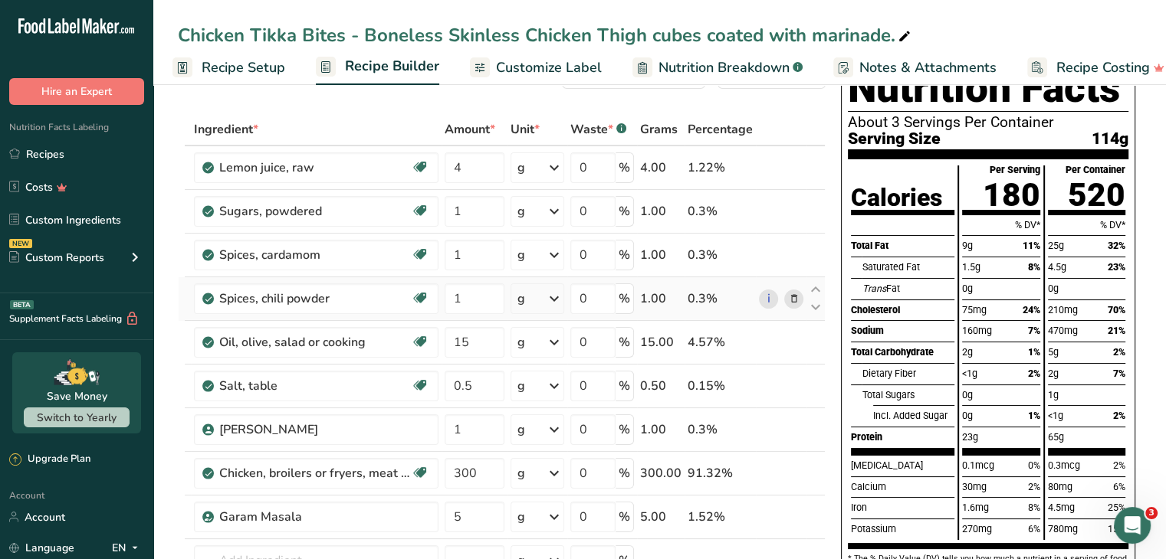
scroll to position [51, 0]
click at [476, 465] on input "300" at bounding box center [474, 474] width 60 height 31
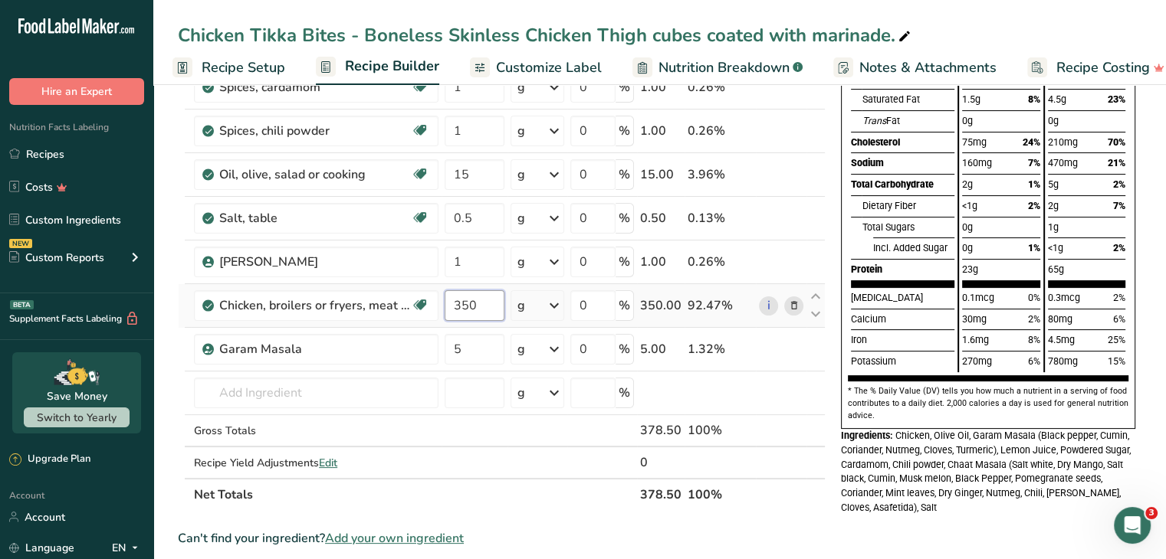
scroll to position [221, 0]
type input "313.5"
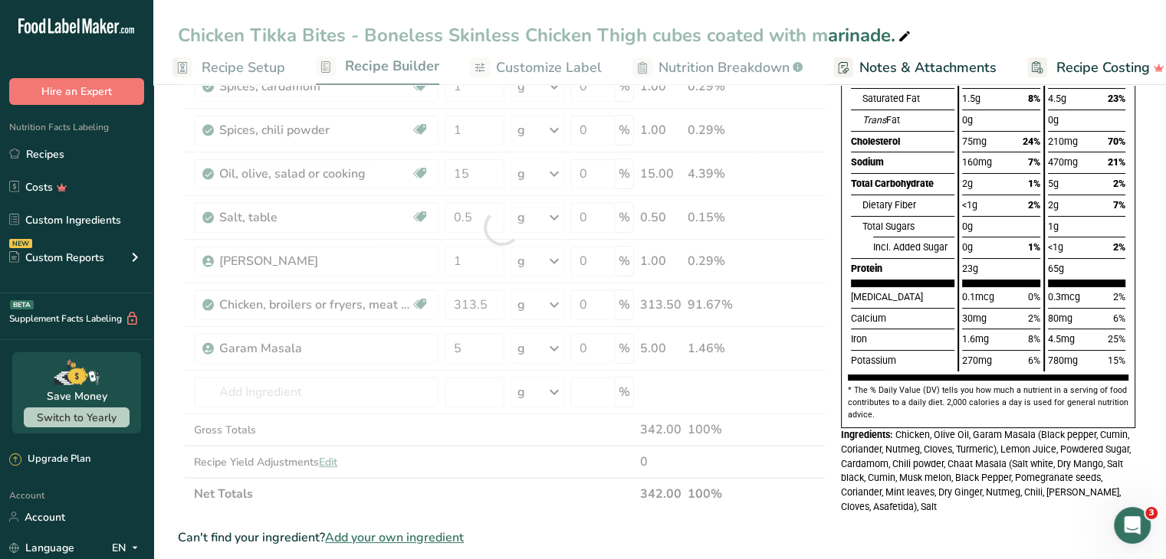
click at [554, 507] on div "Ingredient * Amount * Unit * Waste * .a-a{fill:#347362;}.b-a{fill:#fff;} Grams …" at bounding box center [502, 228] width 648 height 566
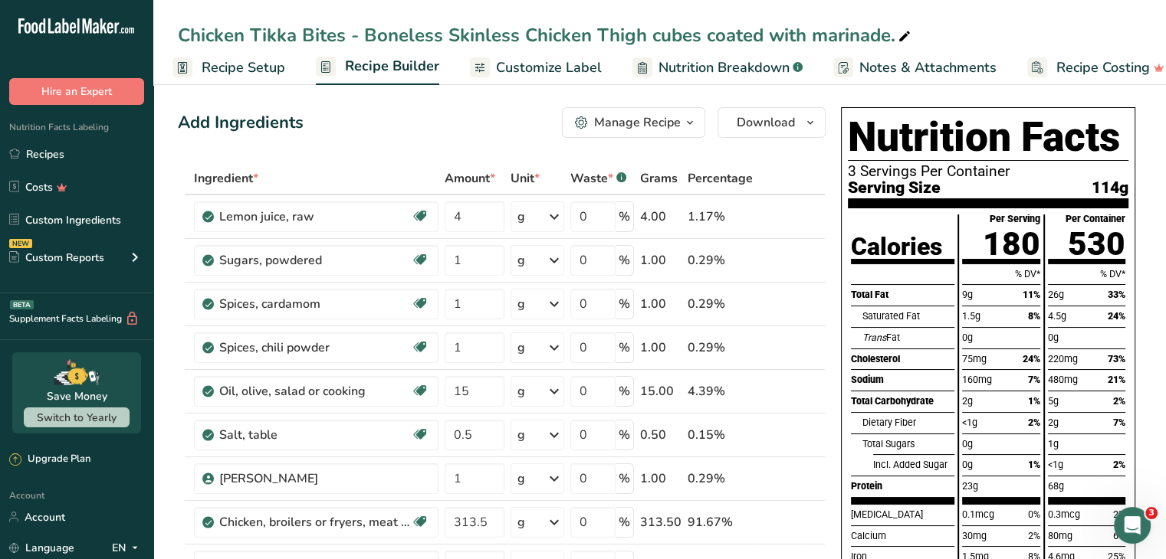
scroll to position [0, 0]
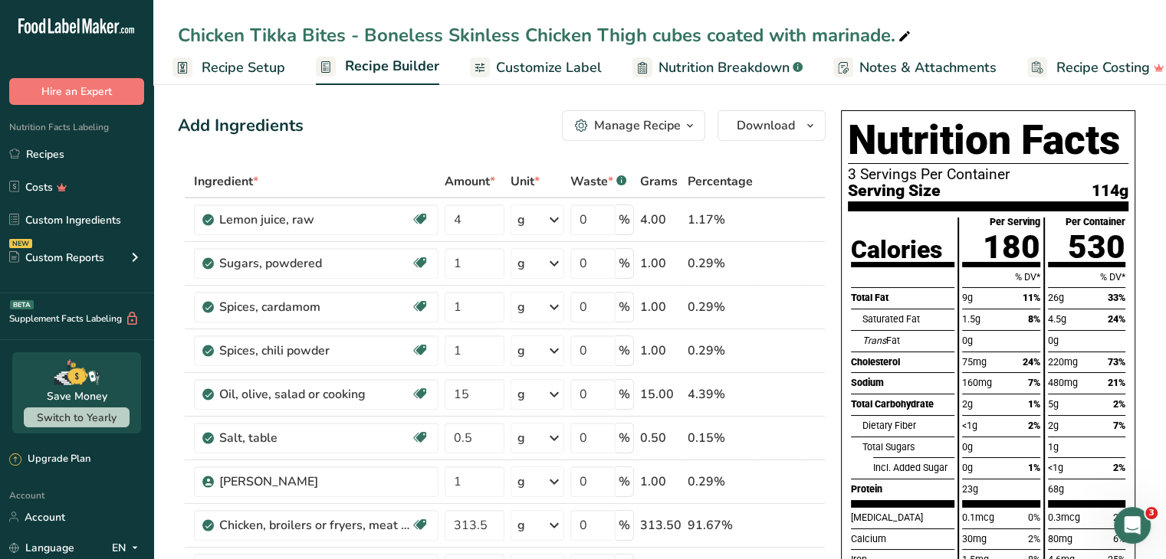
click at [529, 70] on span "Customize Label" at bounding box center [549, 67] width 106 height 21
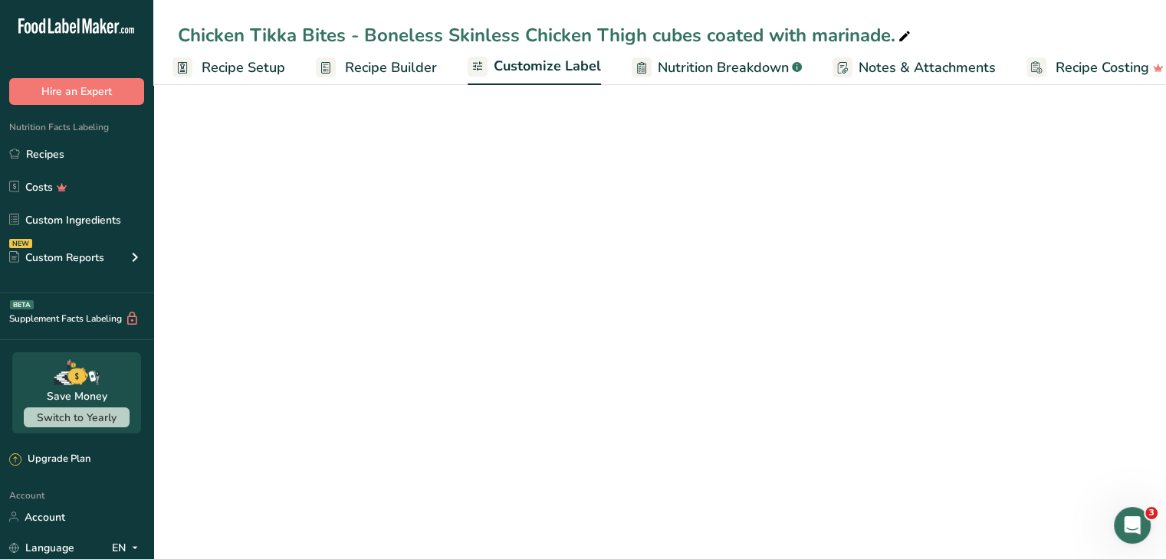
scroll to position [0, 28]
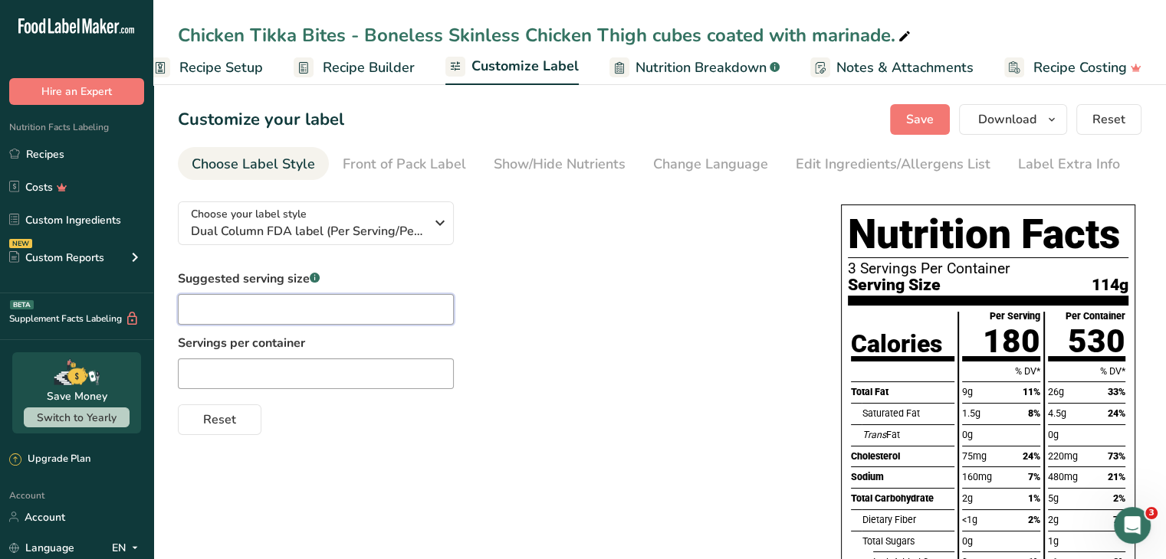
click at [217, 307] on input "text" at bounding box center [316, 309] width 276 height 31
type input "4oz"
click at [190, 380] on input "text" at bounding box center [316, 374] width 276 height 31
type input "3 Servings per container"
click at [547, 379] on div "Suggested serving size .a-a{fill:#347362;}.b-a{fill:#fff;} 4oz Servings per con…" at bounding box center [494, 353] width 632 height 166
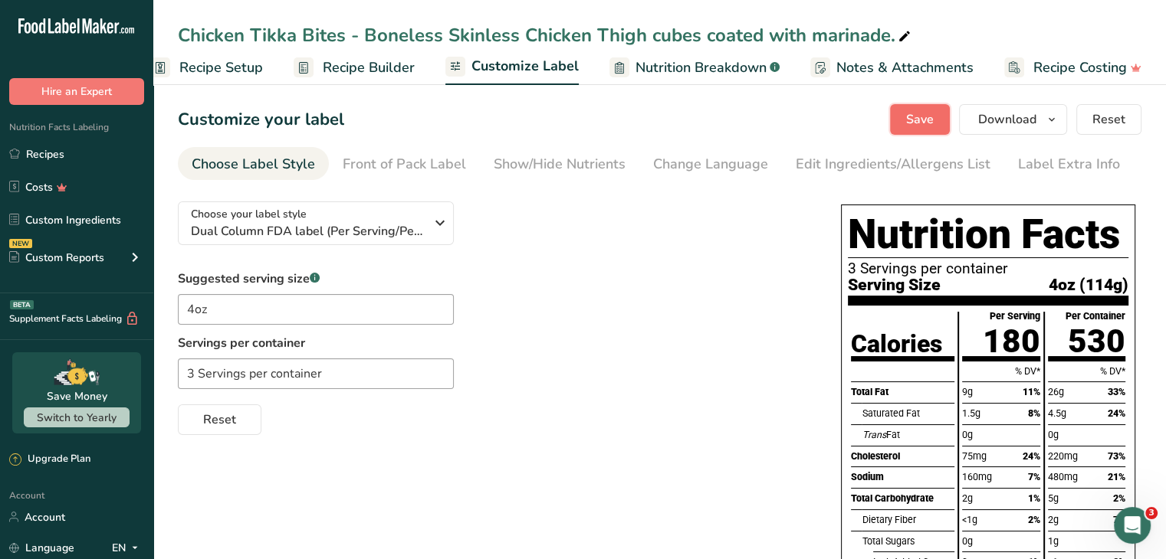
click at [923, 123] on span "Save" at bounding box center [920, 119] width 28 height 18
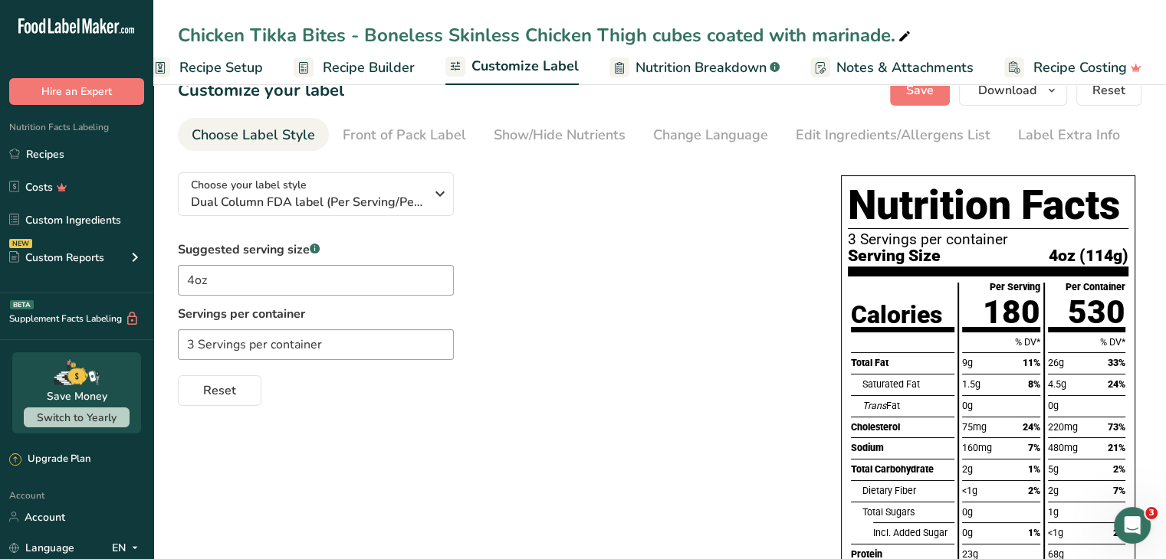
scroll to position [0, 0]
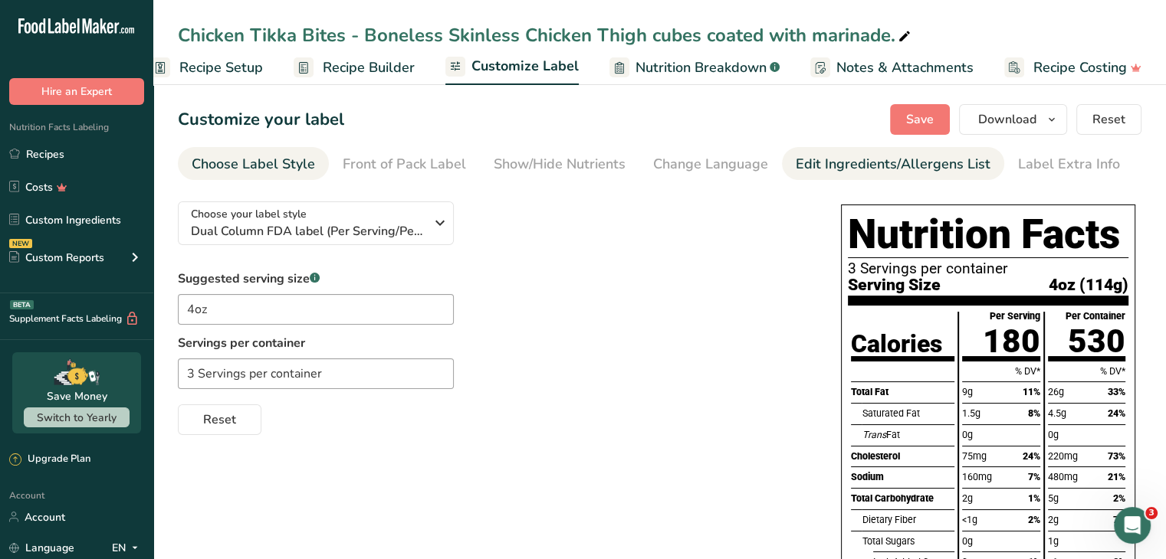
click at [829, 166] on div "Edit Ingredients/Allergens List" at bounding box center [892, 164] width 195 height 21
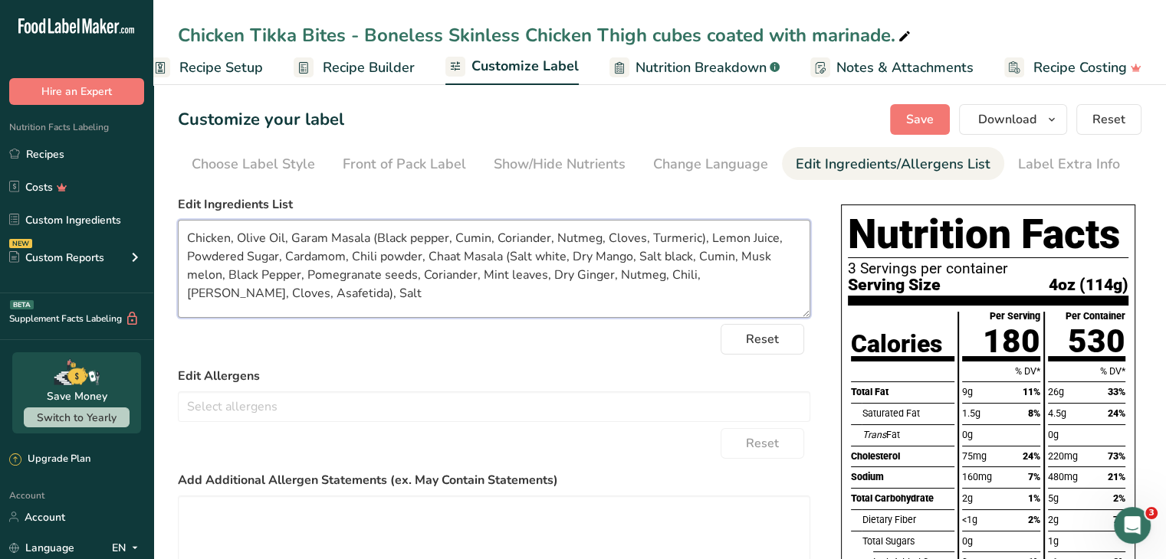
click at [184, 240] on textarea "Chicken, Olive Oil, Garam Masala (Black pepper, Cumin, Coriander, Nutmeg, Clove…" at bounding box center [494, 269] width 632 height 98
drag, startPoint x: 317, startPoint y: 257, endPoint x: 372, endPoint y: 258, distance: 55.2
click at [372, 258] on textarea "Boneless & Skinless Chicken Thigh, Olive Oil, Garam Masala (Black pepper, Cumin…" at bounding box center [494, 269] width 632 height 98
click at [399, 259] on textarea "Boneless & Skinless Chicken Thigh, Olive Oil, Garam Masala (Black pepper, Cumin…" at bounding box center [494, 269] width 632 height 98
click at [490, 257] on textarea "Boneless & Skinless Chicken Thigh, Olive Oil, Garam Masala (Black pepper, Cumin…" at bounding box center [494, 269] width 632 height 98
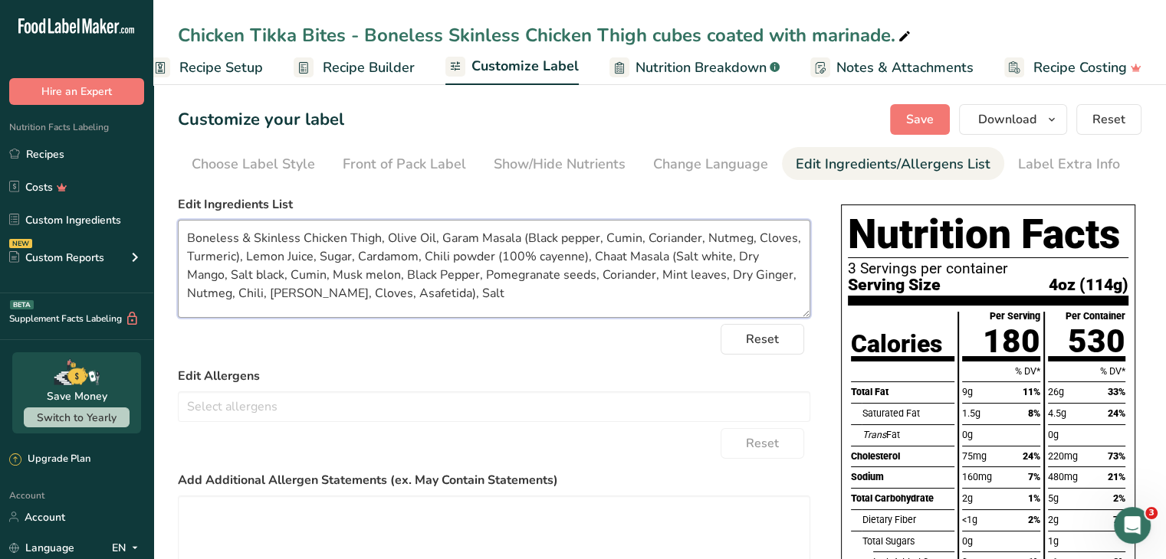
drag, startPoint x: 189, startPoint y: 275, endPoint x: 239, endPoint y: 274, distance: 49.8
click at [239, 274] on textarea "Boneless & Skinless Chicken Thigh, Olive Oil, Garam Masala (Black pepper, Cumin…" at bounding box center [494, 269] width 632 height 98
drag, startPoint x: 697, startPoint y: 257, endPoint x: 726, endPoint y: 254, distance: 28.5
click at [726, 254] on textarea "Boneless & Skinless Chicken Thigh, Olive Oil, Garam Masala (Black pepper, Cumin…" at bounding box center [494, 269] width 632 height 98
drag, startPoint x: 497, startPoint y: 257, endPoint x: 542, endPoint y: 257, distance: 45.2
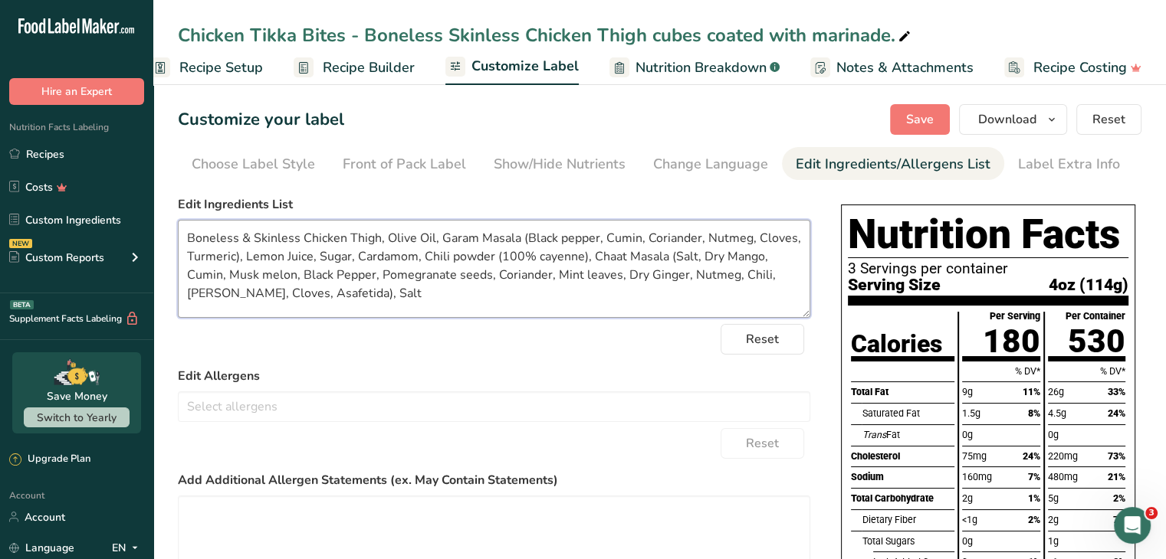
click at [542, 257] on textarea "Boneless & Skinless Chicken Thigh, Olive Oil, Garam Masala (Black pepper, Cumin…" at bounding box center [494, 269] width 632 height 98
drag, startPoint x: 494, startPoint y: 256, endPoint x: 582, endPoint y: 252, distance: 88.2
click at [582, 252] on textarea "Boneless & Skinless Chicken Thigh, Olive Oil, Garam Masala (Black pepper, Cumin…" at bounding box center [494, 269] width 632 height 98
click at [762, 274] on textarea "Boneless & Skinless Chicken Thigh, Olive Oil, Garam Masala (Black pepper, Cumin…" at bounding box center [494, 269] width 632 height 98
paste textarea "(100% cayenne)"
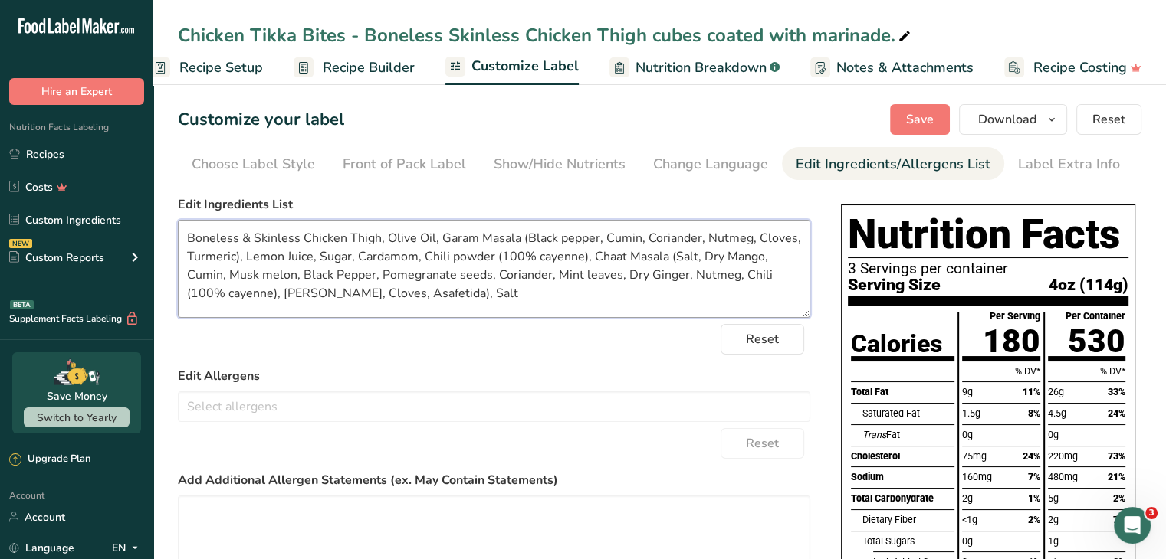
click at [475, 295] on textarea "Boneless & Skinless Chicken Thigh, Olive Oil, Garam Masala (Black pepper, Cumin…" at bounding box center [494, 269] width 632 height 98
type textarea "Boneless & Skinless Chicken Thigh, Olive Oil, Garam Masala (Black pepper, Cumin…"
click at [500, 355] on form "Edit Ingredients List Boneless & Skinless Chicken Thigh, Olive Oil, Garam Masal…" at bounding box center [494, 440] width 632 height 490
click at [913, 117] on span "Save" at bounding box center [920, 119] width 28 height 18
click at [996, 123] on span "Download" at bounding box center [1007, 119] width 58 height 18
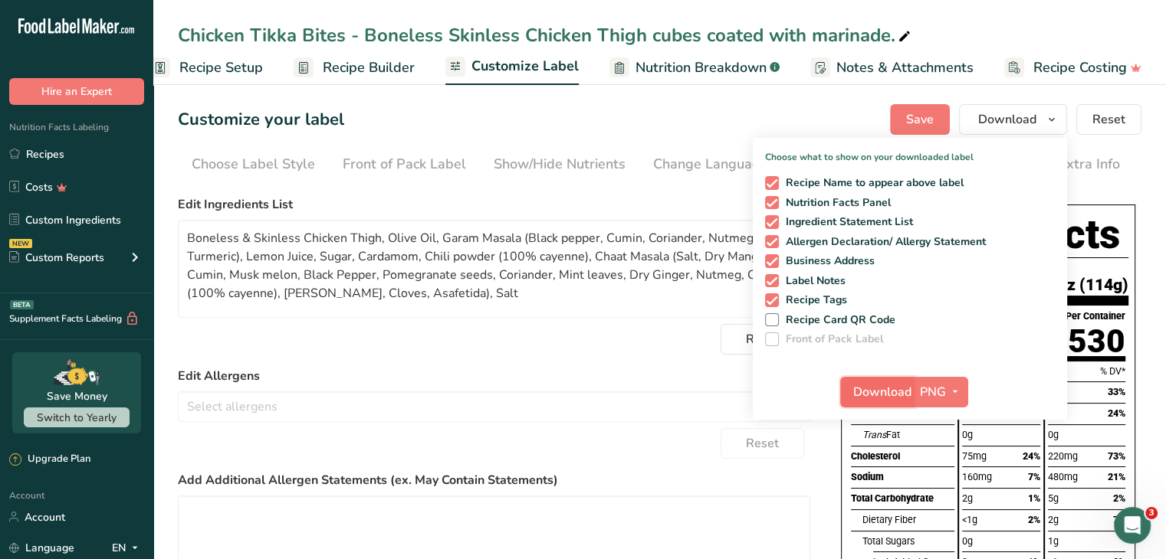
click at [877, 389] on span "Download" at bounding box center [882, 392] width 58 height 18
click at [467, 355] on form "Edit Ingredients List Boneless & Skinless Chicken Thigh, Olive Oil, Garam Masal…" at bounding box center [494, 440] width 632 height 490
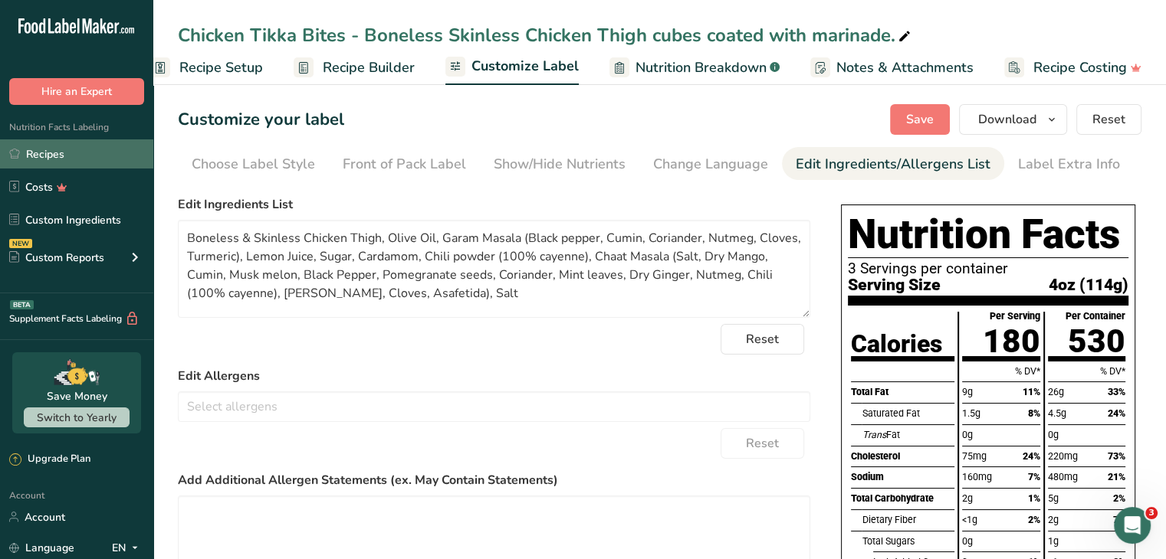
click at [51, 152] on link "Recipes" at bounding box center [76, 153] width 153 height 29
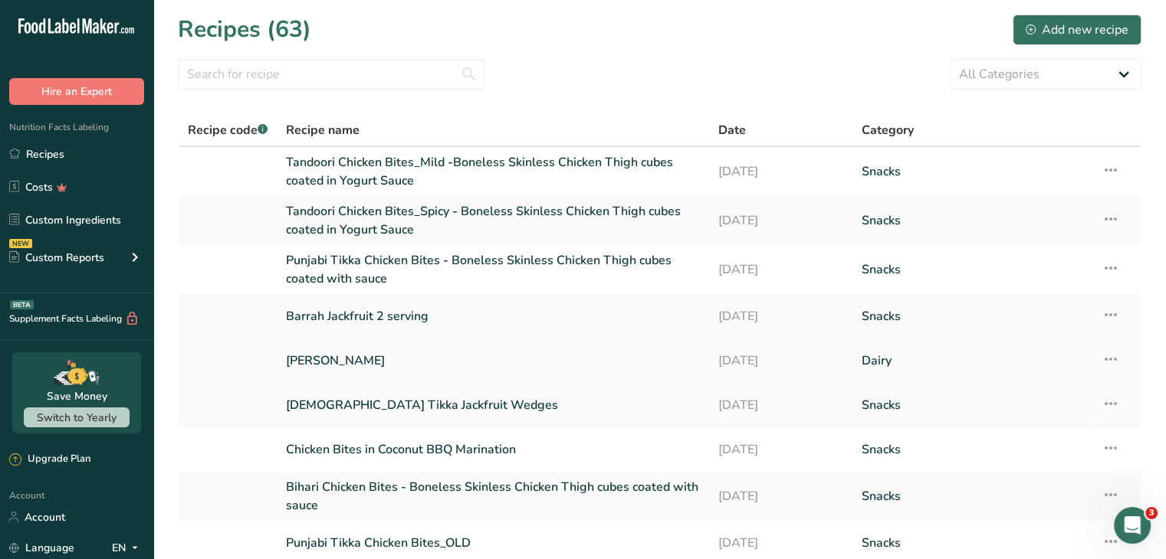
scroll to position [178, 0]
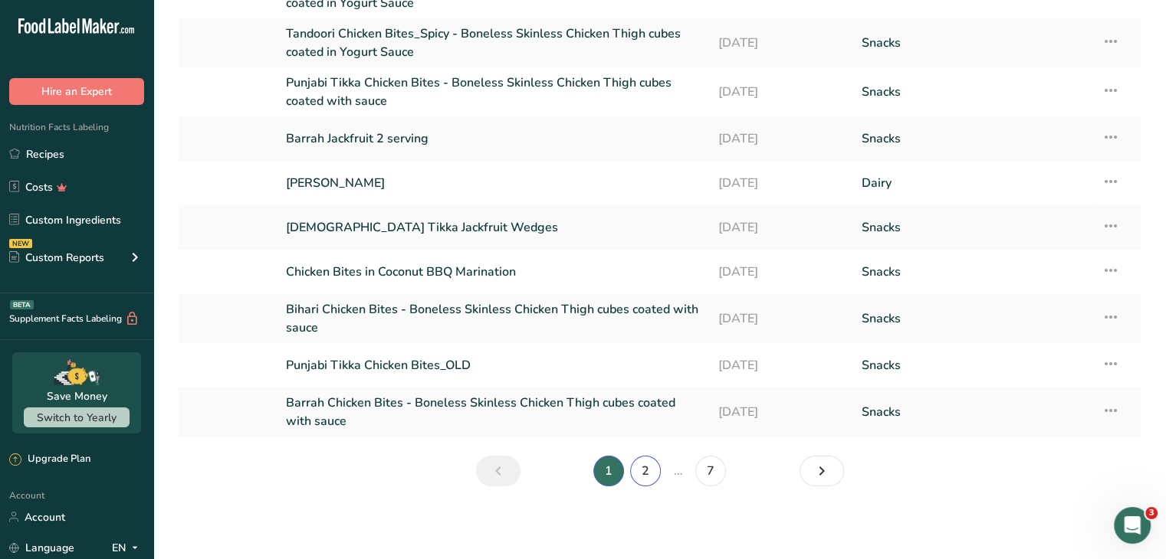
click at [648, 470] on link "2" at bounding box center [645, 471] width 31 height 31
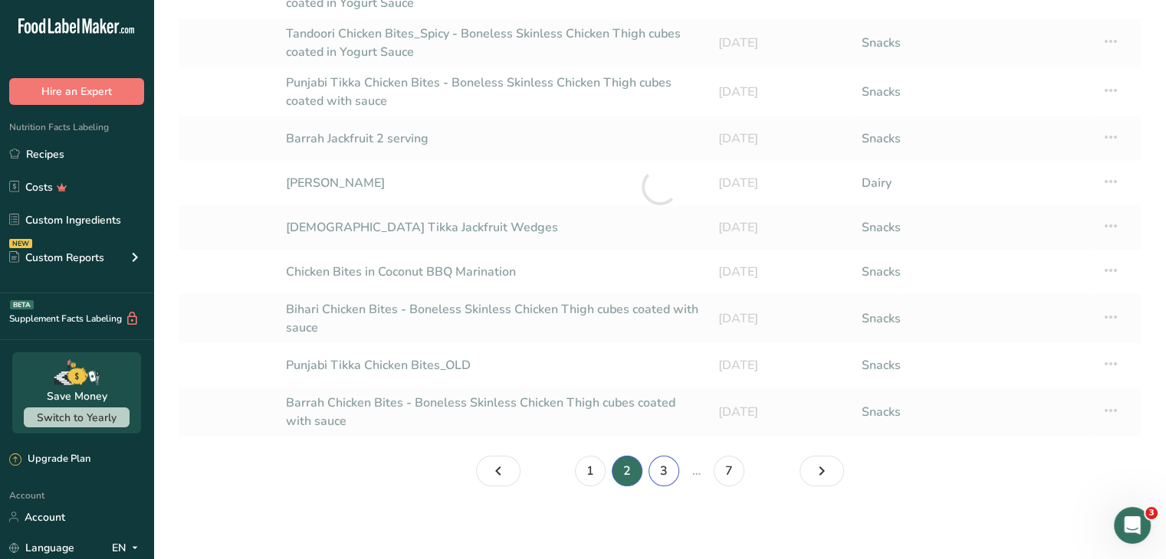
click at [661, 470] on link "3" at bounding box center [663, 471] width 31 height 31
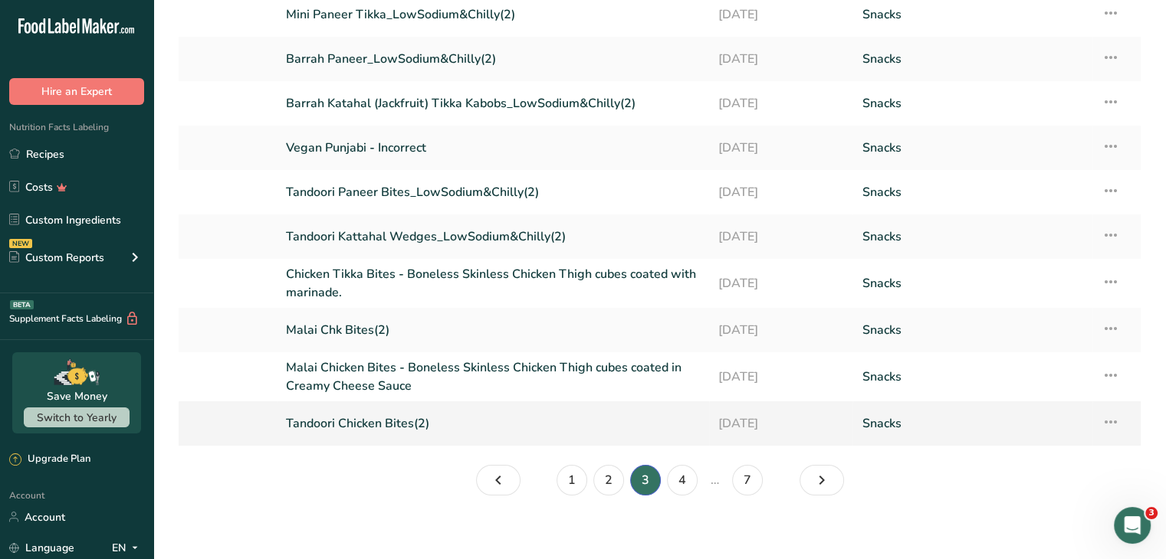
scroll to position [164, 0]
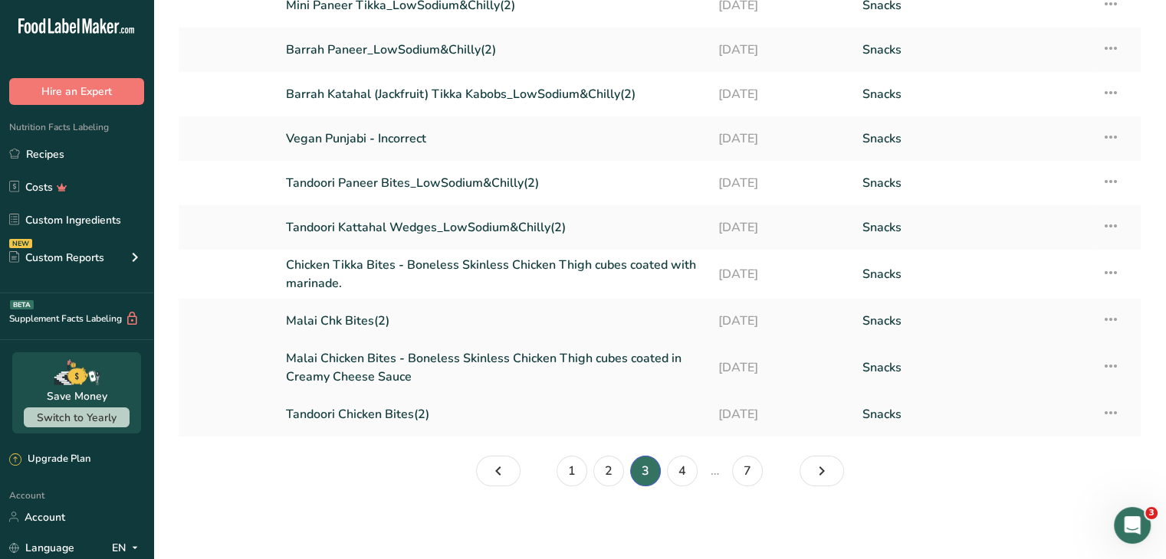
click at [333, 364] on link "Malai Chicken Bites - Boneless Skinless Chicken Thigh cubes coated in Creamy Ch…" at bounding box center [493, 367] width 414 height 37
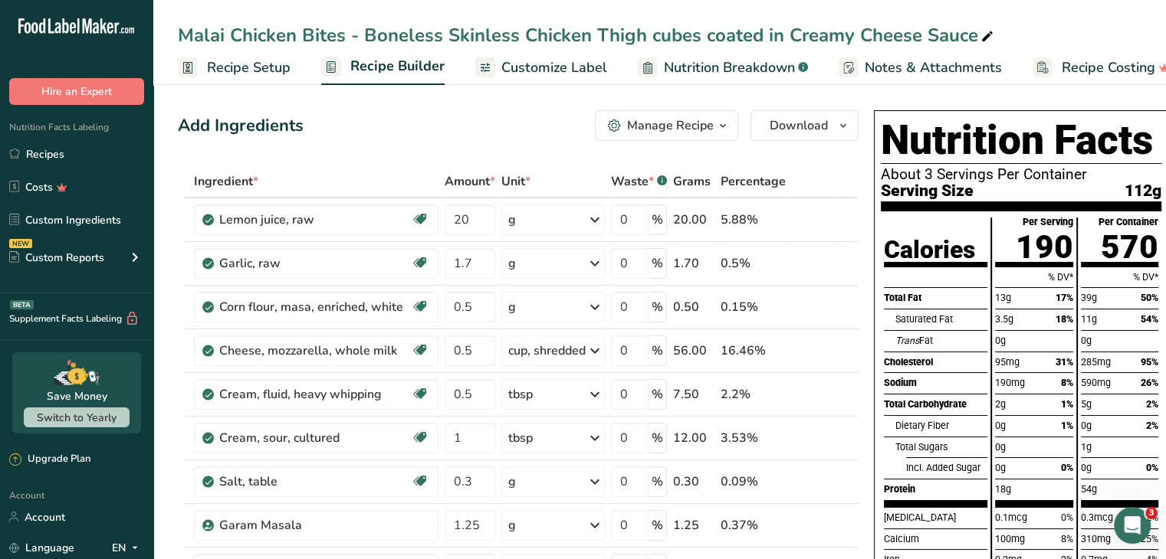
click at [239, 69] on span "Recipe Setup" at bounding box center [249, 67] width 84 height 21
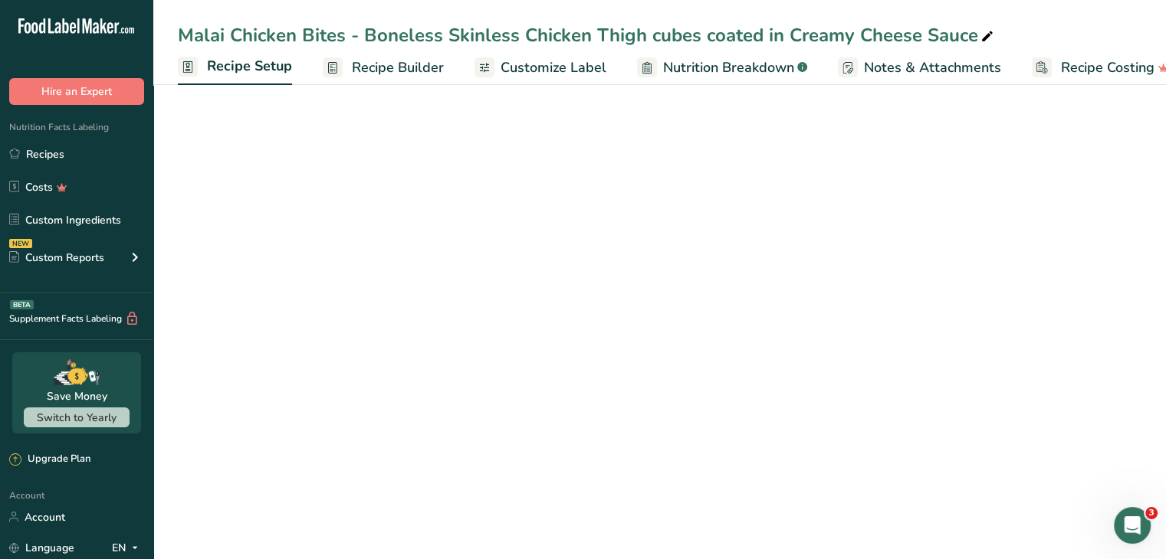
scroll to position [0, 5]
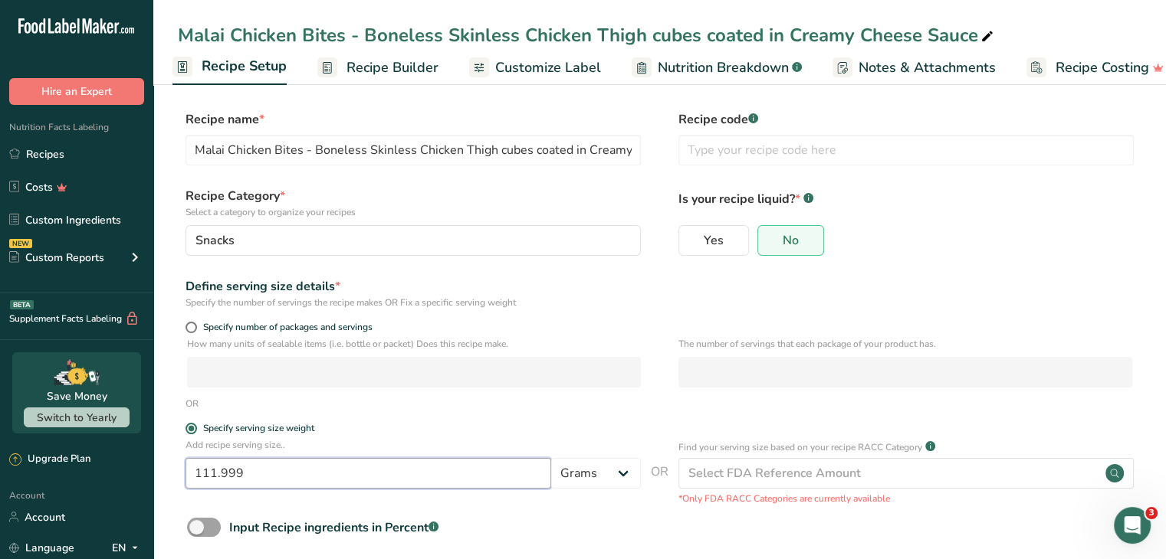
click at [257, 476] on input "111.999" at bounding box center [368, 473] width 366 height 31
type input "114"
click at [501, 406] on div "OR" at bounding box center [659, 404] width 963 height 14
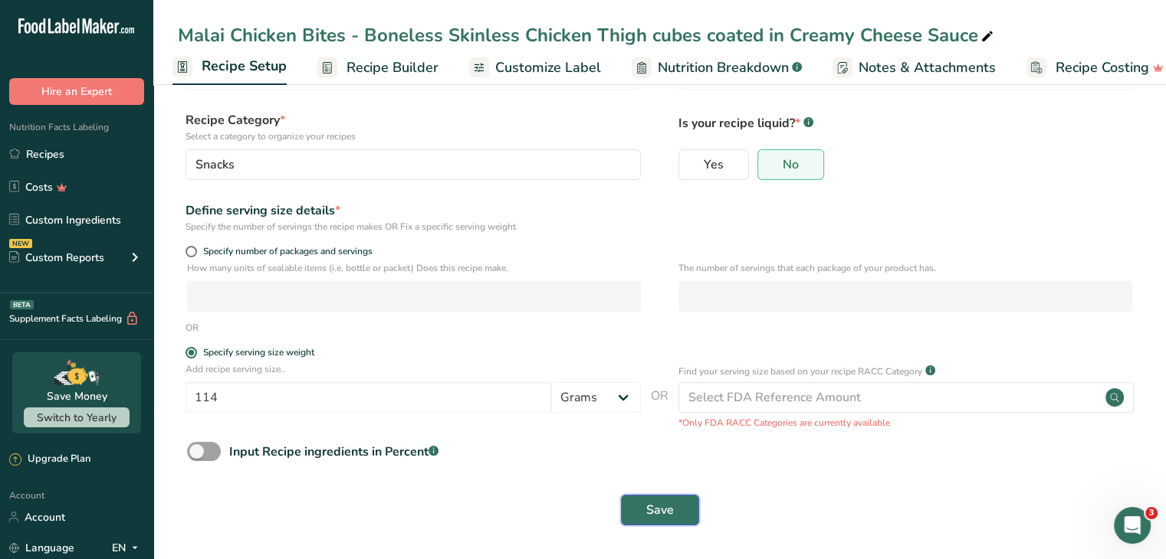
click at [665, 510] on span "Save" at bounding box center [660, 510] width 28 height 18
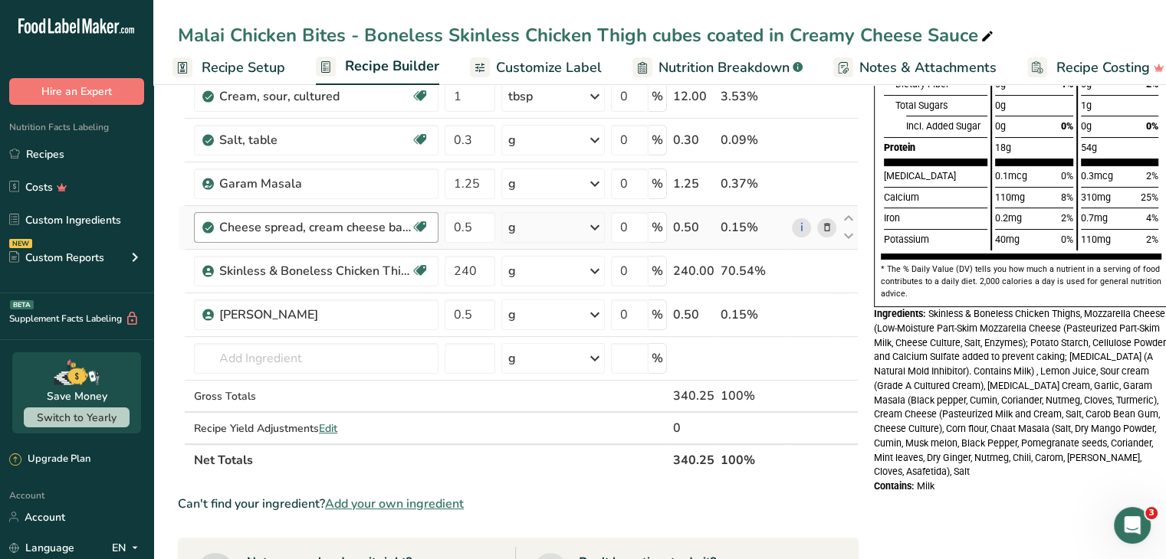
scroll to position [345, 0]
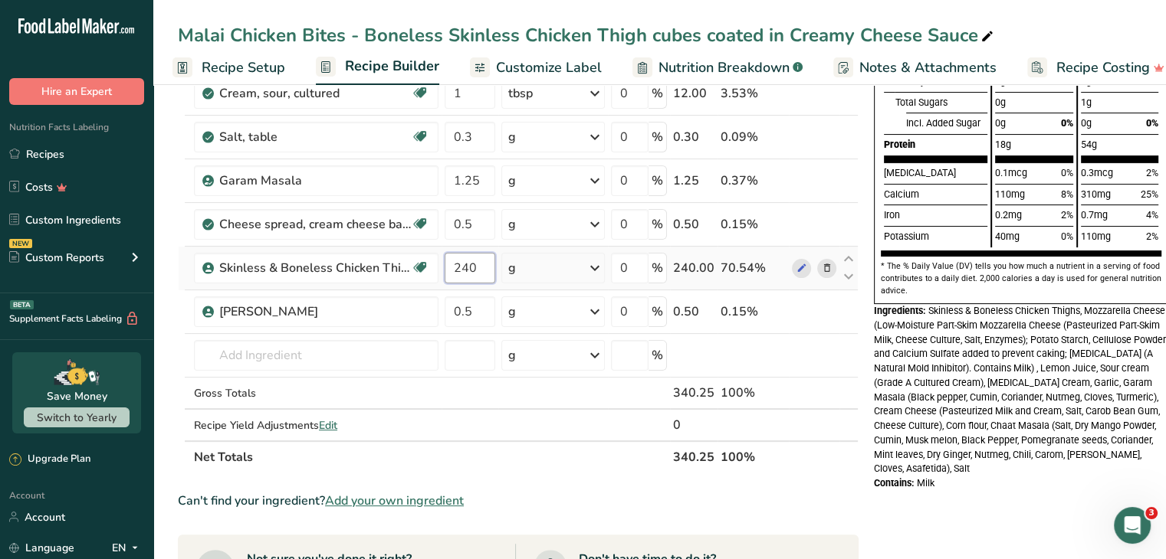
click at [477, 266] on input "240" at bounding box center [469, 268] width 51 height 31
type input "241.8"
click at [396, 464] on div "Ingredient * Amount * Unit * Waste * .a-a{fill:#347362;}.b-a{fill:#fff;} Grams …" at bounding box center [518, 147] width 681 height 653
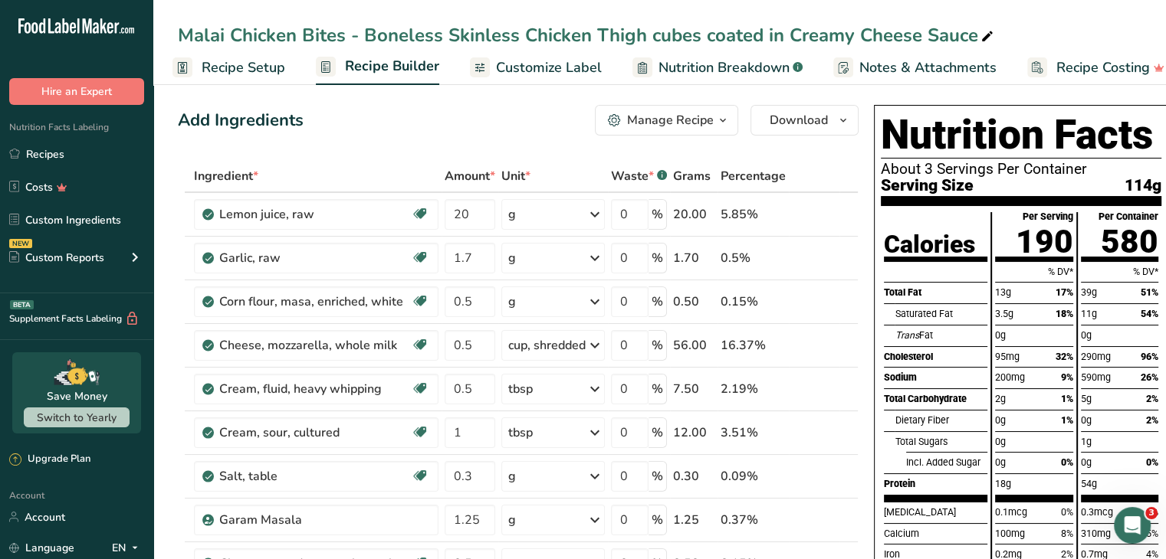
scroll to position [0, 0]
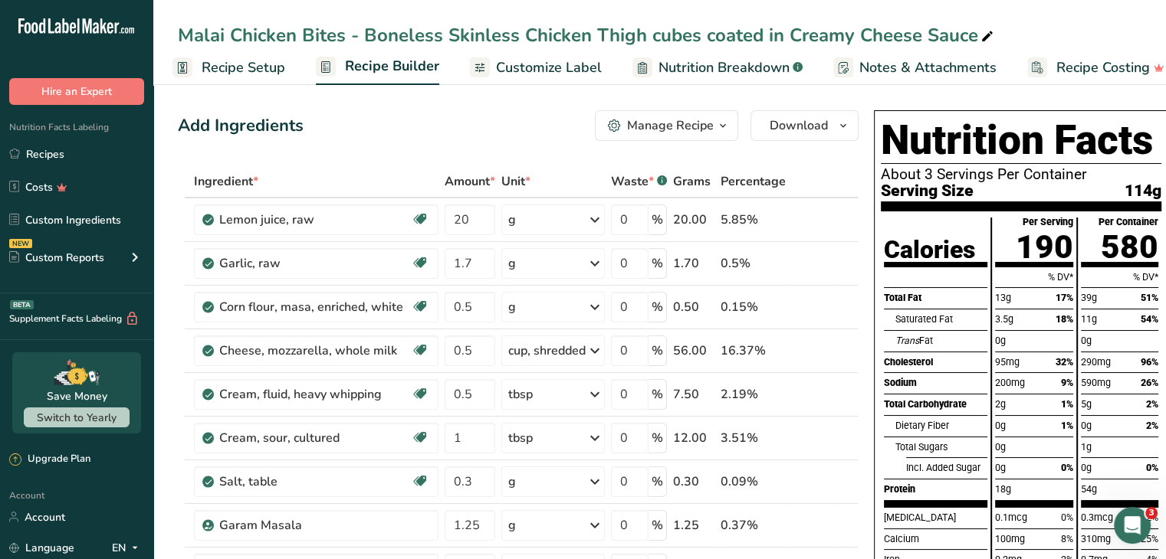
click at [531, 77] on link "Customize Label" at bounding box center [536, 68] width 132 height 34
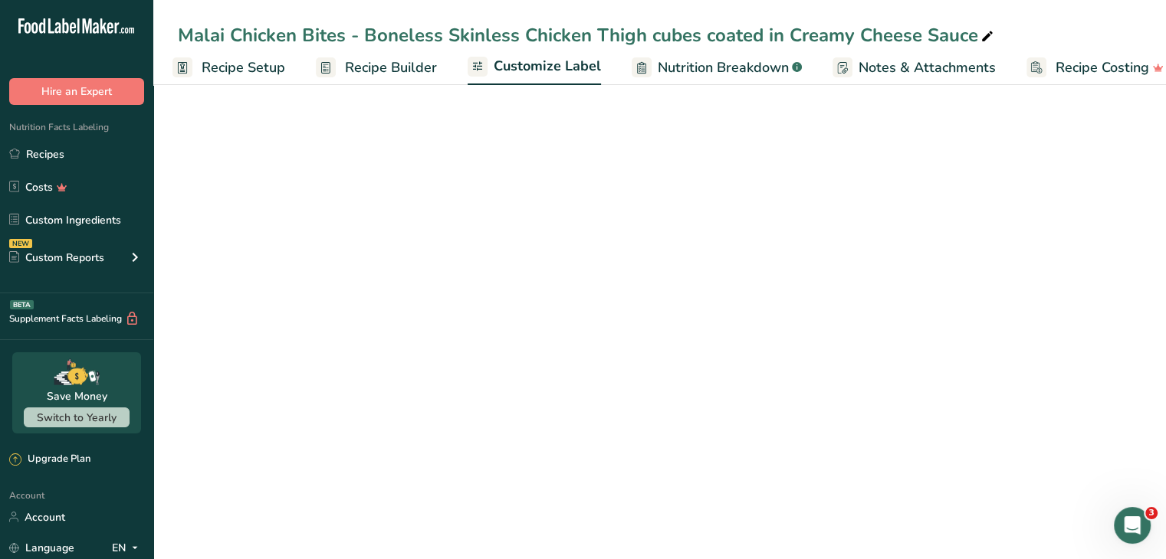
scroll to position [0, 28]
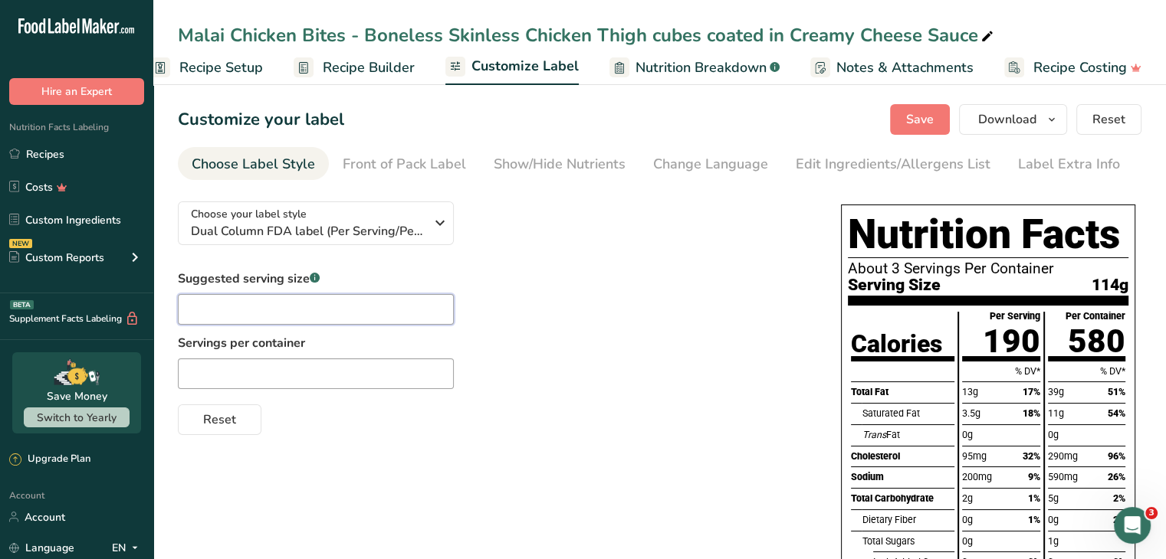
click at [197, 309] on input "text" at bounding box center [316, 309] width 276 height 31
type input "4oz"
click at [193, 372] on input "text" at bounding box center [316, 374] width 276 height 31
type input "3 Servings per container"
click at [918, 118] on span "Save" at bounding box center [920, 119] width 28 height 18
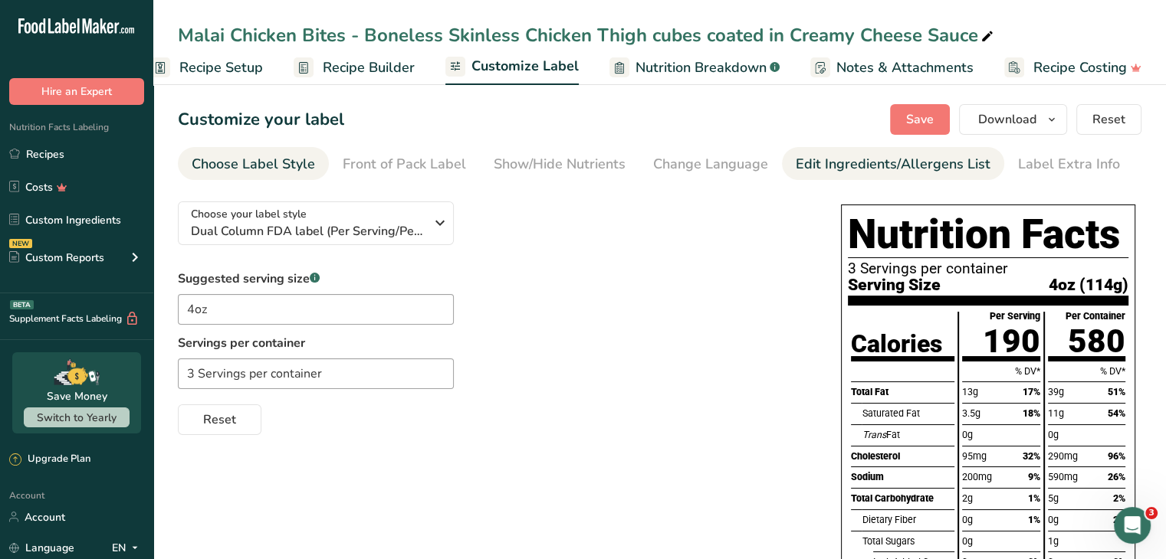
click at [831, 160] on div "Edit Ingredients/Allergens List" at bounding box center [892, 164] width 195 height 21
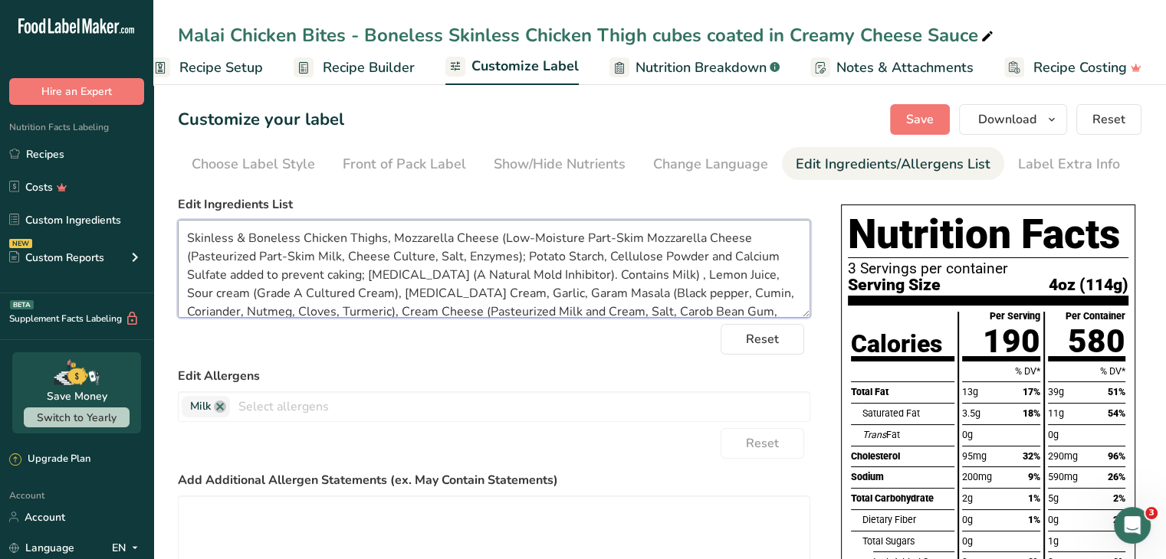
click at [522, 258] on textarea "Skinless & Boneless Chicken Thighs, Mozzarella Cheese (Low-Moisture Part-Skim M…" at bounding box center [494, 269] width 632 height 98
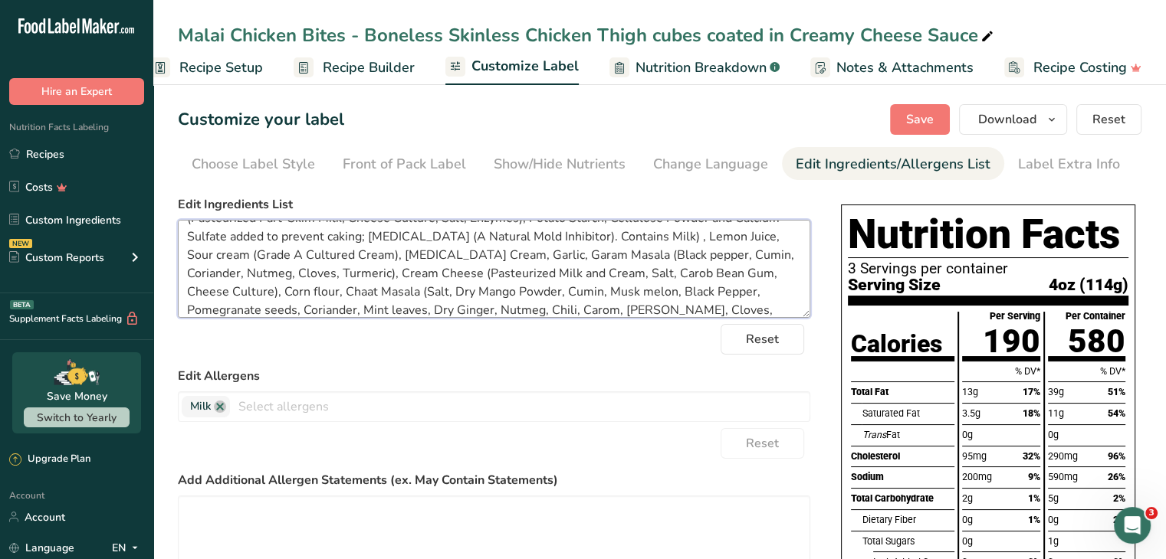
scroll to position [40, 0]
click at [658, 235] on textarea "Skinless & Boneless Chicken Thighs, Mozzarella Cheese (Low-Moisture Part-Skim M…" at bounding box center [494, 269] width 632 height 98
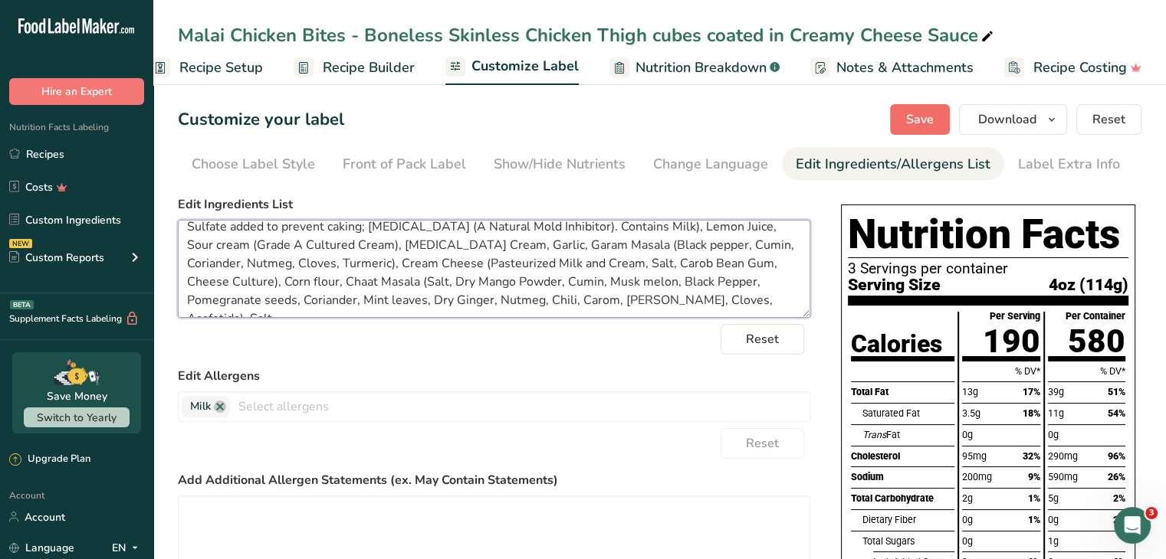
type textarea "Skinless & Boneless Chicken Thighs, Mozzarella Cheese (Low-Moisture Part-Skim M…"
click at [912, 117] on span "Save" at bounding box center [920, 119] width 28 height 18
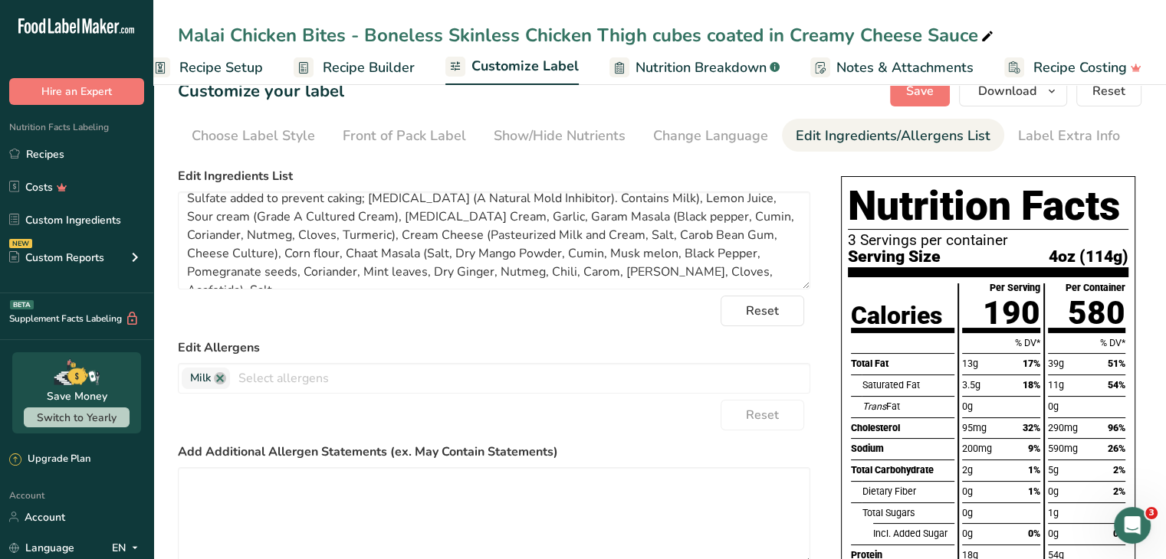
scroll to position [0, 0]
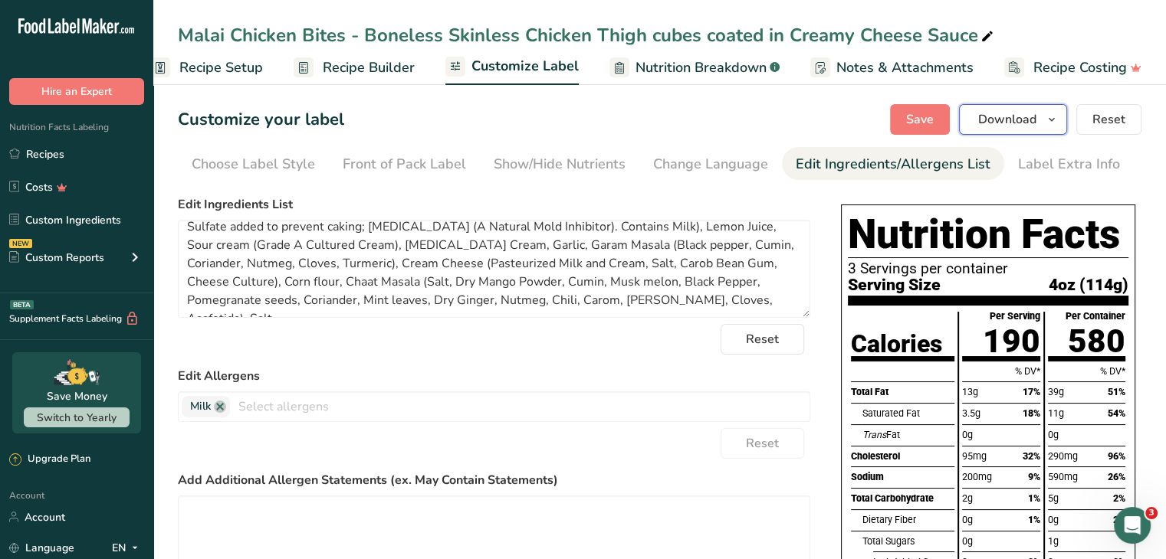
click at [1022, 116] on span "Download" at bounding box center [1007, 119] width 58 height 18
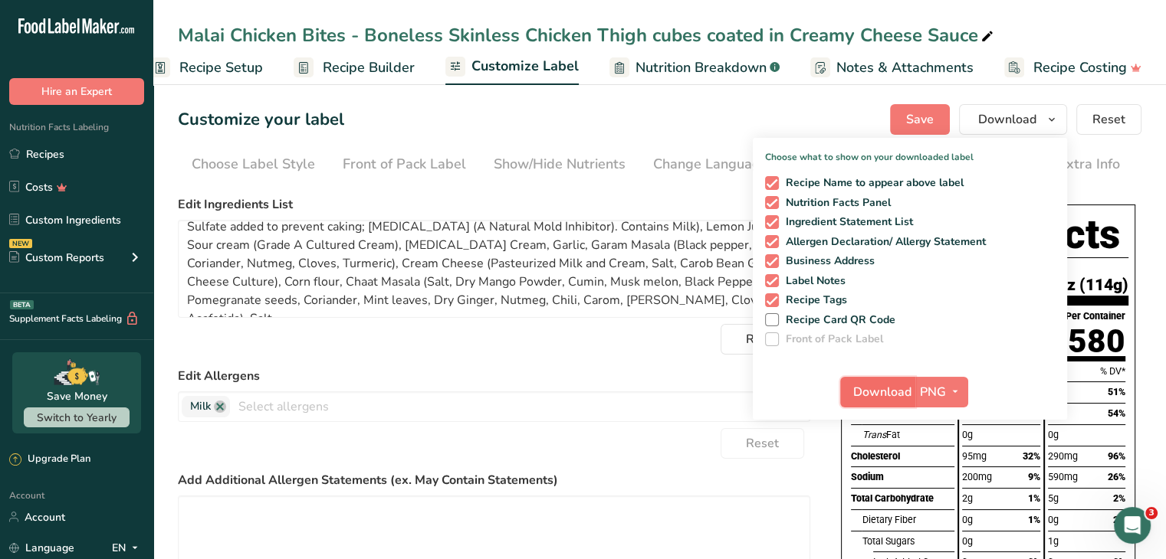
click at [885, 390] on span "Download" at bounding box center [882, 392] width 58 height 18
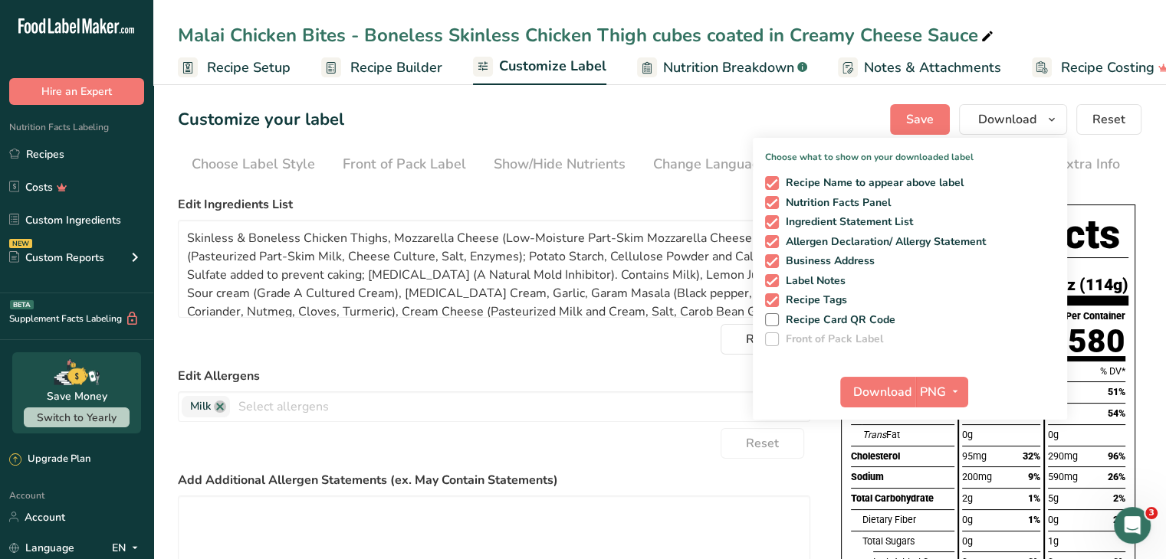
scroll to position [48, 0]
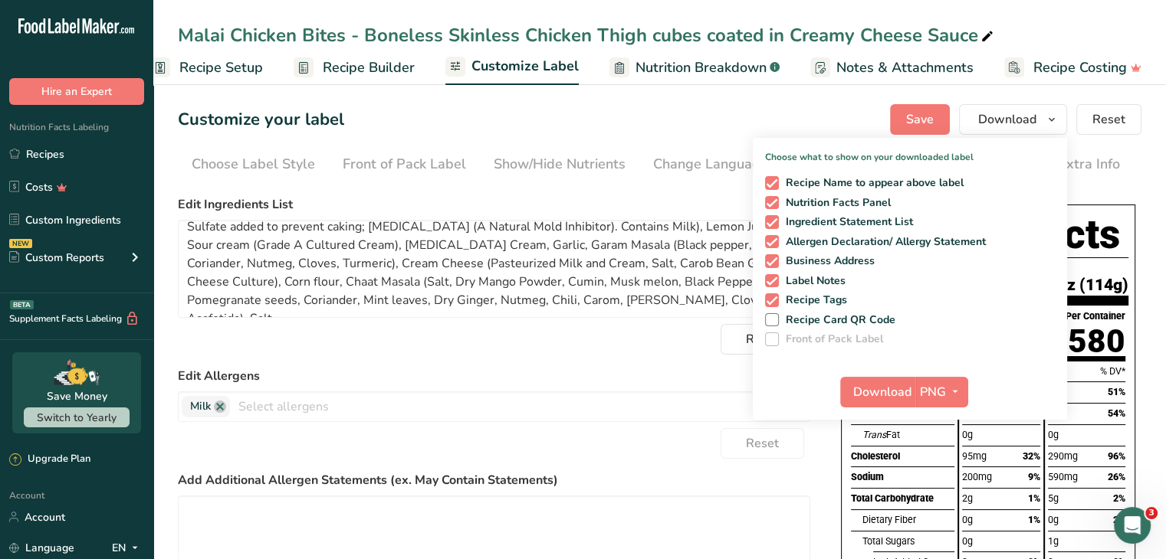
click at [399, 353] on div "Reset" at bounding box center [494, 339] width 632 height 31
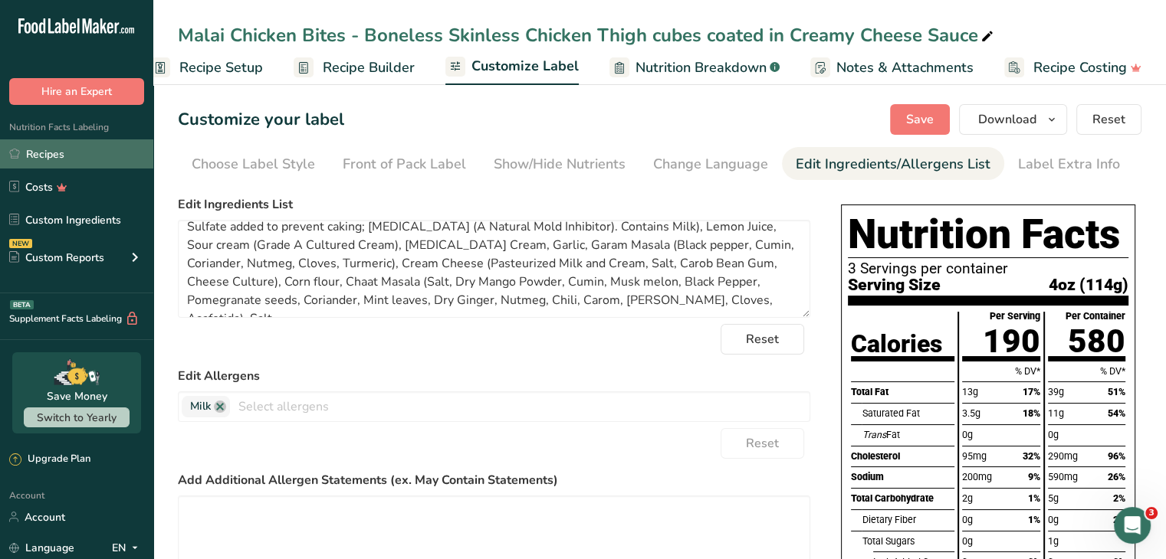
click at [48, 156] on link "Recipes" at bounding box center [76, 153] width 153 height 29
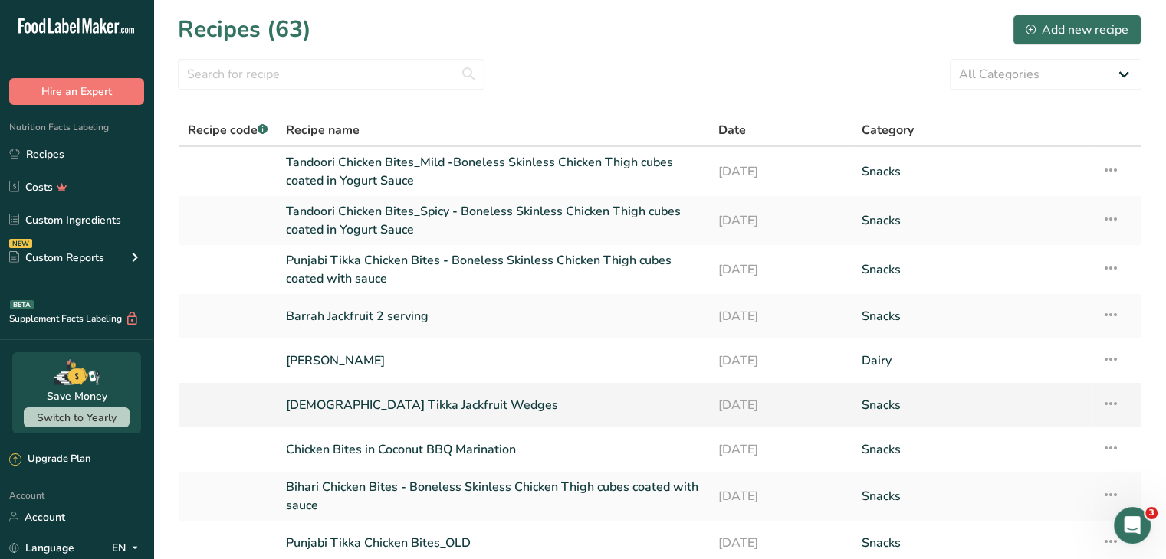
scroll to position [178, 0]
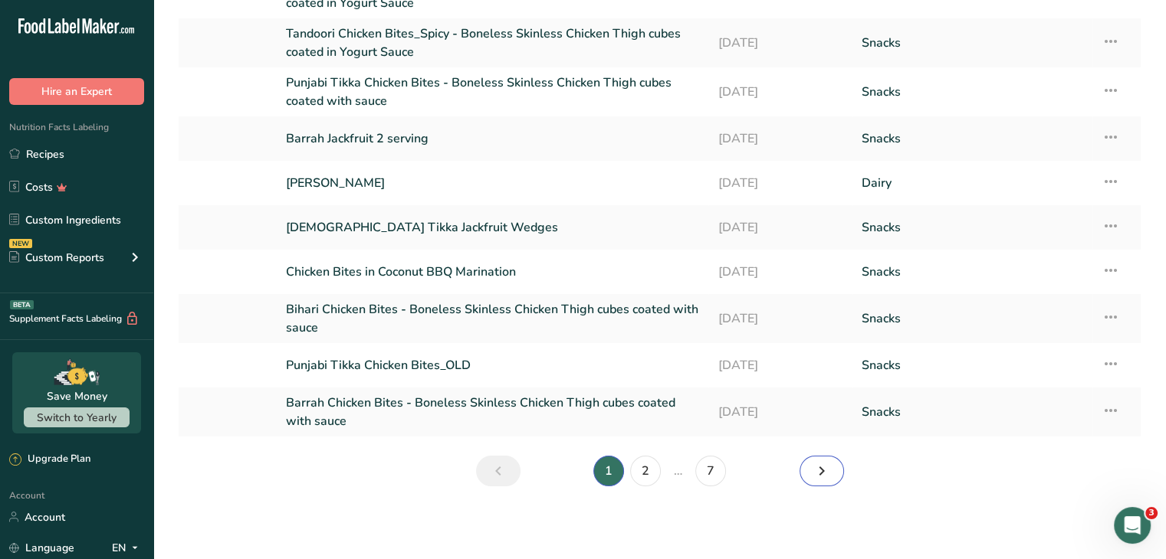
click at [824, 471] on icon "Next page" at bounding box center [821, 472] width 18 height 28
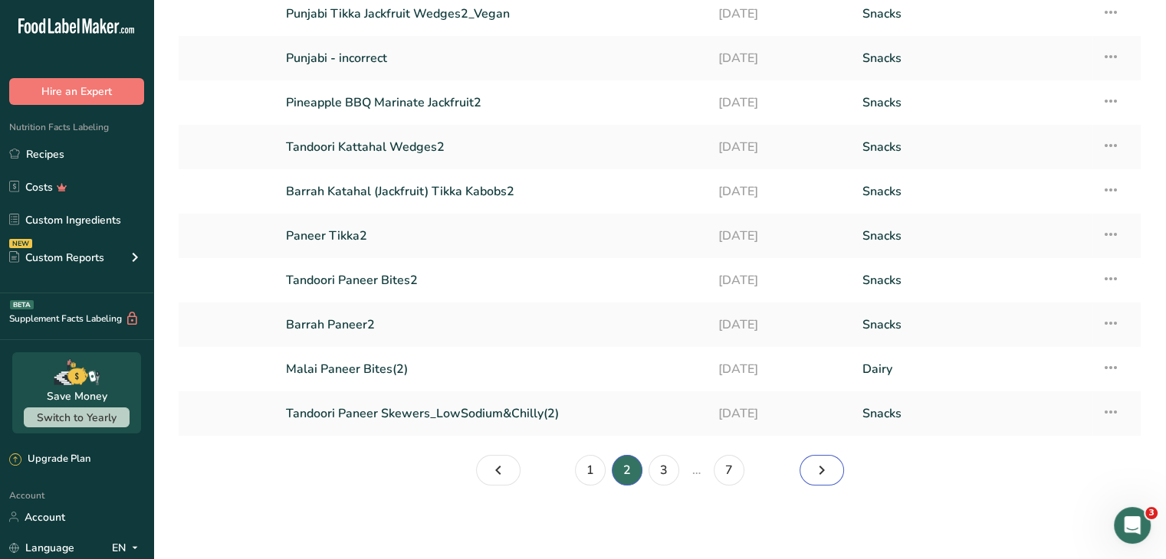
scroll to position [155, 0]
click at [824, 471] on icon "Page 3." at bounding box center [821, 472] width 18 height 28
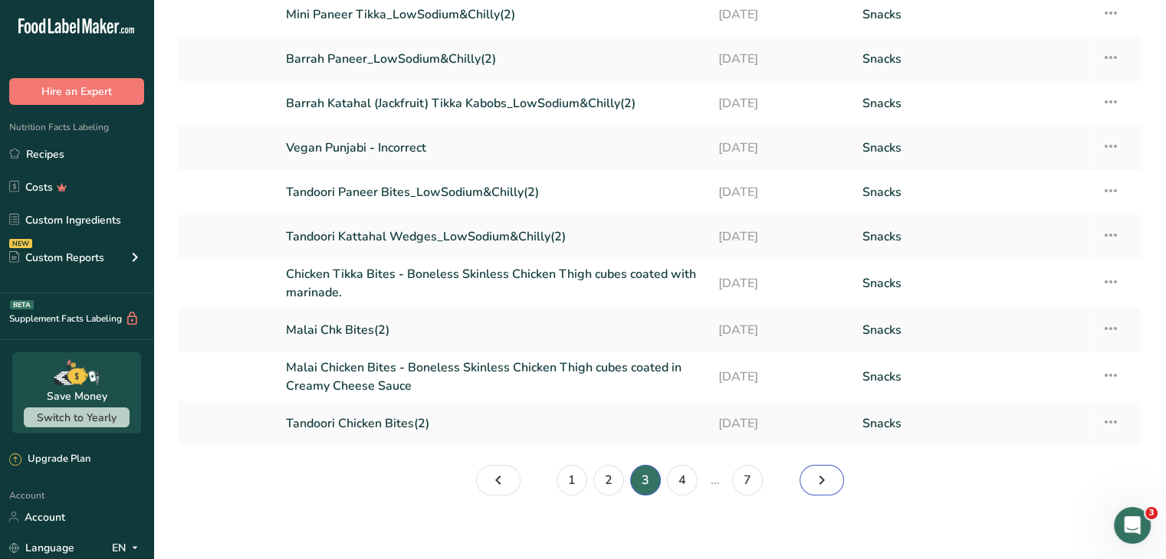
scroll to position [164, 0]
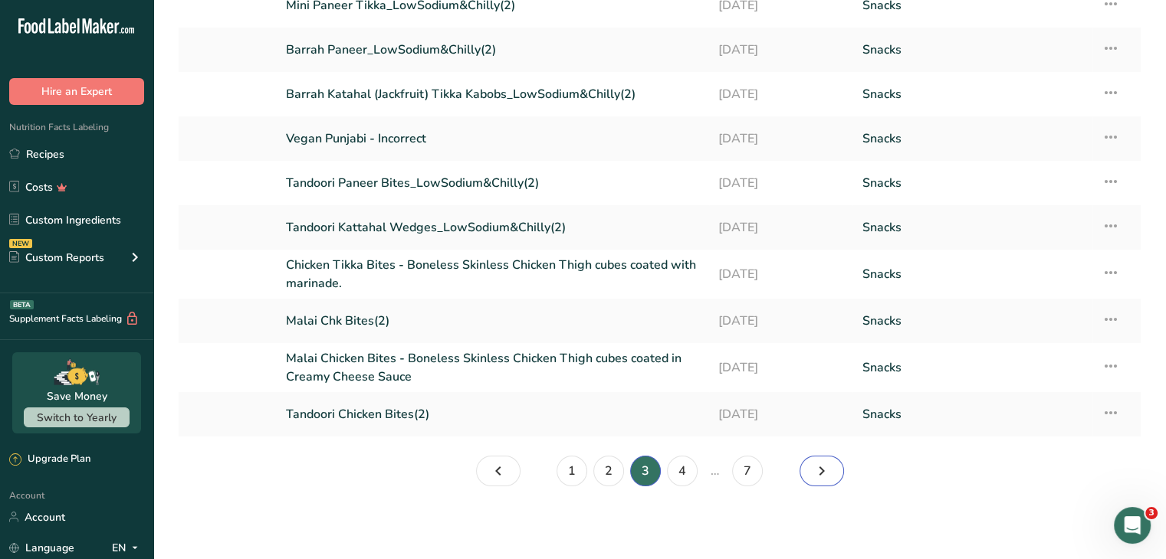
click at [824, 471] on icon "Page 4." at bounding box center [821, 472] width 18 height 28
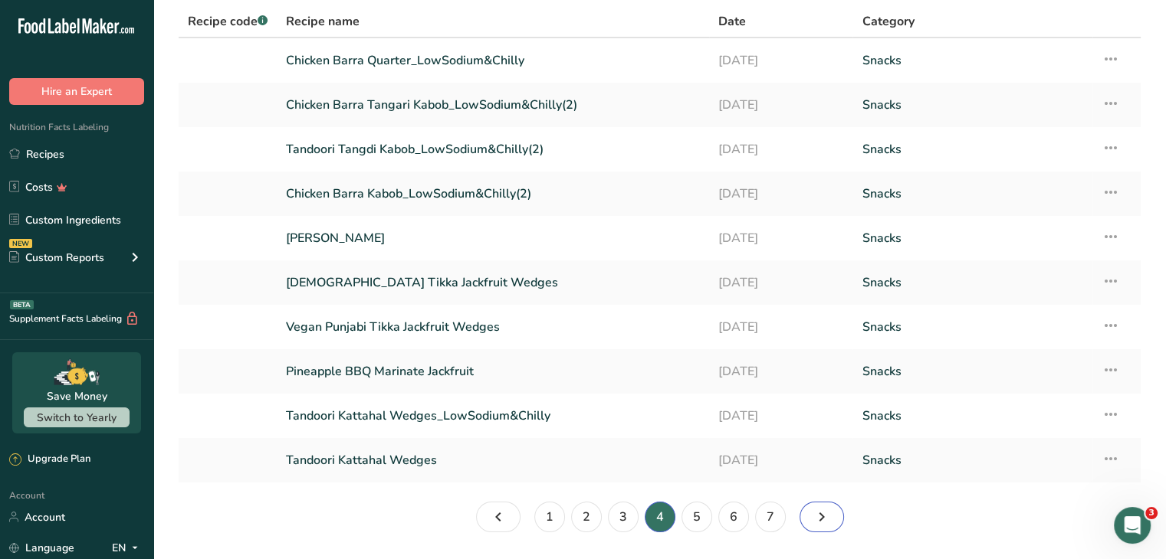
scroll to position [155, 0]
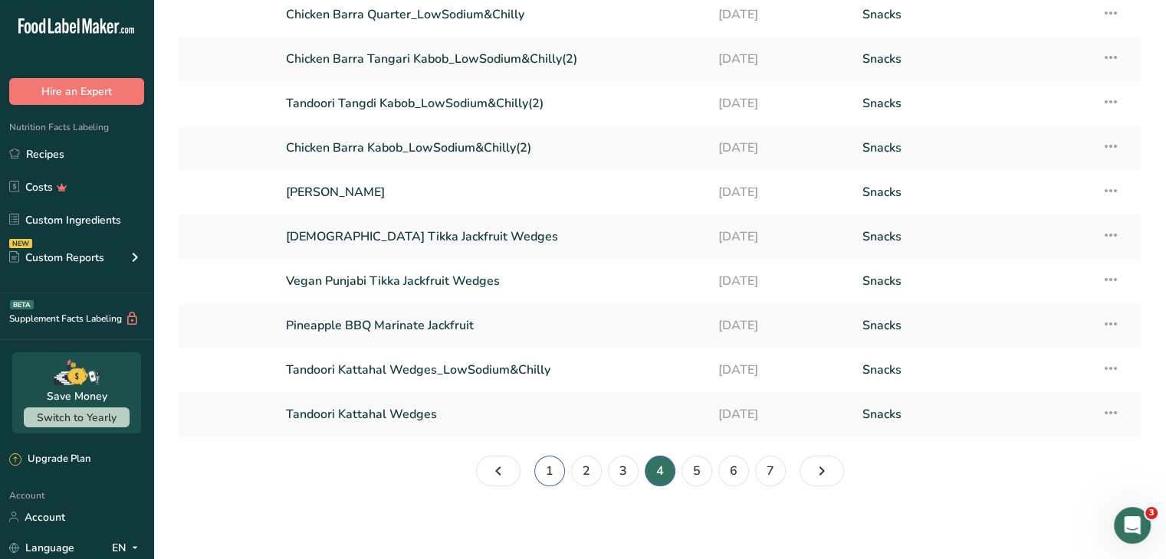
click at [548, 477] on link "1" at bounding box center [549, 471] width 31 height 31
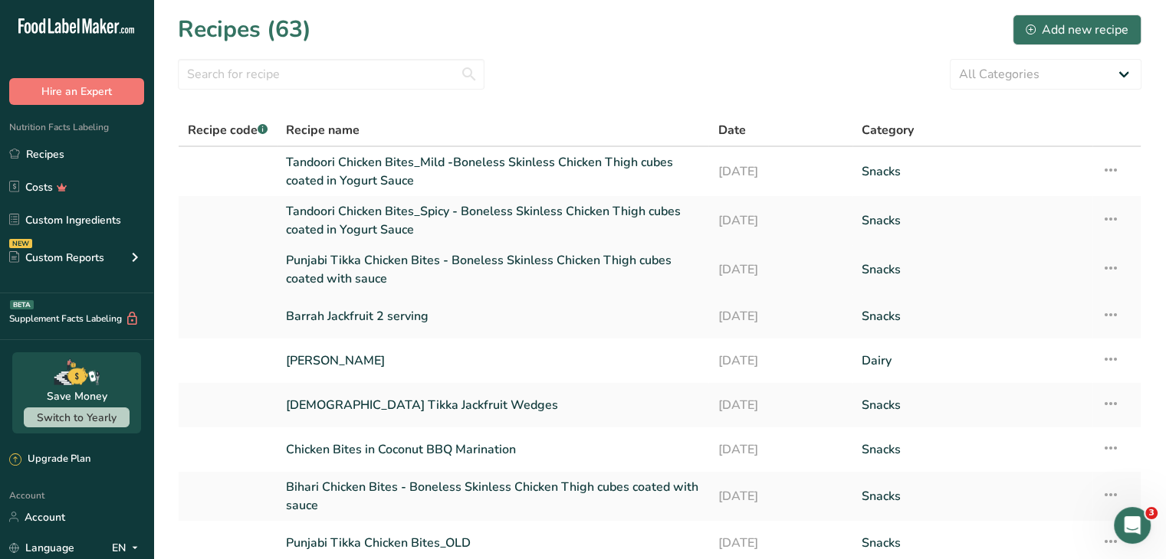
click at [342, 264] on link "Punjabi Tikka Chicken Bites - Boneless Skinless Chicken Thigh cubes coated with…" at bounding box center [492, 269] width 413 height 37
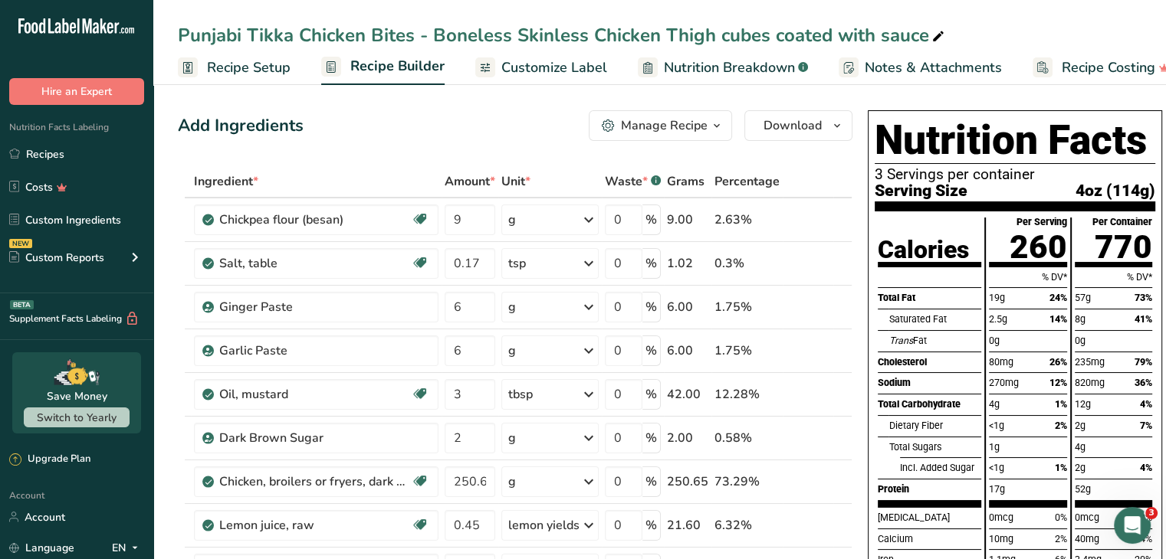
click at [864, 39] on div "Punjabi Tikka Chicken Bites - Boneless Skinless Chicken Thigh cubes coated with…" at bounding box center [562, 35] width 769 height 28
click at [871, 34] on input "Punjabi Tikka Chicken Bites - Boneless Skinless Chicken Thigh cubes coated with…" at bounding box center [659, 35] width 963 height 28
type input "Punjabi Tikka Chicken Bites - Boneless Skinless Chicken Thigh cubes coated in s…"
click at [1051, 16] on div "Punjabi Tikka Chicken Bites - Boneless Skinless Chicken Thigh cubes coated in s…" at bounding box center [659, 42] width 1012 height 85
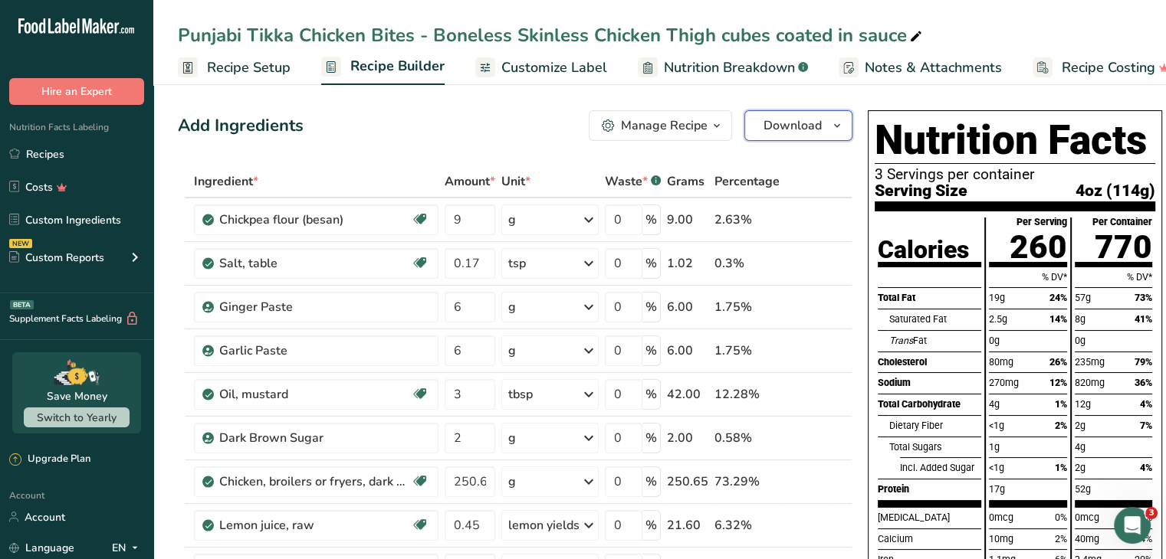
click at [835, 127] on icon "button" at bounding box center [837, 125] width 12 height 19
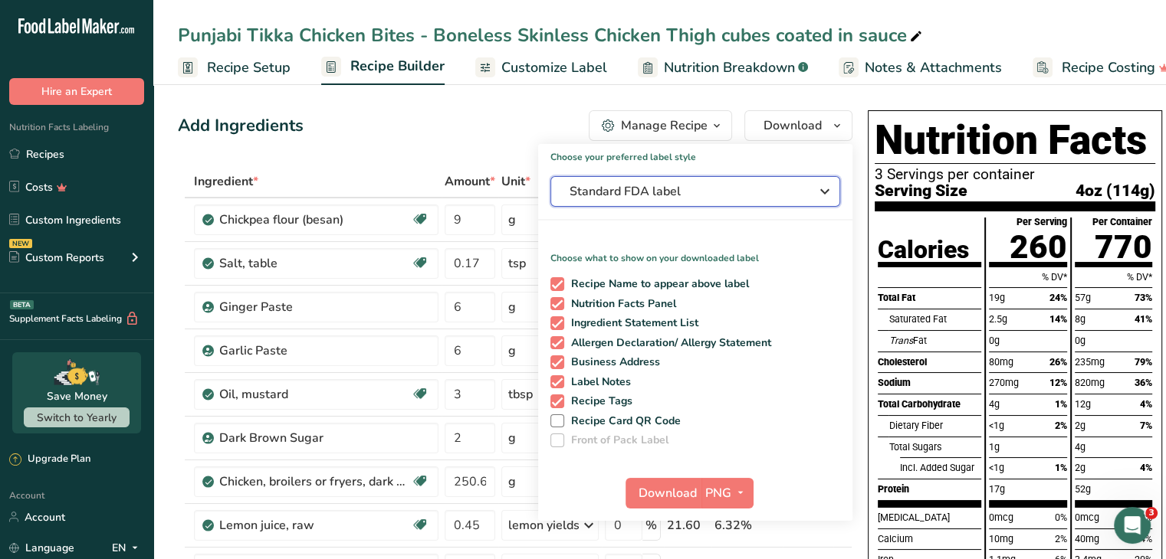
click at [731, 184] on span "Standard FDA label" at bounding box center [684, 191] width 230 height 18
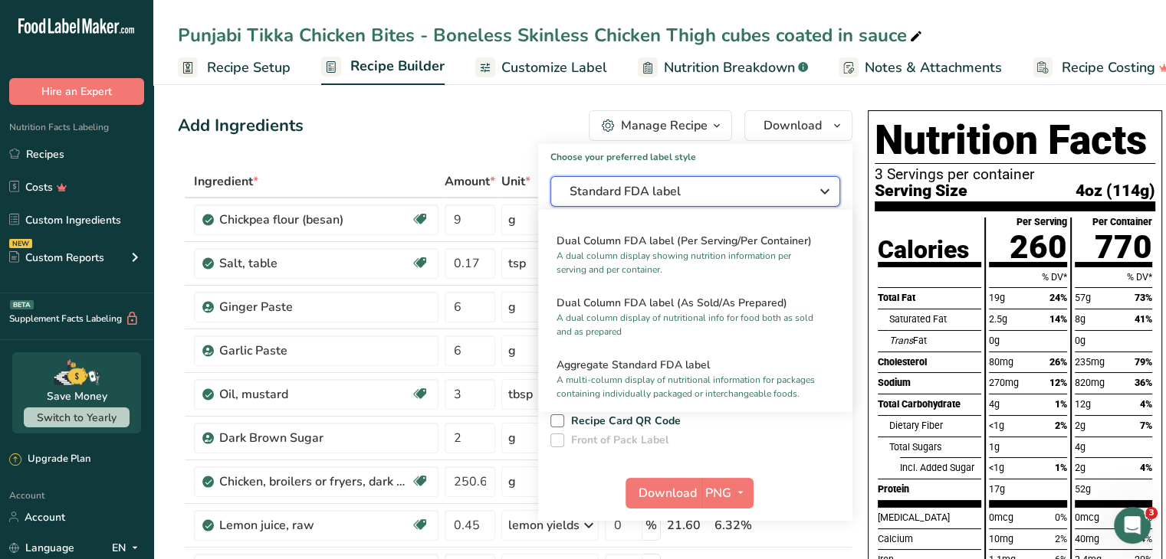
scroll to position [230, 0]
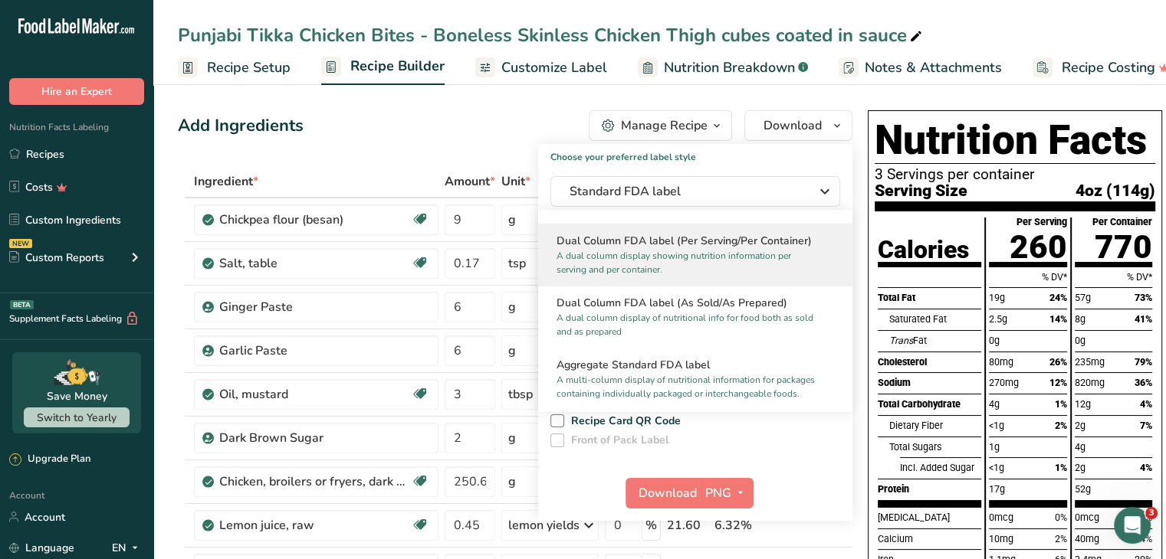
click at [608, 243] on h2 "Dual Column FDA label (Per Serving/Per Container)" at bounding box center [694, 241] width 277 height 16
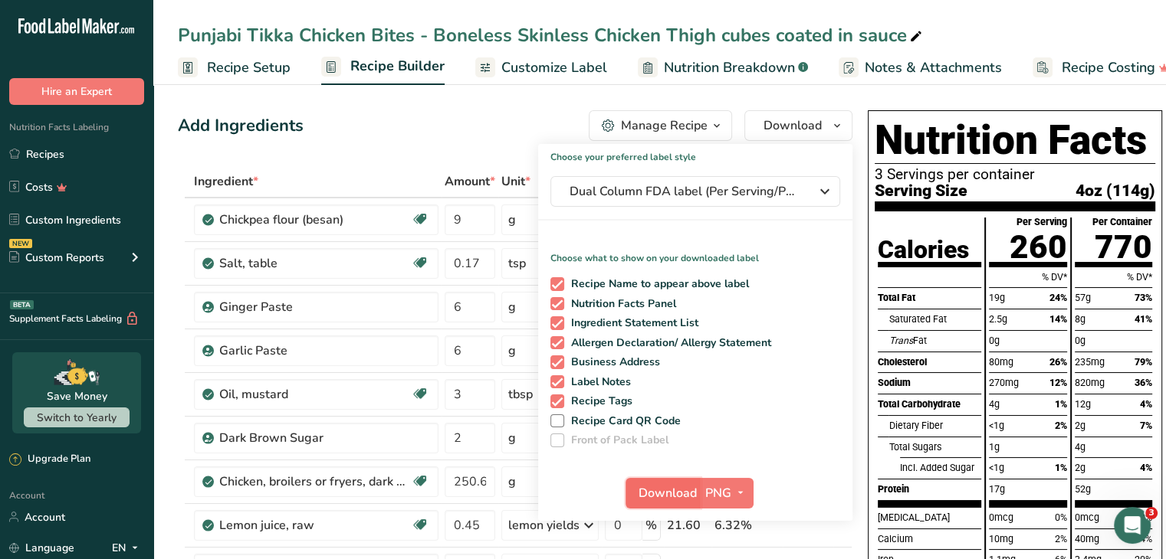
click at [671, 489] on span "Download" at bounding box center [667, 493] width 58 height 18
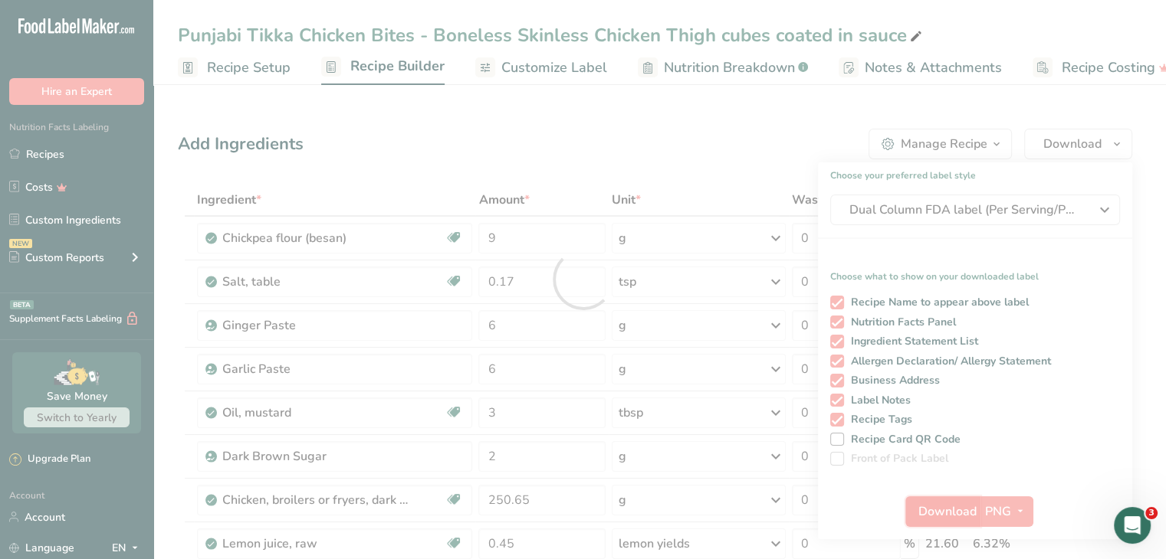
scroll to position [0, 0]
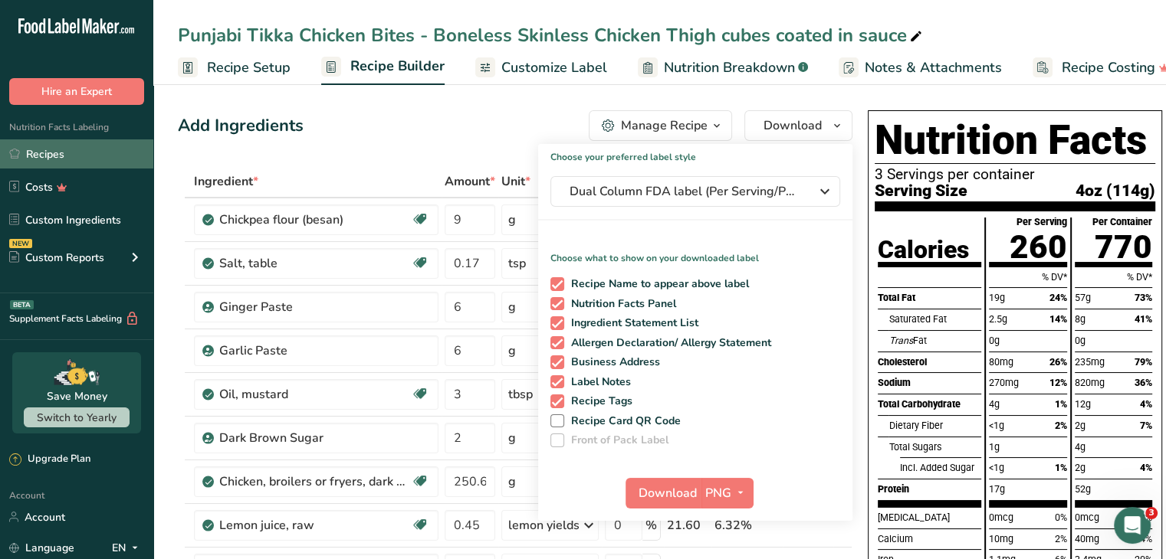
click at [32, 157] on link "Recipes" at bounding box center [76, 153] width 153 height 29
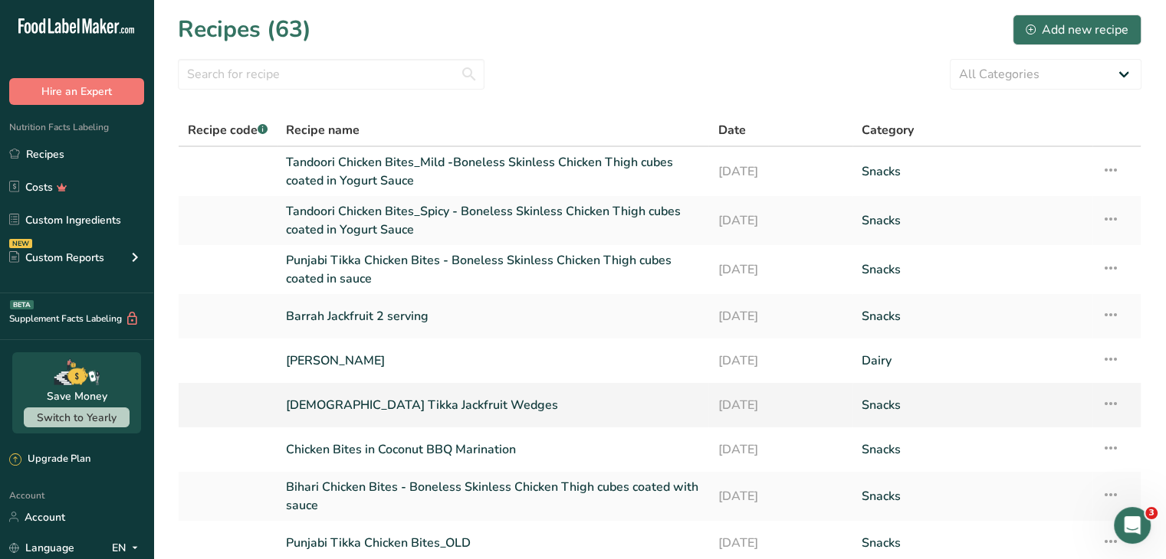
scroll to position [178, 0]
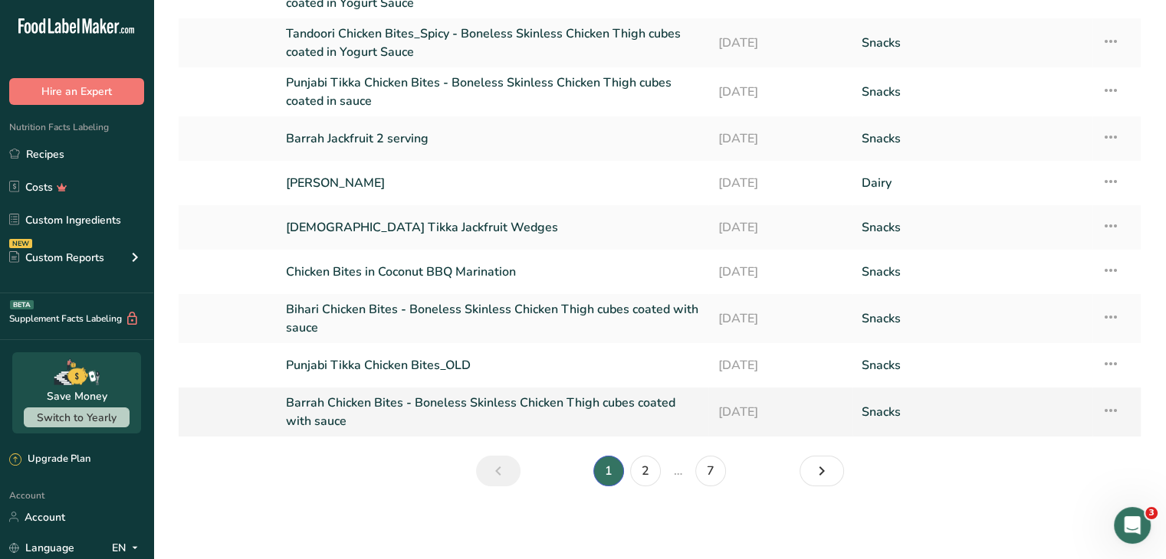
click at [432, 412] on link "Barrah Chicken Bites - Boneless Skinless Chicken Thigh cubes coated with sauce" at bounding box center [492, 412] width 413 height 37
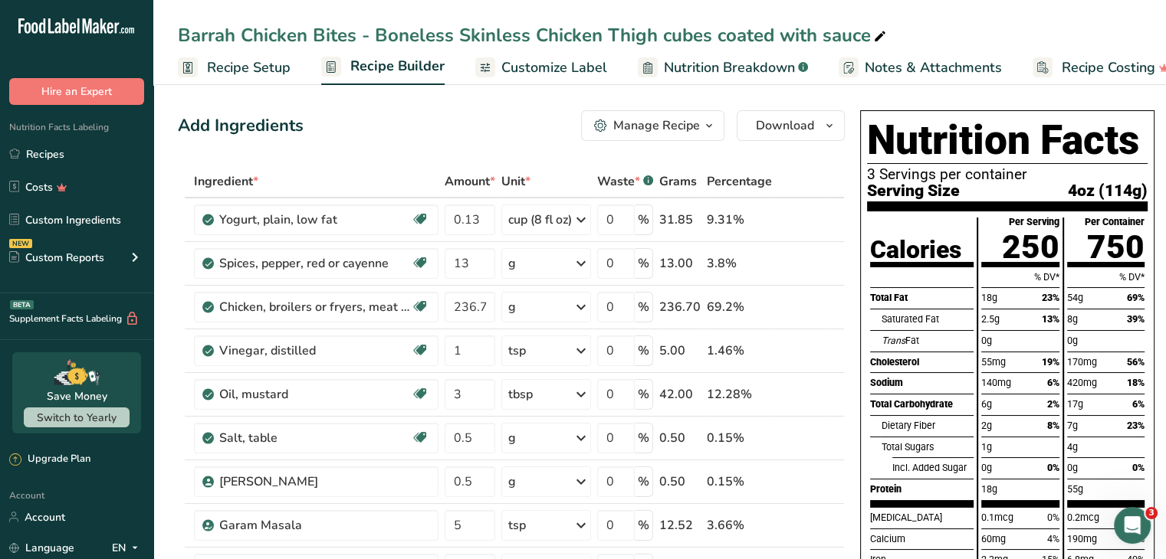
click at [879, 38] on icon at bounding box center [880, 36] width 14 height 21
click at [789, 36] on input "Barrah Chicken Bites - Boneless Skinless Chicken Thigh cubes coated with sauce" at bounding box center [659, 35] width 963 height 28
click at [989, 28] on input "Barrah Chicken Bites - Boneless Skinless Chicken Thigh cubes coated in sauce" at bounding box center [659, 35] width 963 height 28
click at [1022, 28] on input "Barrah Chicken Bites - Boneless Skinless Chicken Thigh cubes coated in sauce" at bounding box center [659, 35] width 963 height 28
type input "Barrah Chicken Bites - Boneless Skinless Chicken Thigh cubes coated in sauce"
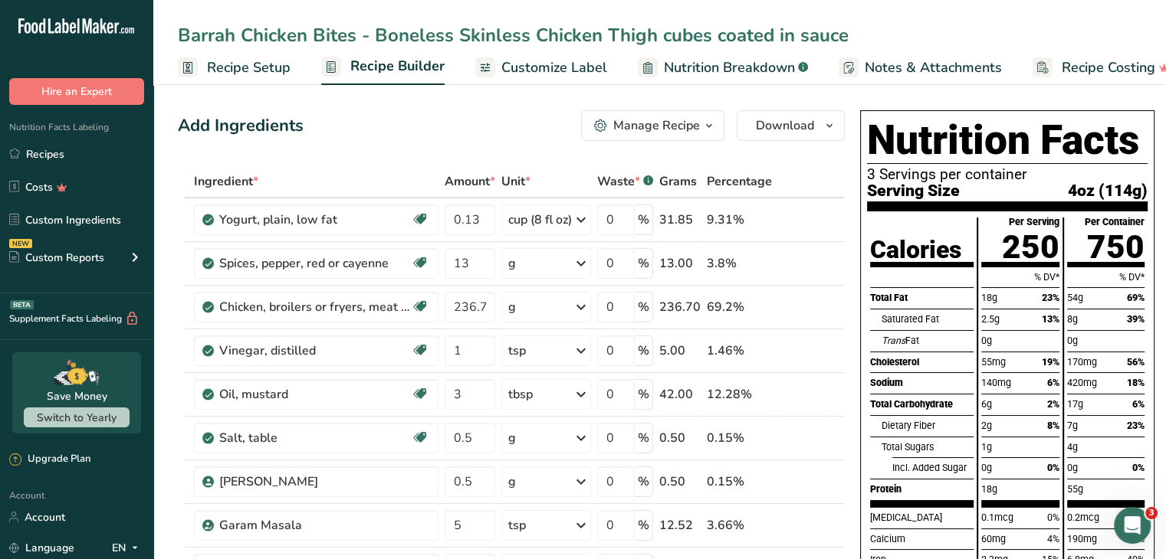
click at [349, 130] on div "Add Ingredients Manage Recipe Delete Recipe Duplicate Recipe Scale Recipe Save …" at bounding box center [511, 125] width 667 height 31
click at [829, 126] on icon "button" at bounding box center [829, 125] width 12 height 19
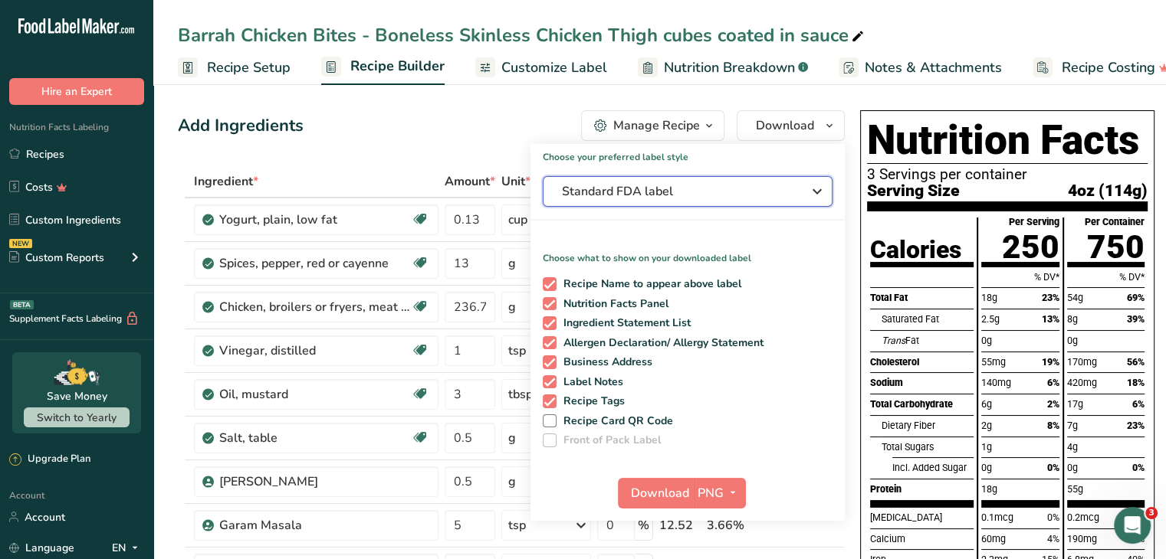
click at [672, 198] on span "Standard FDA label" at bounding box center [677, 191] width 230 height 18
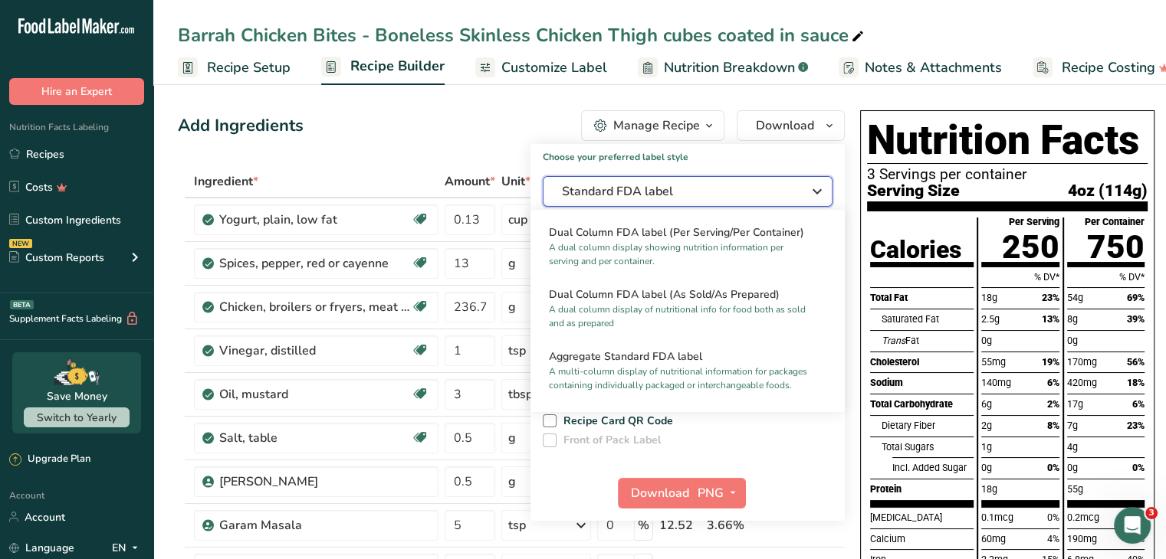
scroll to position [239, 0]
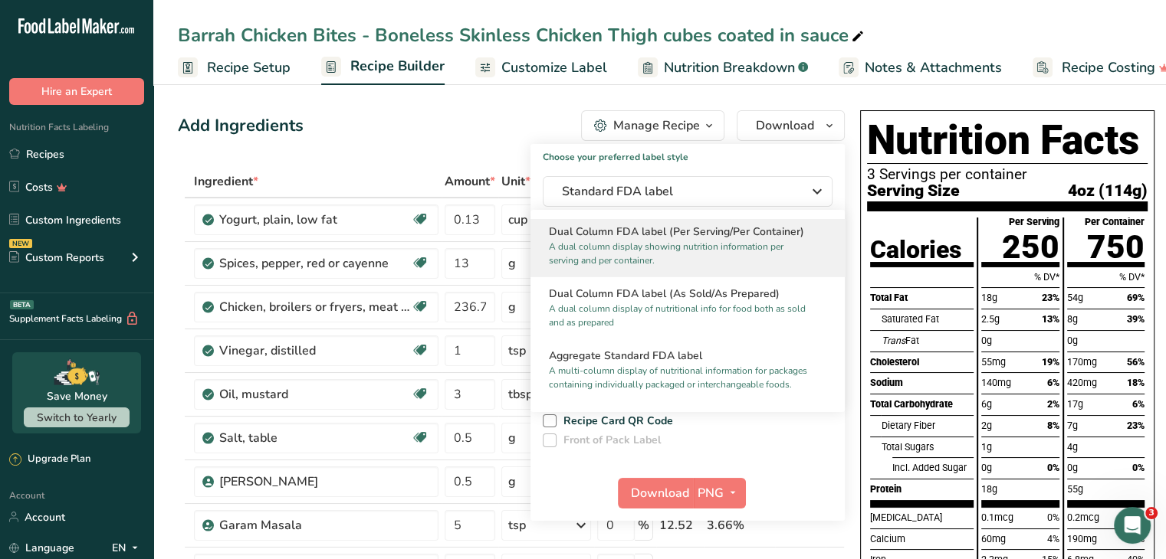
click at [653, 238] on h2 "Dual Column FDA label (Per Serving/Per Container)" at bounding box center [687, 232] width 277 height 16
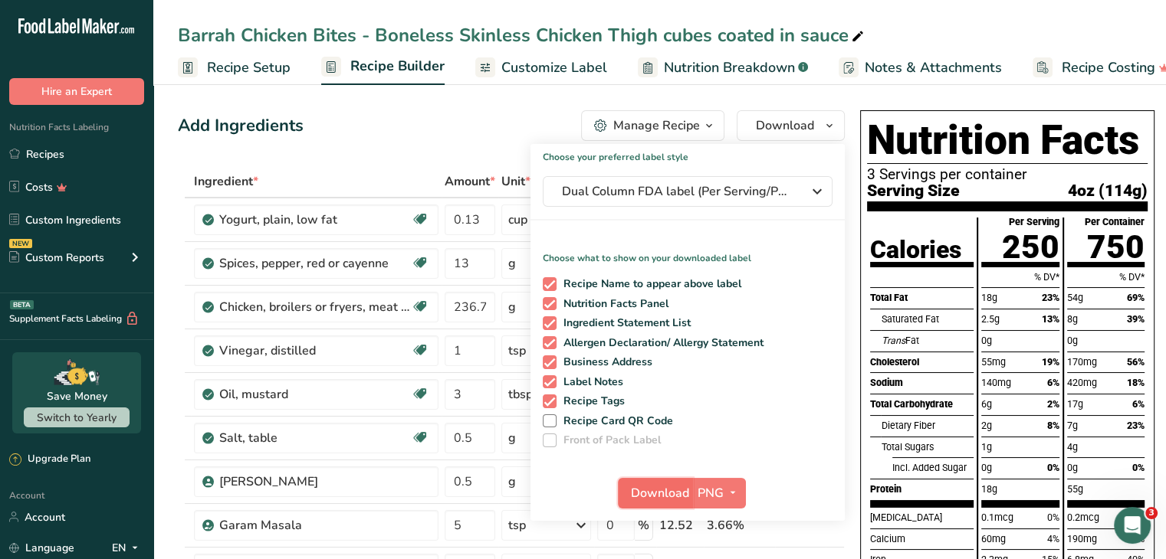
click at [667, 489] on span "Download" at bounding box center [660, 493] width 58 height 18
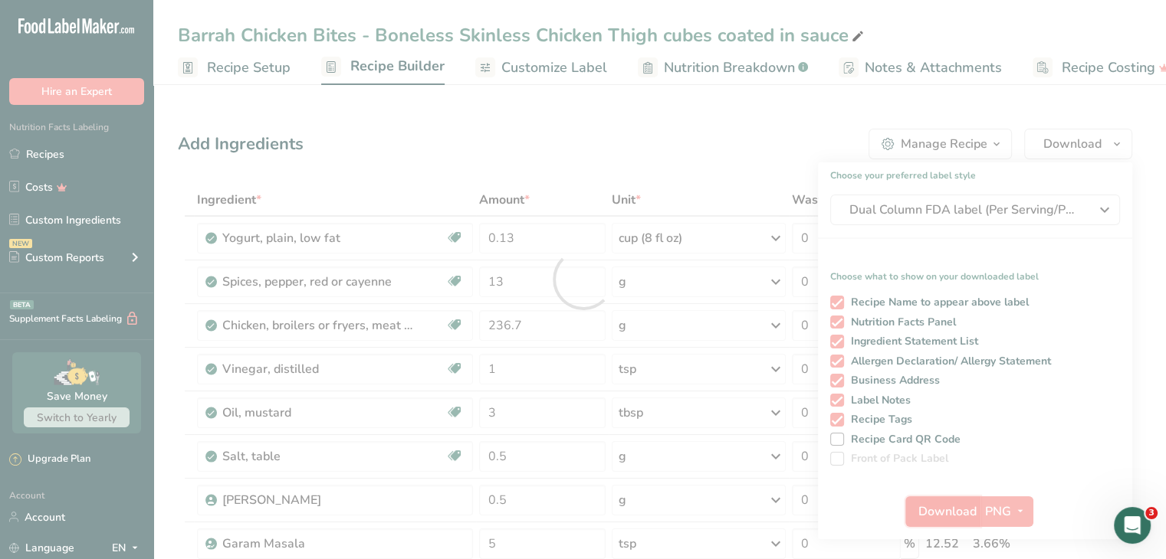
scroll to position [0, 0]
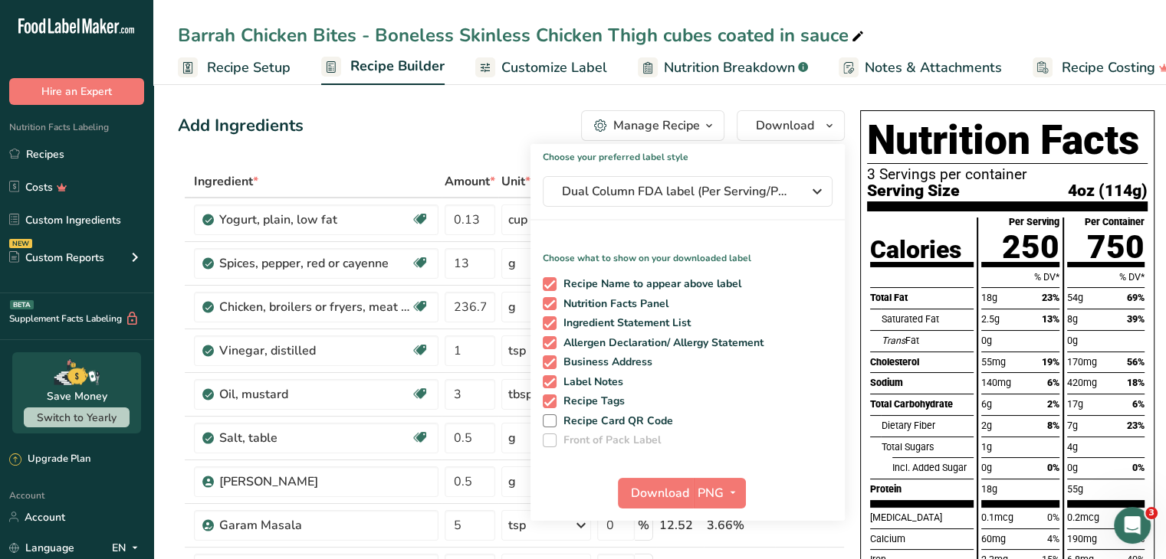
click at [935, 28] on div "Barrah Chicken Bites - Boneless Skinless Chicken Thigh cubes coated in sauce" at bounding box center [659, 35] width 1012 height 28
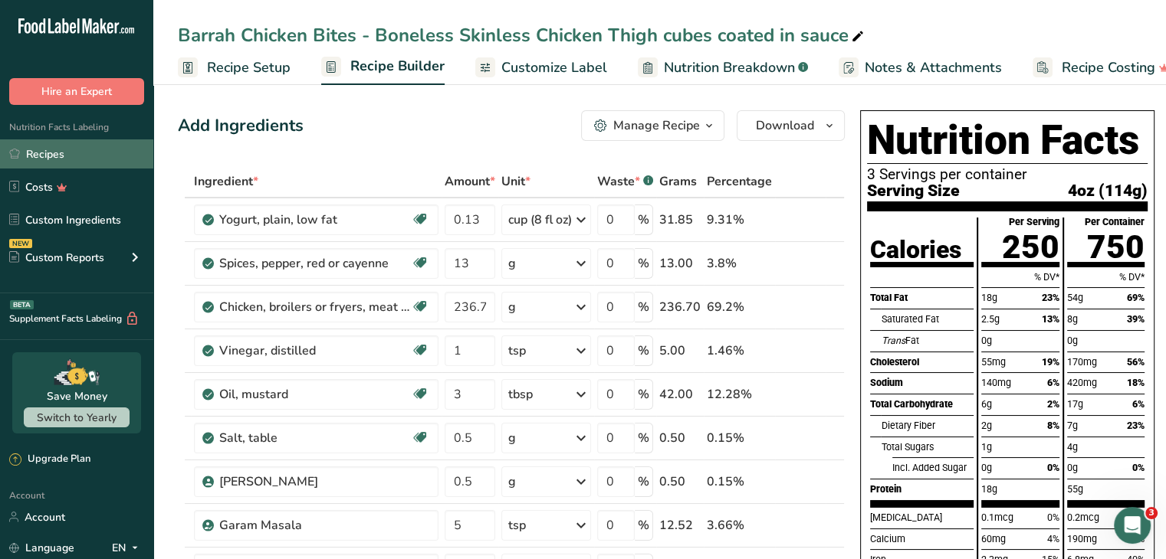
click at [37, 154] on link "Recipes" at bounding box center [76, 153] width 153 height 29
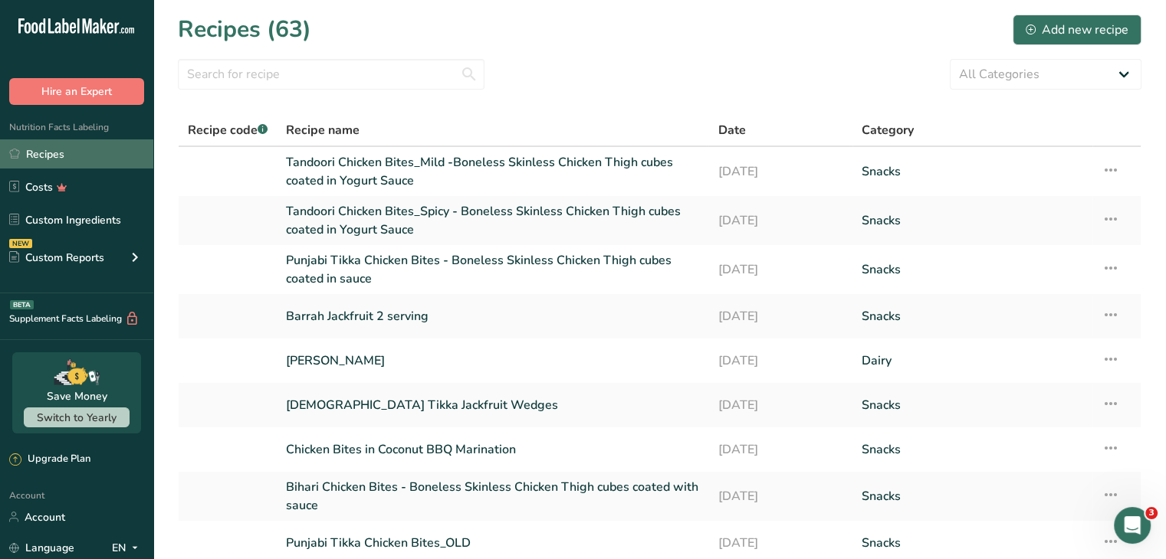
click at [37, 154] on link "Recipes" at bounding box center [76, 153] width 153 height 29
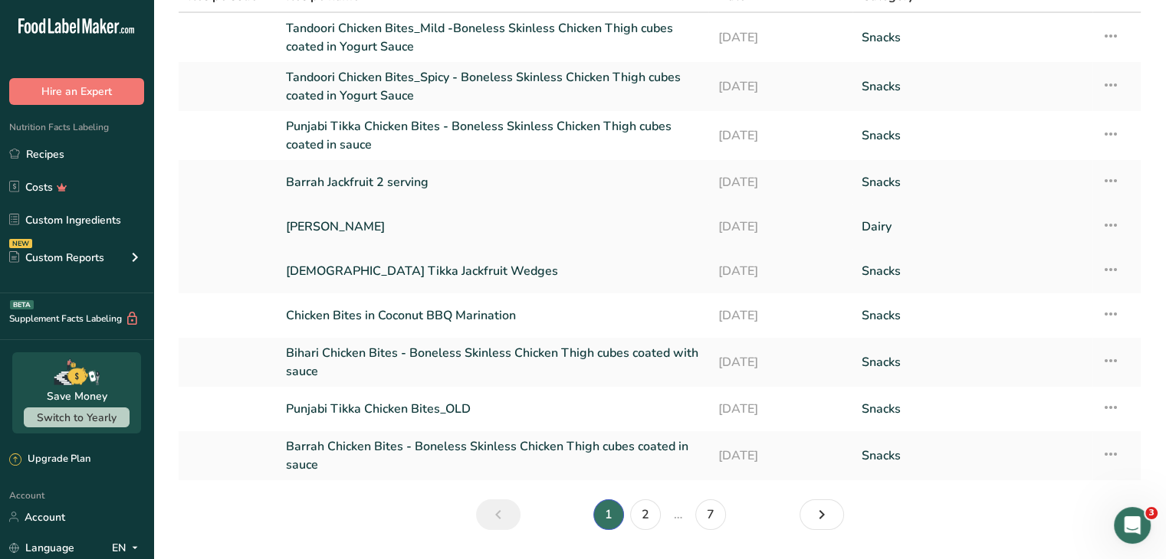
scroll to position [178, 0]
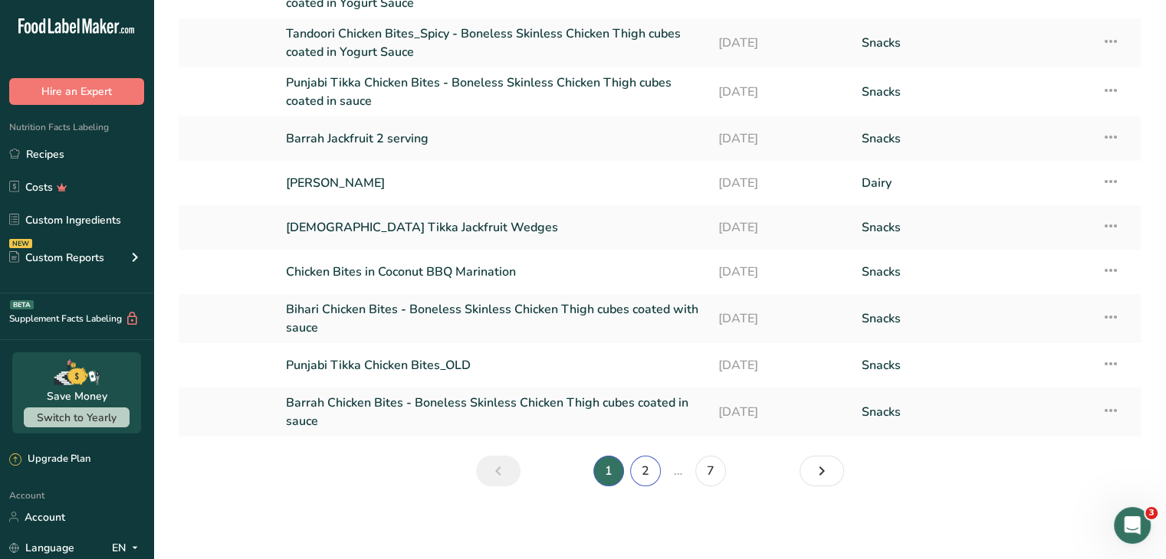
click at [643, 473] on link "2" at bounding box center [645, 471] width 31 height 31
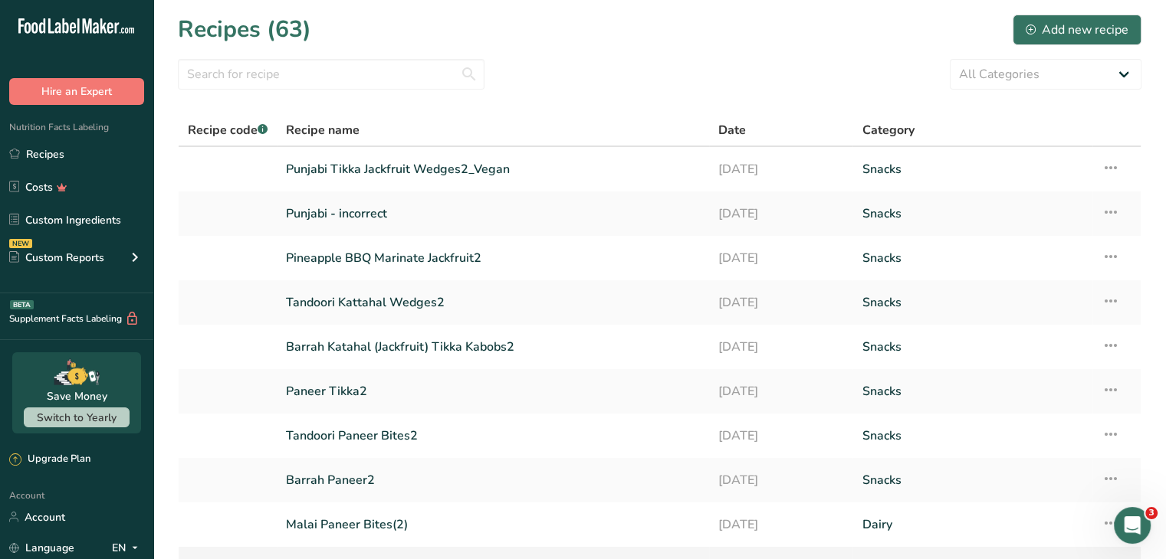
scroll to position [155, 0]
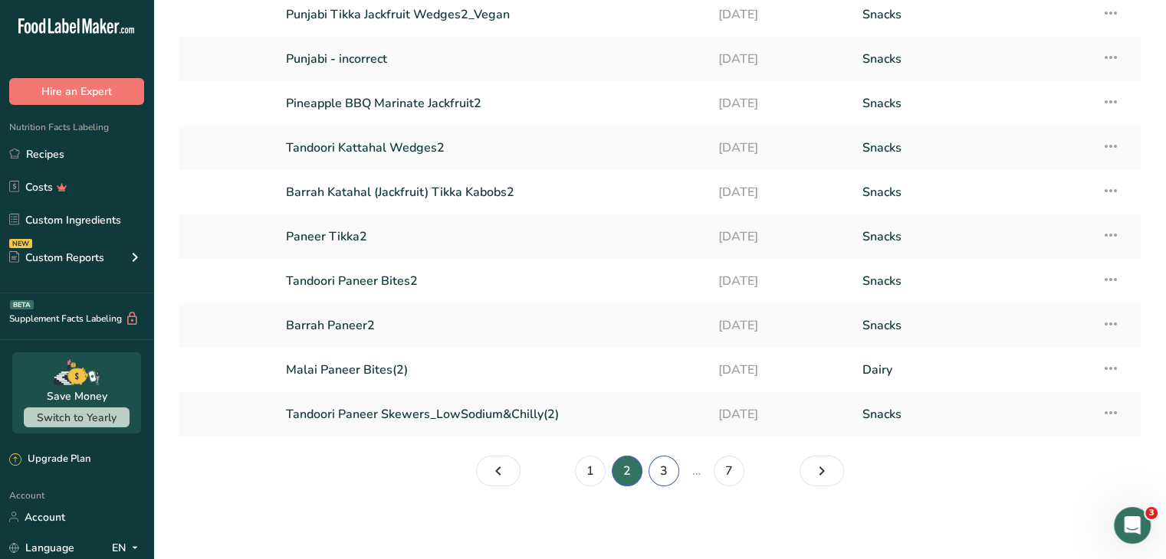
click at [662, 470] on link "3" at bounding box center [663, 471] width 31 height 31
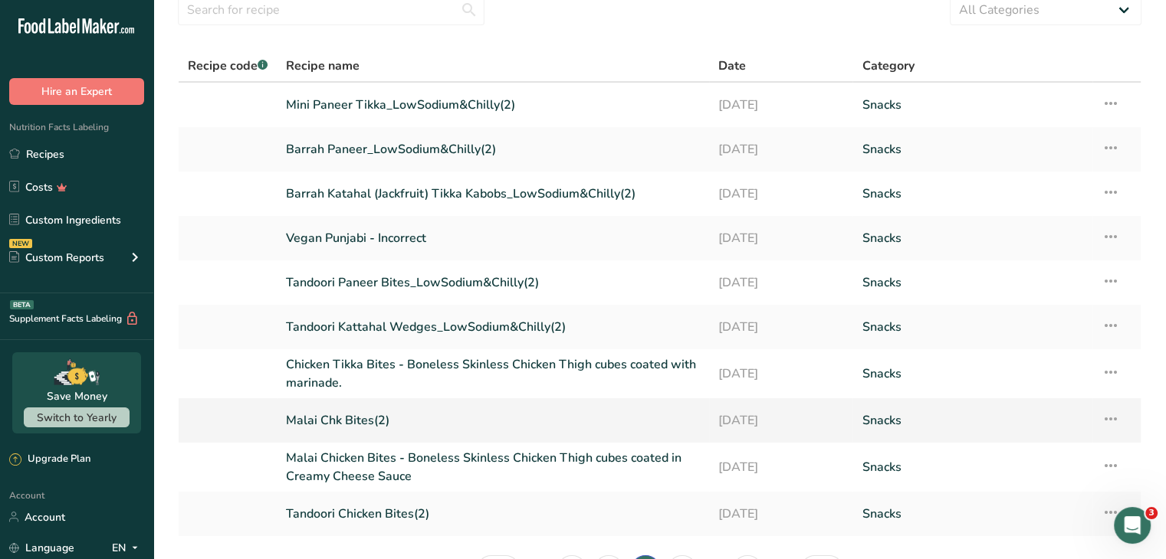
scroll to position [63, 0]
click at [330, 368] on link "Chicken Tikka Bites - Boneless Skinless Chicken Thigh cubes coated with marinad…" at bounding box center [493, 375] width 414 height 37
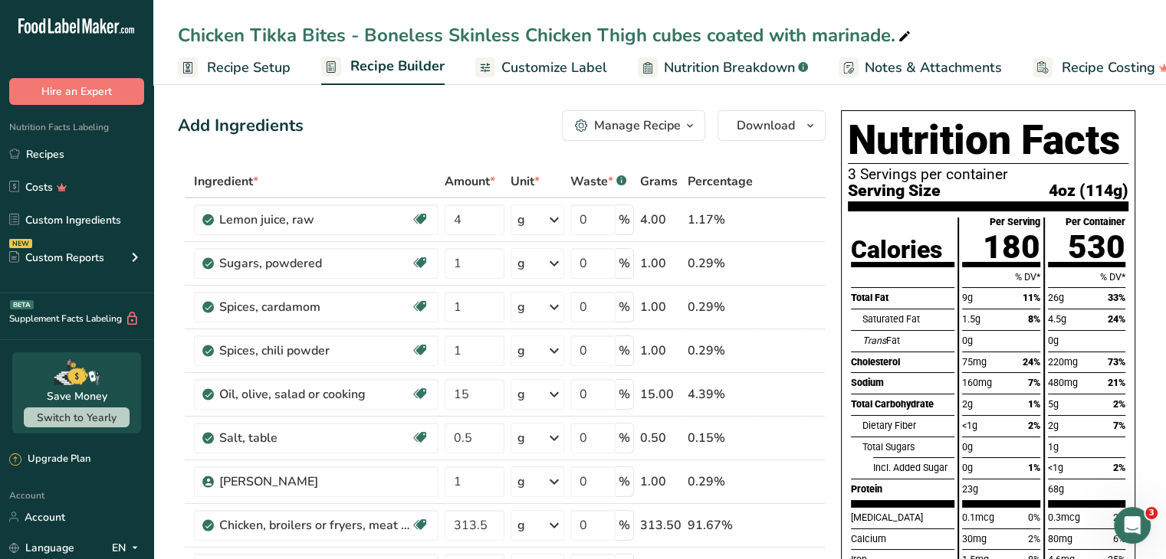
click at [904, 31] on icon at bounding box center [904, 36] width 14 height 21
click at [802, 32] on input "Chicken Tikka Bites - Boneless Skinless Chicken Thigh cubes coated with marinad…" at bounding box center [659, 35] width 963 height 28
click at [998, 29] on input "Chicken Tikka Bites - Boneless Skinless Chicken Thigh cubes coated in marinade." at bounding box center [659, 35] width 963 height 28
type input "Chicken Tikka Bites - Boneless Skinless Chicken Thigh cubes coated in marinade."
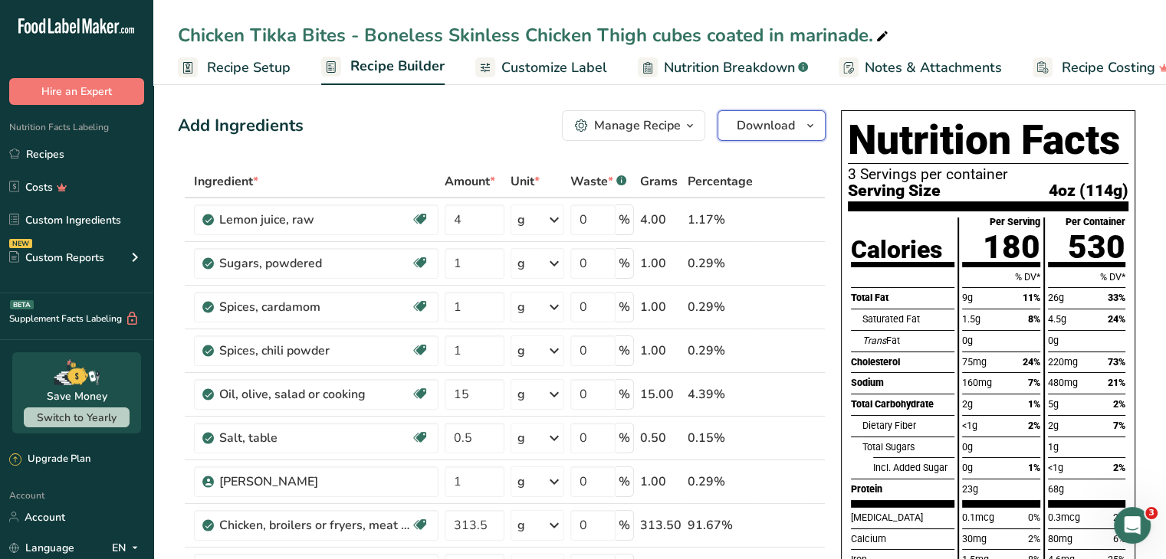
click at [755, 131] on span "Download" at bounding box center [765, 125] width 58 height 18
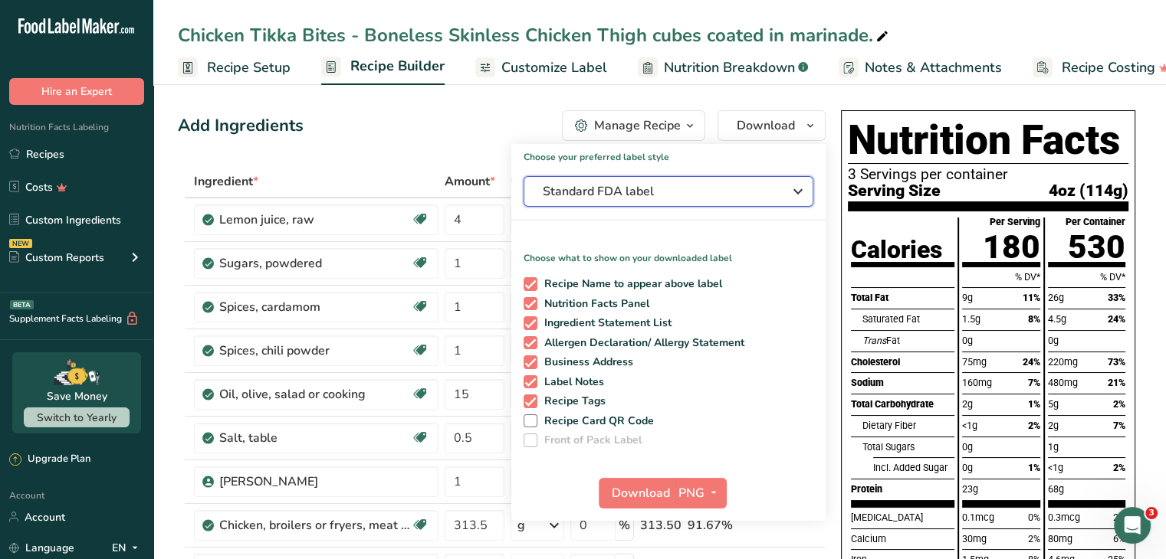
click at [741, 189] on span "Standard FDA label" at bounding box center [658, 191] width 230 height 18
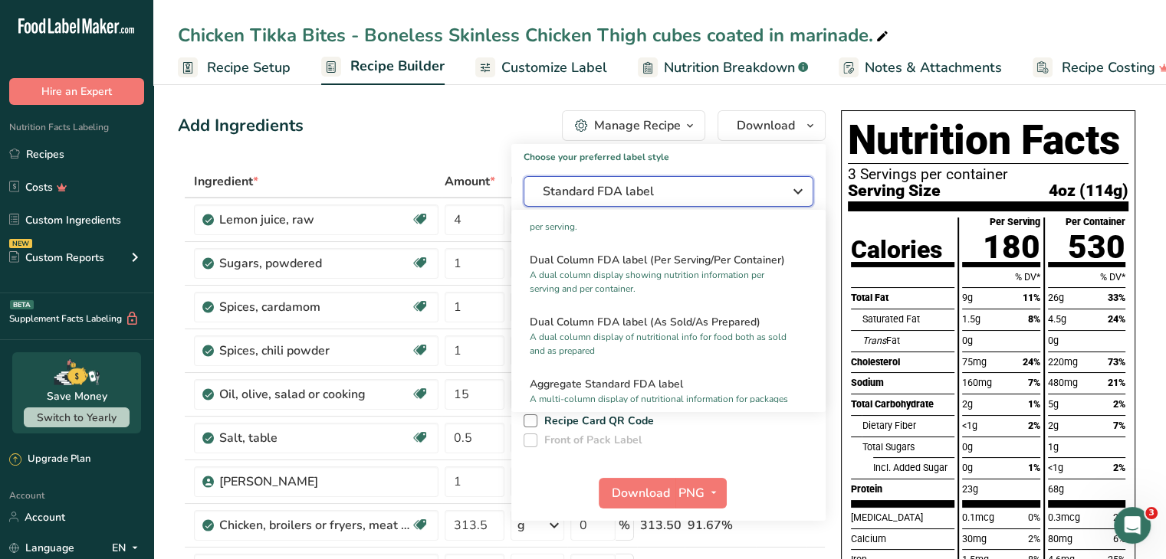
scroll to position [212, 0]
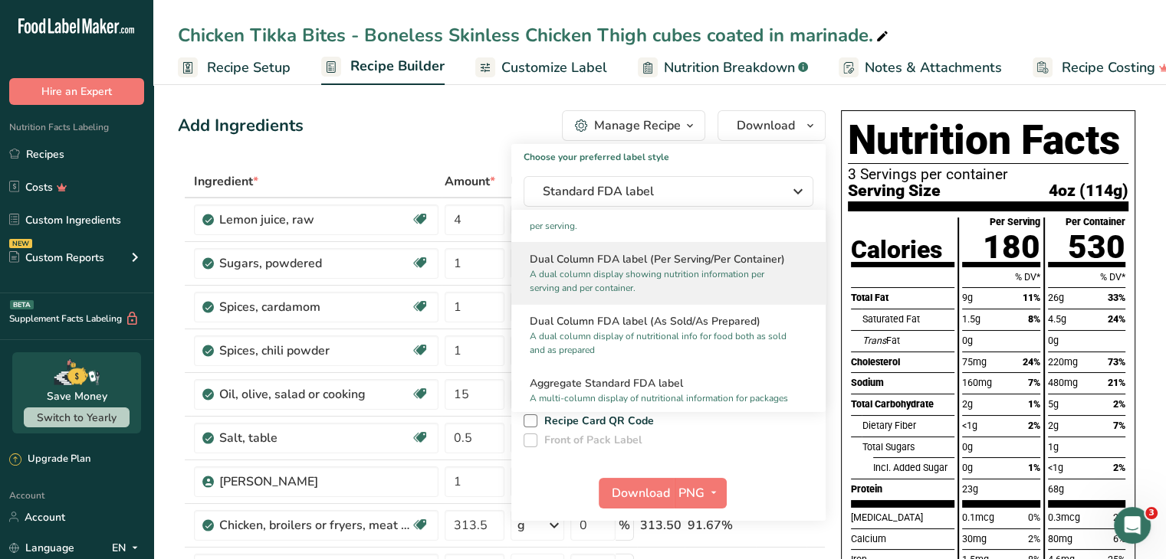
click at [653, 270] on p "A dual column display showing nutrition information per serving and per contain…" at bounding box center [662, 281] width 264 height 28
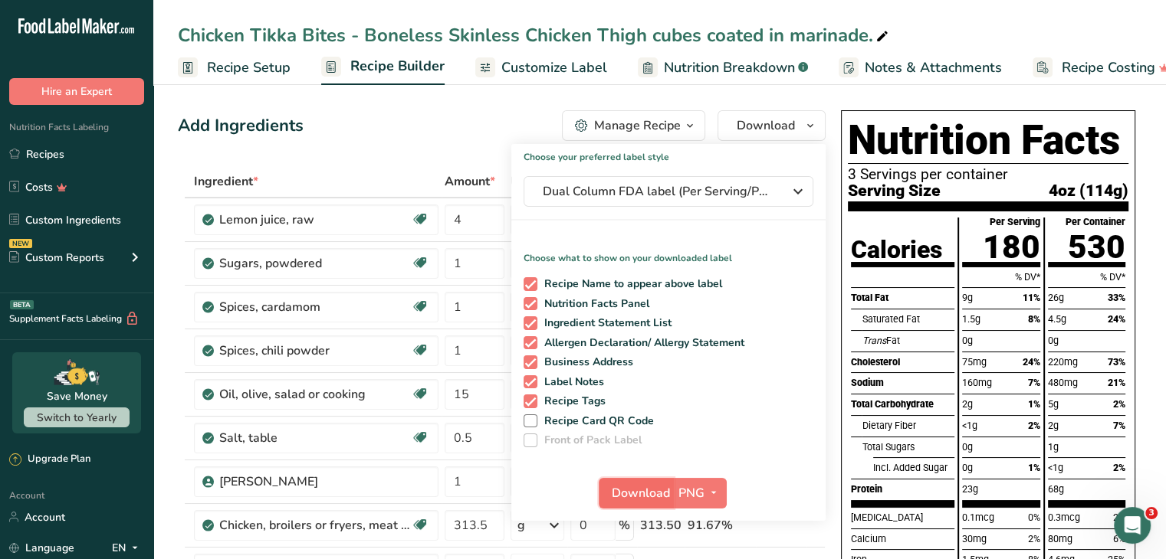
click at [638, 494] on span "Download" at bounding box center [641, 493] width 58 height 18
click at [41, 154] on link "Recipes" at bounding box center [76, 153] width 153 height 29
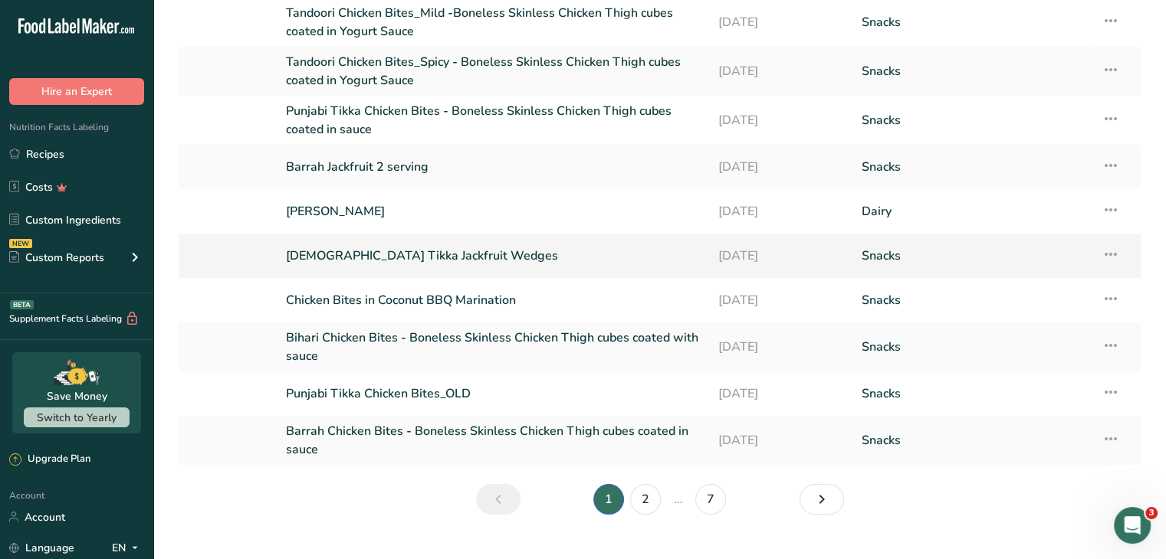
scroll to position [178, 0]
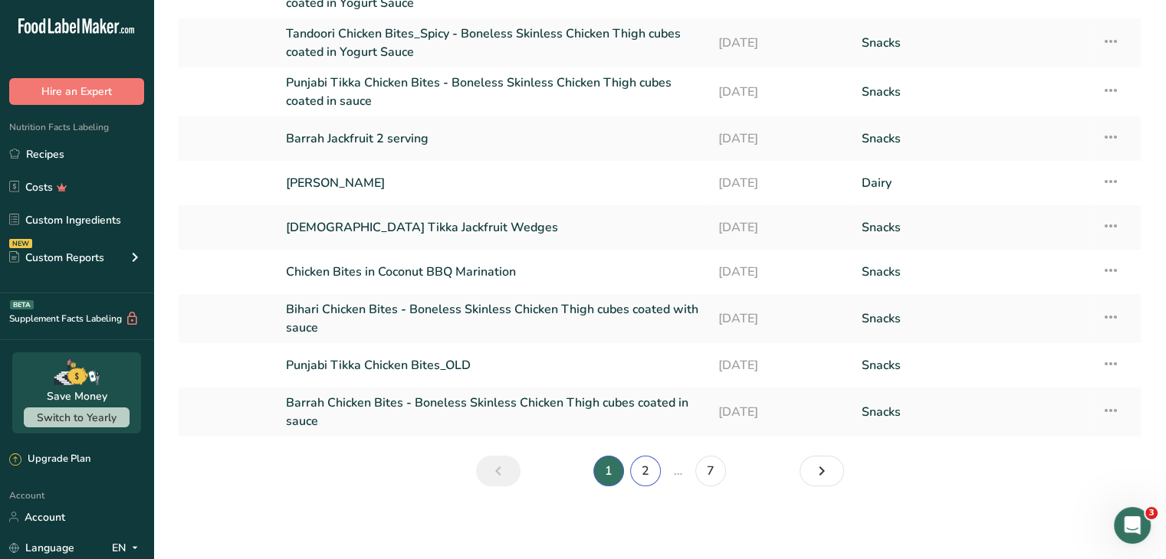
click at [644, 467] on link "2" at bounding box center [645, 471] width 31 height 31
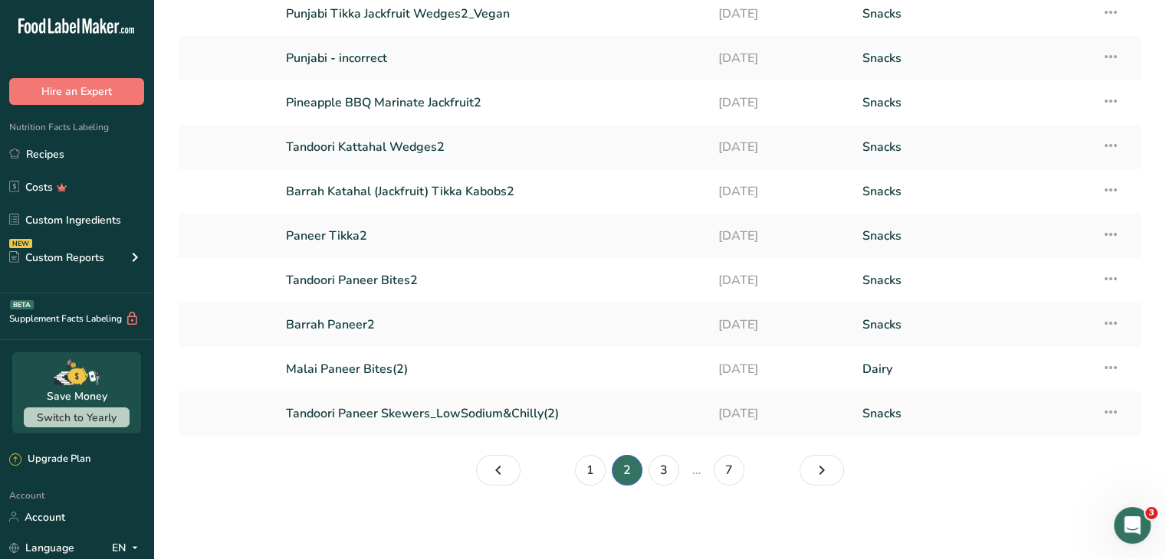
scroll to position [155, 0]
click at [672, 470] on link "3" at bounding box center [663, 471] width 31 height 31
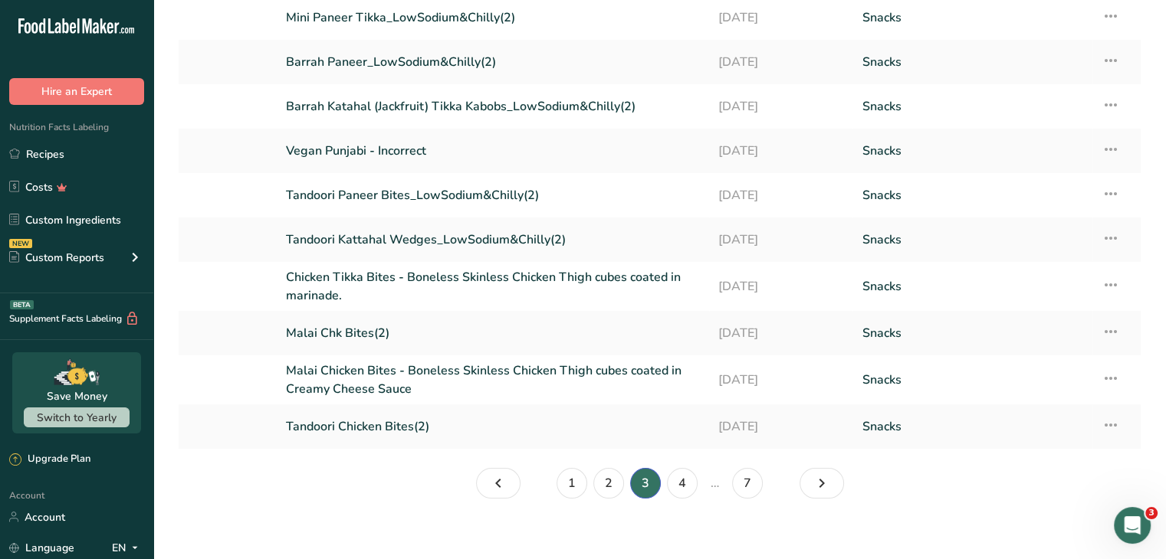
scroll to position [164, 0]
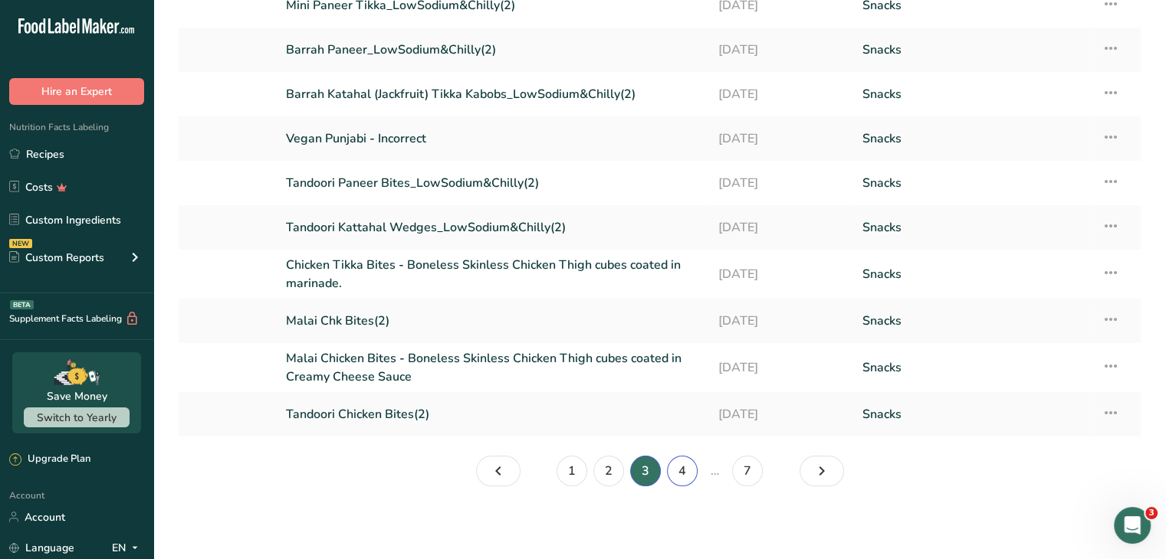
click at [682, 470] on link "4" at bounding box center [682, 471] width 31 height 31
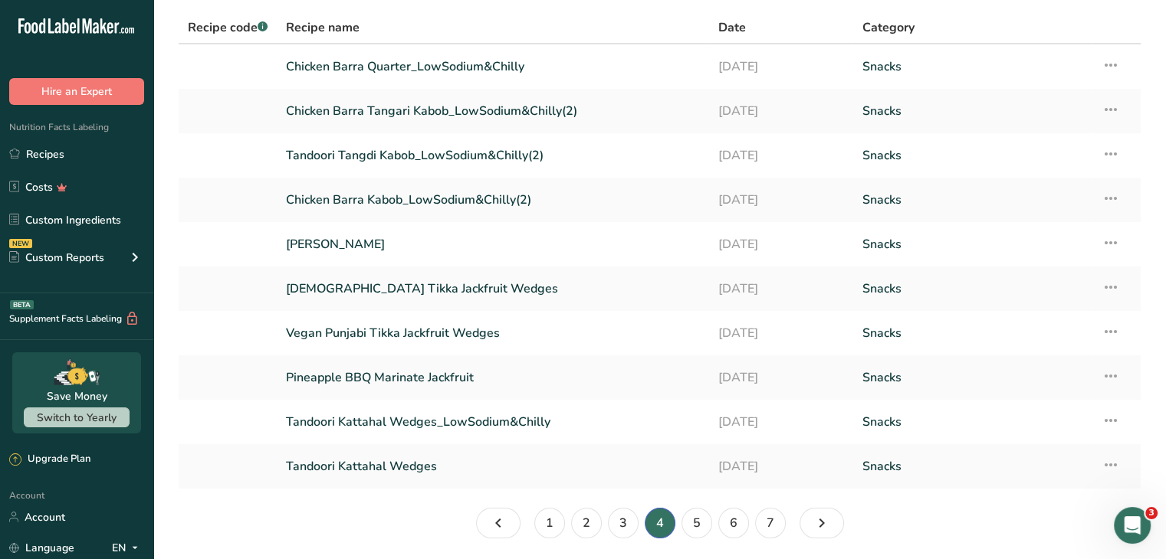
scroll to position [155, 0]
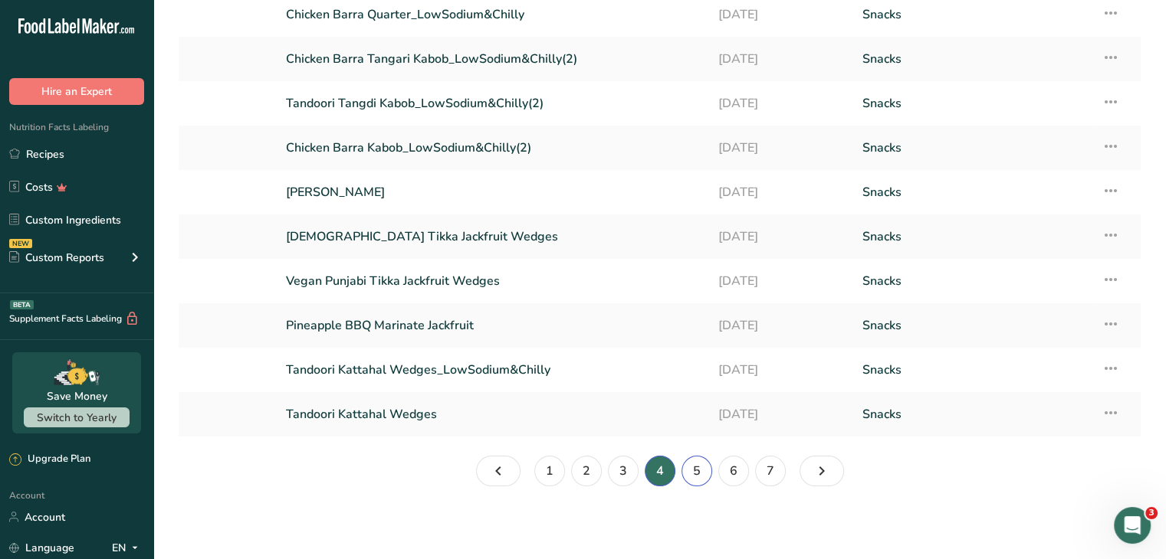
click at [690, 473] on link "5" at bounding box center [696, 471] width 31 height 31
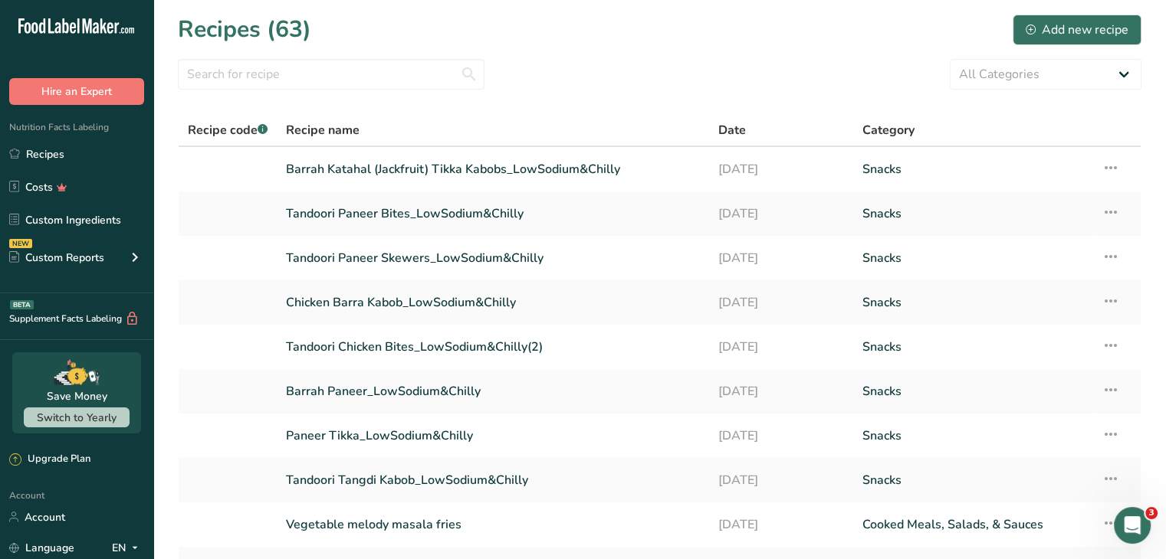
scroll to position [155, 0]
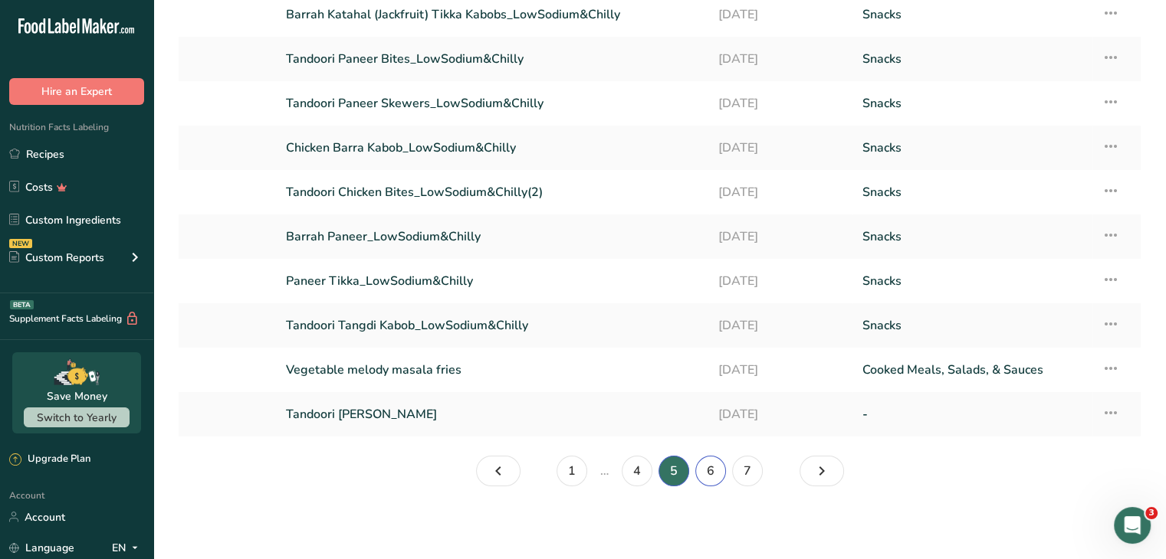
click at [713, 468] on link "6" at bounding box center [710, 471] width 31 height 31
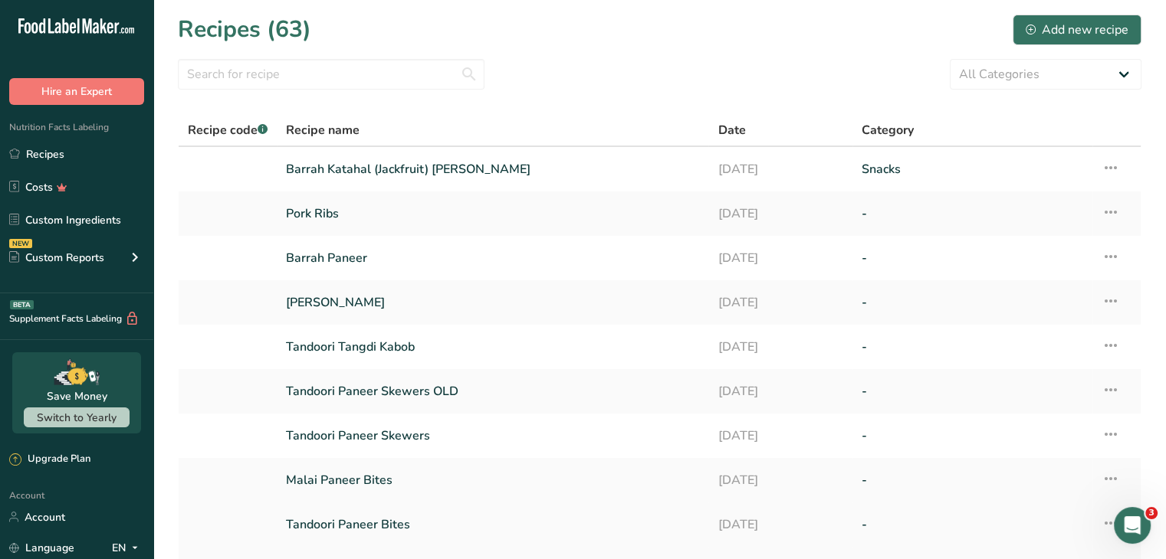
scroll to position [155, 0]
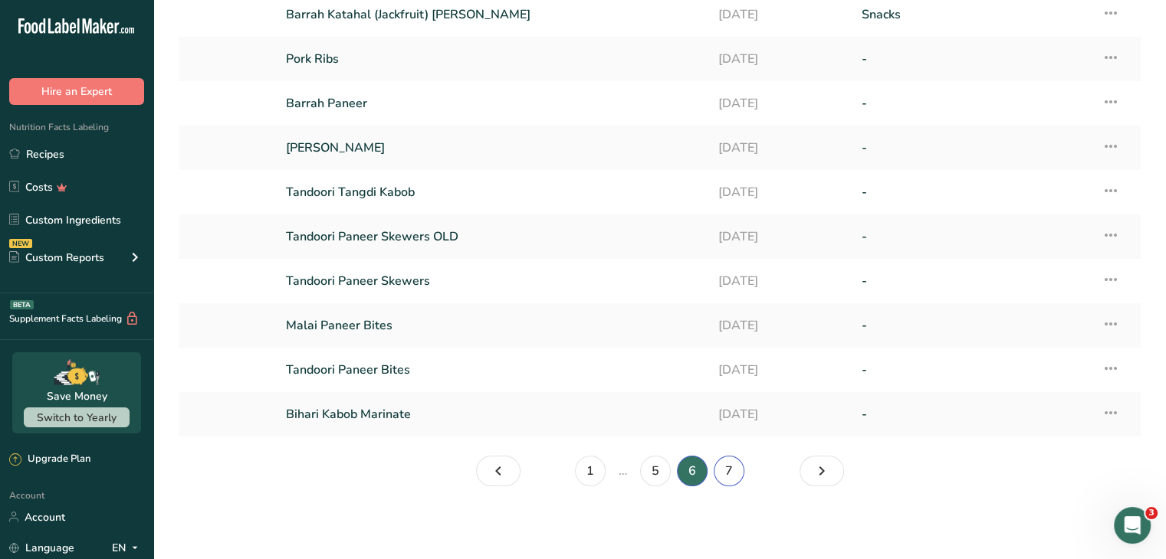
click at [730, 467] on link "7" at bounding box center [728, 471] width 31 height 31
